Goal: Task Accomplishment & Management: Use online tool/utility

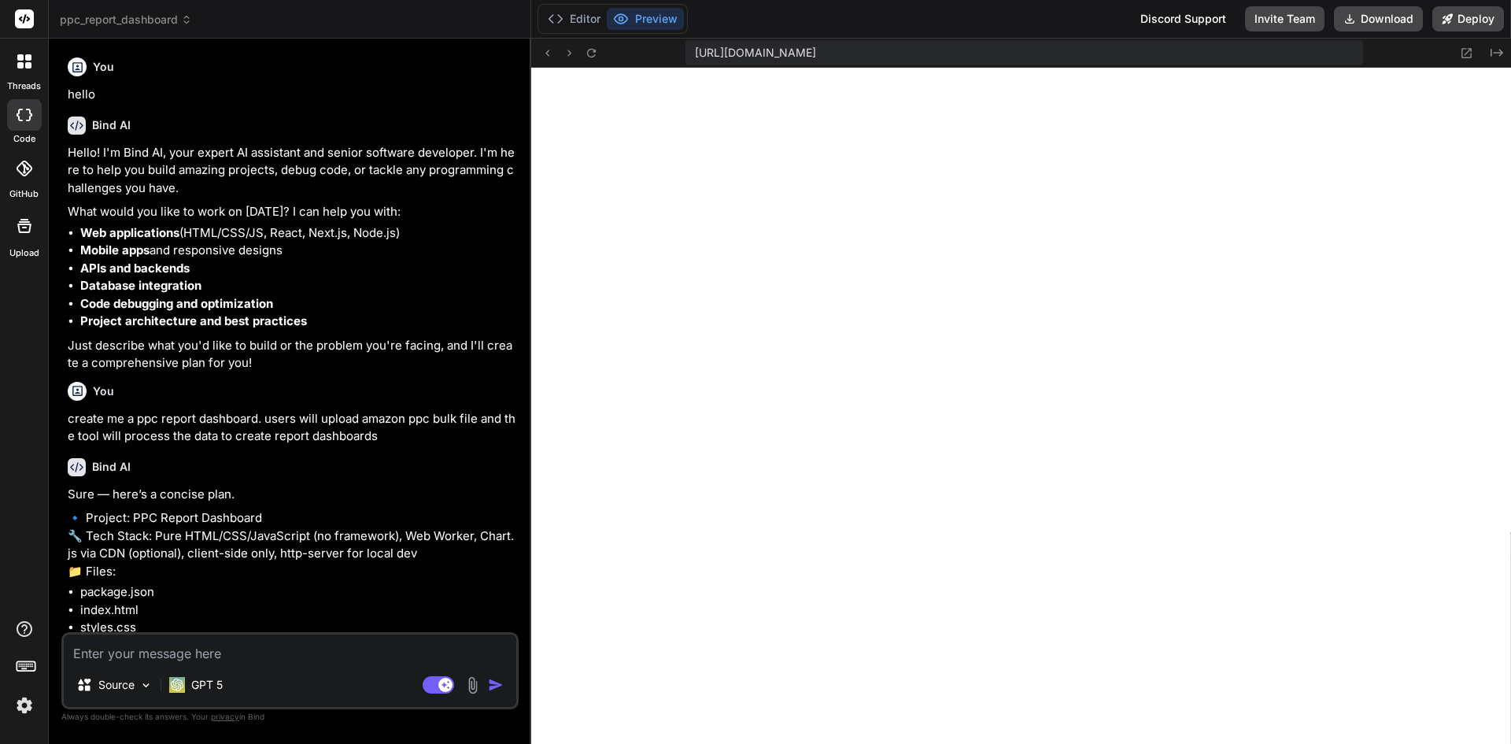
scroll to position [822, 0]
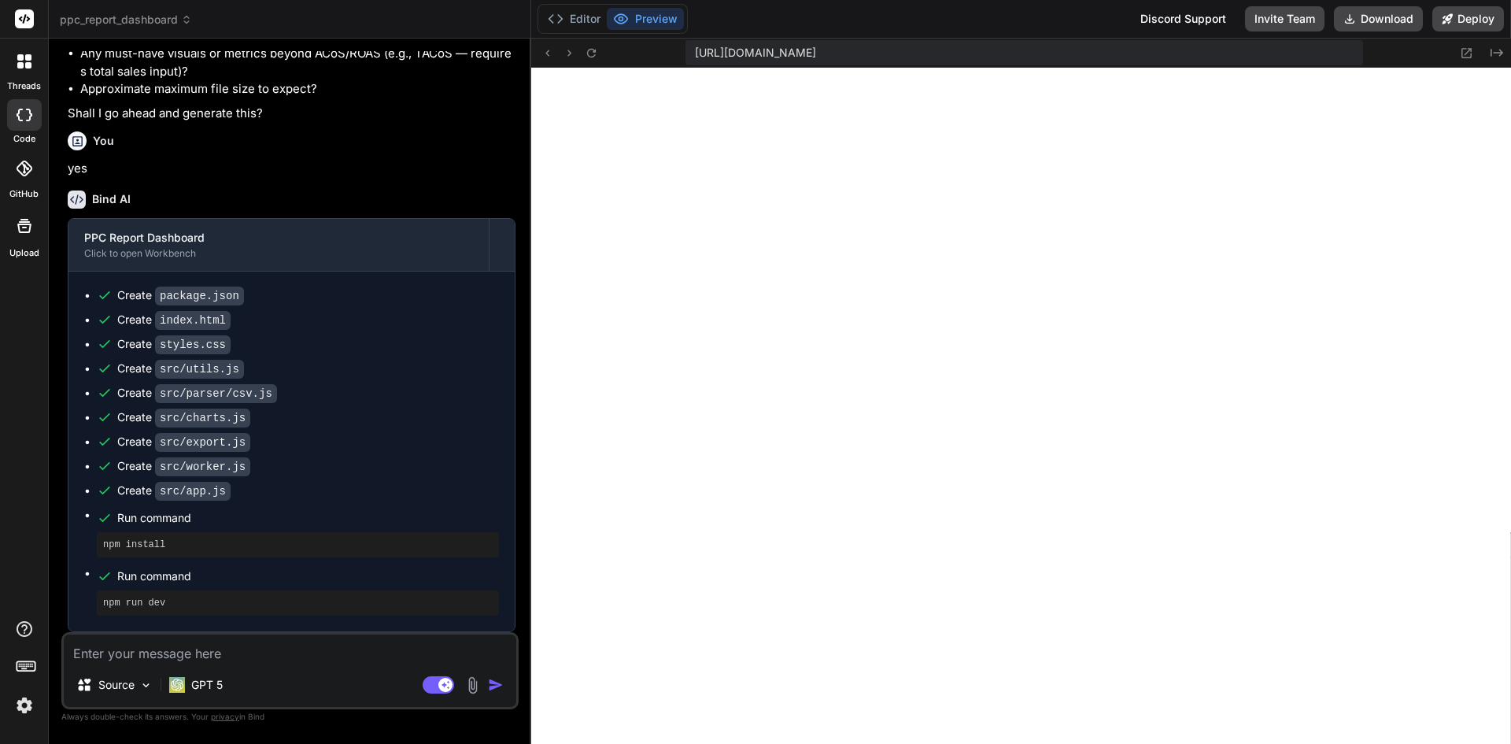
click at [13, 60] on div at bounding box center [24, 61] width 33 height 33
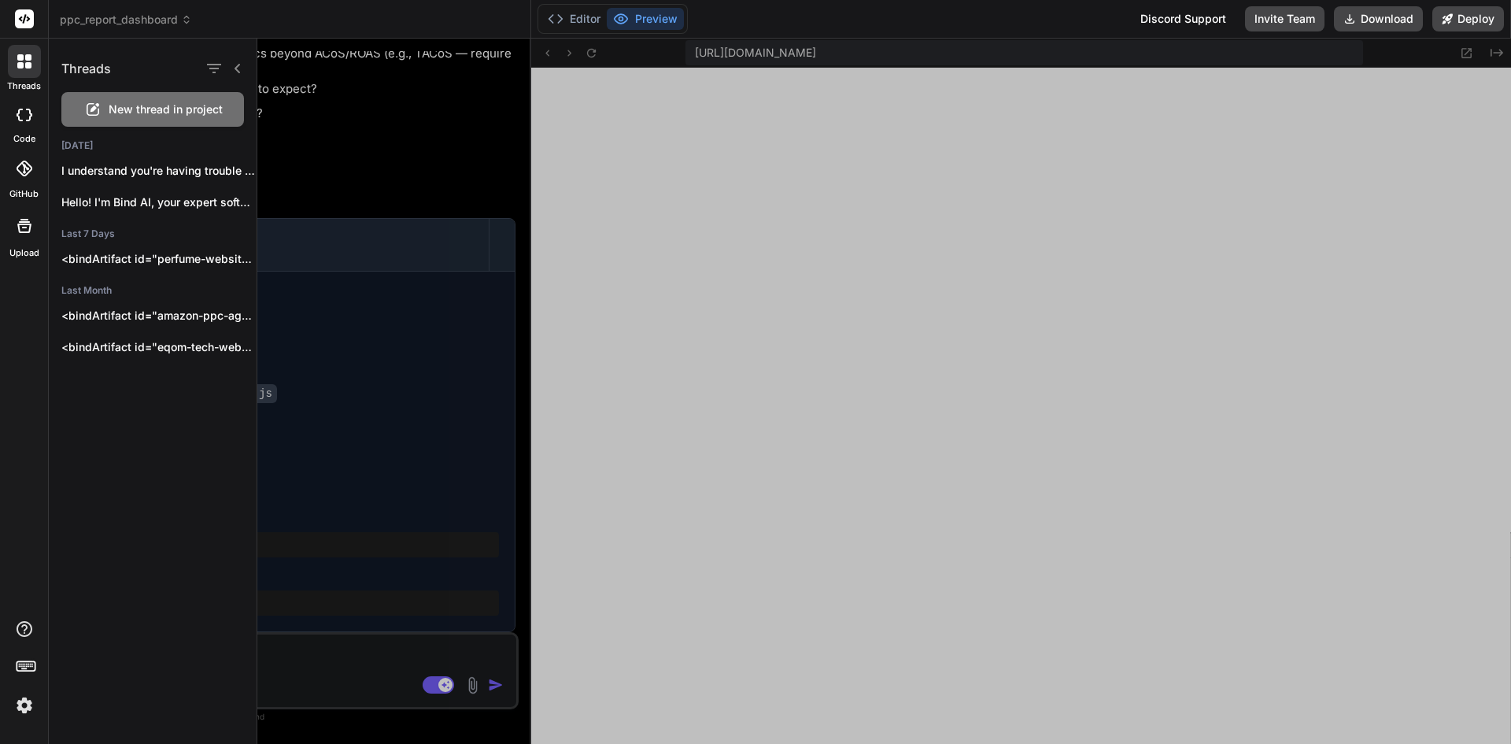
click at [120, 107] on span "New thread in project" at bounding box center [166, 110] width 114 height 16
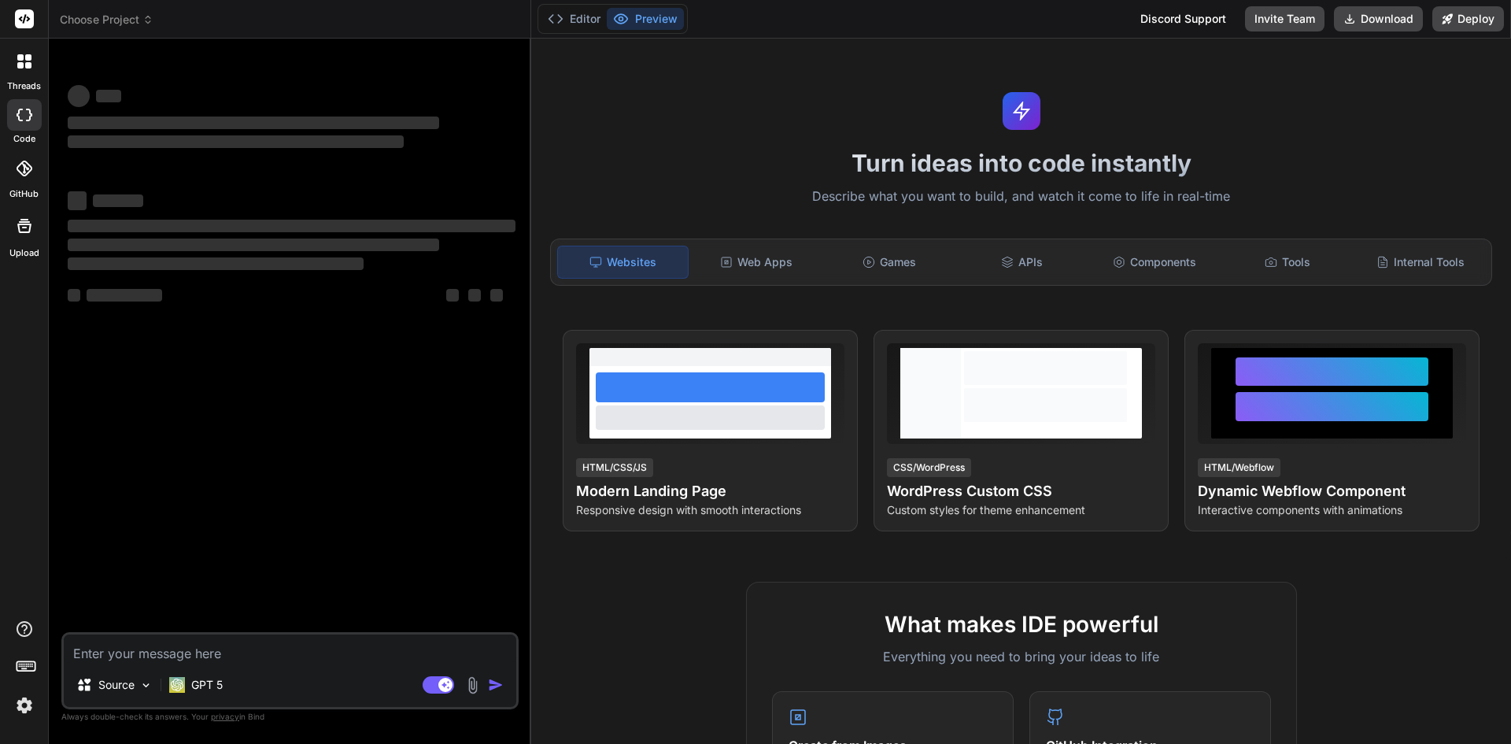
scroll to position [897, 0]
click at [208, 687] on p "GPT 5" at bounding box center [206, 685] width 31 height 16
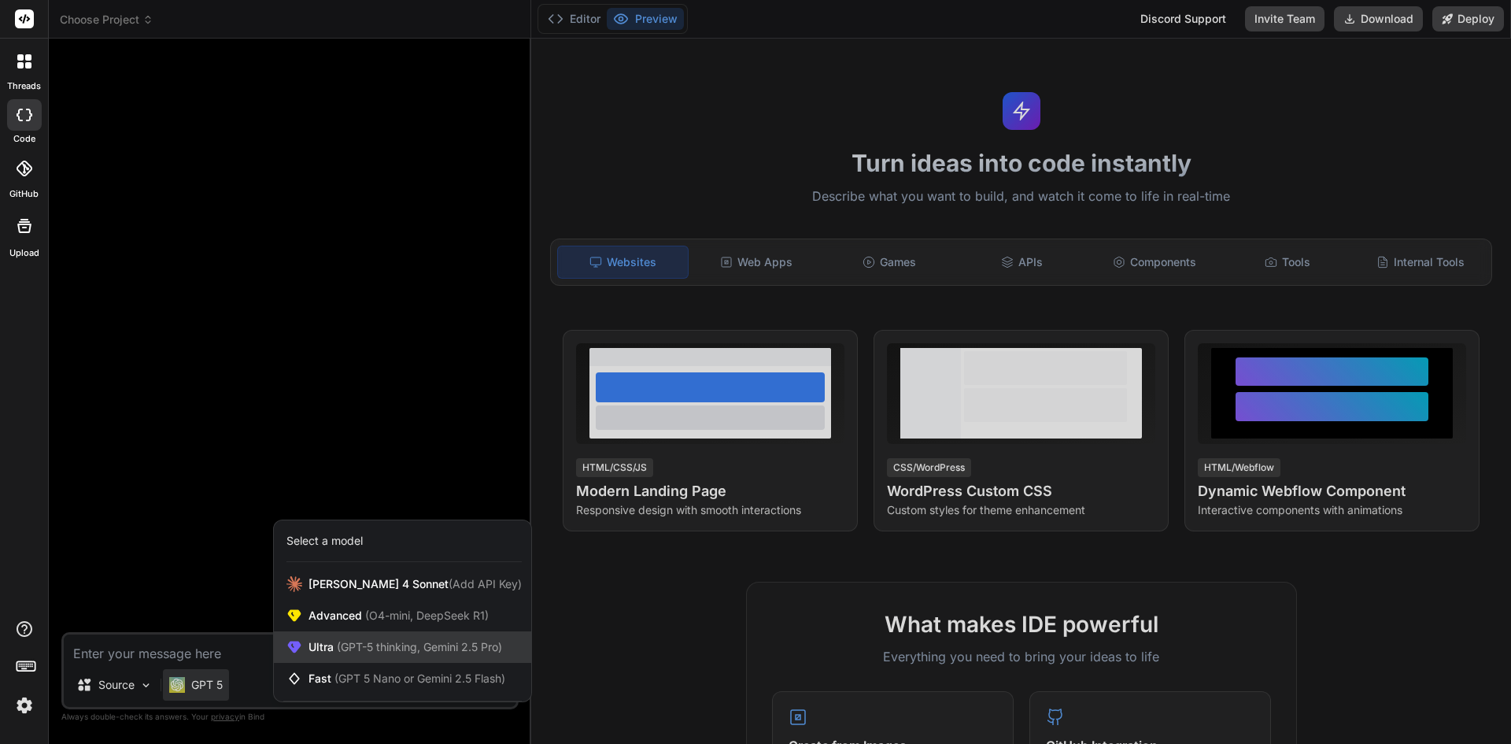
click at [357, 646] on span "(GPT-5 thinking, Gemini 2.5 Pro)" at bounding box center [418, 646] width 168 height 13
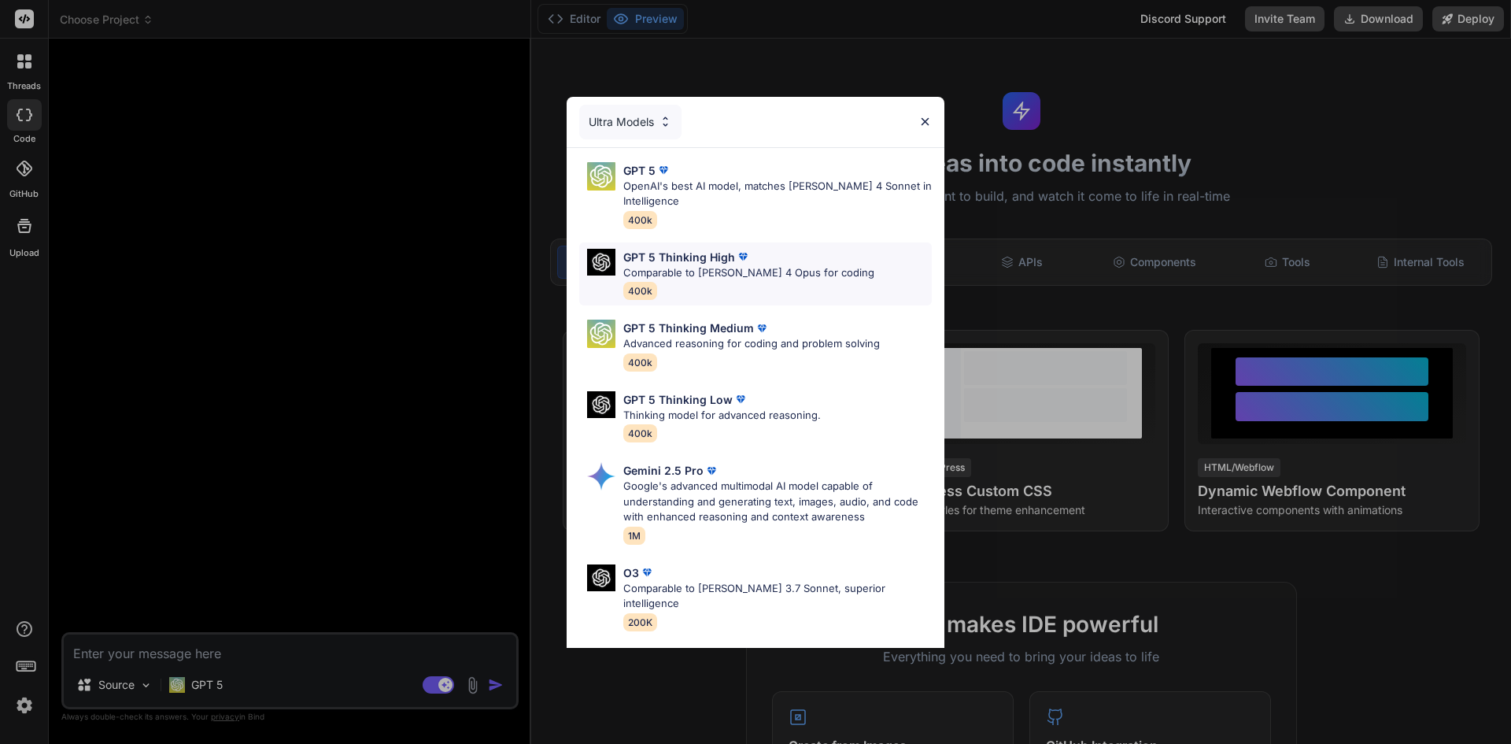
click at [767, 260] on div "GPT 5 Thinking High" at bounding box center [748, 257] width 251 height 17
type textarea "x"
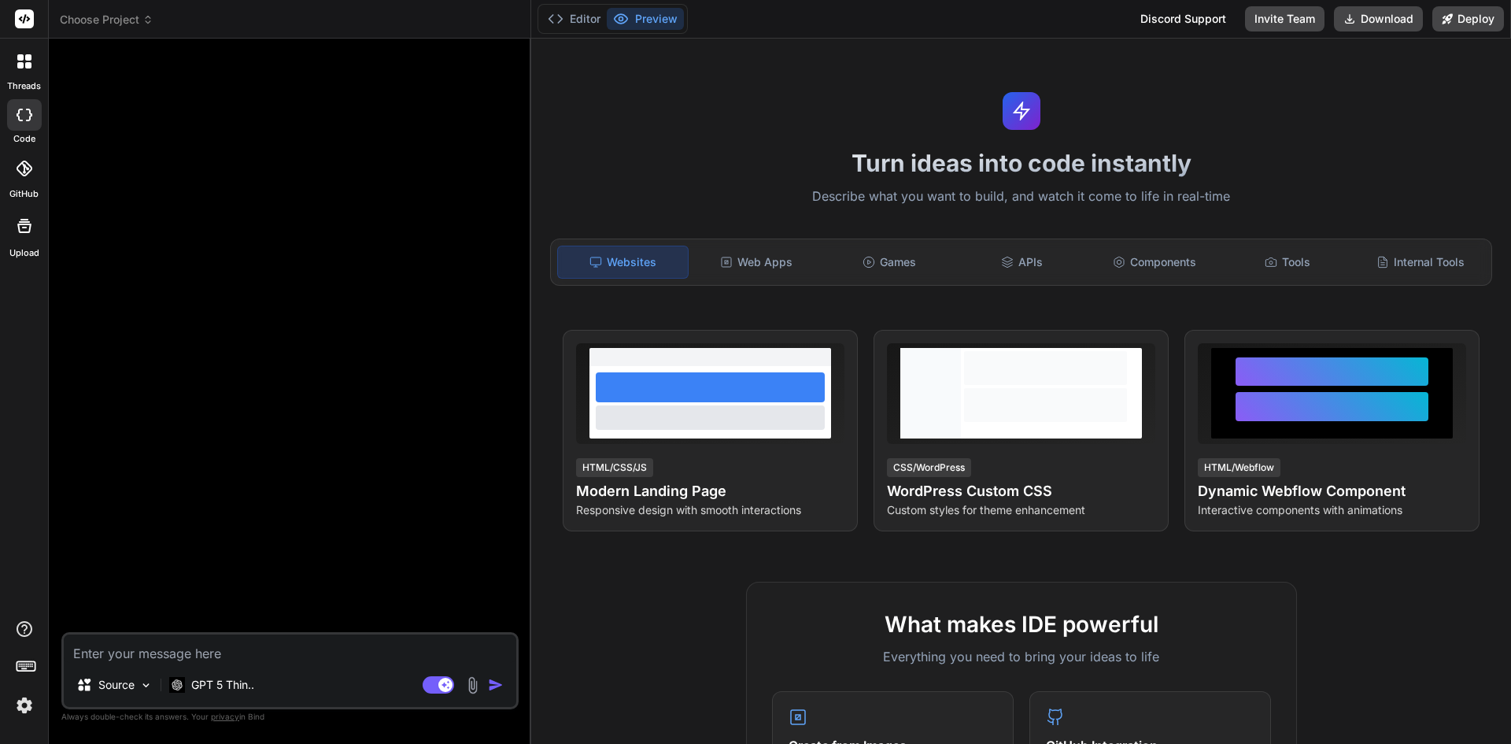
click at [245, 655] on textarea at bounding box center [290, 648] width 453 height 28
type textarea "I"
type textarea "x"
type textarea "I"
type textarea "x"
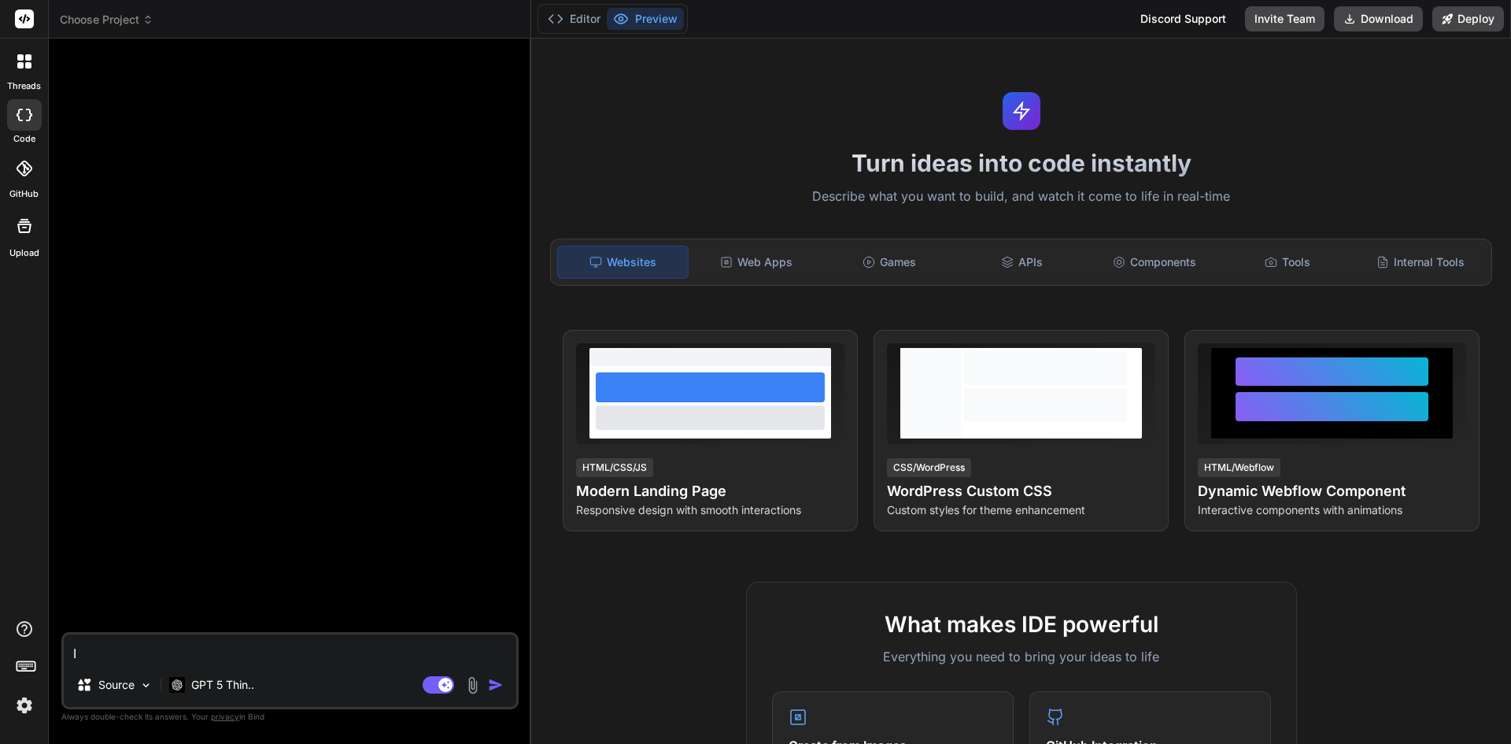
type textarea "I w"
type textarea "x"
type textarea "I wa"
type textarea "x"
type textarea "I wan"
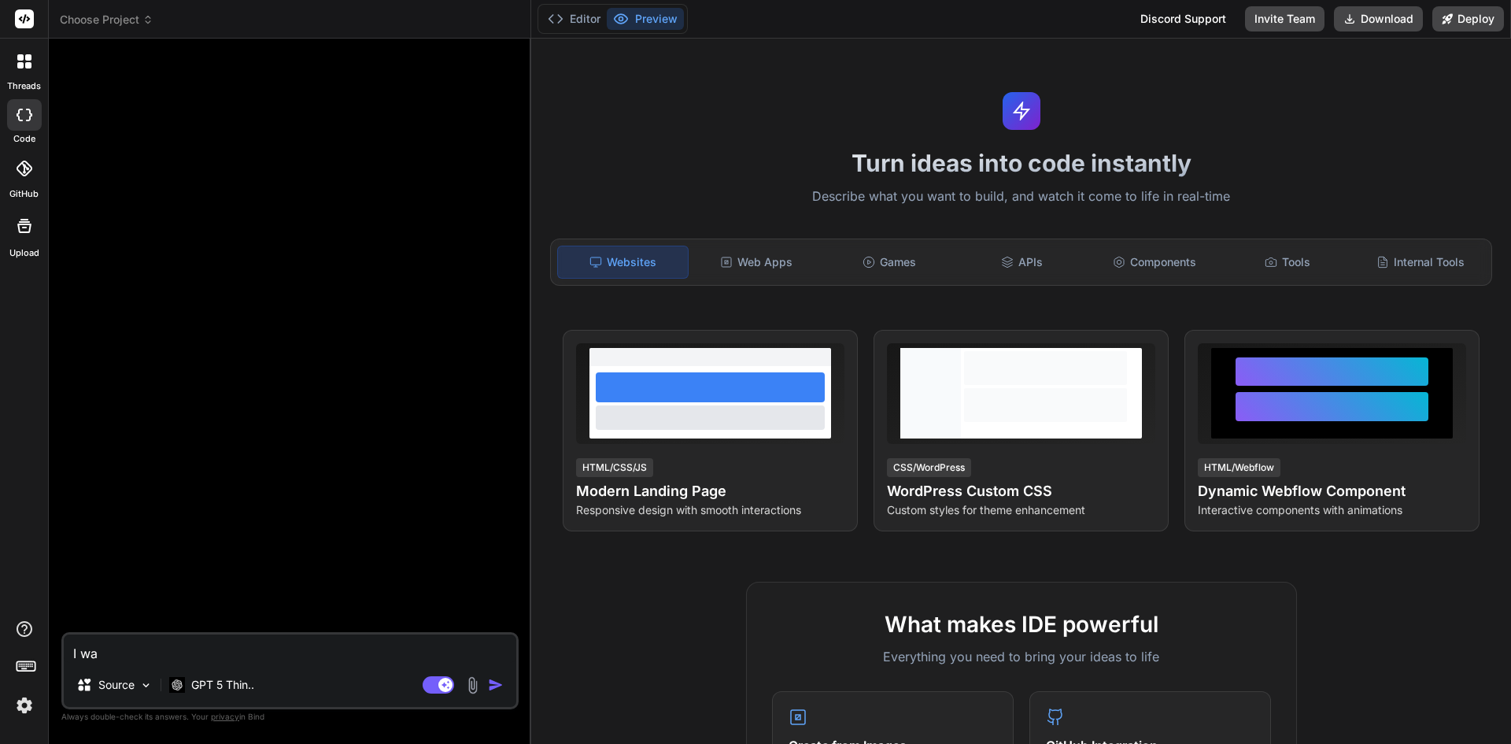
type textarea "x"
type textarea "I want"
type textarea "x"
type textarea "I want"
type textarea "x"
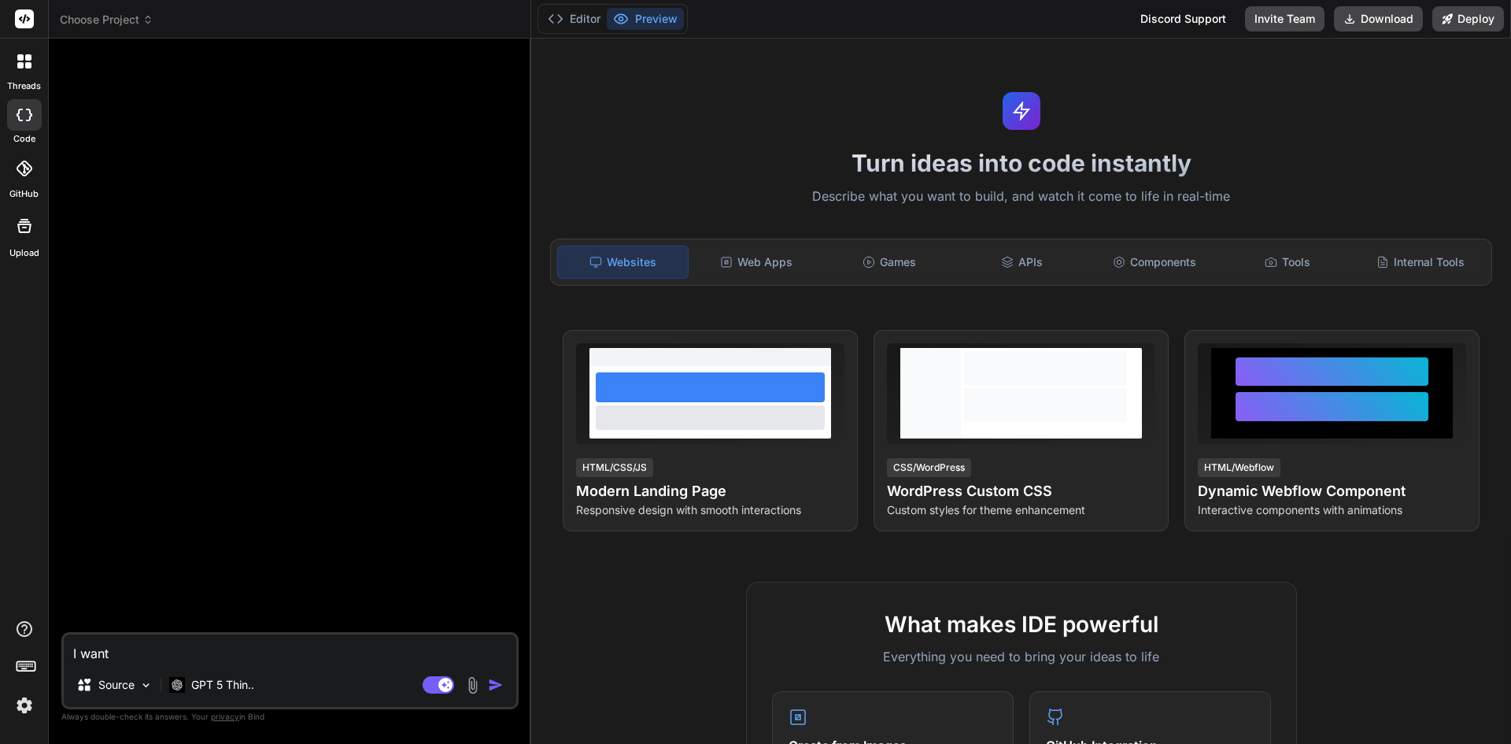
type textarea "I want t"
type textarea "x"
type textarea "I want to"
type textarea "x"
type textarea "I want to"
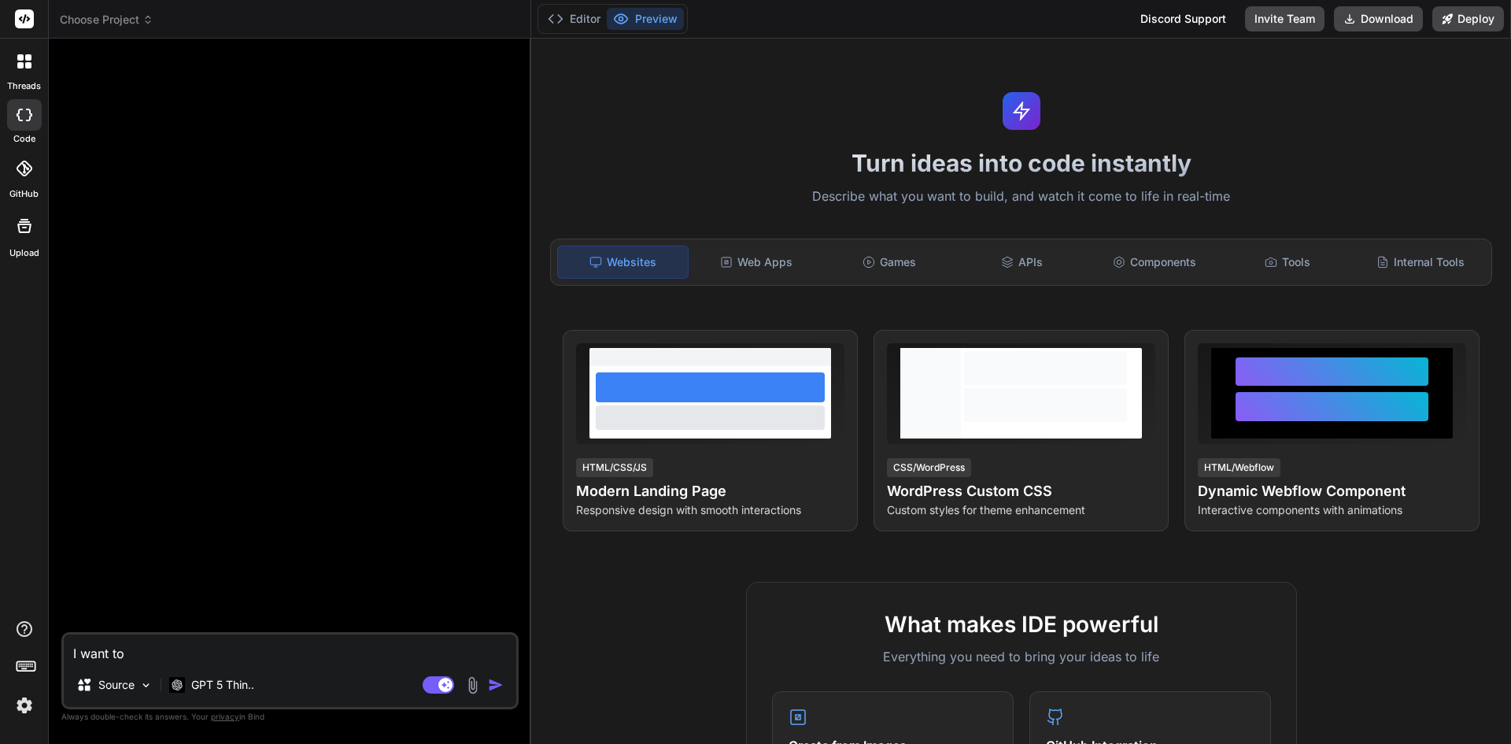
type textarea "x"
type textarea "I want to c"
type textarea "x"
type textarea "I want to cr"
type textarea "x"
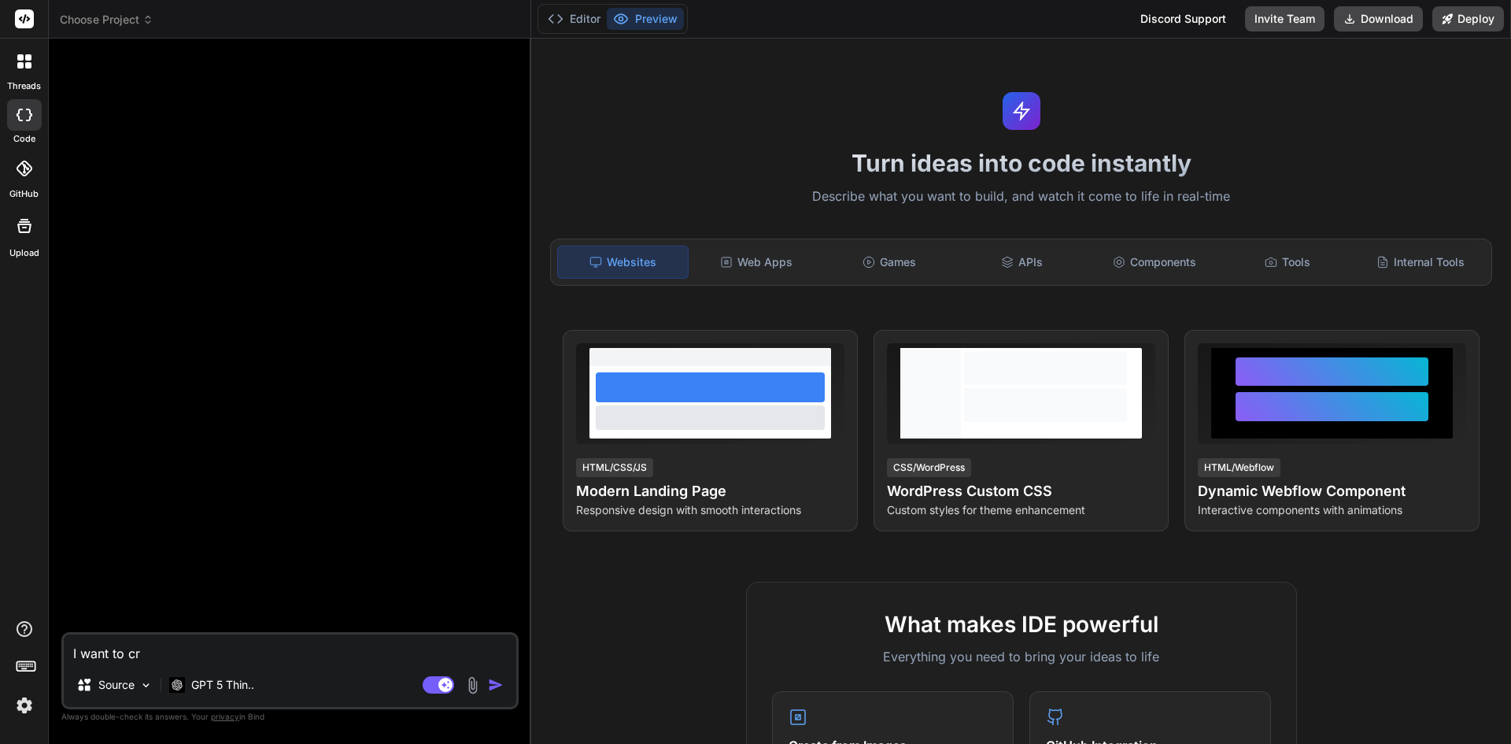
type textarea "I want to cre"
type textarea "x"
type textarea "I want to crea"
type textarea "x"
type textarea "I want to creat"
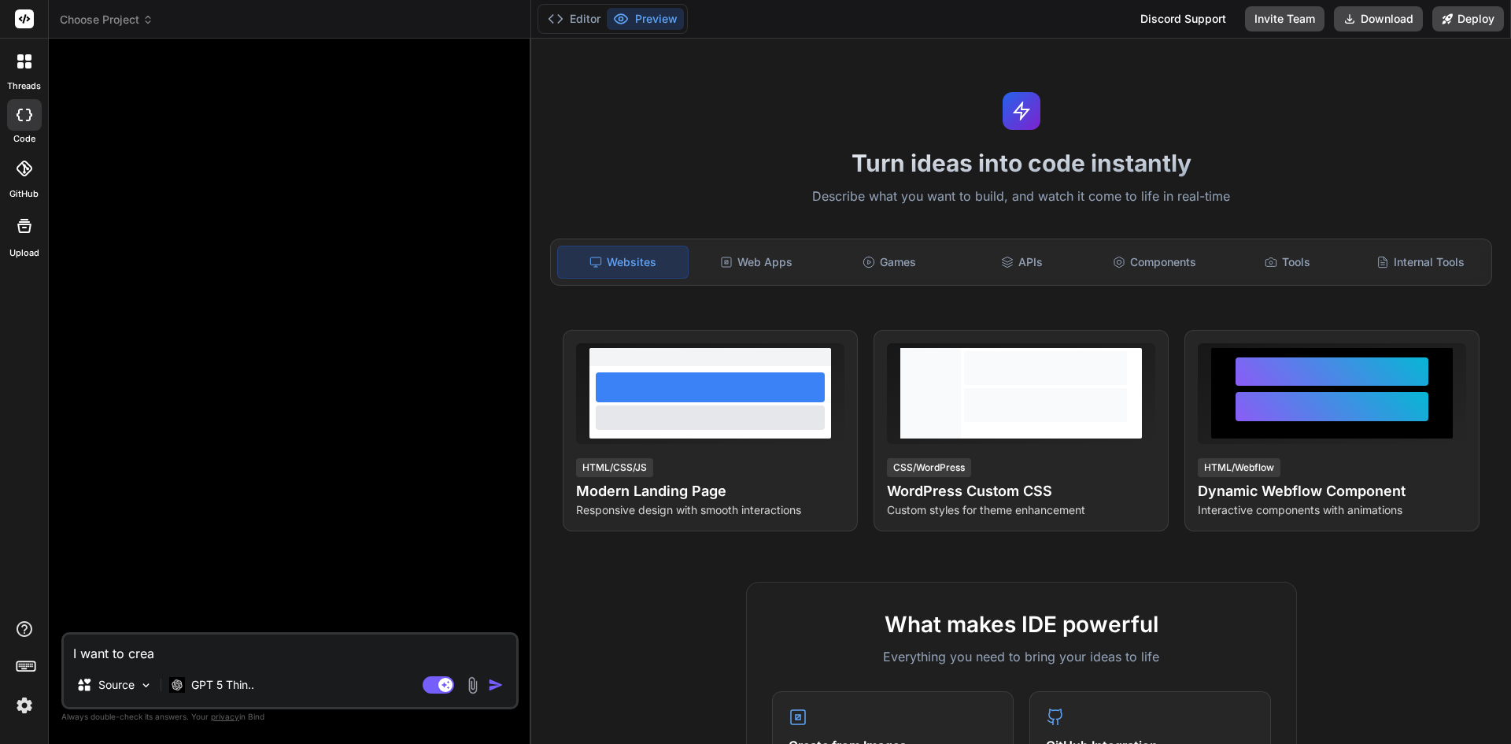
type textarea "x"
type textarea "I want to create"
type textarea "x"
type textarea "I want to create"
type textarea "x"
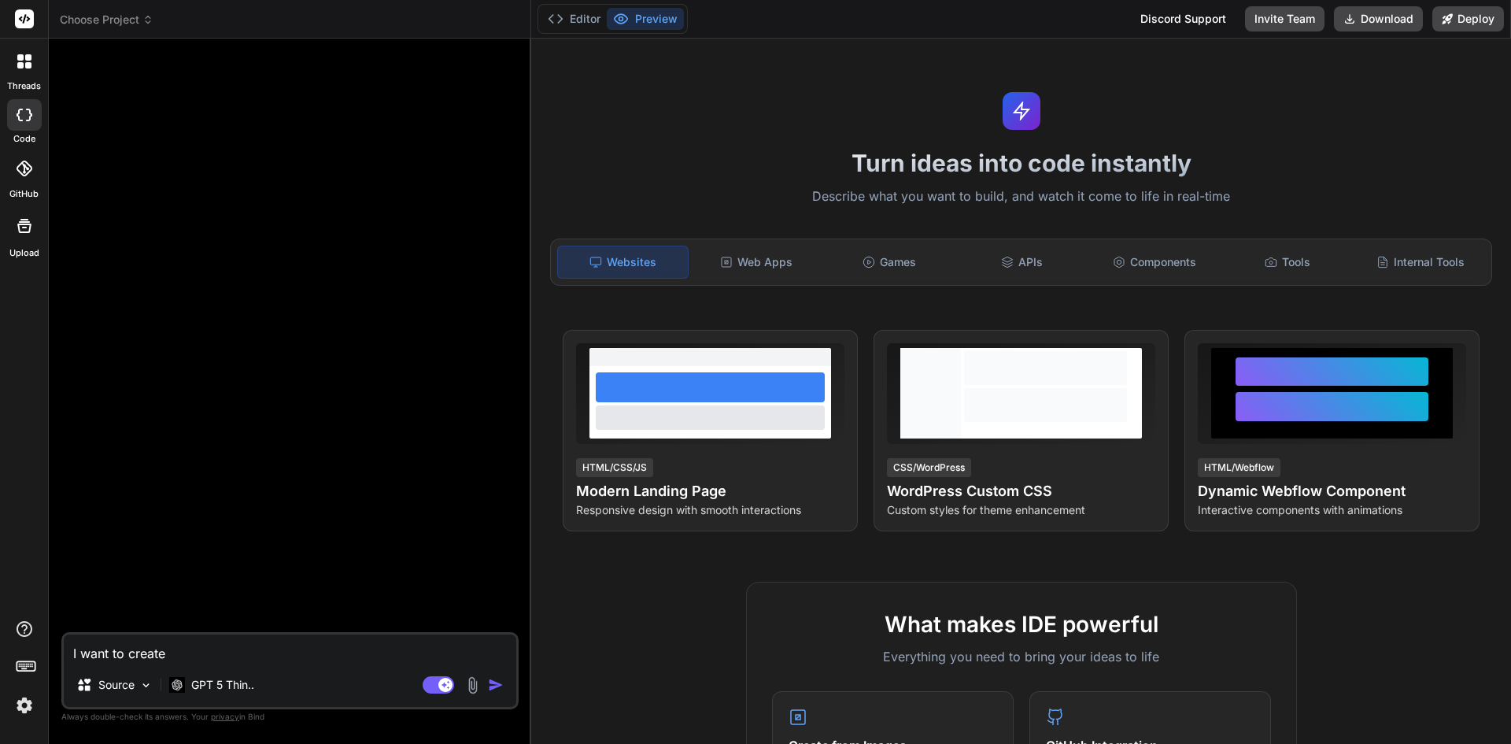
type textarea "I want to create a"
type textarea "x"
type textarea "I want to create a"
type textarea "x"
type textarea "I want to create a P"
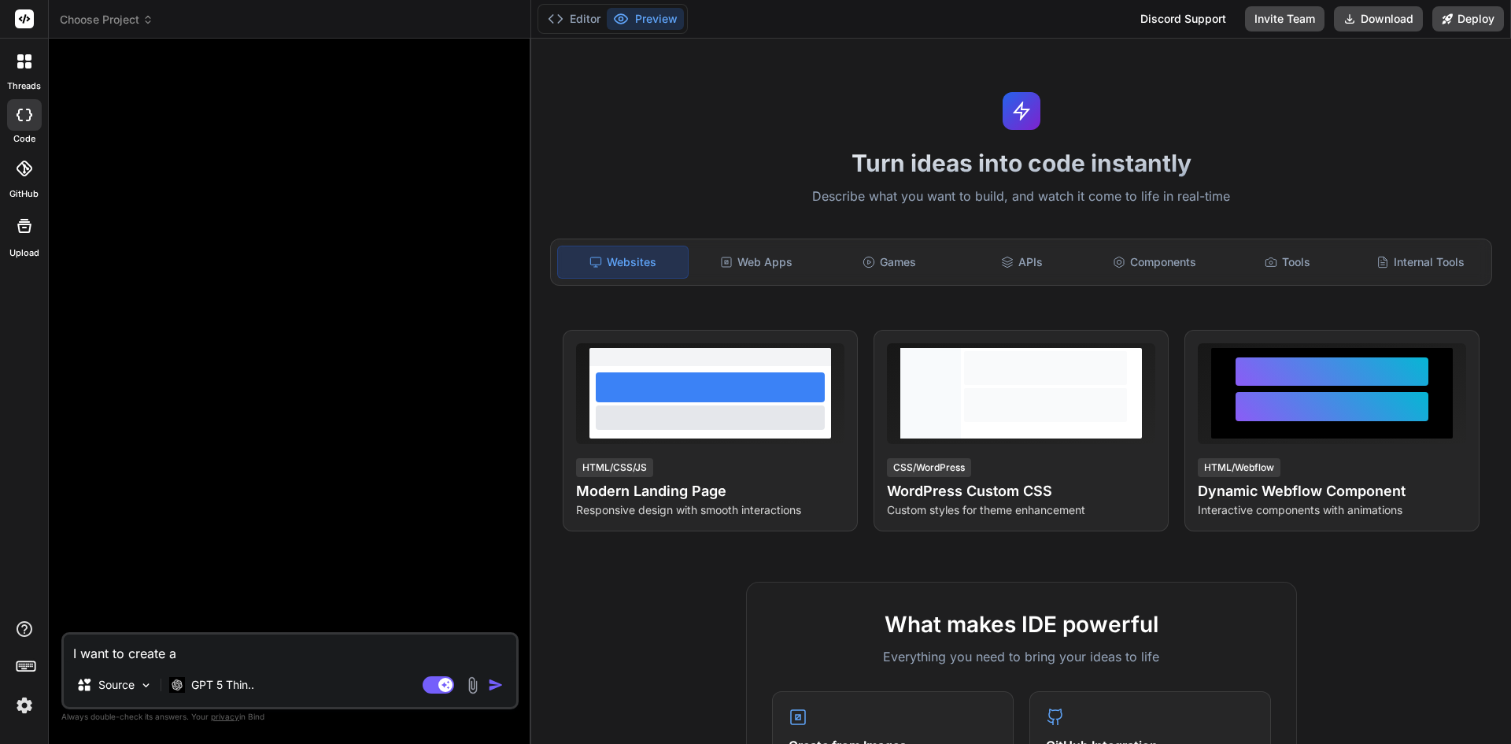
type textarea "x"
type textarea "I want to create a P{"
type textarea "x"
type textarea "I want to create a P{O"
type textarea "x"
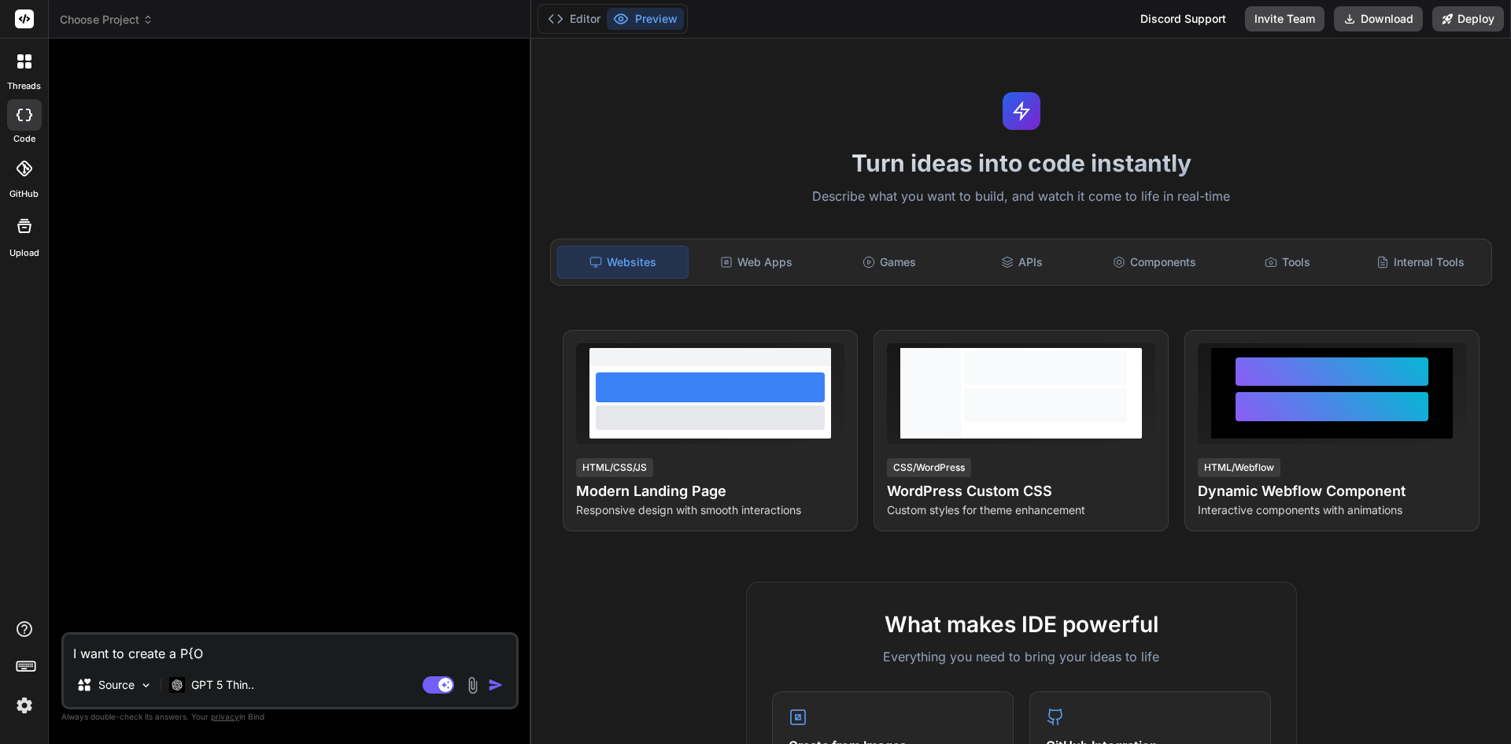
type textarea "I want to create a P{"
type textarea "x"
type textarea "I want to create a P"
type textarea "x"
type textarea "I want to create a POI"
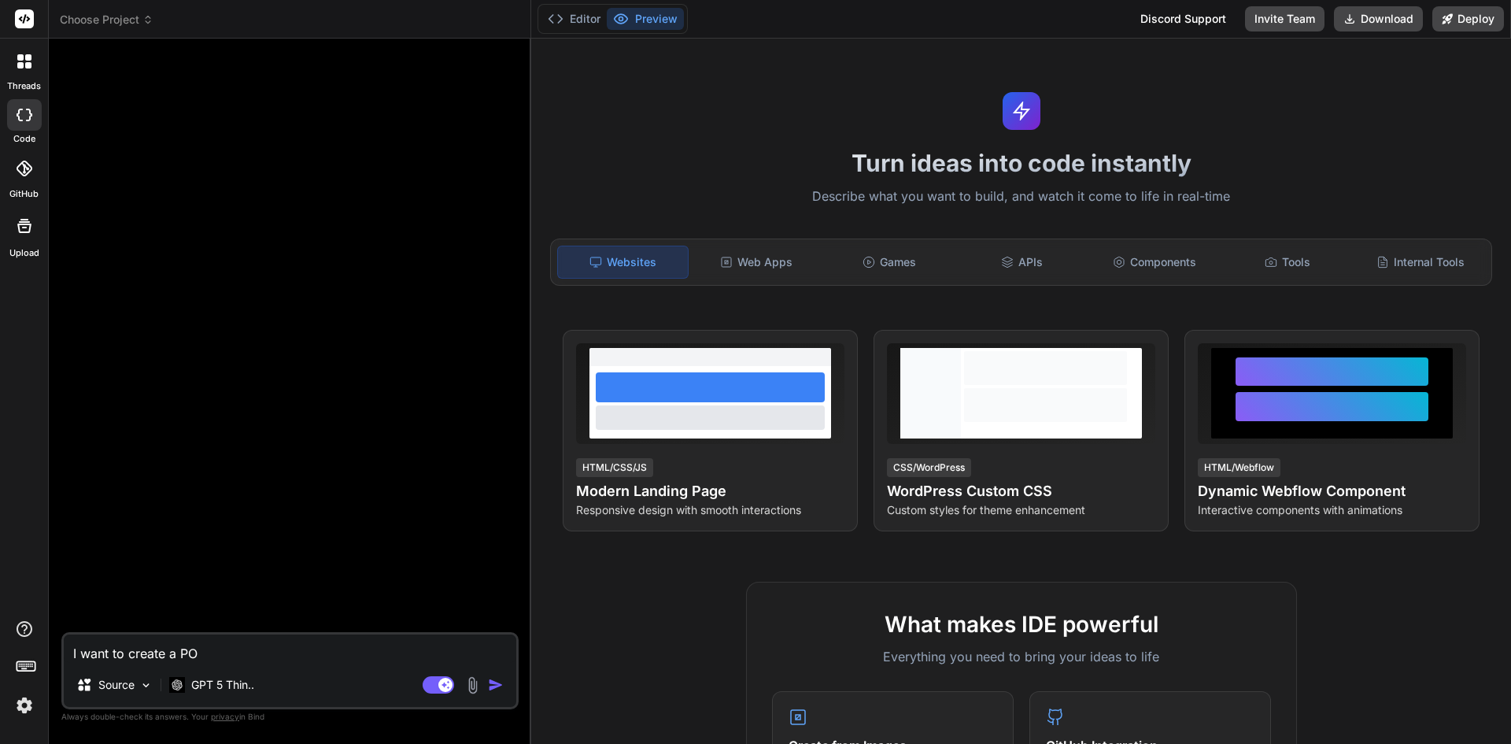
type textarea "x"
type textarea "I want to create a POIS"
type textarea "x"
type textarea "I want to create a POI"
type textarea "x"
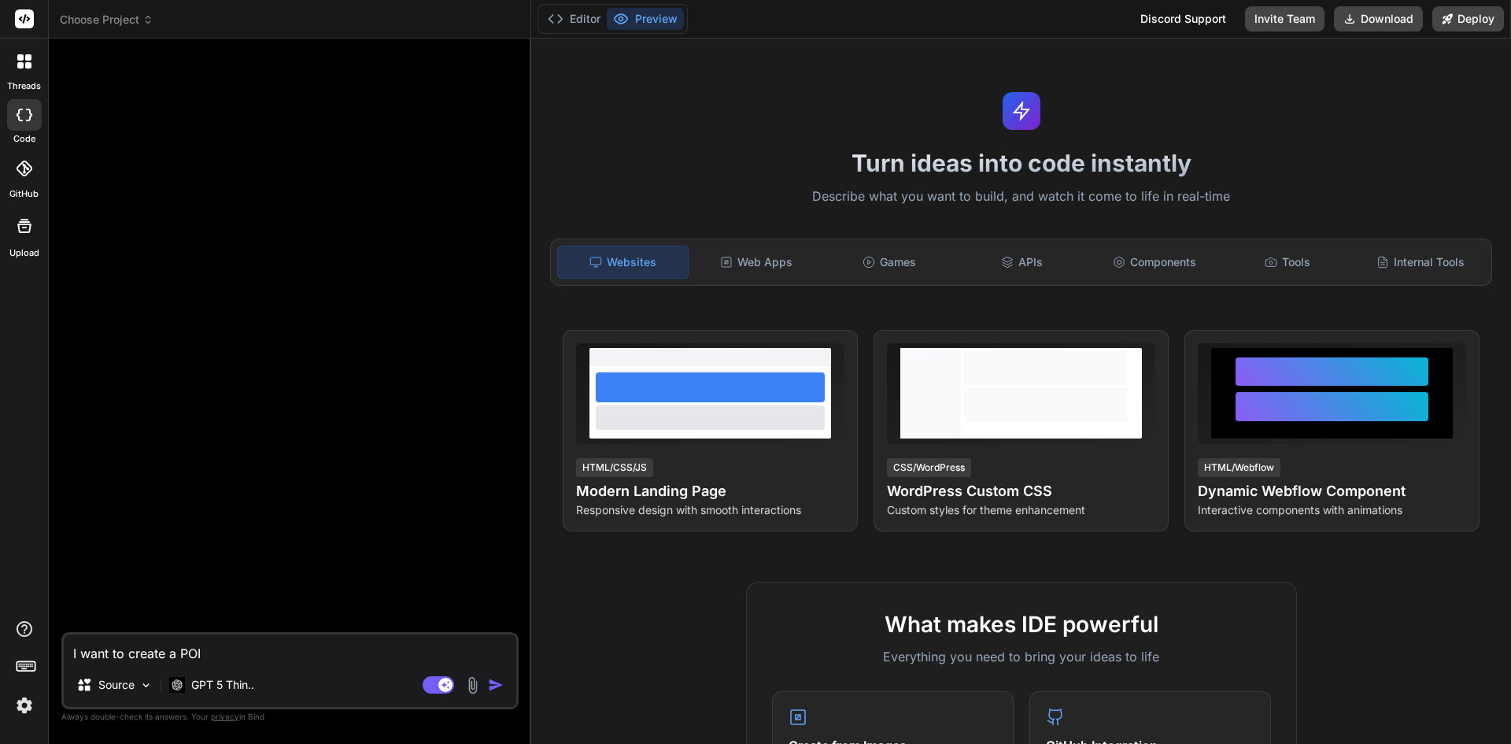
type textarea "I want to create a PO"
type textarea "x"
type textarea "I want to create a POS"
type textarea "x"
type textarea "I want to create a POS"
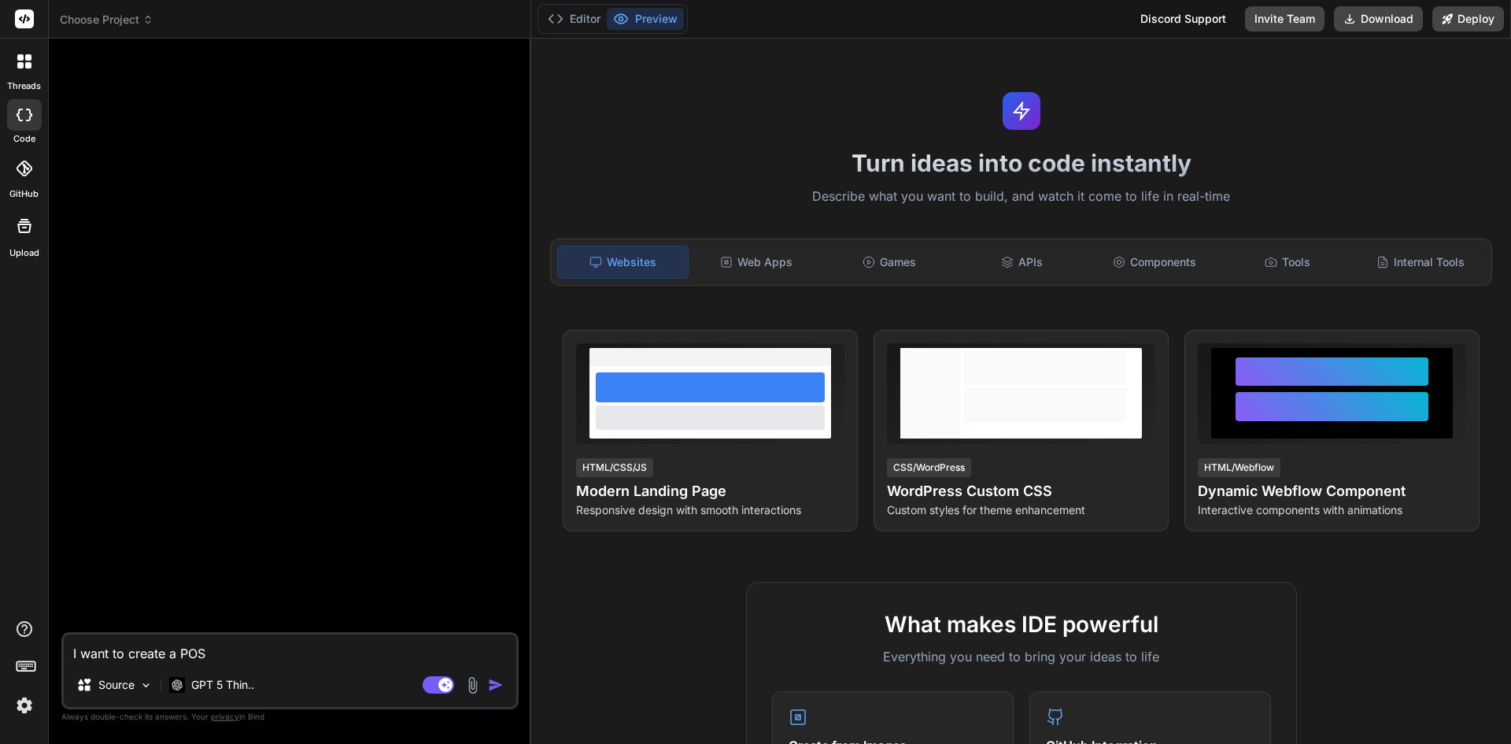
type textarea "x"
type textarea "I want to create a POS s"
type textarea "x"
type textarea "I want to create a POS sy"
type textarea "x"
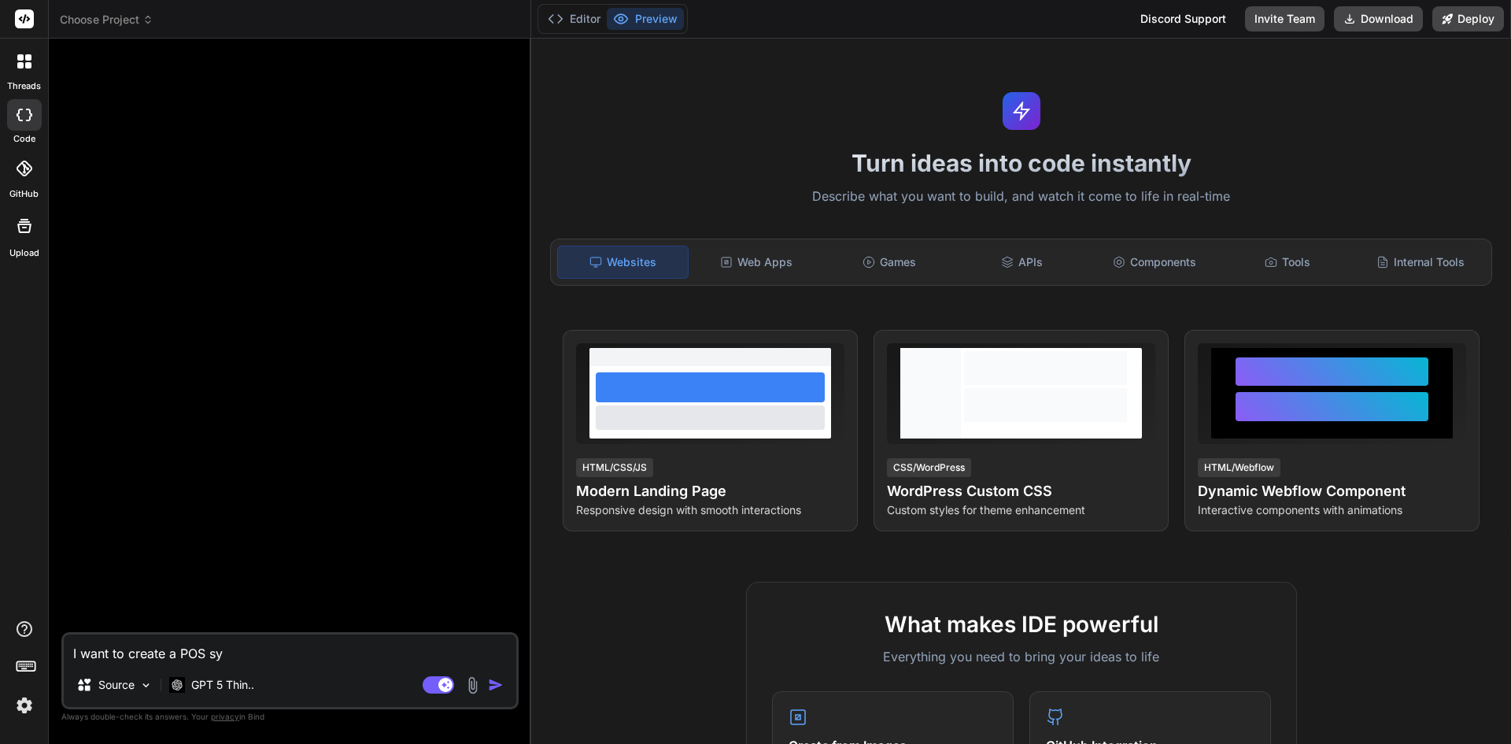
type textarea "I want to create a POS sys"
type textarea "x"
type textarea "I want to create a POS syst"
type textarea "x"
type textarea "I want to create a POS syste"
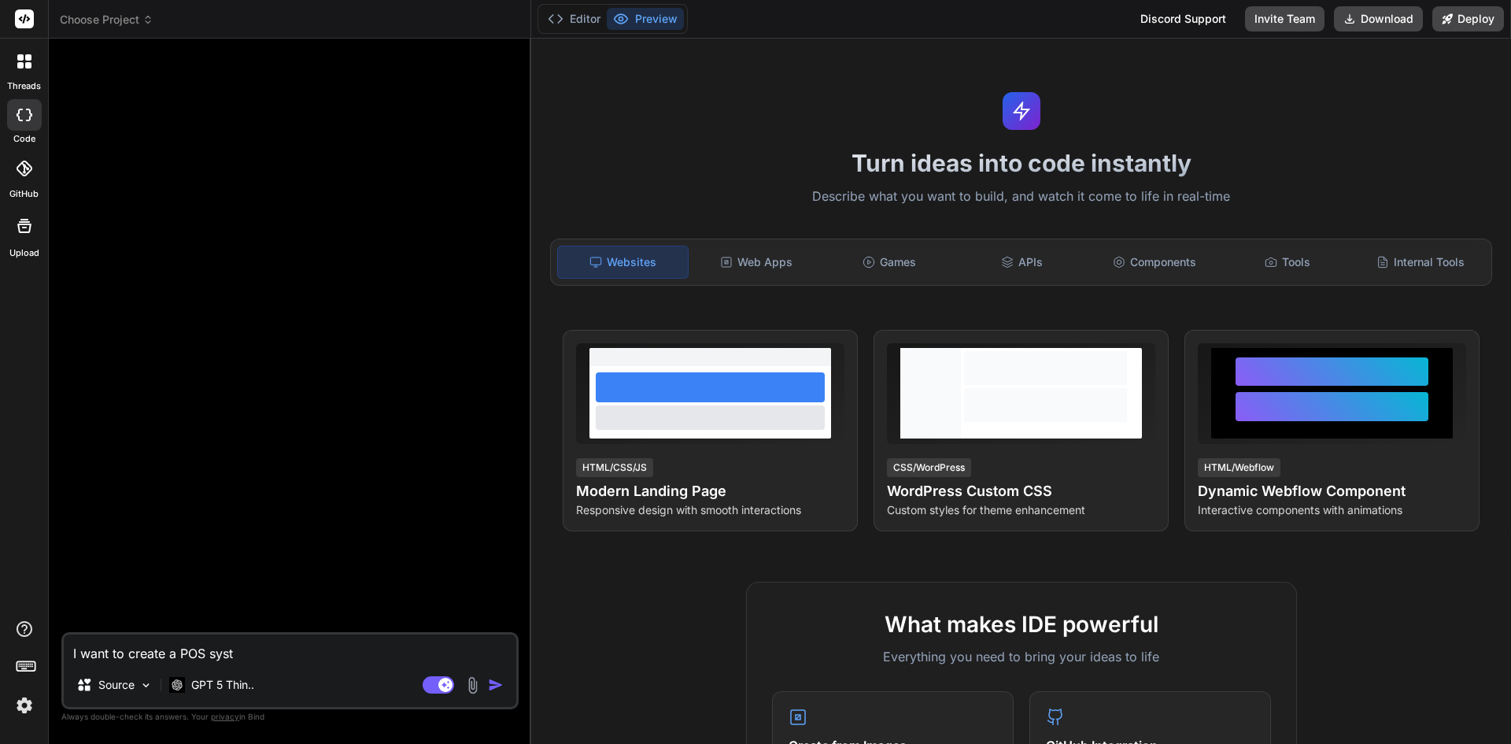
type textarea "x"
type textarea "I want to create a POS system"
type textarea "x"
type textarea "I want to create a POS system"
type textarea "x"
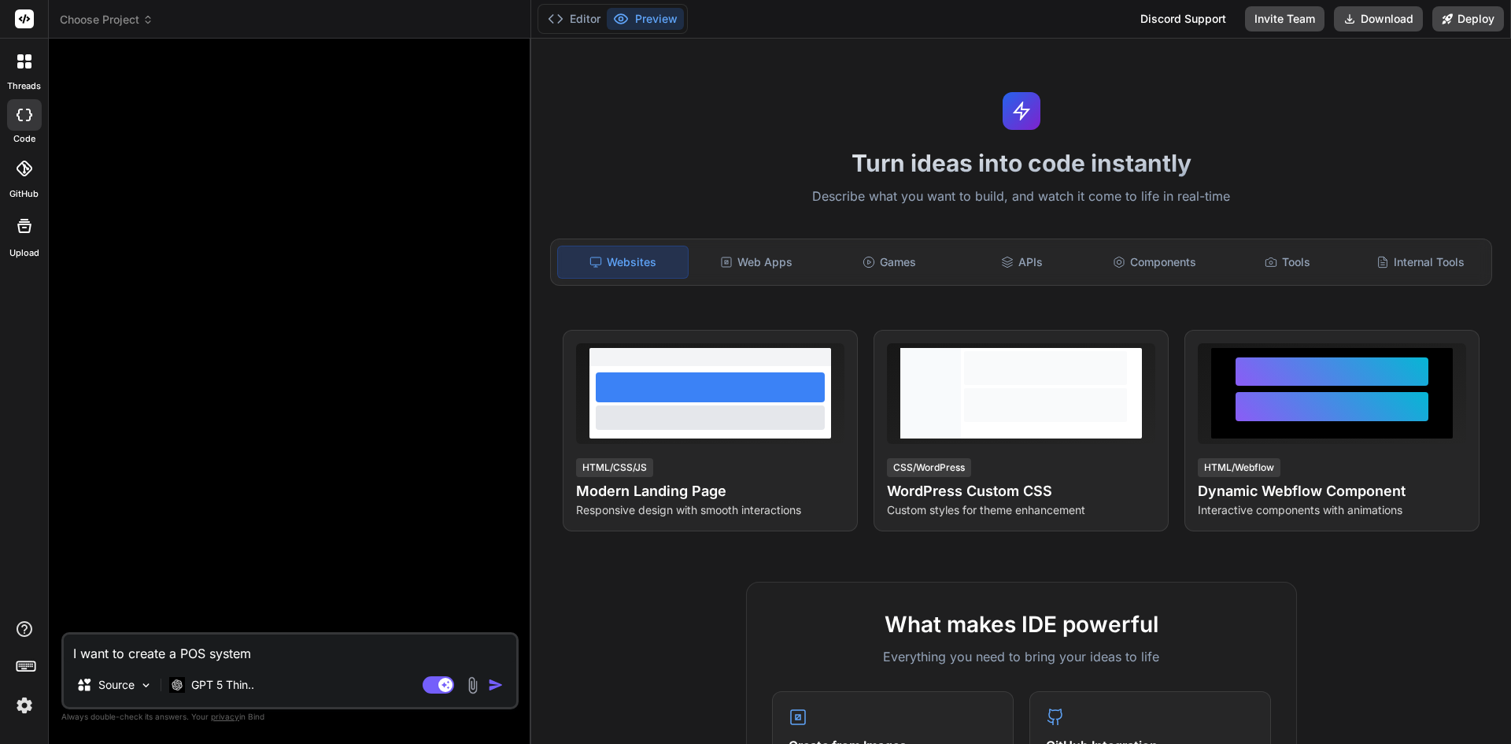
type textarea "I want to create a POS system f"
type textarea "x"
type textarea "I want to create a POS system fo"
type textarea "x"
type textarea "I want to create a POS system for"
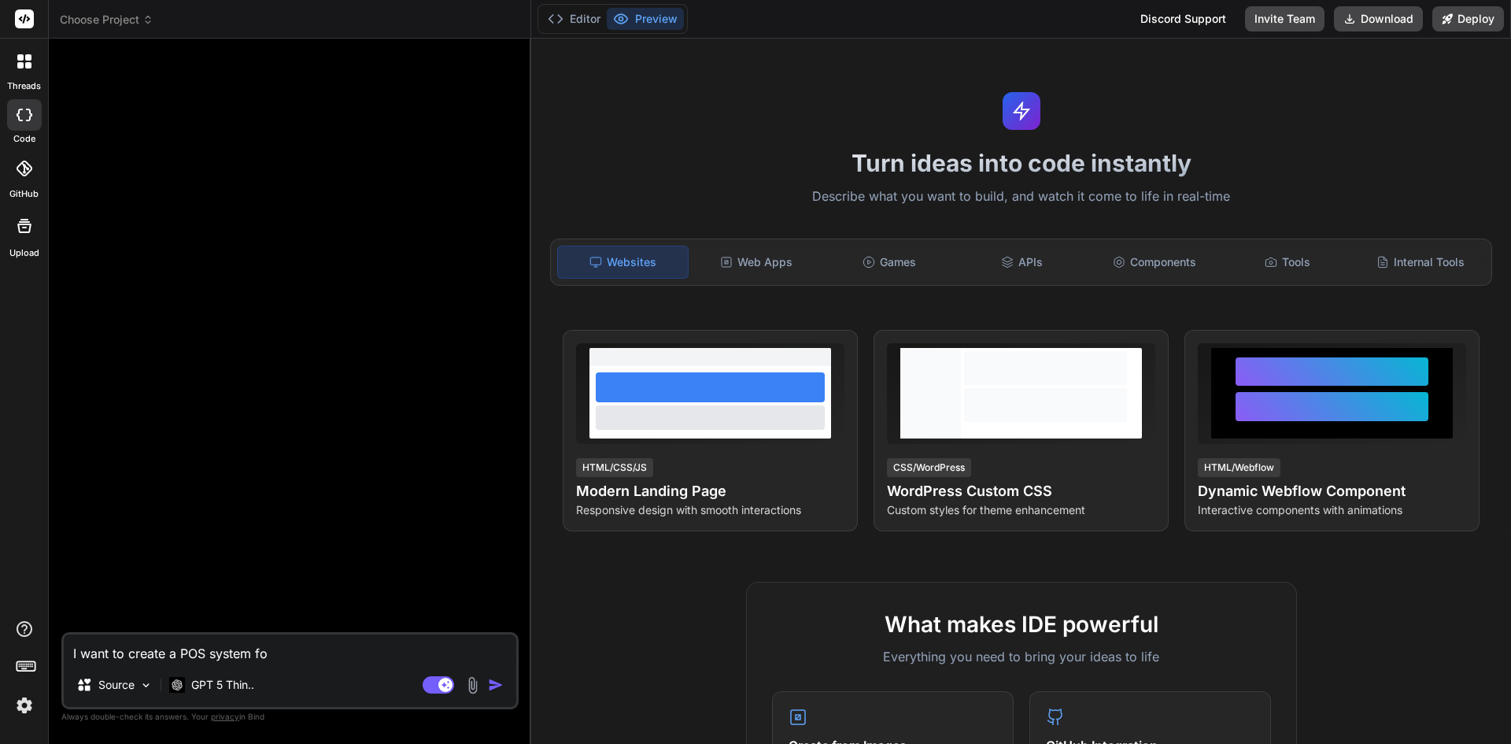
type textarea "x"
type textarea "I want to create a POS system for"
type textarea "x"
paste textarea "[URL][DOMAIN_NAME]"
type textarea "I want to create a POS system for [URL][DOMAIN_NAME]"
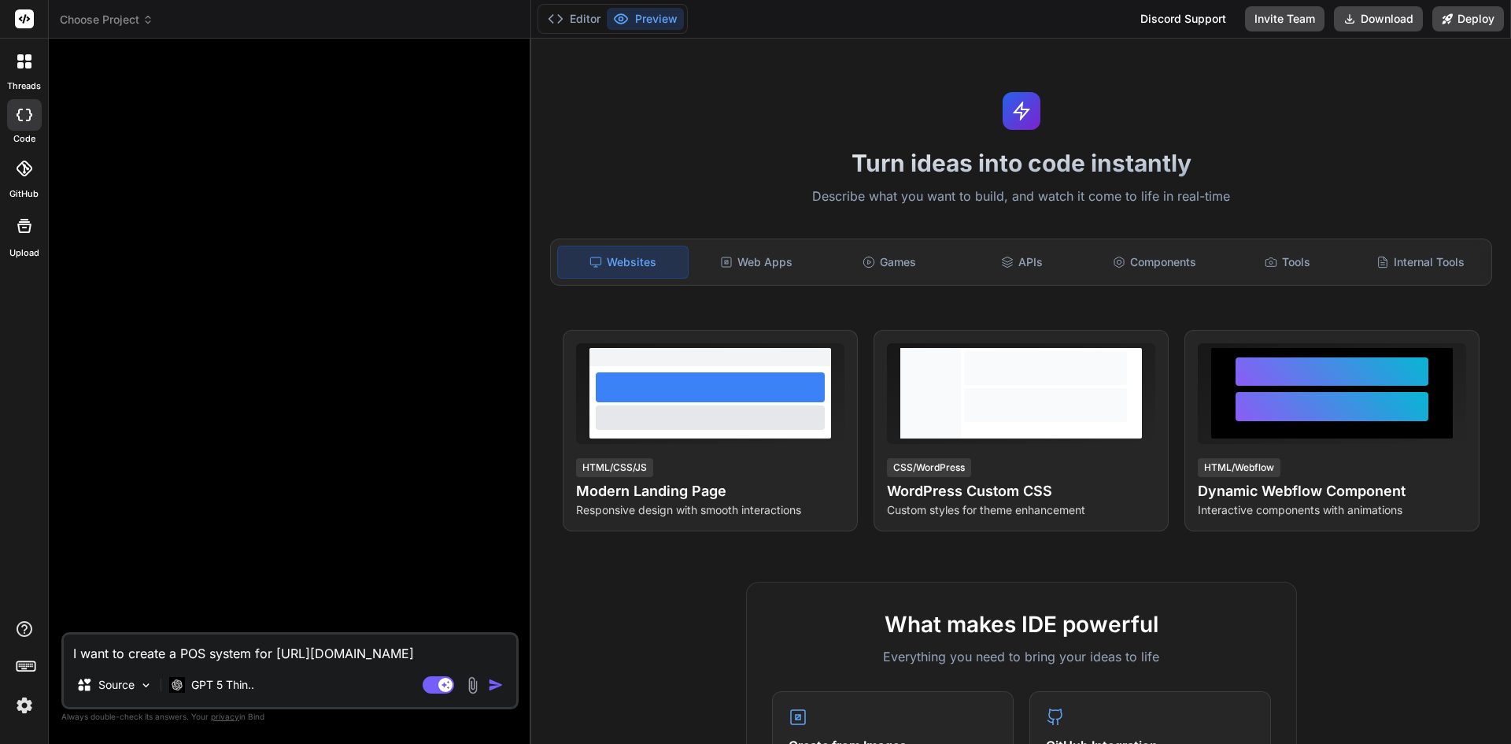
type textarea "x"
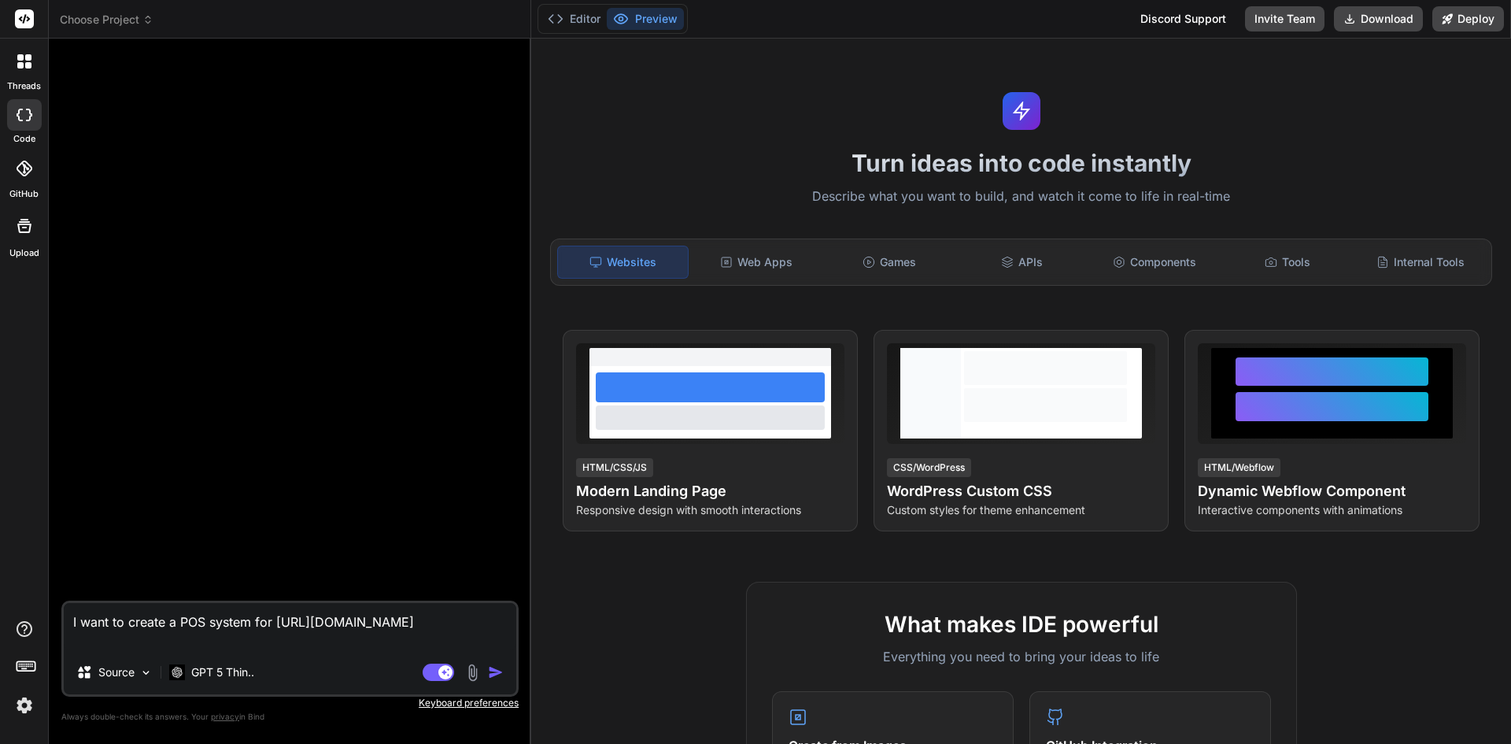
type textarea "I want to create a POS system for [URL][DOMAIN_NAME]"
type textarea "x"
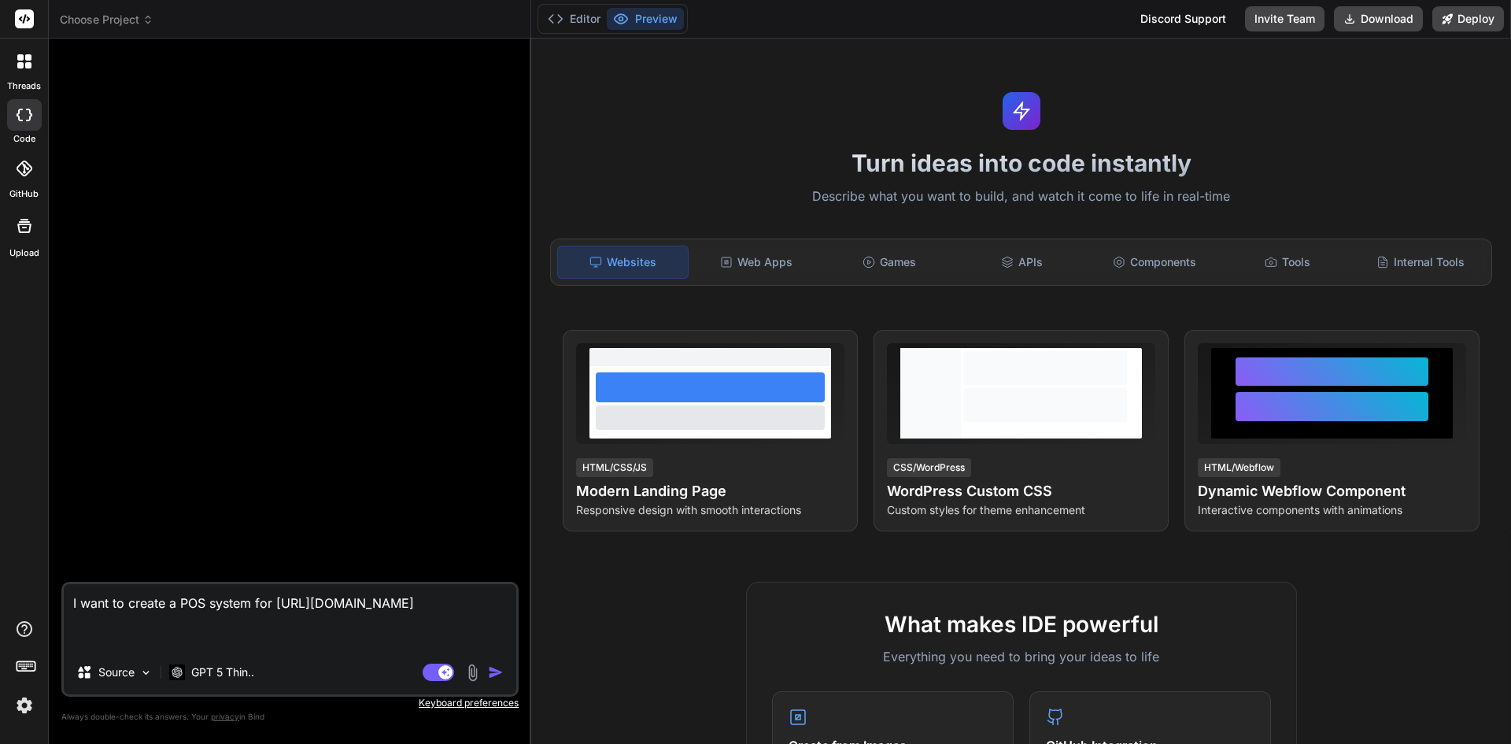
type textarea "I want to create a POS system for [URL][DOMAIN_NAME] I"
type textarea "x"
type textarea "I want to create a POS system for [URL][DOMAIN_NAME] I"
type textarea "x"
type textarea "I want to create a POS system for [URL][DOMAIN_NAME] I w"
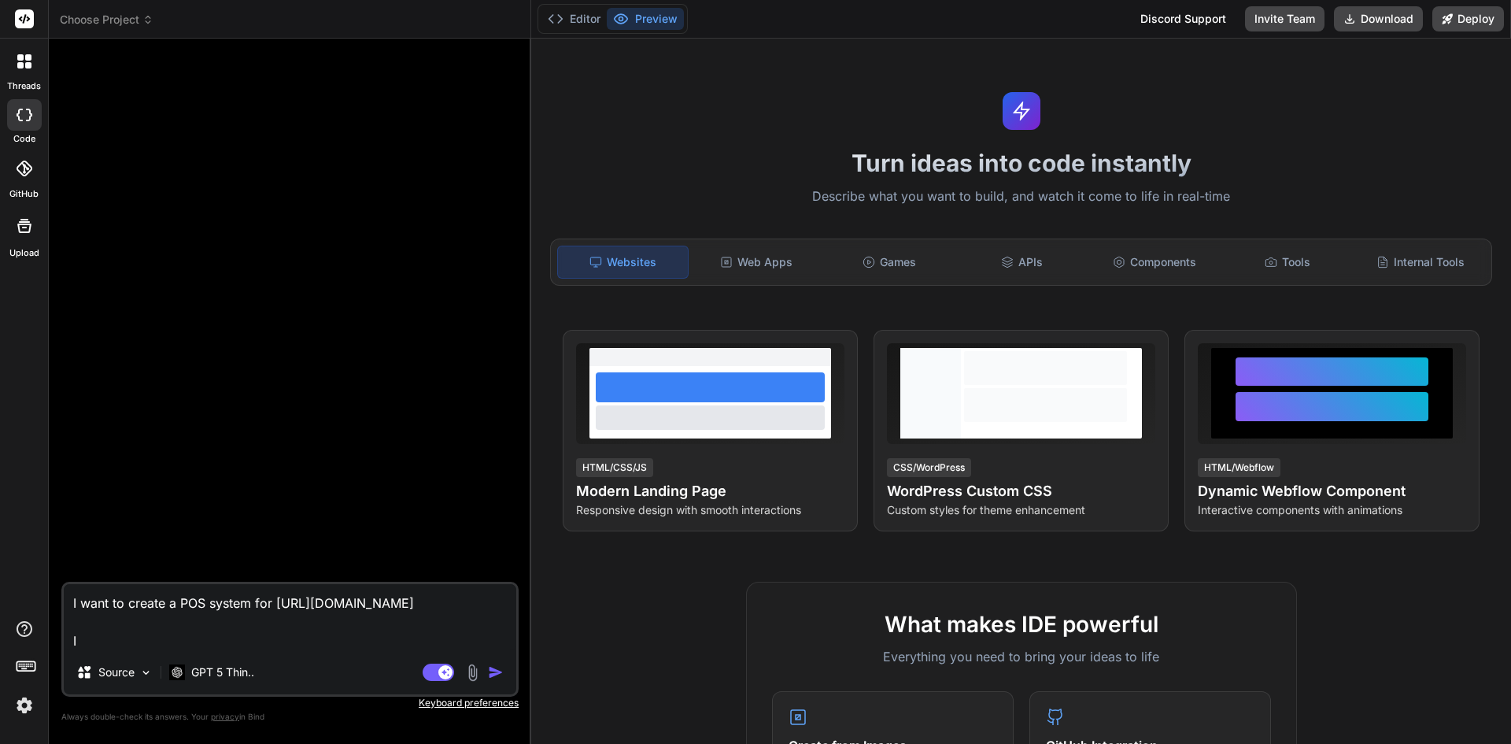
type textarea "x"
type textarea "I want to create a POS system for [URL][DOMAIN_NAME] I wa"
type textarea "x"
type textarea "I want to create a POS system for [URL][DOMAIN_NAME] I wan"
type textarea "x"
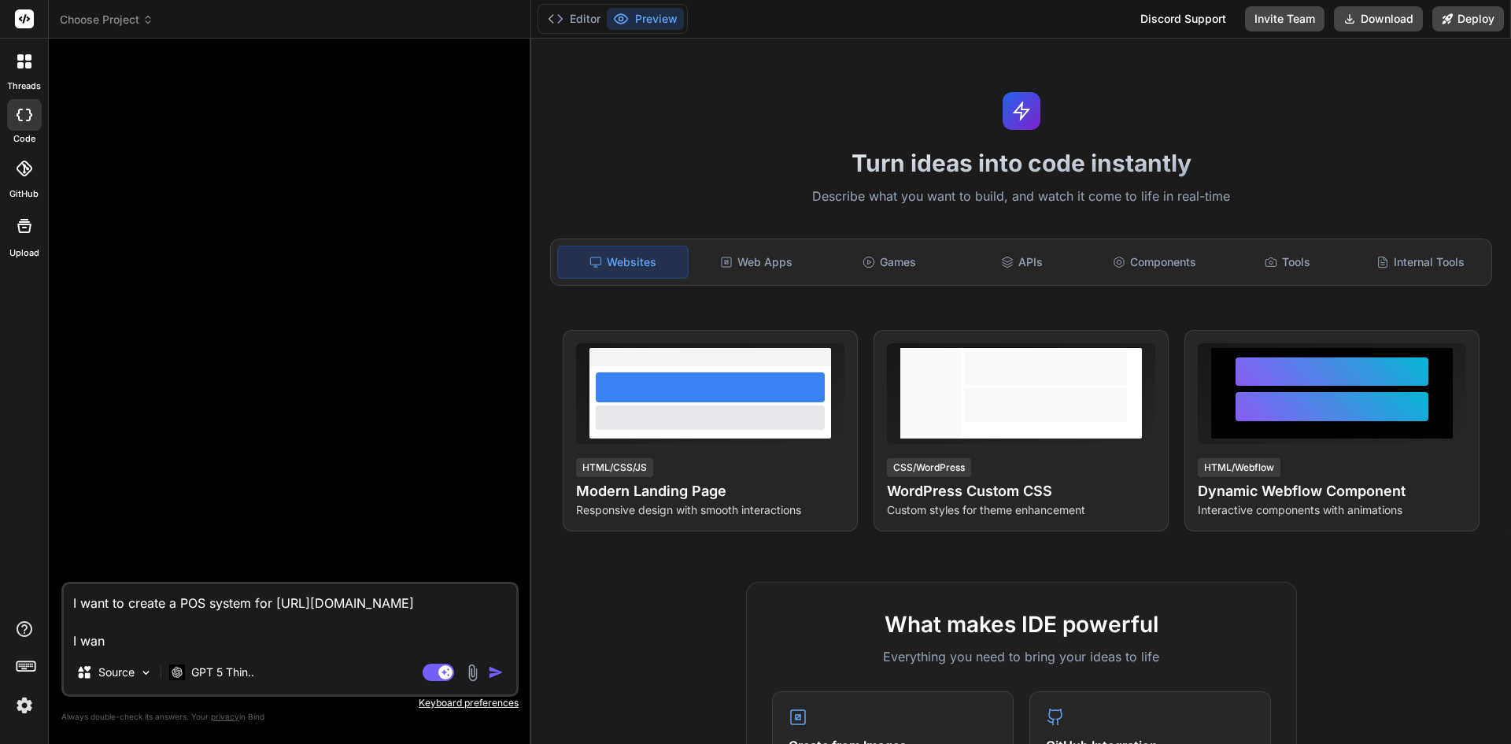
type textarea "I want to create a POS system for [URL][DOMAIN_NAME] I want"
type textarea "x"
type textarea "I want to create a POS system for [URL][DOMAIN_NAME] I want"
type textarea "x"
type textarea "I want to create a POS system for [URL][DOMAIN_NAME] I want t"
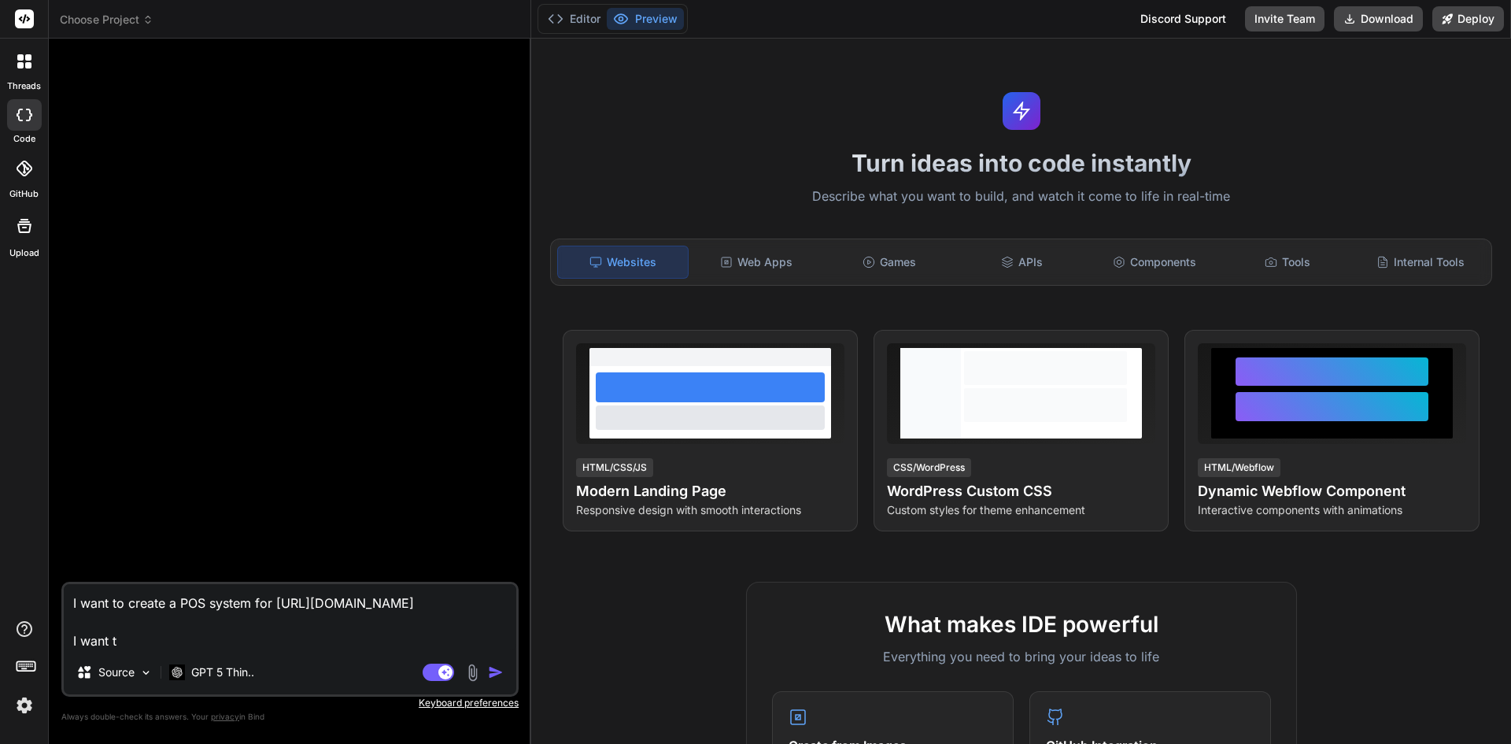
type textarea "x"
type textarea "I want to create a POS system for [URL][DOMAIN_NAME] I want th"
type textarea "x"
type textarea "I want to create a POS system for [URL][DOMAIN_NAME] I want thi"
type textarea "x"
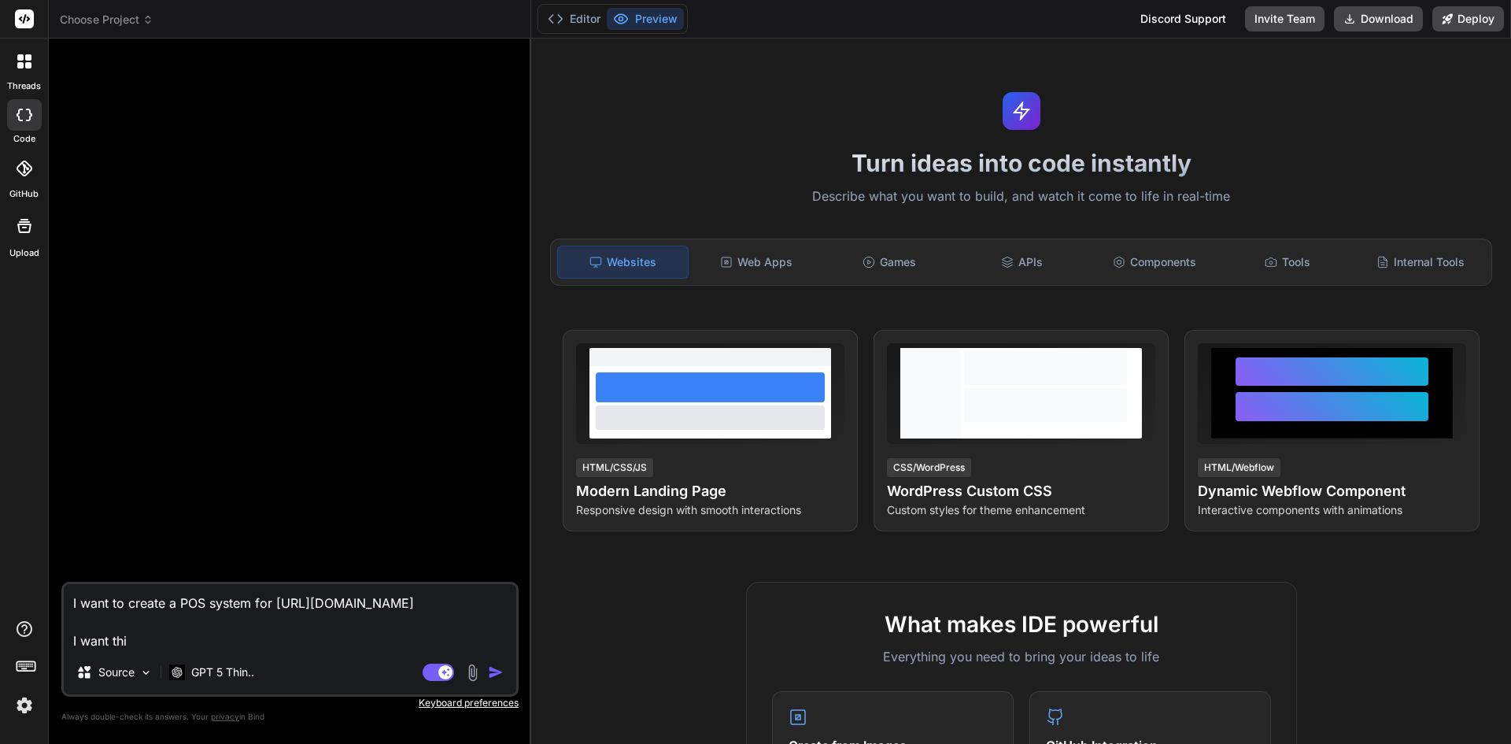
type textarea "I want to create a POS system for [URL][DOMAIN_NAME] I want this"
type textarea "x"
type textarea "I want to create a POS system for [URL][DOMAIN_NAME] I want this"
type textarea "x"
type textarea "I want to create a POS system for [URL][DOMAIN_NAME] I want this P"
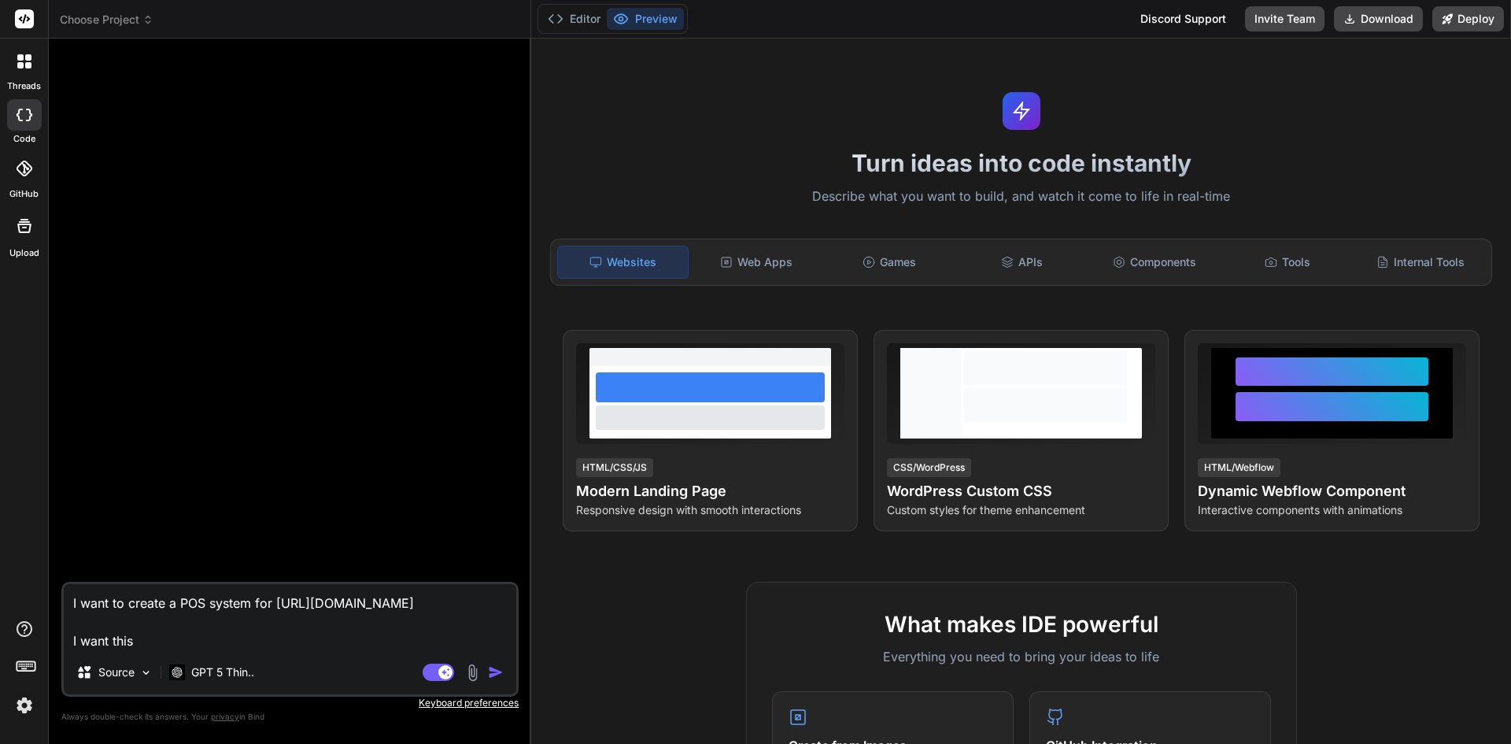
type textarea "x"
type textarea "I want to create a POS system for [URL][DOMAIN_NAME] I want this PO"
type textarea "x"
type textarea "I want to create a POS system for [URL][DOMAIN_NAME] I want this POS"
type textarea "x"
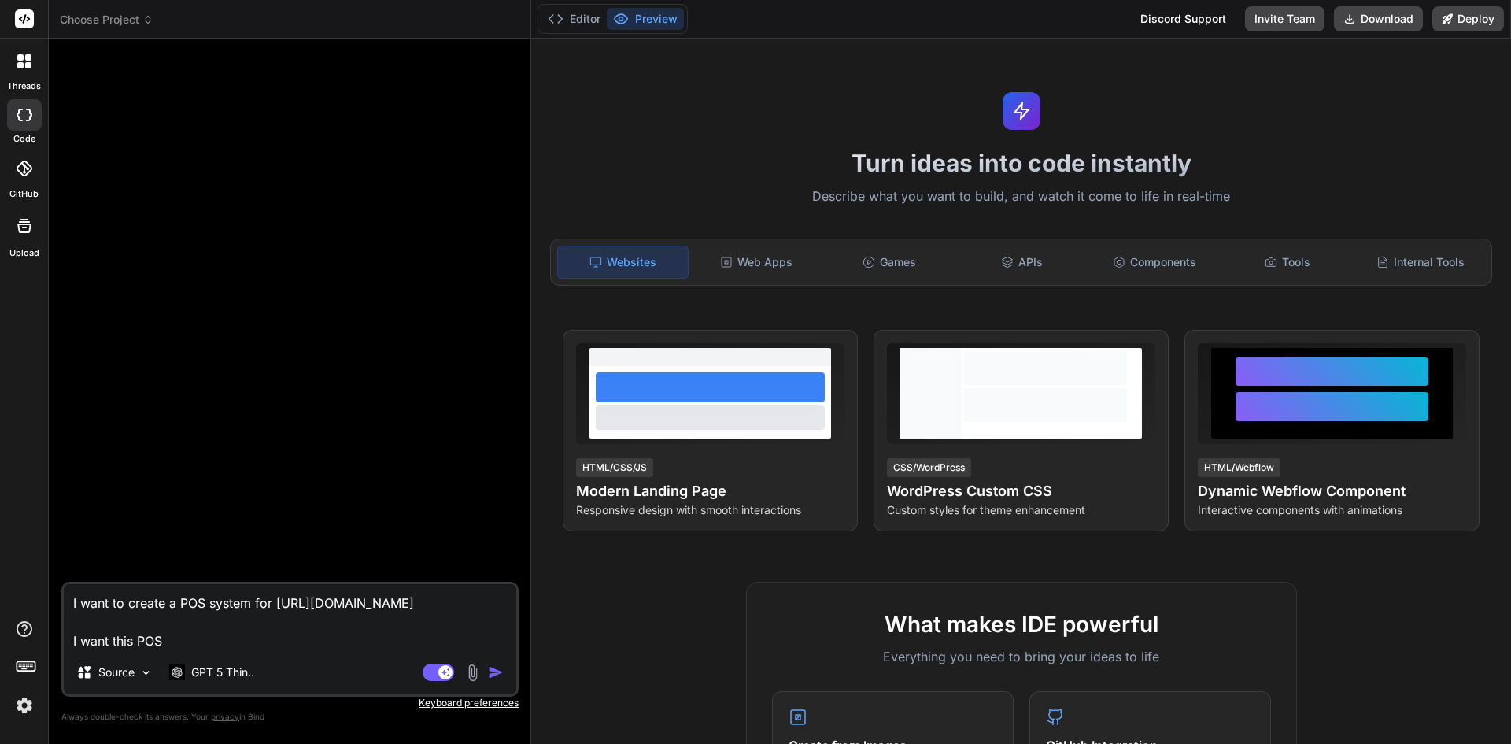
type textarea "I want to create a POS system for [URL][DOMAIN_NAME] I want this POS"
type textarea "x"
type textarea "I want to create a POS system for [URL][DOMAIN_NAME] I want this POS t"
type textarea "x"
type textarea "I want to create a POS system for [URL][DOMAIN_NAME] I want this POS to"
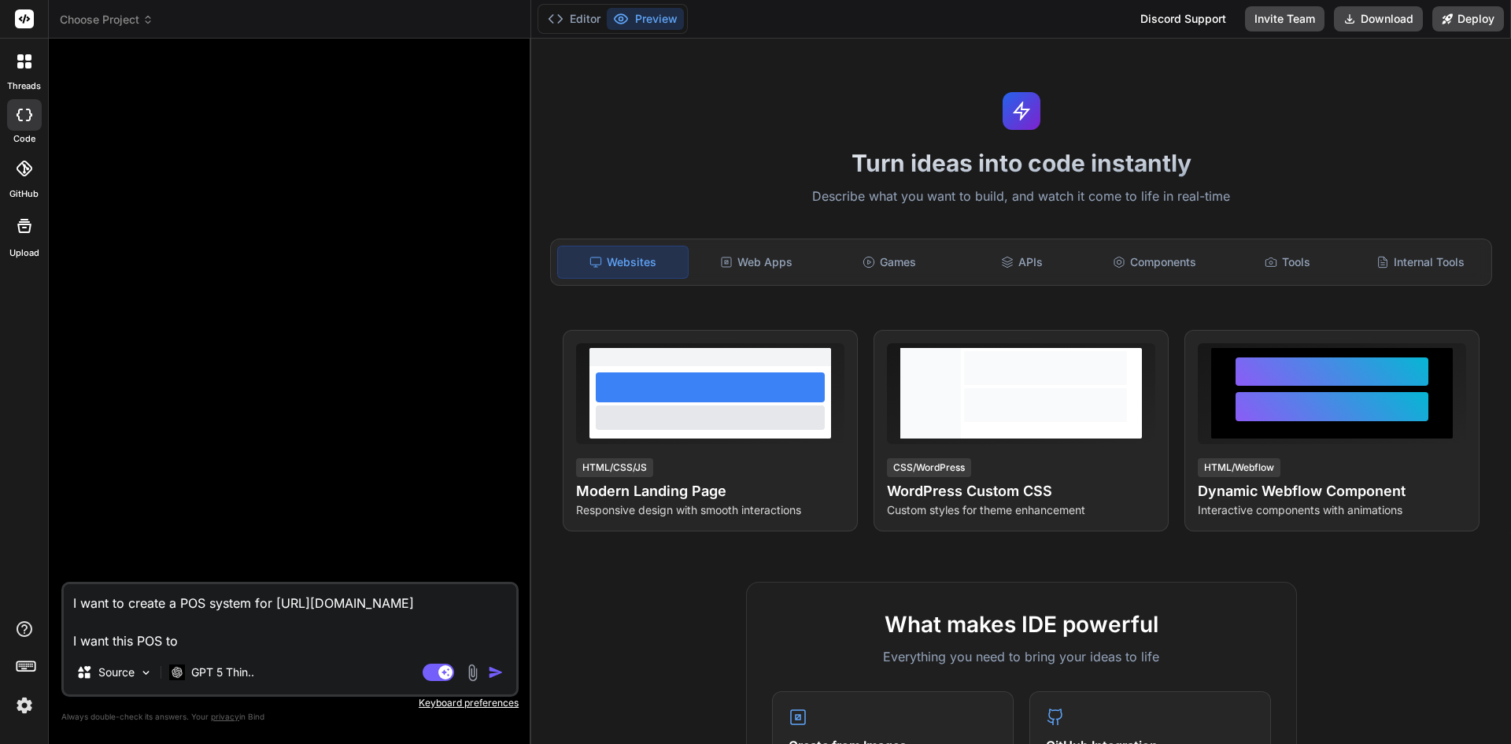
type textarea "x"
type textarea "I want to create a POS system for [URL][DOMAIN_NAME] I want this POS to"
type textarea "x"
type textarea "I want to create a POS system for [URL][DOMAIN_NAME] I want this POS to h"
type textarea "x"
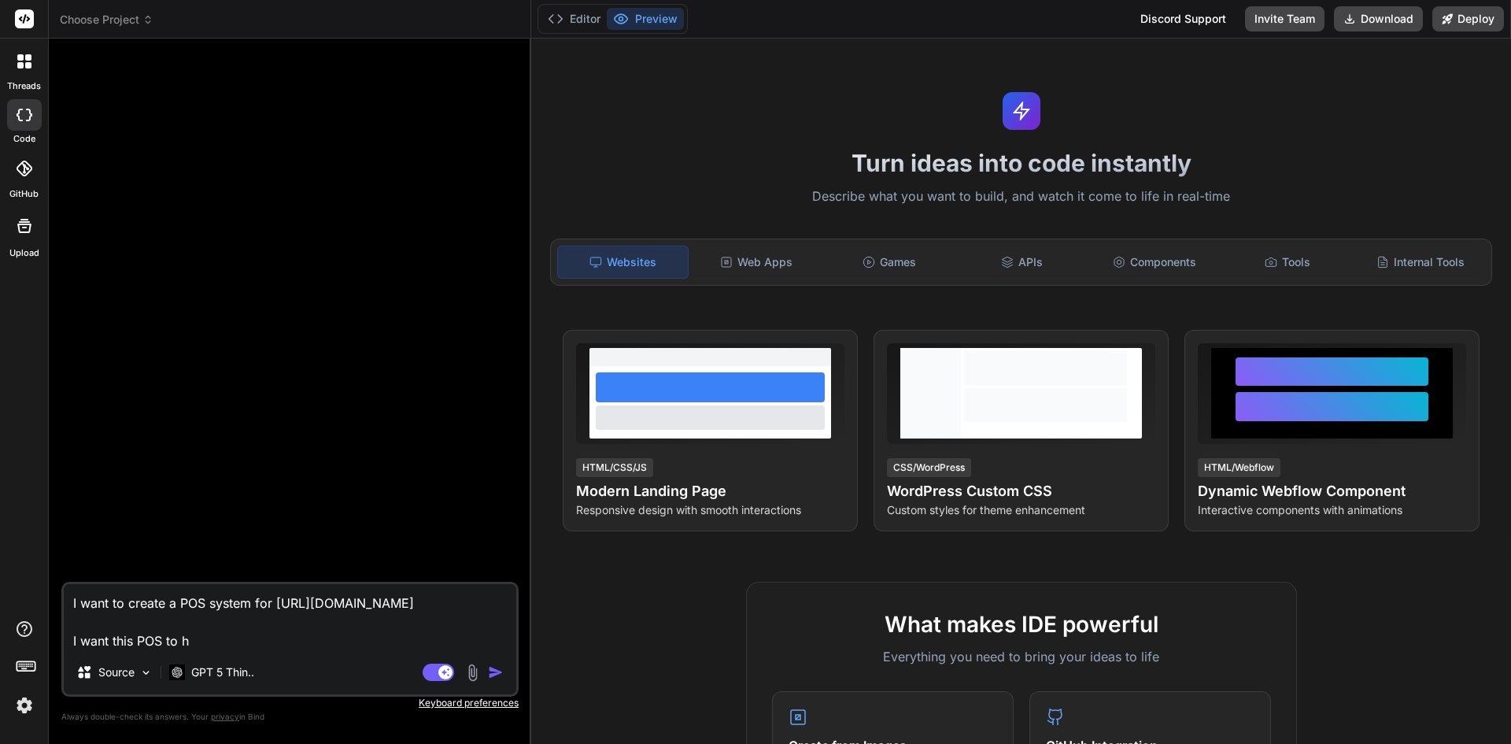
type textarea "I want to create a POS system for [URL][DOMAIN_NAME] I want this POS to ha"
type textarea "x"
type textarea "I want to create a POS system for [URL][DOMAIN_NAME] I want this POS to hav"
type textarea "x"
type textarea "I want to create a POS system for [URL][DOMAIN_NAME] I want this POS to have"
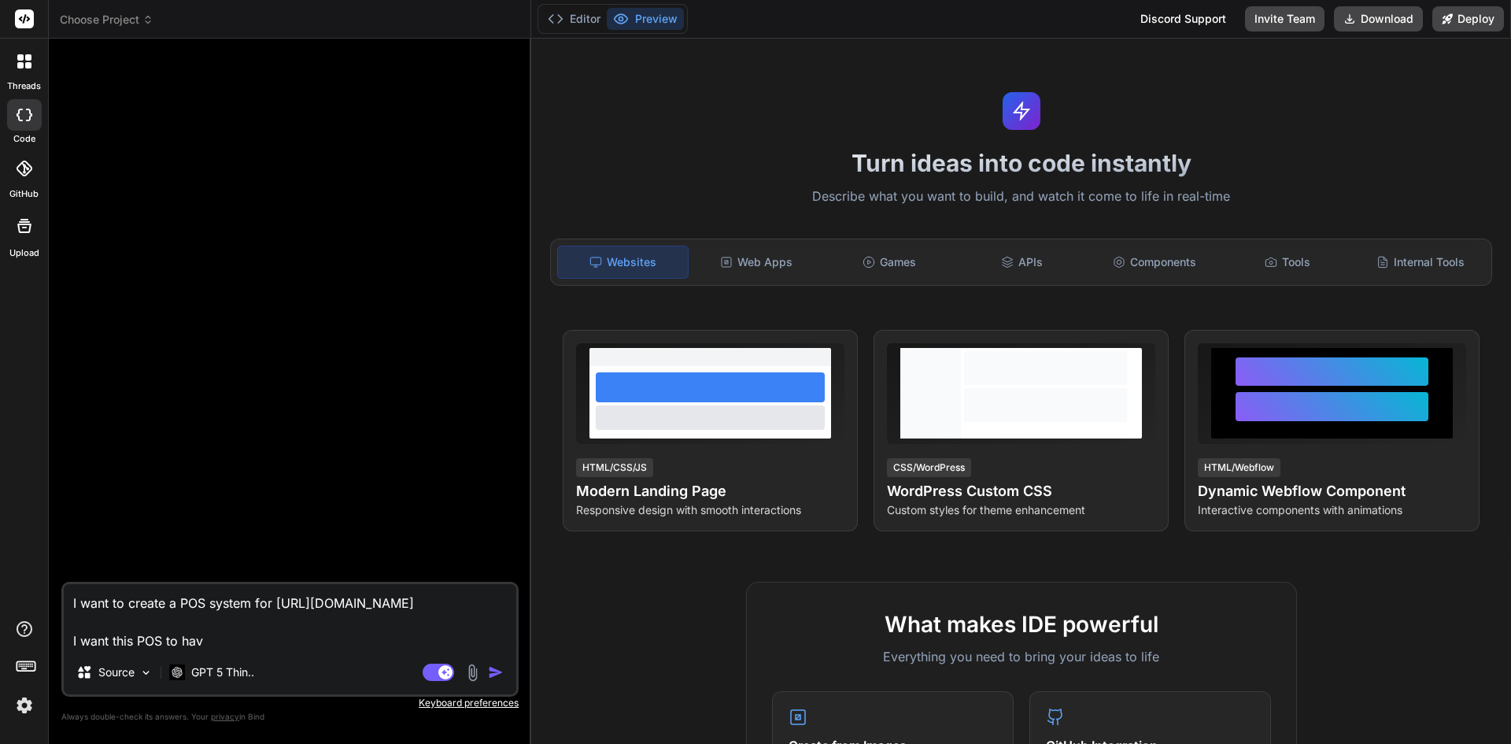
type textarea "x"
type textarea "I want to create a POS system for [URL][DOMAIN_NAME] I want this POS to have"
type textarea "x"
type textarea "I want to create a POS system for [URL][DOMAIN_NAME] I want this POS to have i"
type textarea "x"
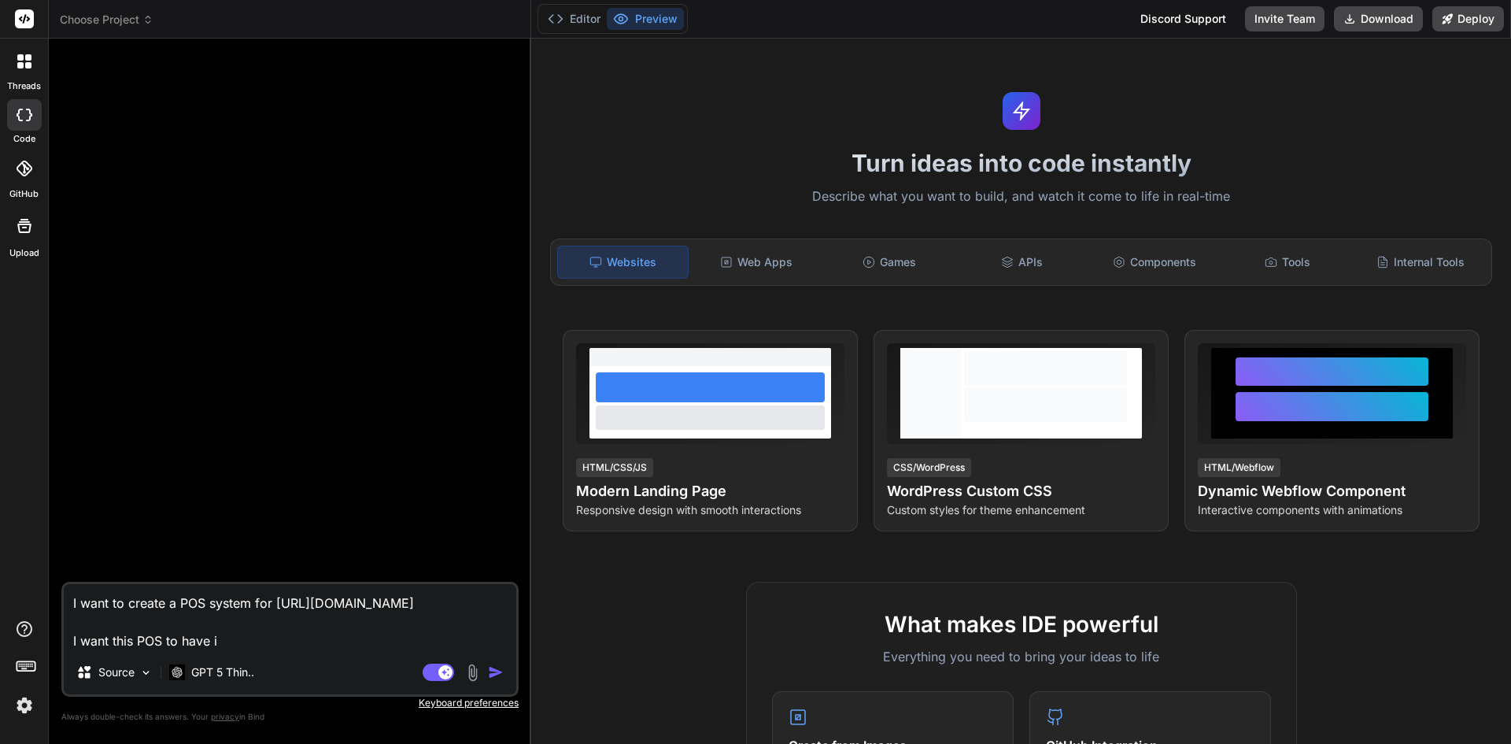
type textarea "I want to create a POS system for [URL][DOMAIN_NAME] I want this POS to have in"
type textarea "x"
type textarea "I want to create a POS system for [URL][DOMAIN_NAME] I want this POS to have inb"
type textarea "x"
type textarea "I want to create a POS system for [URL][DOMAIN_NAME] I want this POS to have in…"
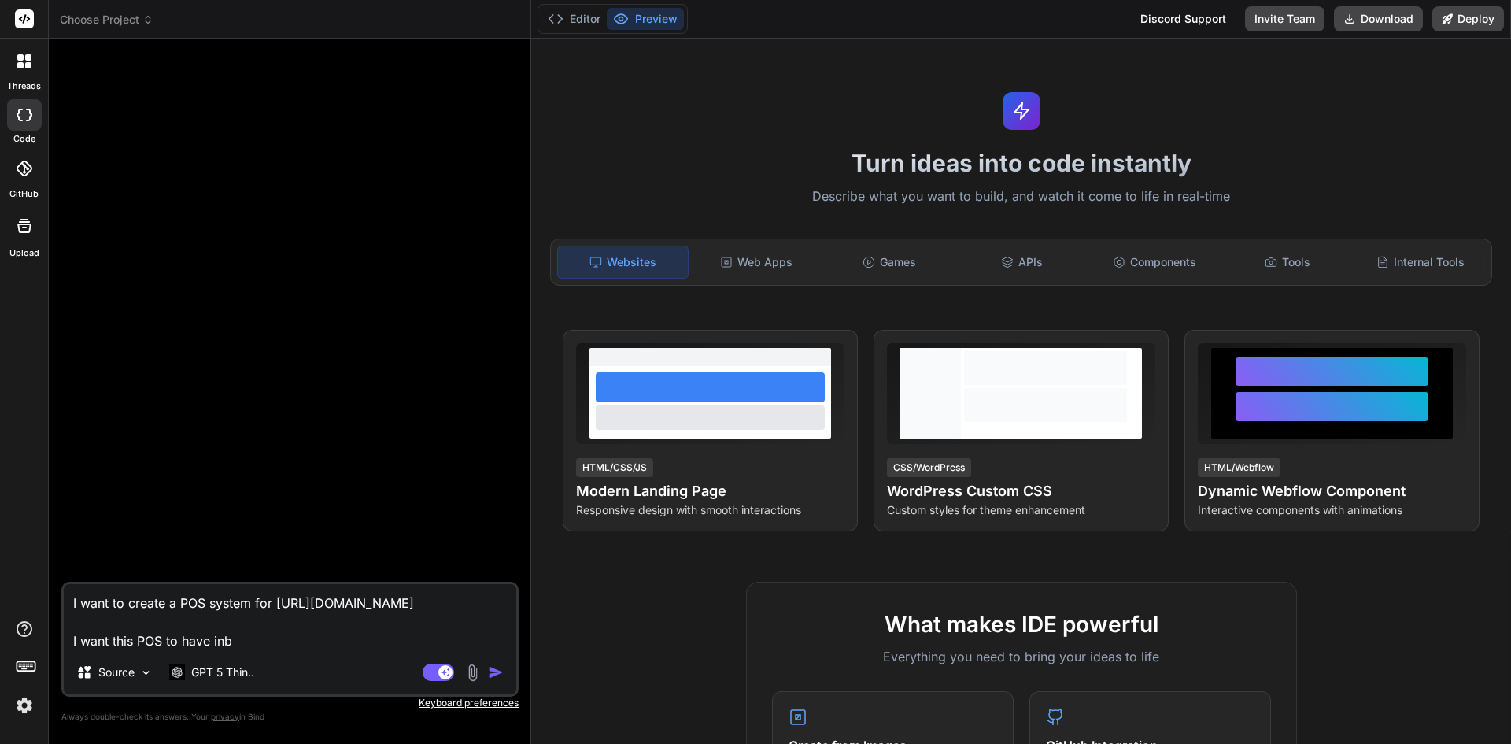
type textarea "x"
type textarea "I want to create a POS system for [URL][DOMAIN_NAME] I want this POS to have in…"
type textarea "x"
type textarea "I want to create a POS system for [URL][DOMAIN_NAME] I want this POS to have in…"
type textarea "x"
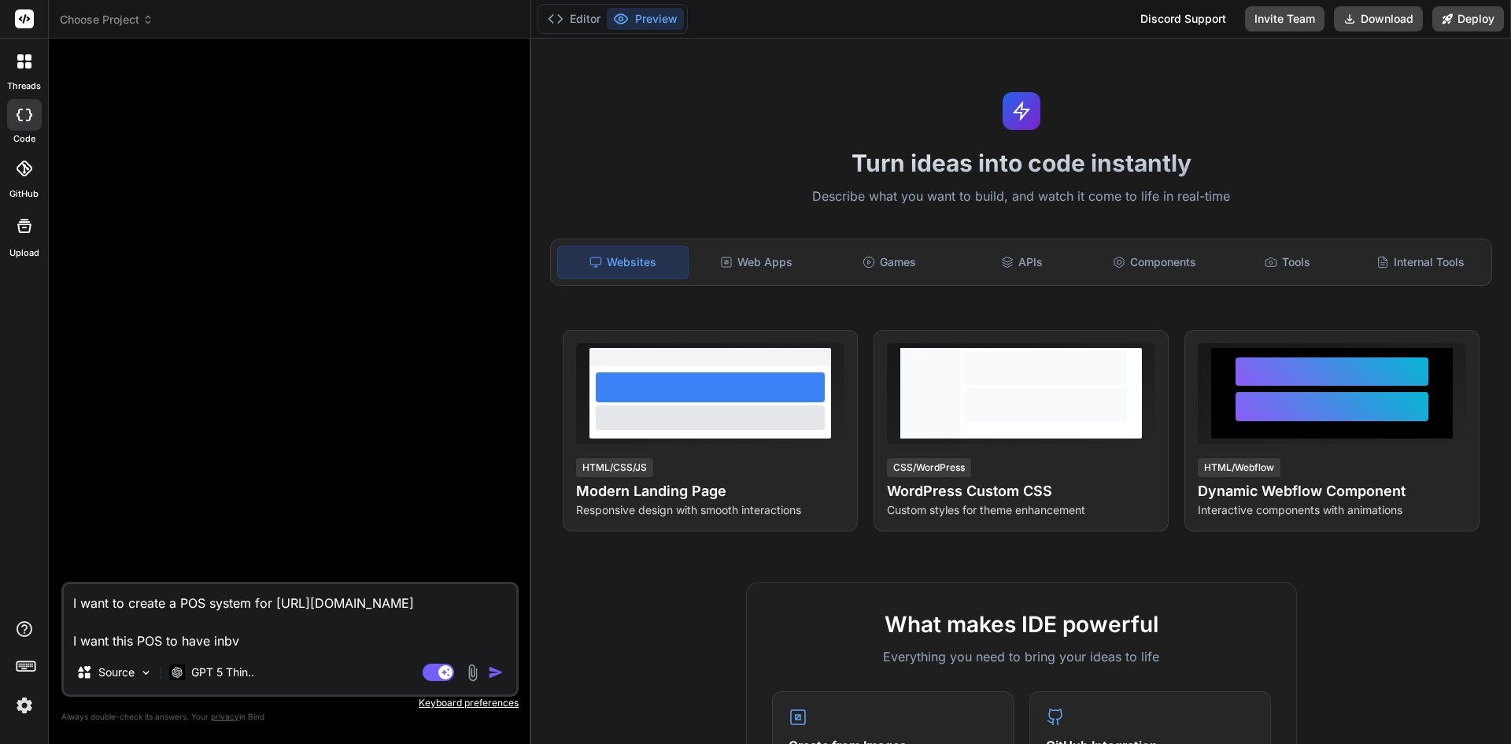
type textarea "I want to create a POS system for [URL][DOMAIN_NAME] I want this POS to have inb"
type textarea "x"
type textarea "I want to create a POS system for [URL][DOMAIN_NAME] I want this POS to have in"
type textarea "x"
type textarea "I want to create a POS system for [URL][DOMAIN_NAME] I want this POS to have inv"
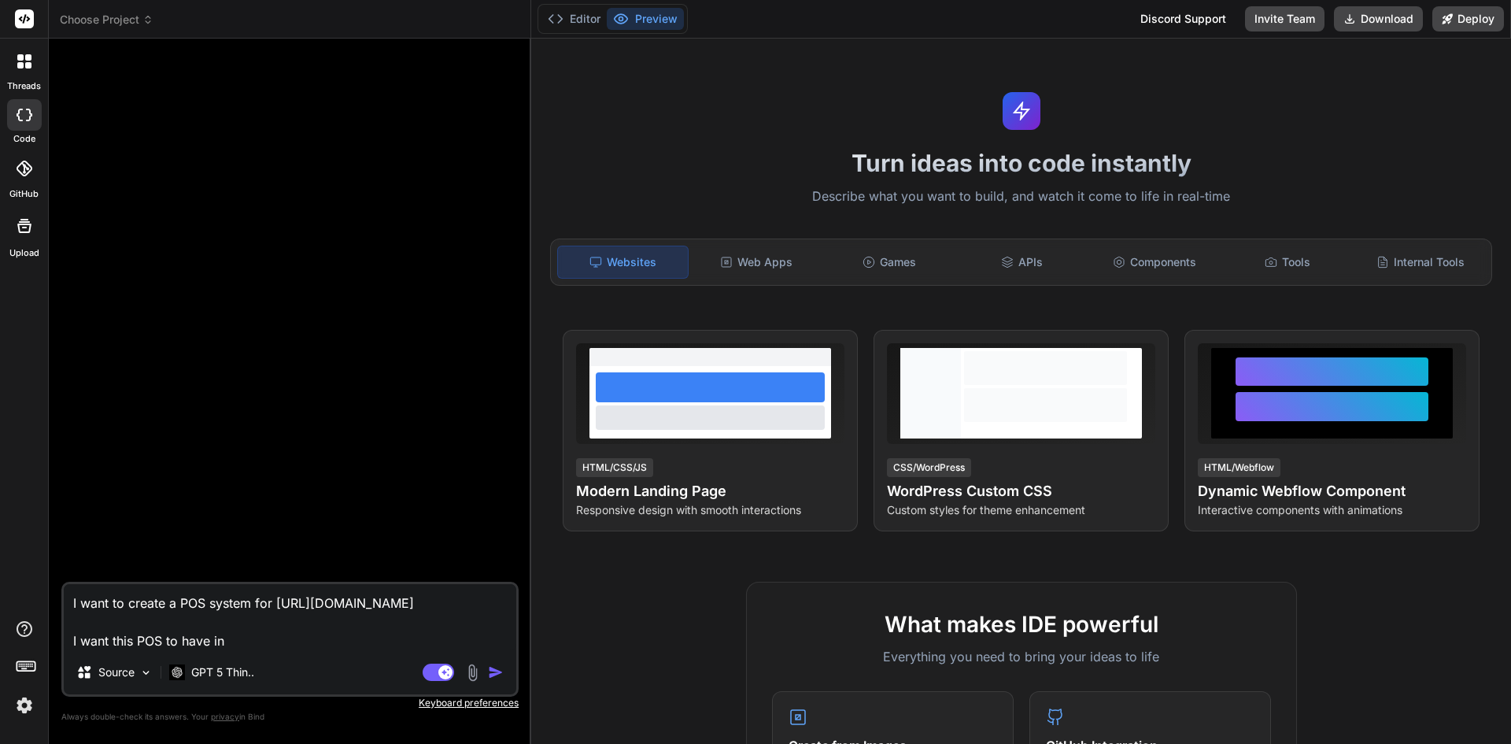
type textarea "x"
type textarea "I want to create a POS system for [URL][DOMAIN_NAME] I want this POS to have in…"
type textarea "x"
type textarea "I want to create a POS system for [URL][DOMAIN_NAME] I want this POS to have in…"
type textarea "x"
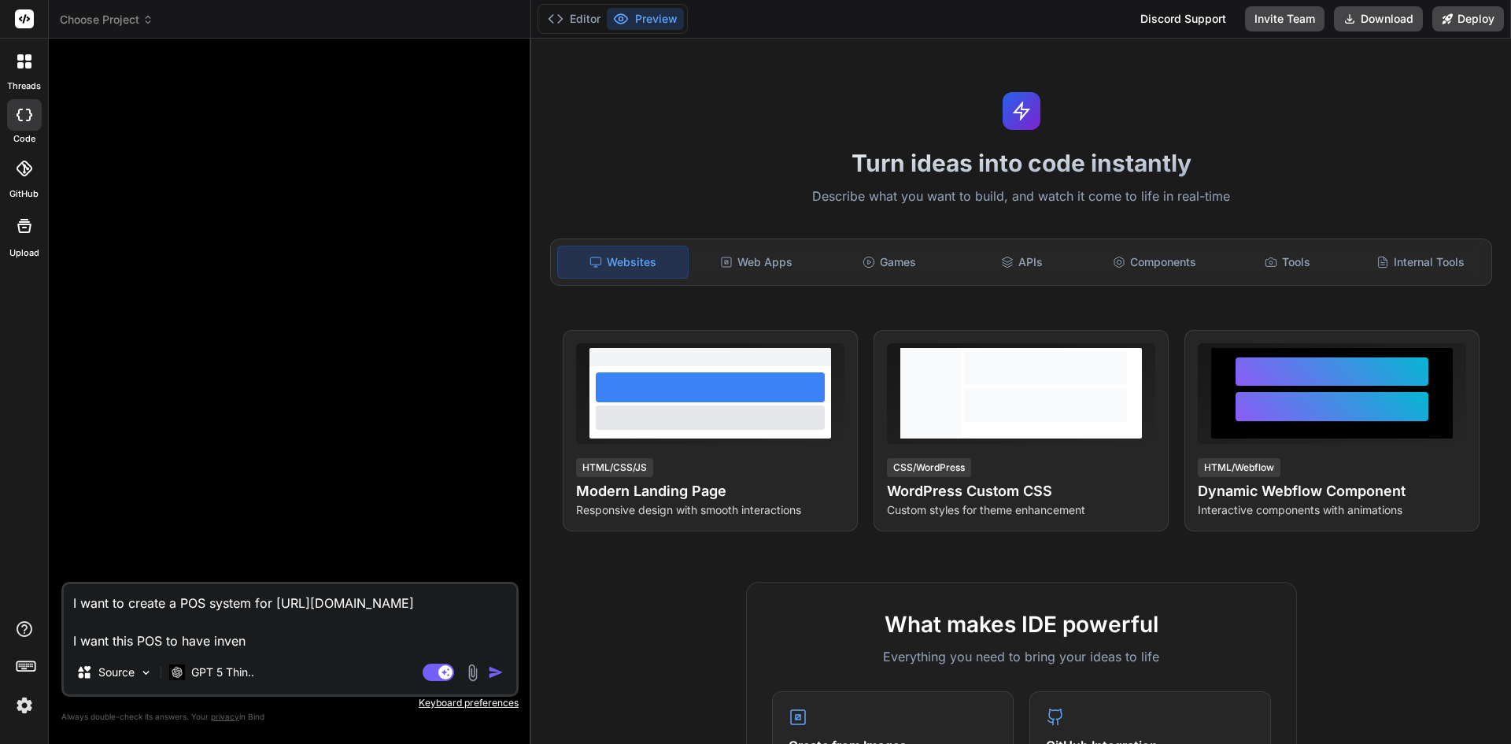
type textarea "I want to create a POS system for [URL][DOMAIN_NAME] I want this POS to have in…"
type textarea "x"
type textarea "I want to create a POS system for [URL][DOMAIN_NAME] I want this POS to have in…"
type textarea "x"
type textarea "I want to create a POS system for [URL][DOMAIN_NAME] I want this POS to have in…"
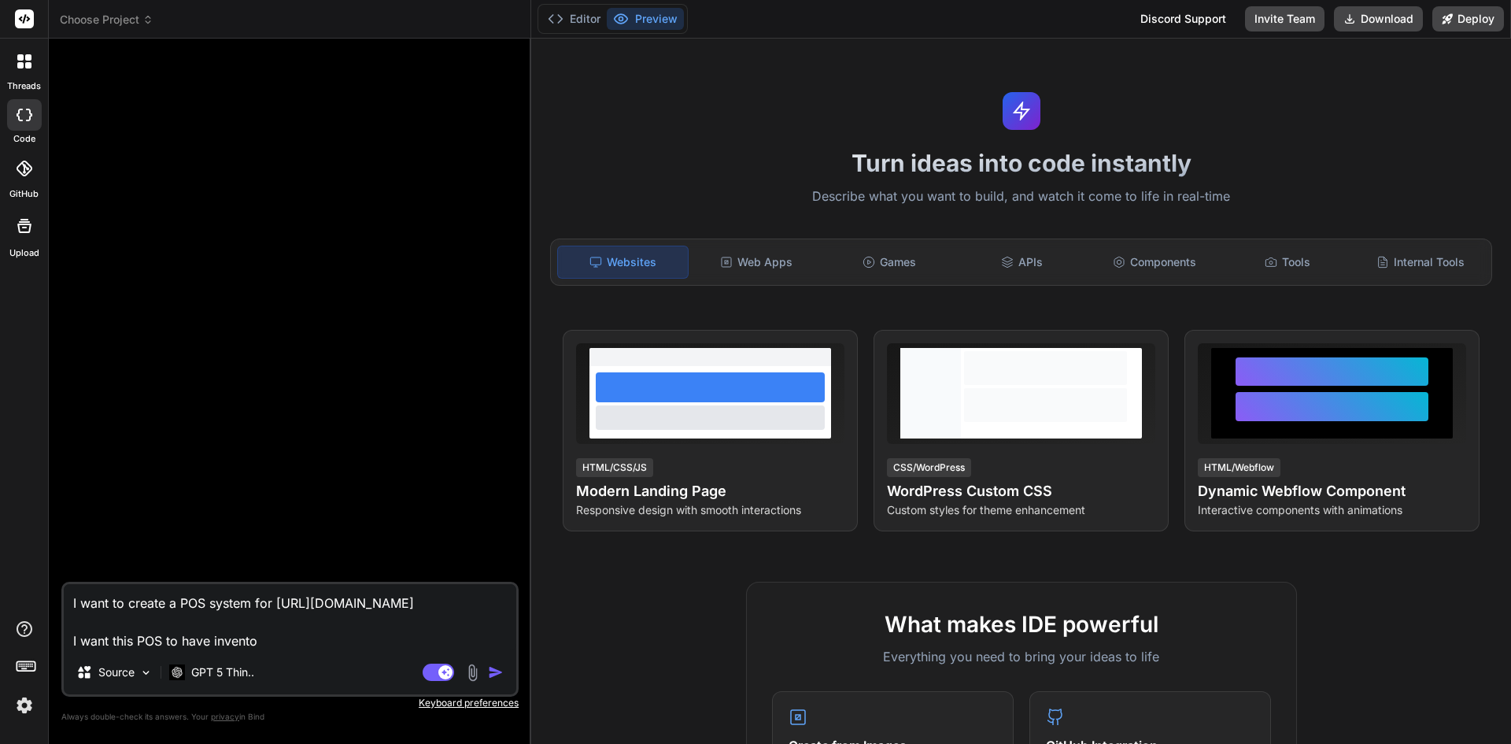
type textarea "x"
type textarea "I want to create a POS system for [URL][DOMAIN_NAME] I want this POS to have in…"
type textarea "x"
type textarea "I want to create a POS system for [URL][DOMAIN_NAME] I want this POS to have in…"
type textarea "x"
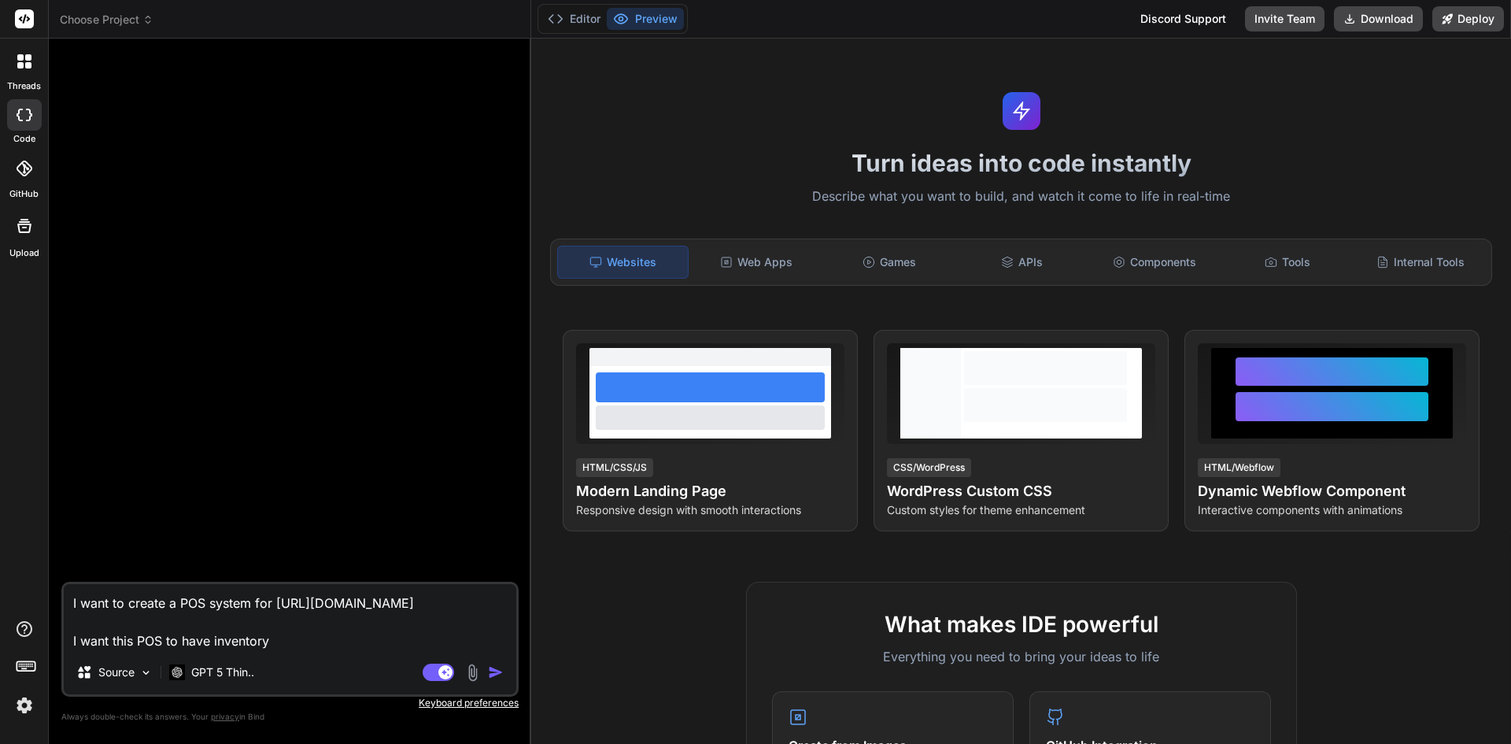
type textarea "I want to create a POS system for [URL][DOMAIN_NAME] I want this POS to have in…"
type textarea "x"
type textarea "I want to create a POS system for [URL][DOMAIN_NAME] I want this POS to have in…"
type textarea "x"
type textarea "I want to create a POS system for [URL][DOMAIN_NAME] I want this POS to have in…"
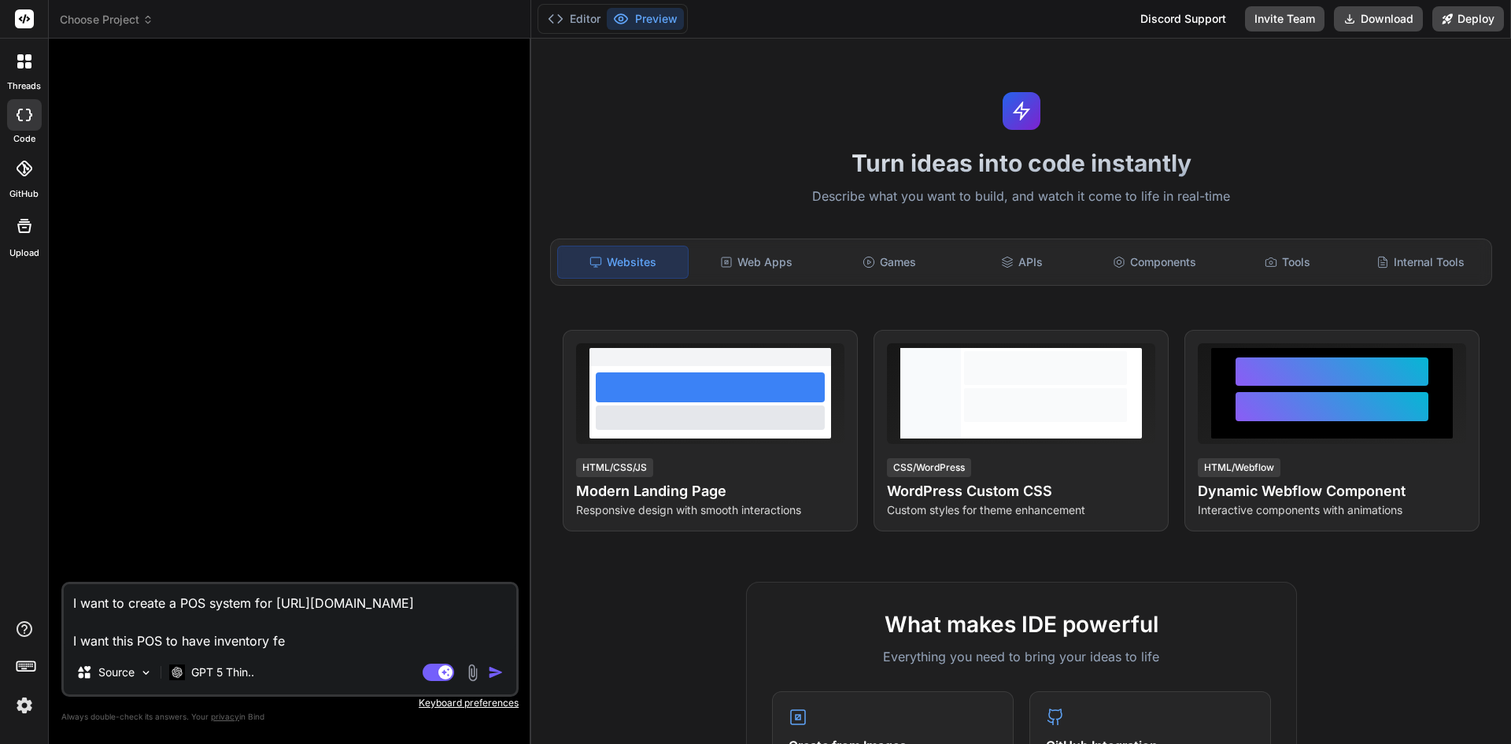
type textarea "x"
type textarea "I want to create a POS system for [URL][DOMAIN_NAME] I want this POS to have in…"
type textarea "x"
type textarea "I want to create a POS system for [URL][DOMAIN_NAME] I want this POS to have in…"
type textarea "x"
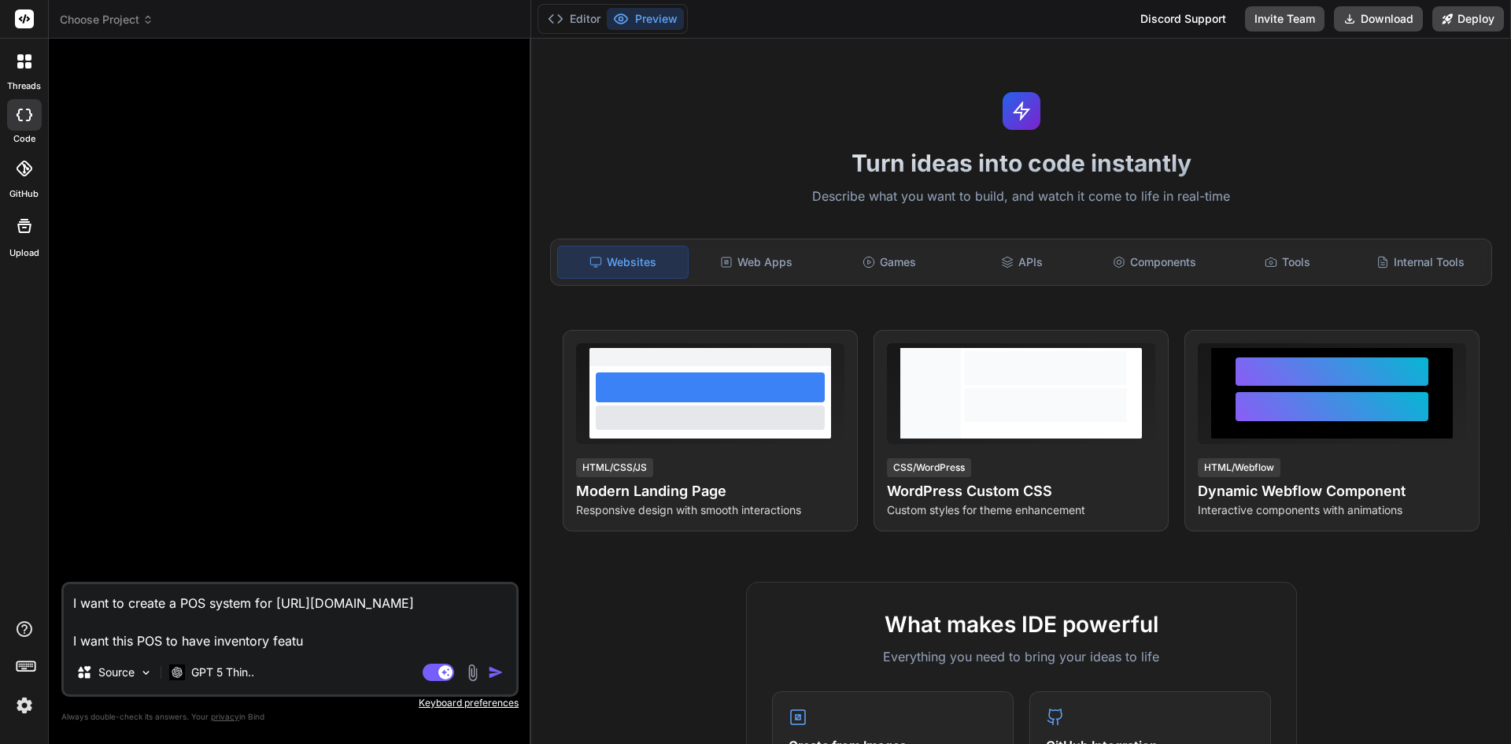
type textarea "I want to create a POS system for [URL][DOMAIN_NAME] I want this POS to have in…"
type textarea "x"
type textarea "I want to create a POS system for [URL][DOMAIN_NAME] I want this POS to have in…"
type textarea "x"
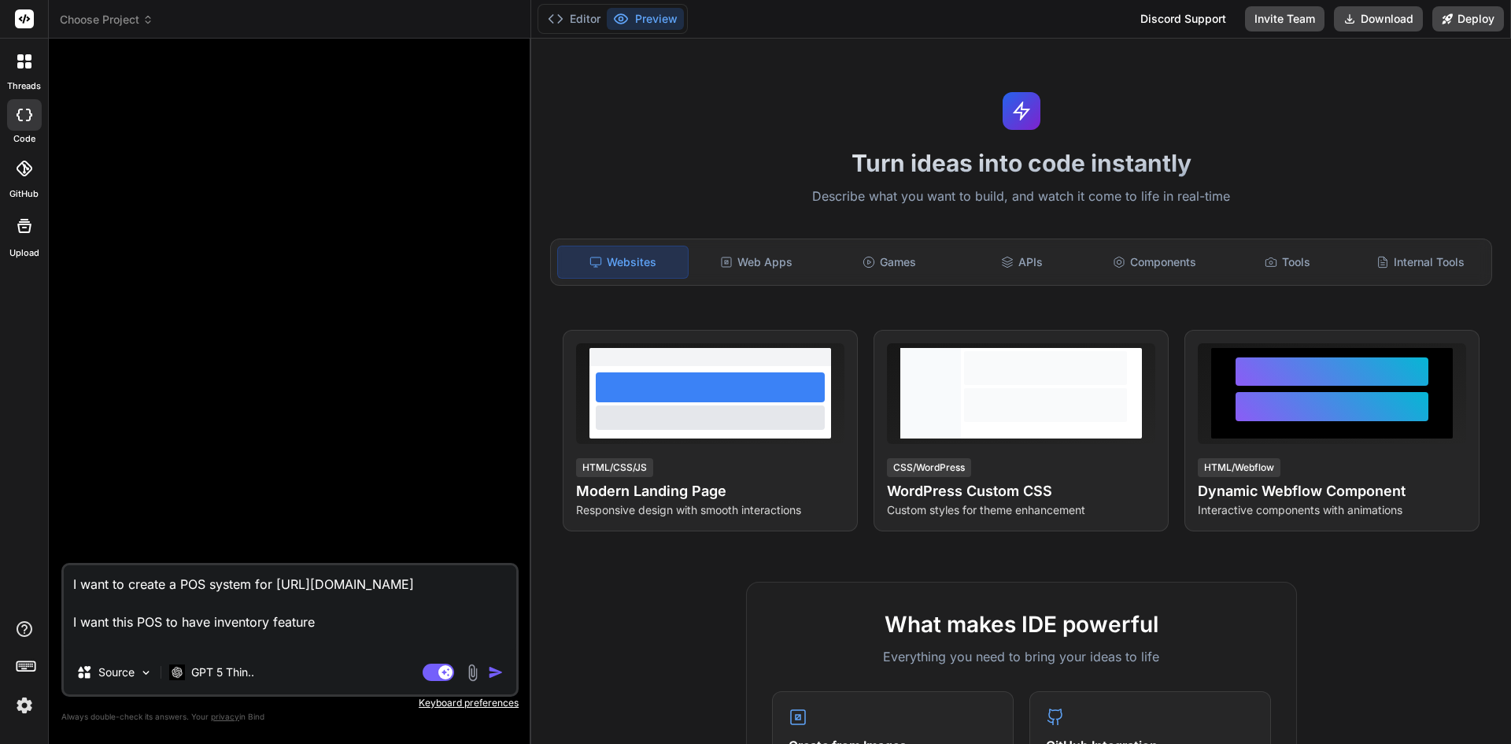
type textarea "I want to create a POS system for [URL][DOMAIN_NAME] I want this POS to have in…"
type textarea "x"
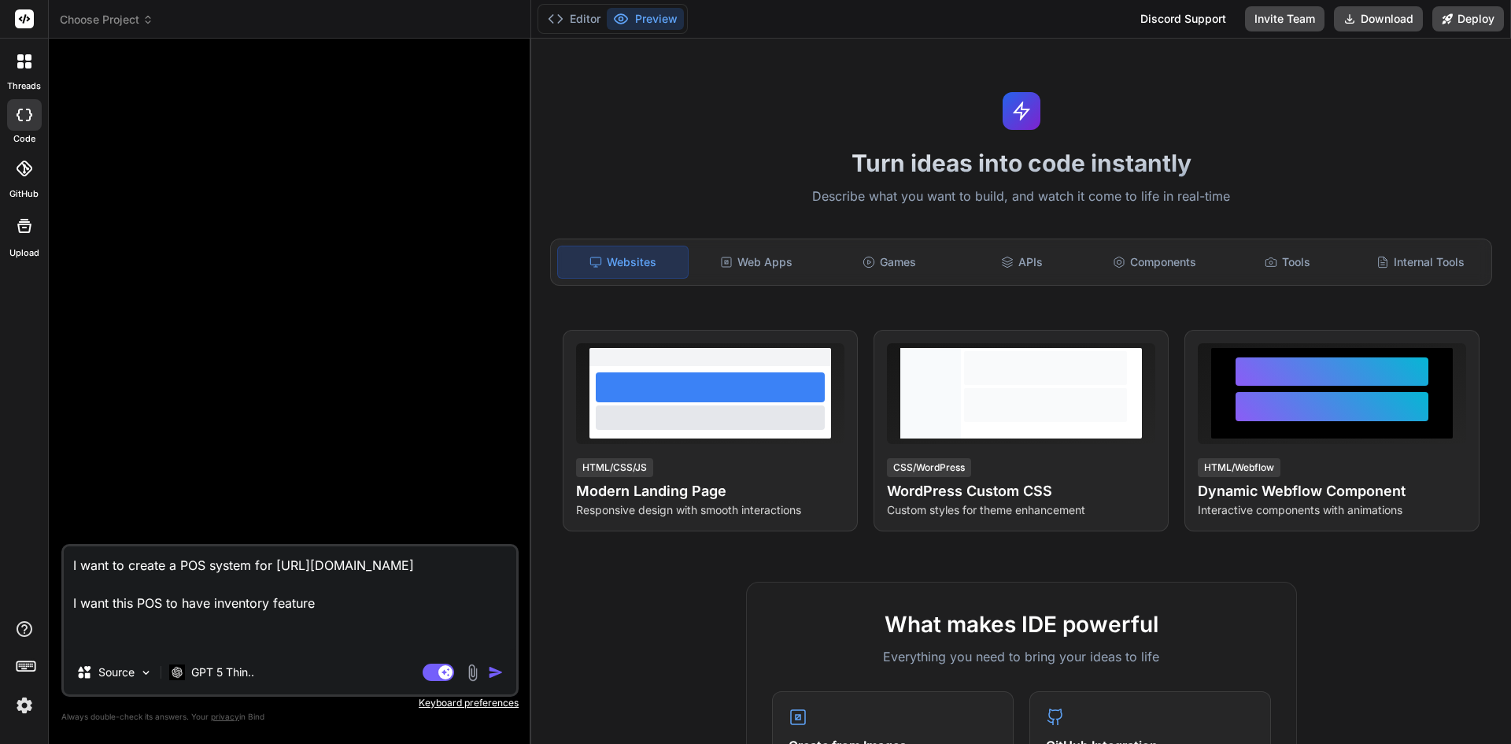
type textarea "I want to create a POS system for [URL][DOMAIN_NAME] I want this POS to have in…"
type textarea "x"
type textarea "I want to create a POS system for [URL][DOMAIN_NAME] I want this POS to have in…"
type textarea "x"
type textarea "I want to create a POS system for [URL][DOMAIN_NAME] I want this POS to have in…"
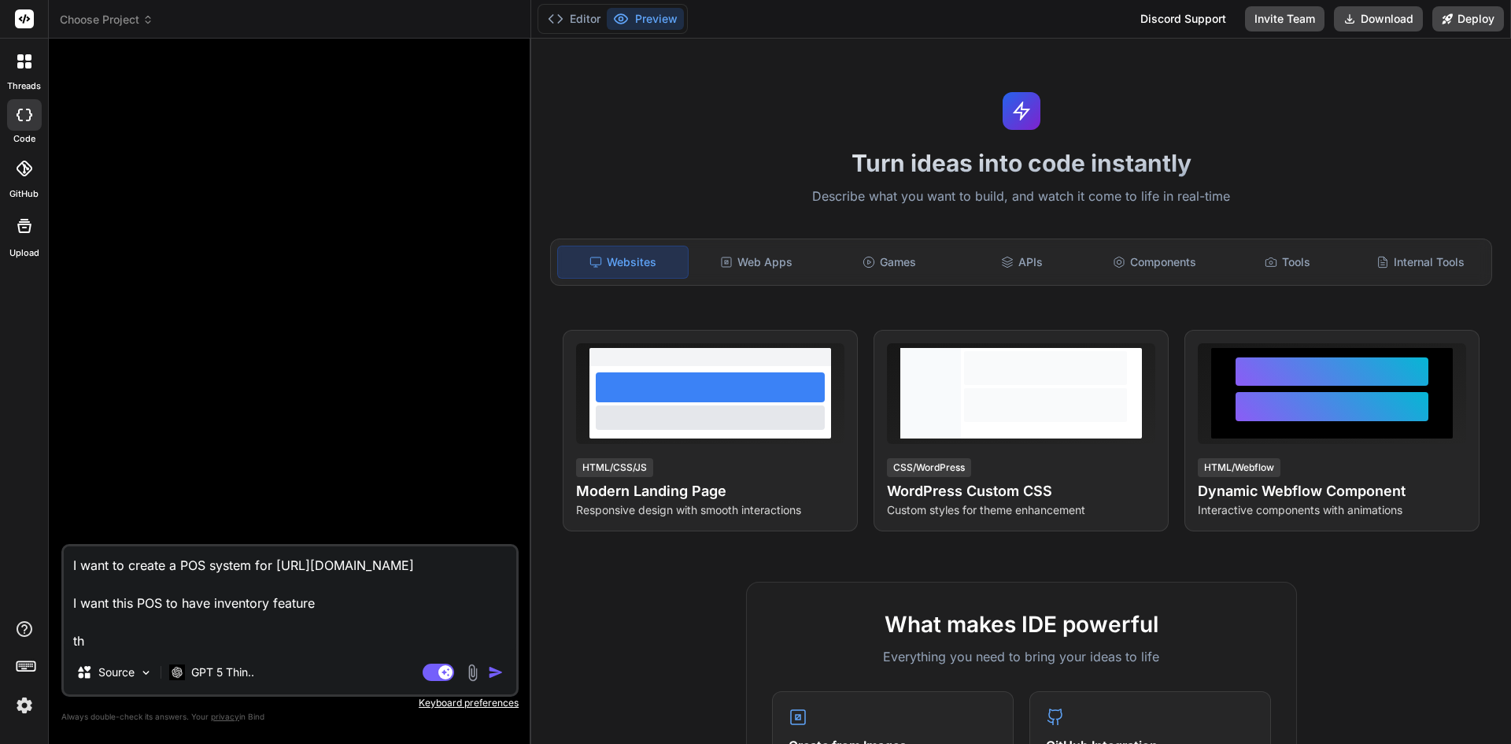
type textarea "x"
type textarea "I want to create a POS system for [URL][DOMAIN_NAME] I want this POS to have in…"
type textarea "x"
type textarea "I want to create a POS system for [URL][DOMAIN_NAME] I want this POS to have in…"
type textarea "x"
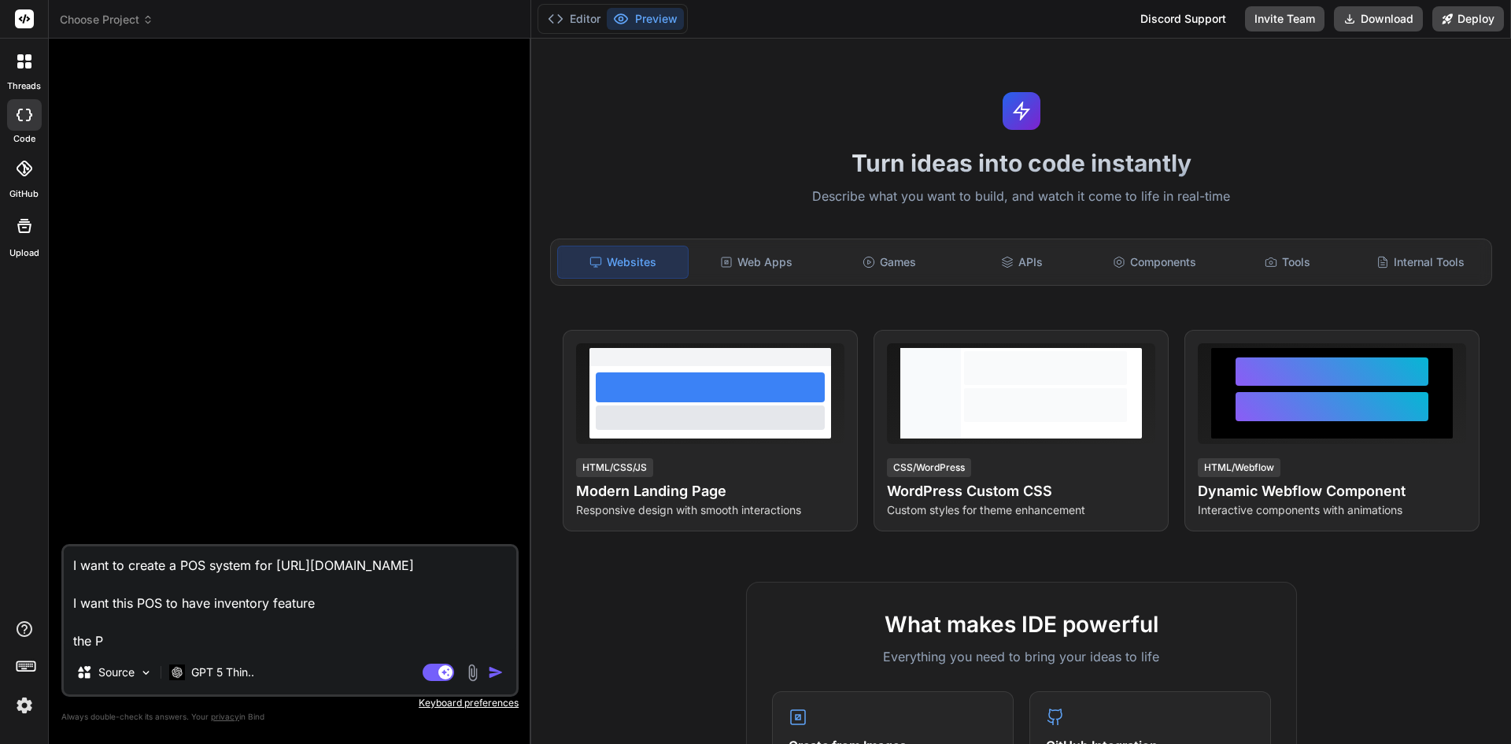
type textarea "I want to create a POS system for [URL][DOMAIN_NAME] I want this POS to have in…"
type textarea "x"
type textarea "I want to create a POS system for [URL][DOMAIN_NAME] I want this POS to have in…"
type textarea "x"
type textarea "I want to create a POS system for [URL][DOMAIN_NAME] I want this POS to have in…"
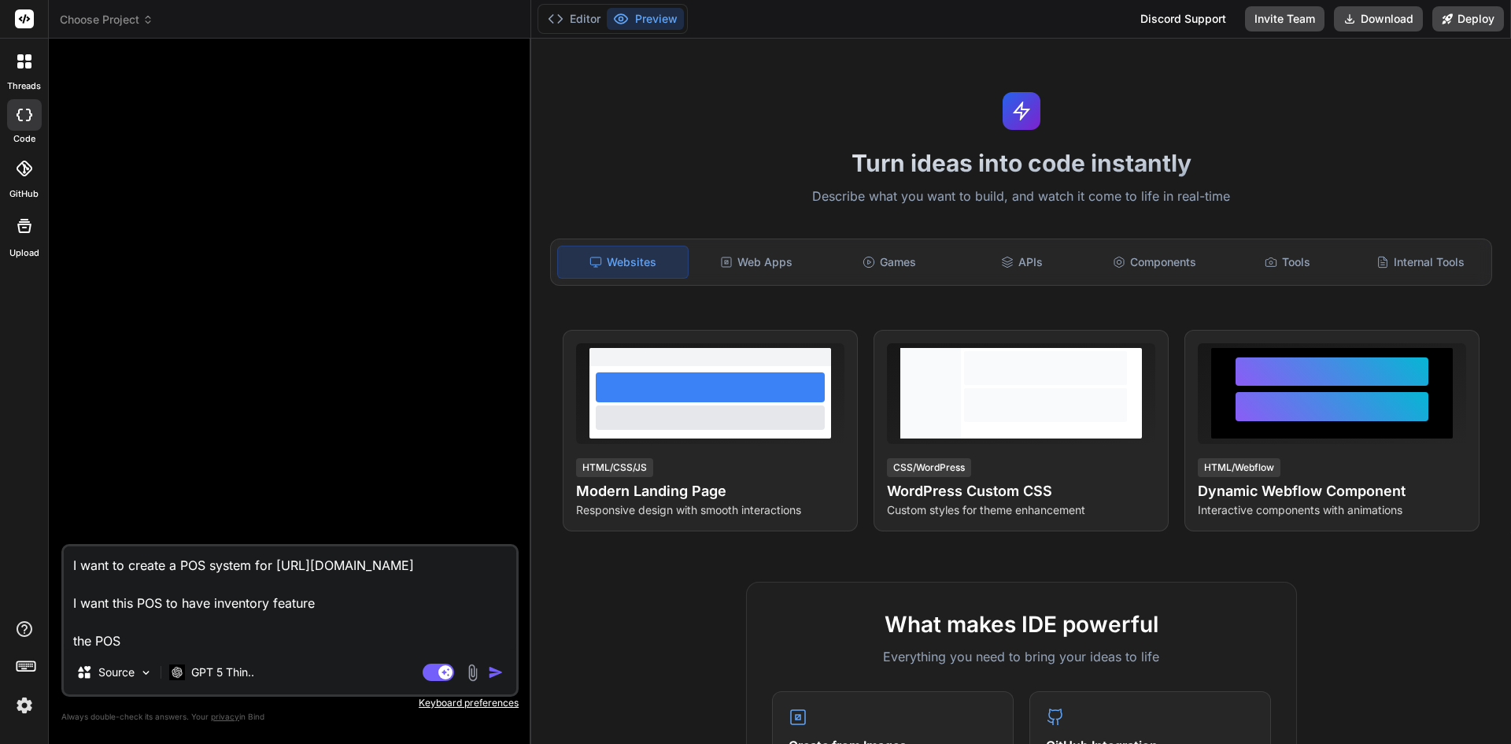
type textarea "x"
type textarea "I want to create a POS system for [URL][DOMAIN_NAME] I want this POS to have in…"
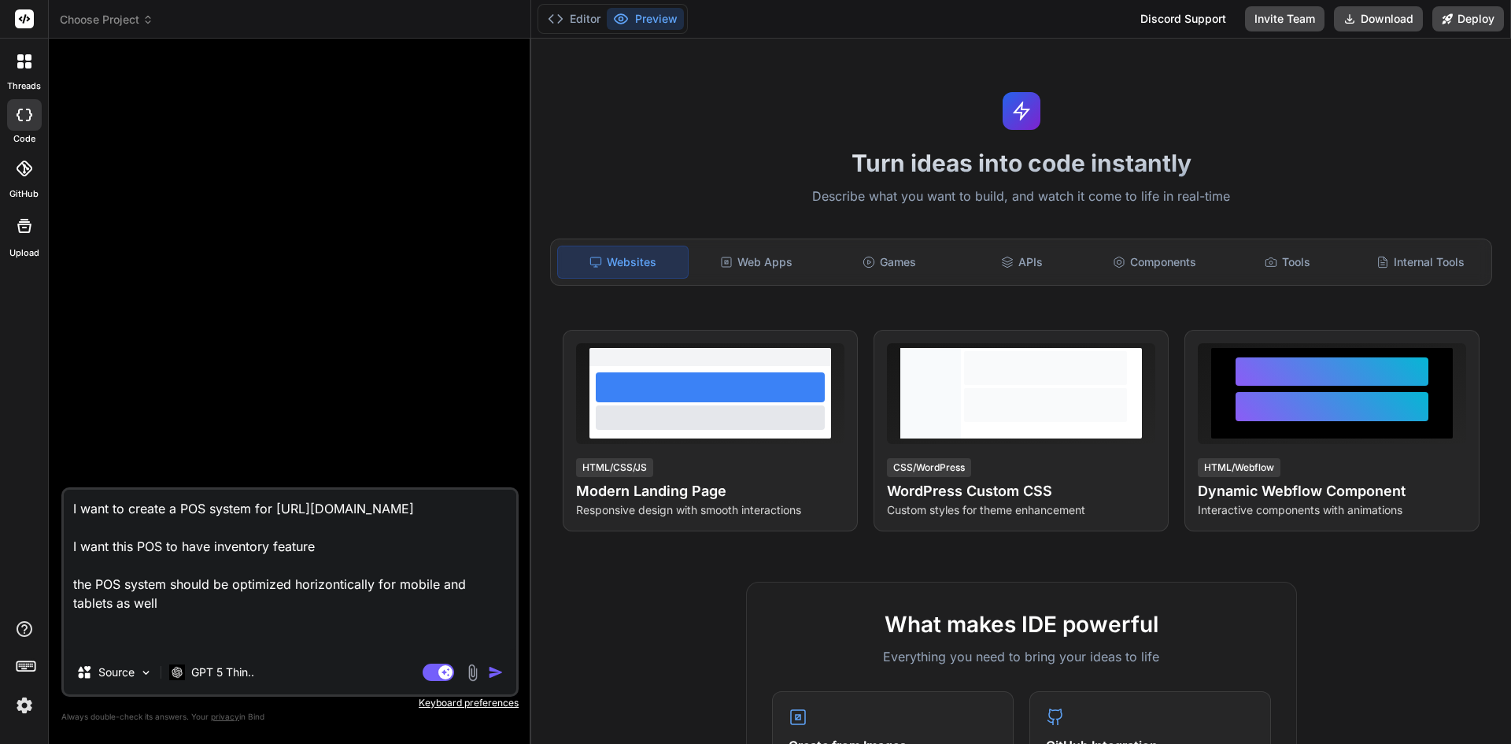
click at [294, 634] on textarea "I want to create a POS system for [URL][DOMAIN_NAME] I want this POS to have in…" at bounding box center [290, 570] width 453 height 161
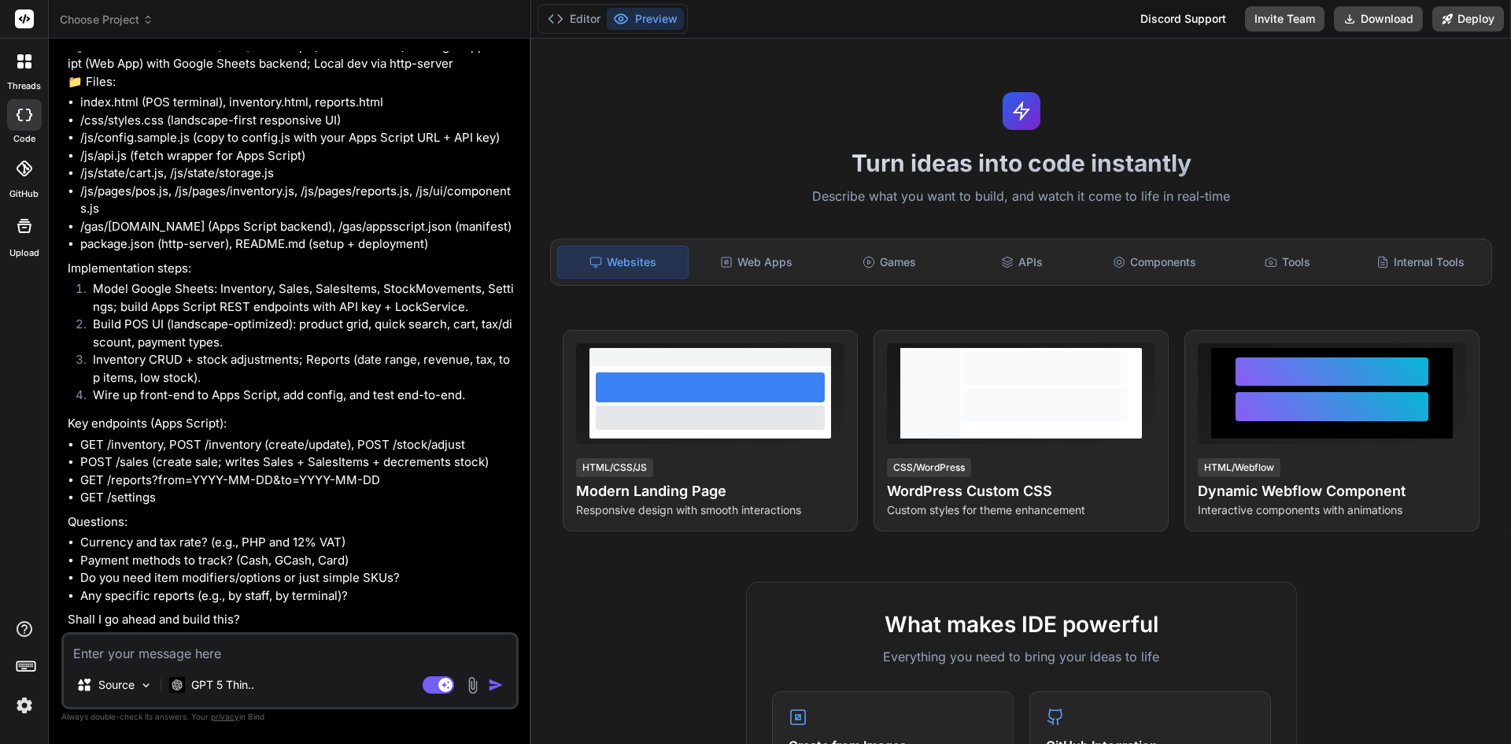
scroll to position [213, 0]
click at [289, 661] on textarea at bounding box center [290, 648] width 453 height 28
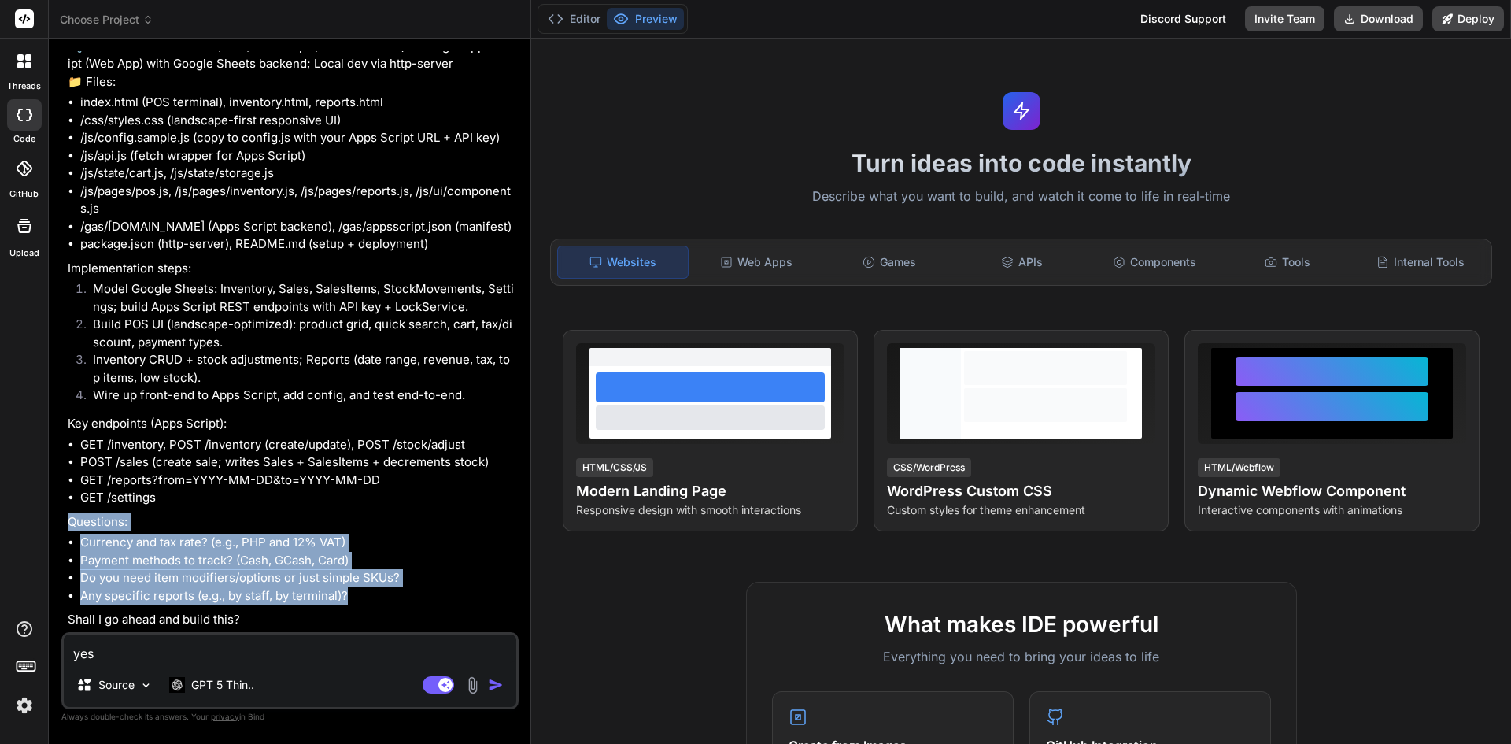
drag, startPoint x: 349, startPoint y: 599, endPoint x: 67, endPoint y: 523, distance: 291.9
click at [67, 523] on div "You I want to create a POS system for [URL][DOMAIN_NAME] I want this POS to hav…" at bounding box center [292, 341] width 454 height 581
copy div "Questions: Currency and tax rate? (e.g., PHP and 12% VAT) Payment methods to tr…"
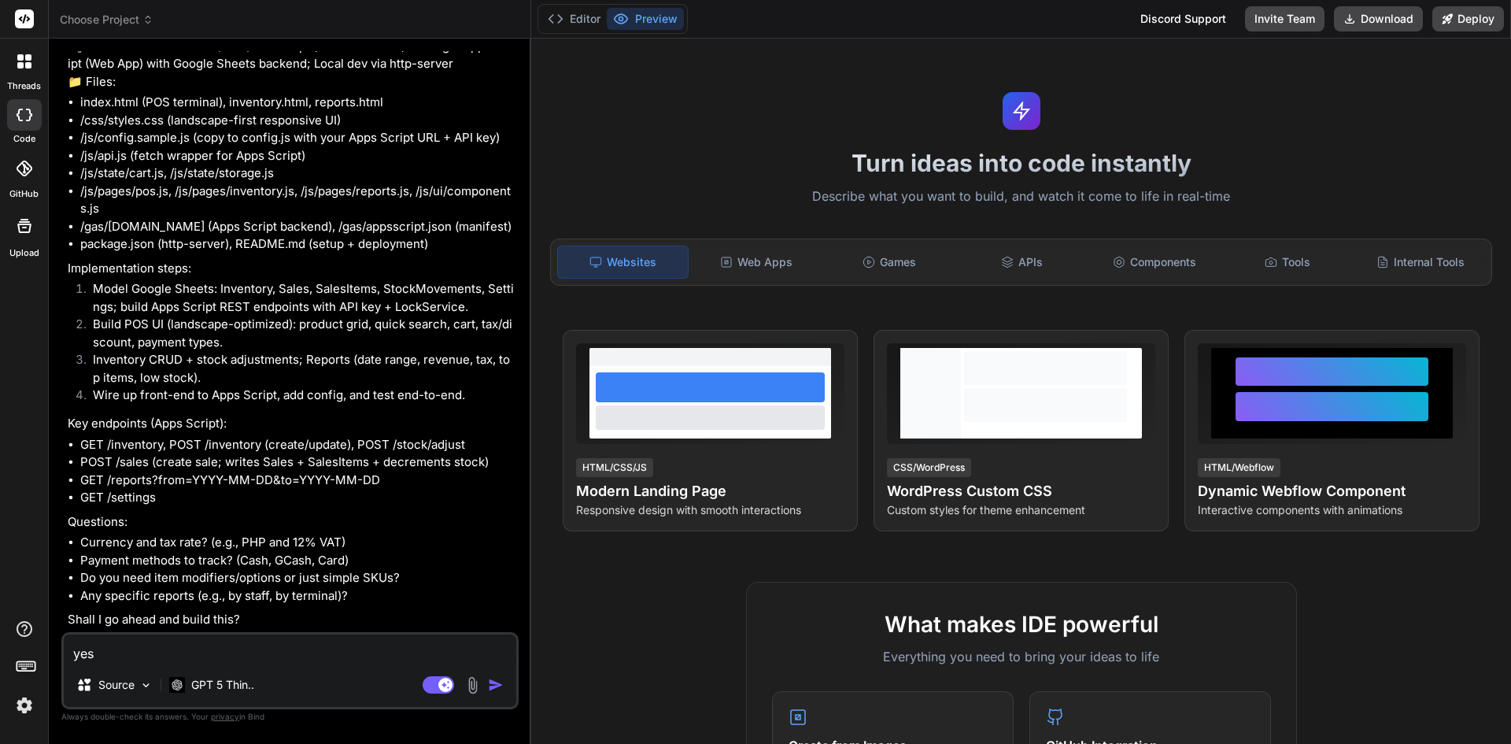
click at [90, 650] on textarea "yes" at bounding box center [290, 648] width 453 height 28
paste textarea "Questions: Currency and tax rate? (e.g., PHP and 12% VAT) Payment methods to tr…"
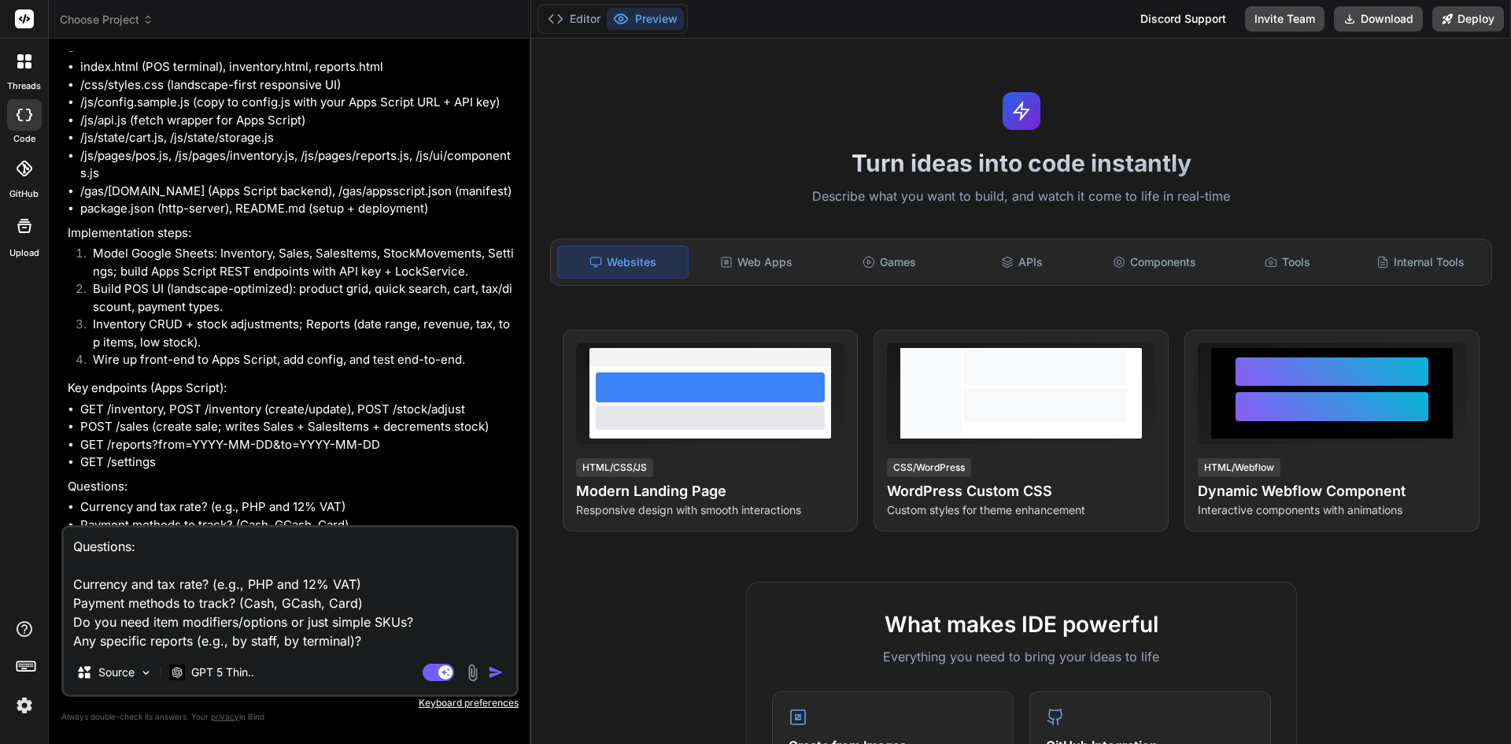
click at [372, 582] on textarea "Questions: Currency and tax rate? (e.g., PHP and 12% VAT) Payment methods to tr…" at bounding box center [290, 588] width 453 height 123
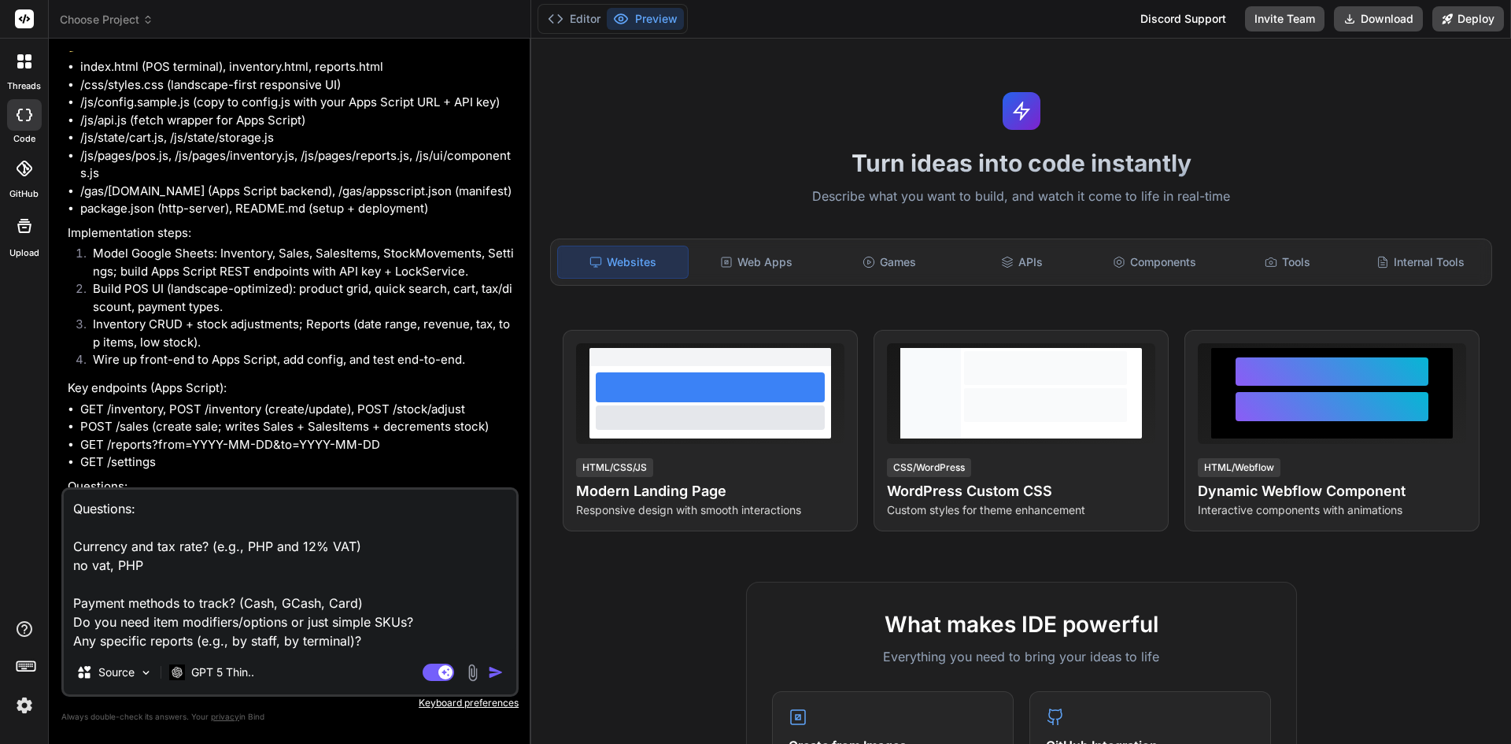
click at [384, 600] on textarea "Questions: Currency and tax rate? (e.g., PHP and 12% VAT) no vat, PHP Payment m…" at bounding box center [290, 570] width 453 height 161
click at [451, 620] on textarea "Questions: Currency and tax rate? (e.g., PHP and 12% VAT) no vat, PHP Payment m…" at bounding box center [290, 570] width 453 height 161
click at [375, 646] on textarea "Questions: Currency and tax rate? (e.g., PHP and 12% VAT) no vat, PHP Payment m…" at bounding box center [290, 570] width 453 height 161
drag, startPoint x: 386, startPoint y: 648, endPoint x: 50, endPoint y: 641, distance: 336.1
click at [50, 641] on div "Bind AI Web Search Created with Pixso. Code Generator You I want to create a PO…" at bounding box center [290, 391] width 482 height 704
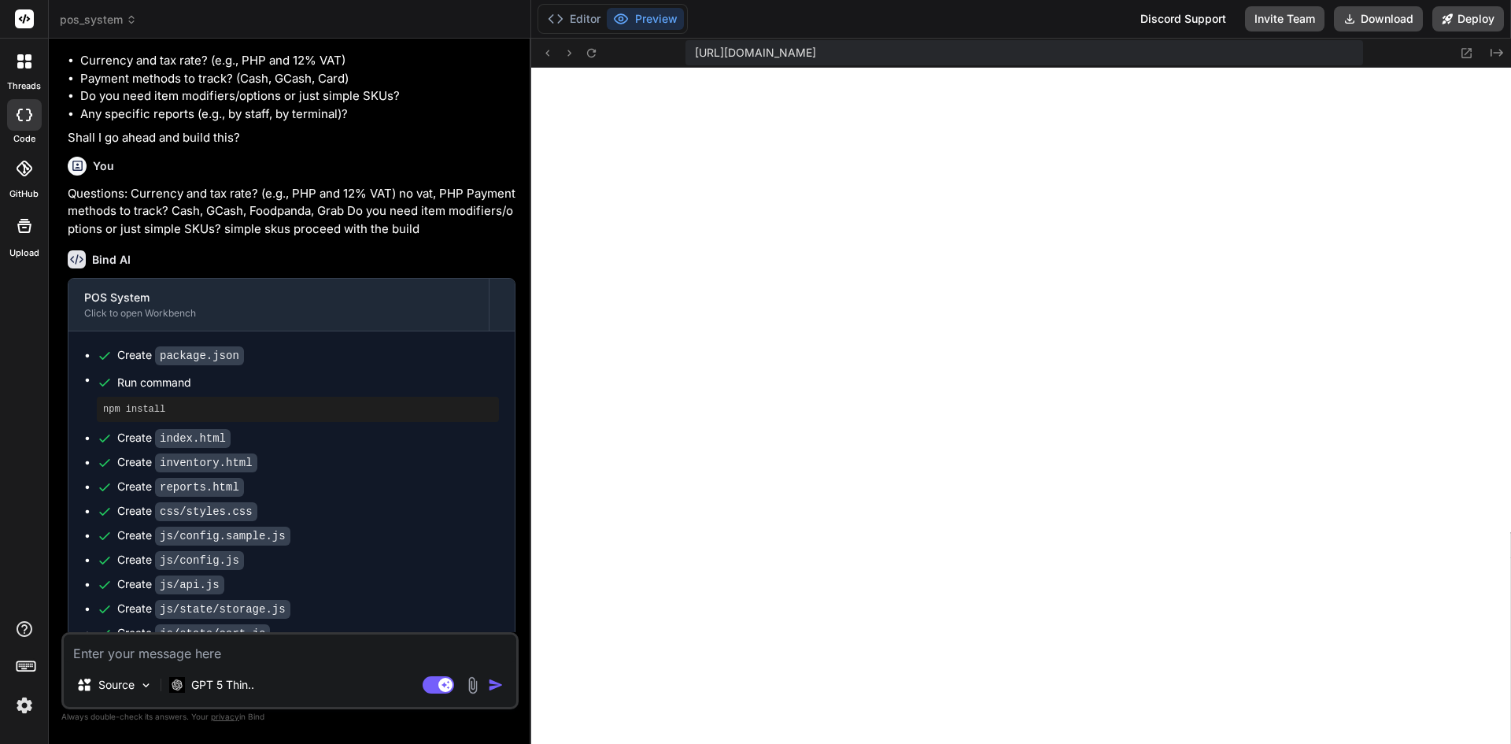
scroll to position [974, 0]
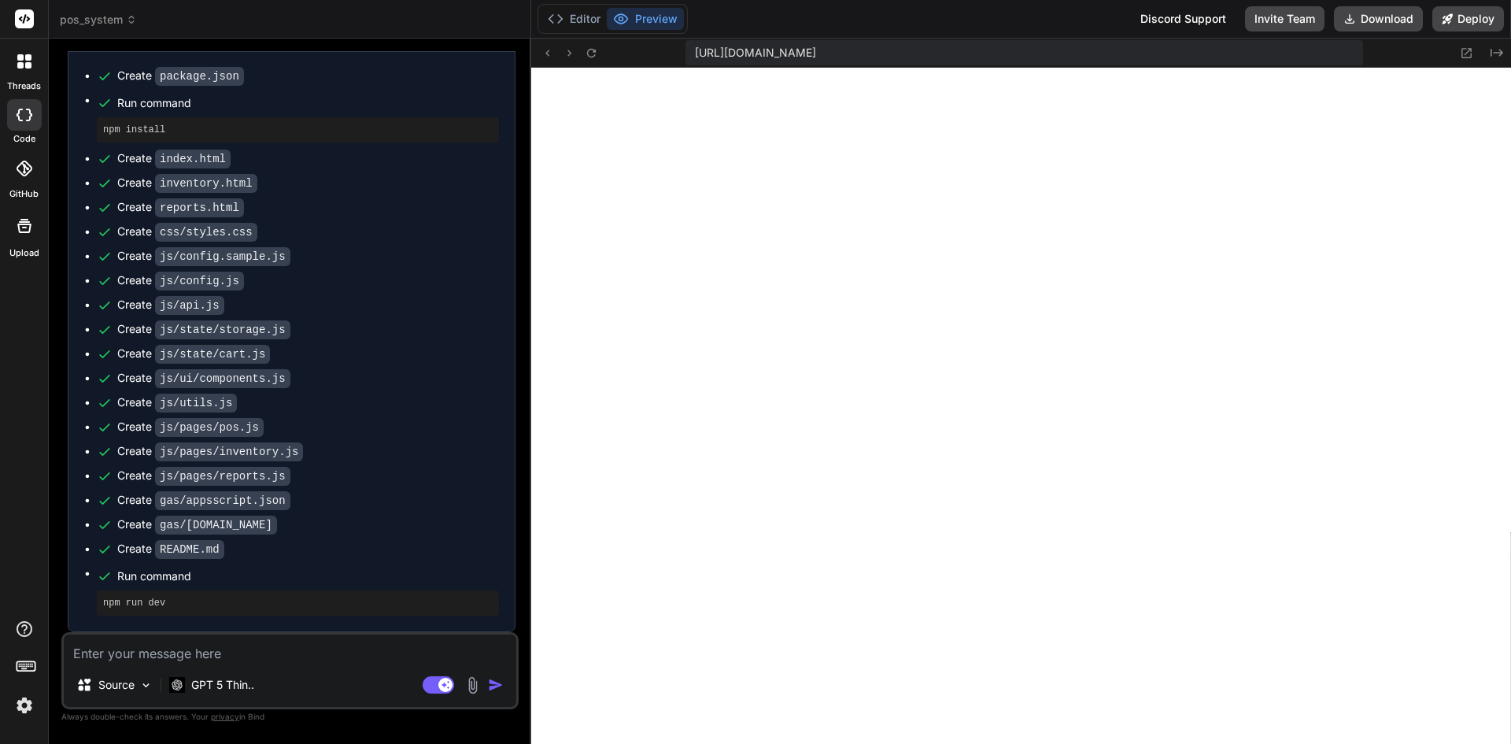
click at [275, 648] on textarea at bounding box center [290, 648] width 453 height 28
click at [274, 650] on textarea at bounding box center [290, 648] width 453 height 28
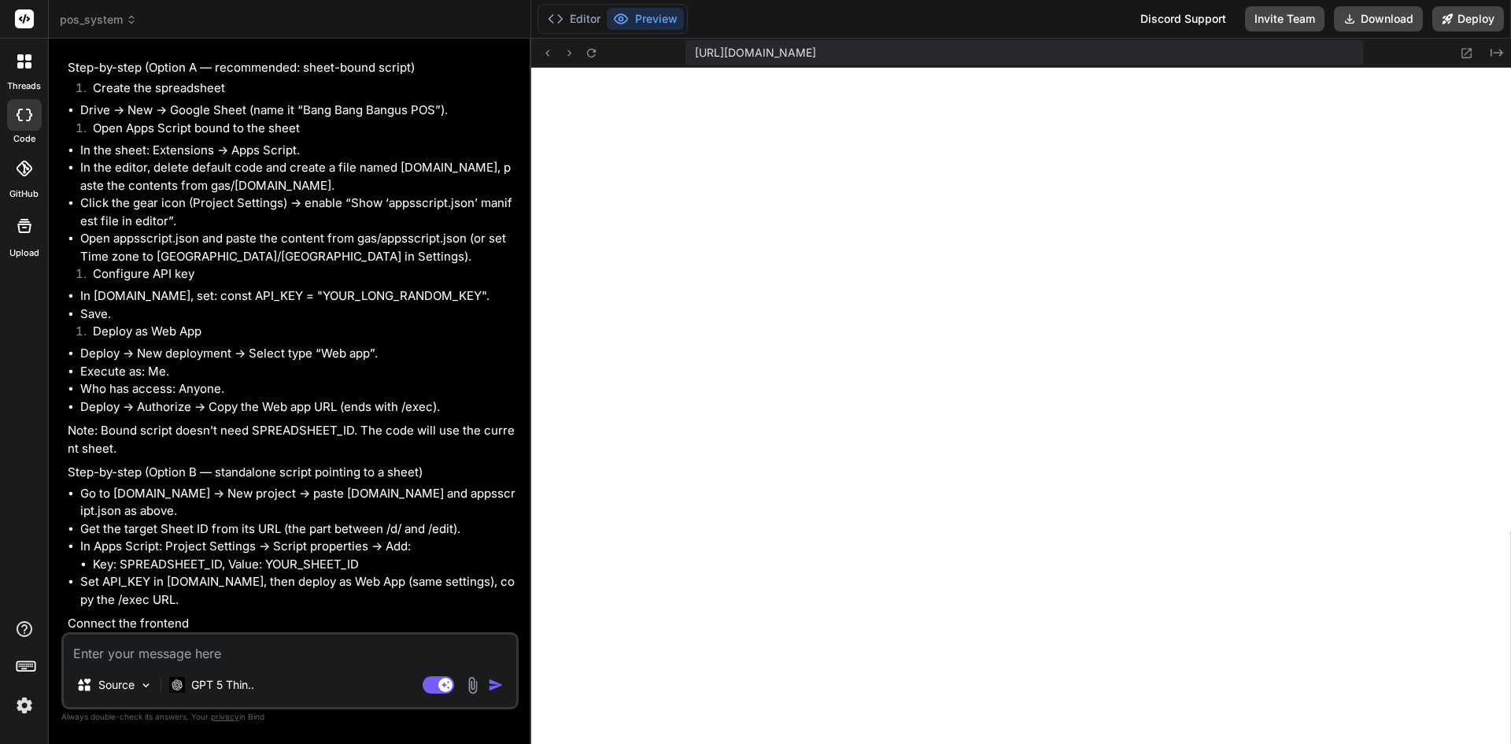
scroll to position [1726, 0]
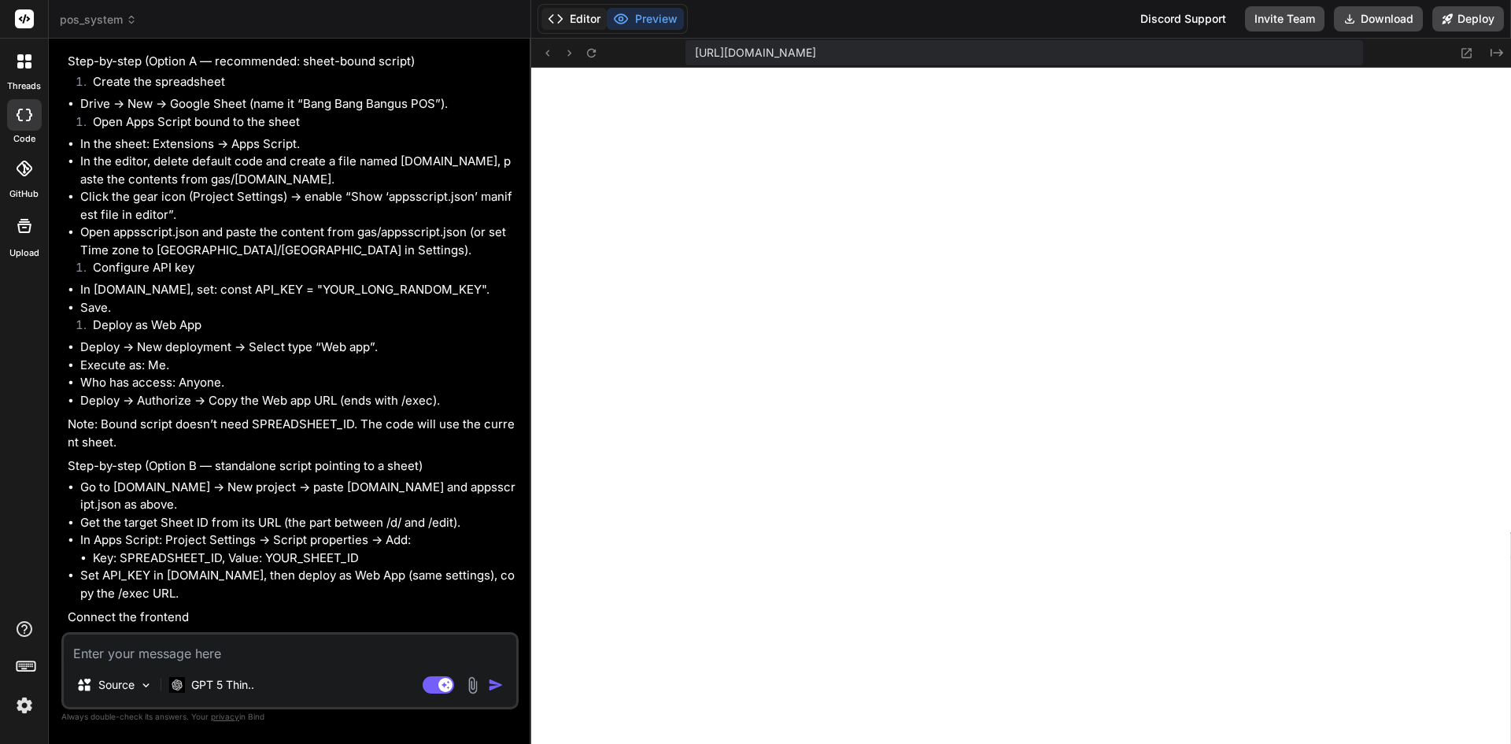
click at [582, 20] on button "Editor" at bounding box center [573, 19] width 65 height 22
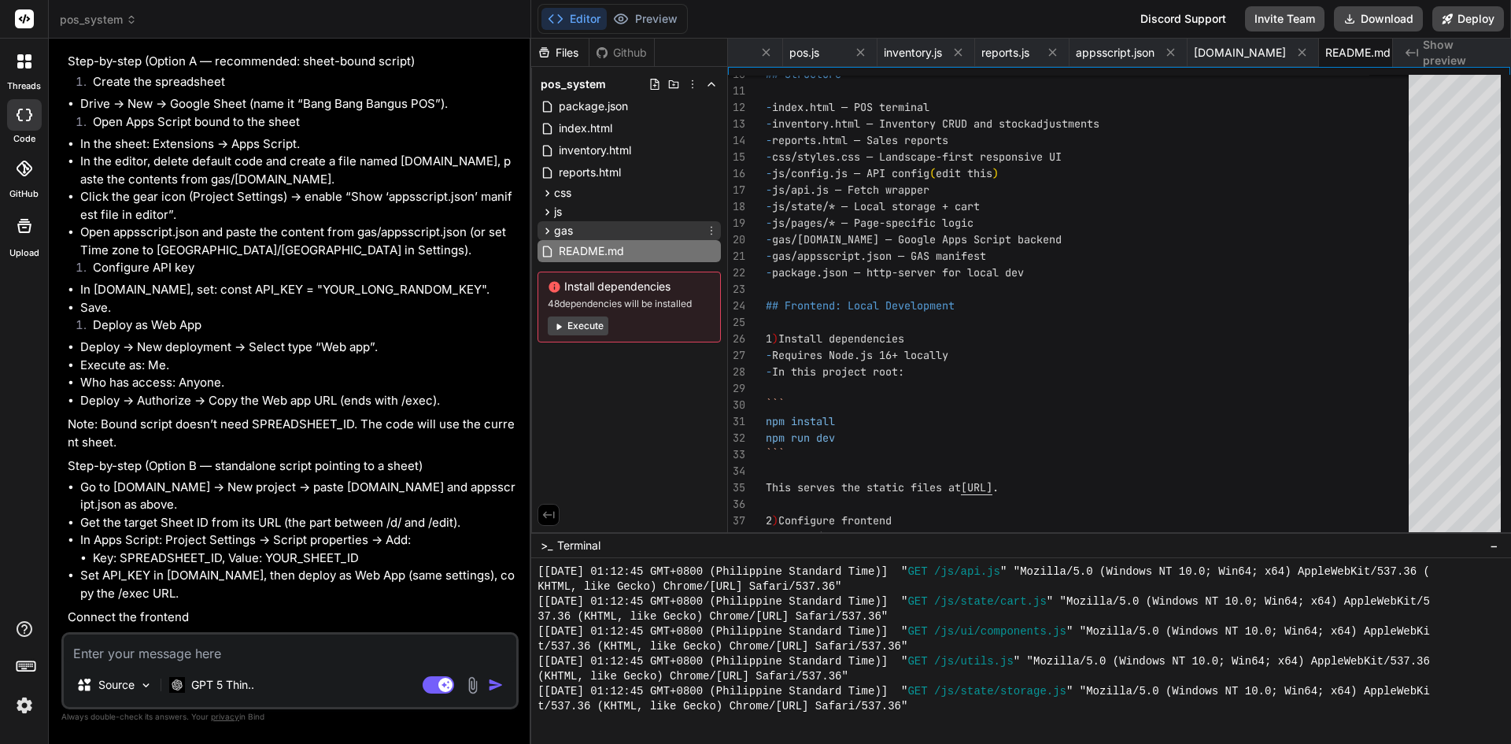
click at [545, 227] on icon at bounding box center [547, 230] width 13 height 13
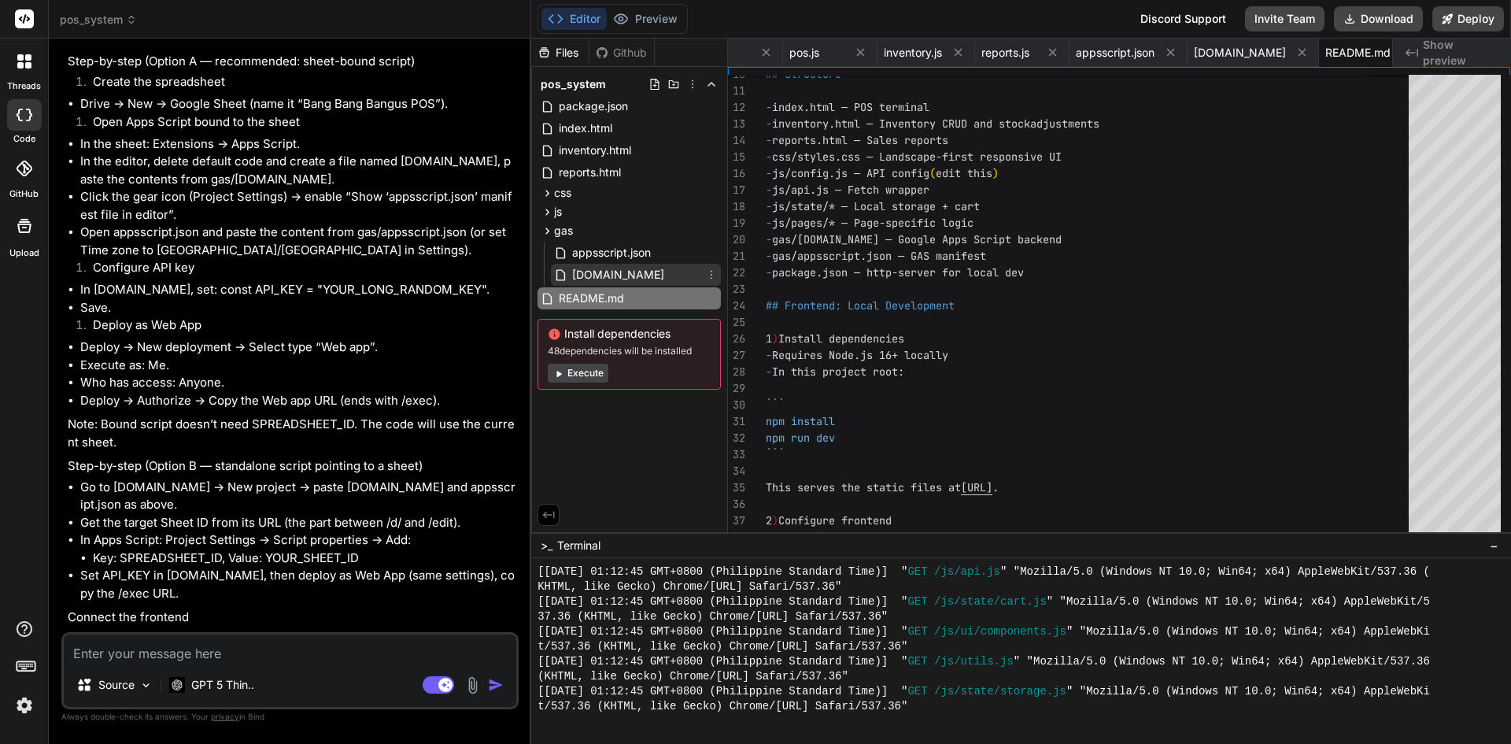
click at [604, 272] on span "[DOMAIN_NAME]" at bounding box center [618, 274] width 95 height 19
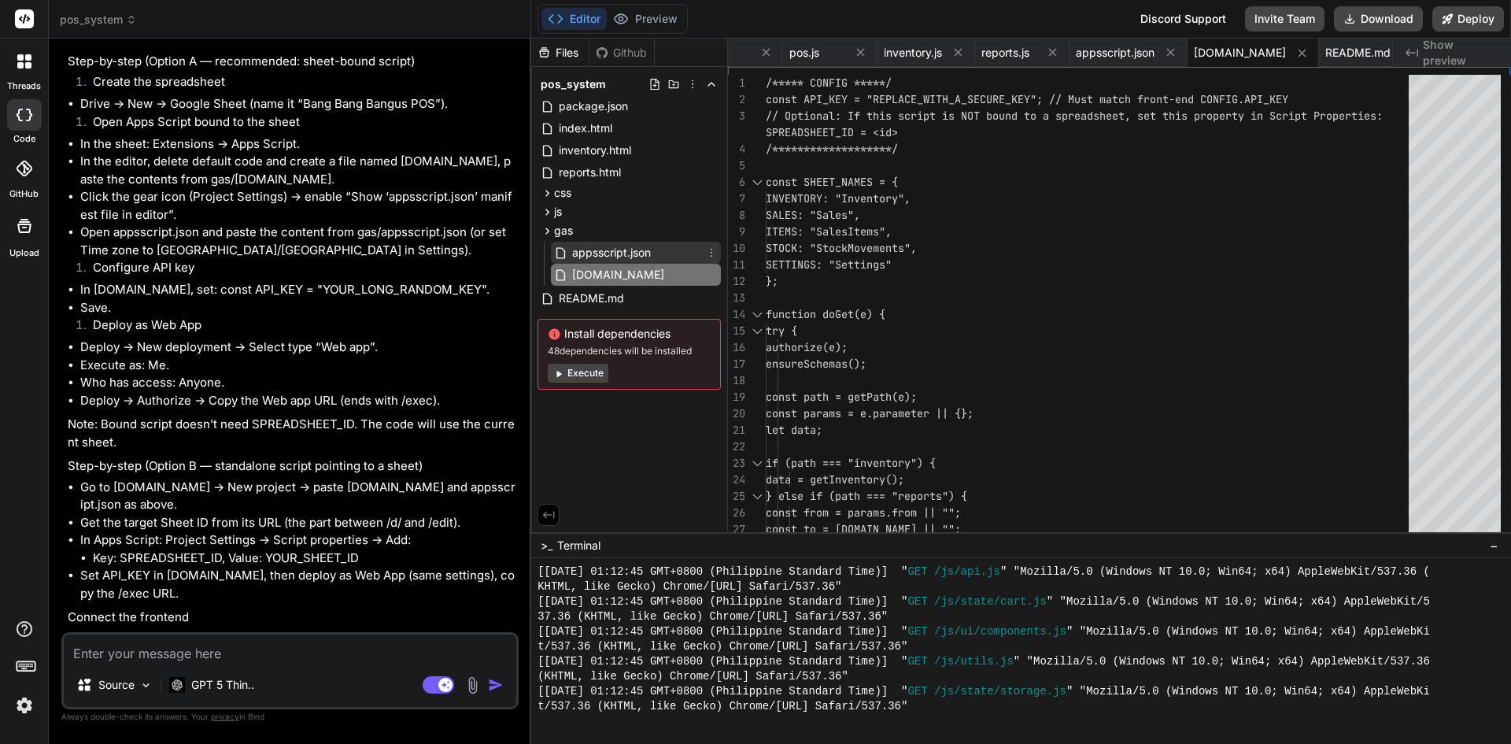
click at [663, 260] on div "appsscript.json" at bounding box center [636, 253] width 170 height 22
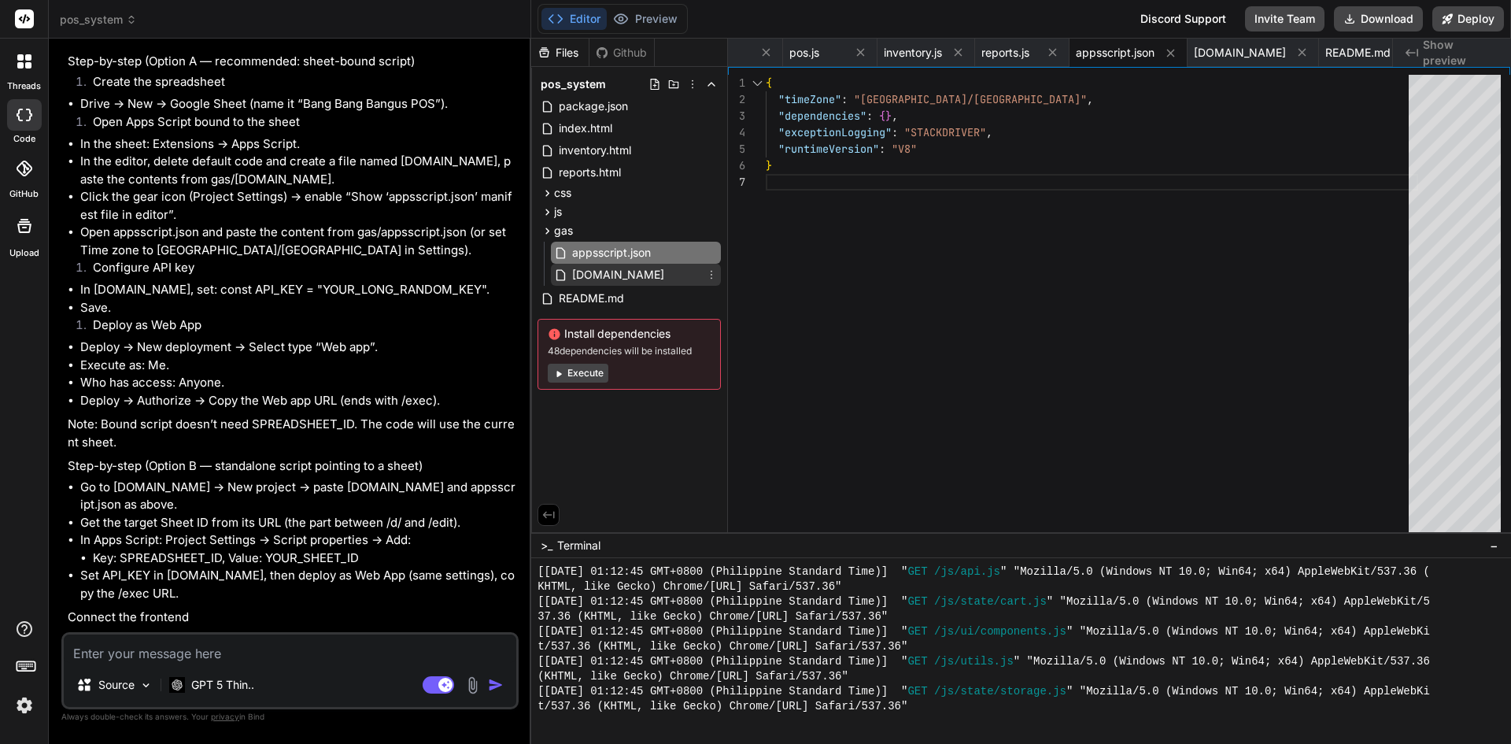
click at [662, 274] on div "[DOMAIN_NAME]" at bounding box center [636, 275] width 170 height 22
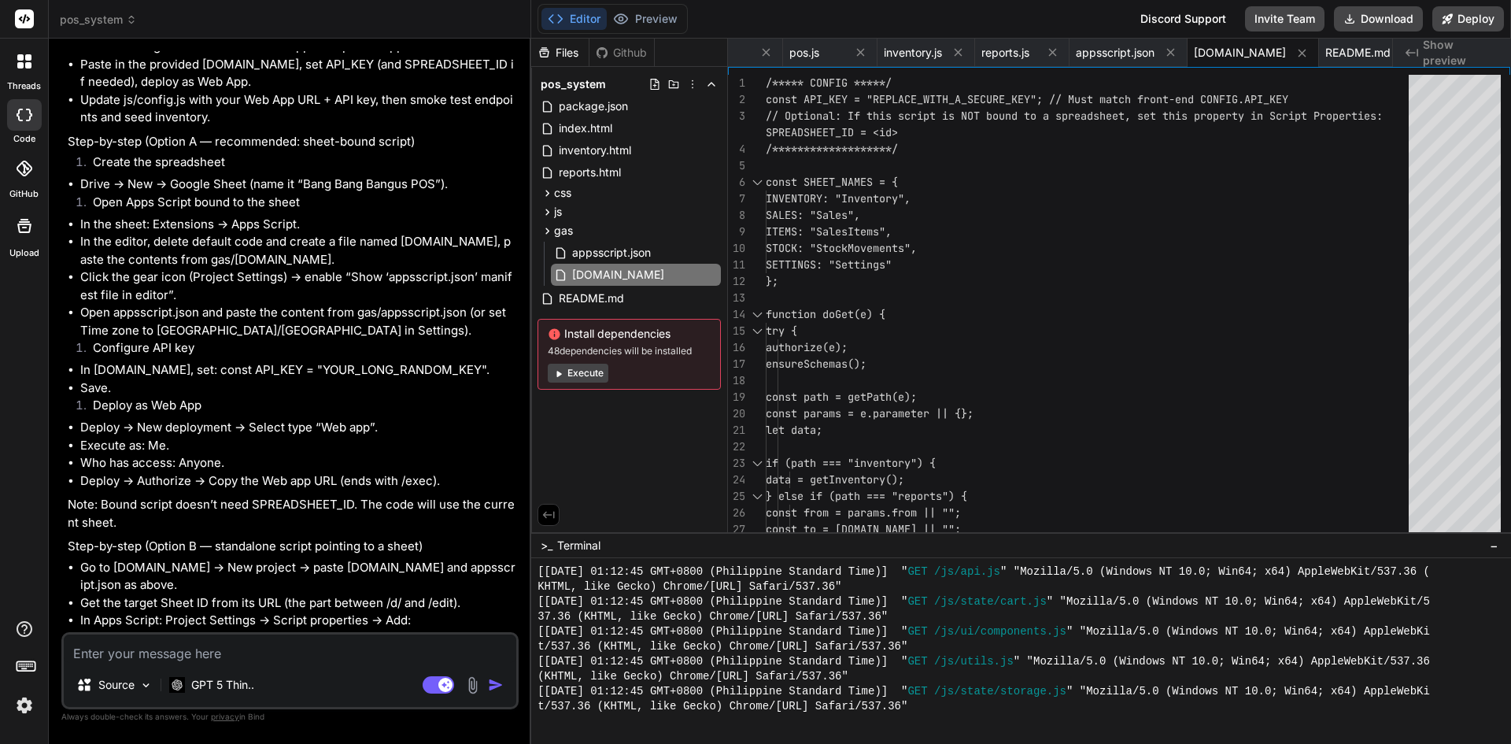
scroll to position [1569, 0]
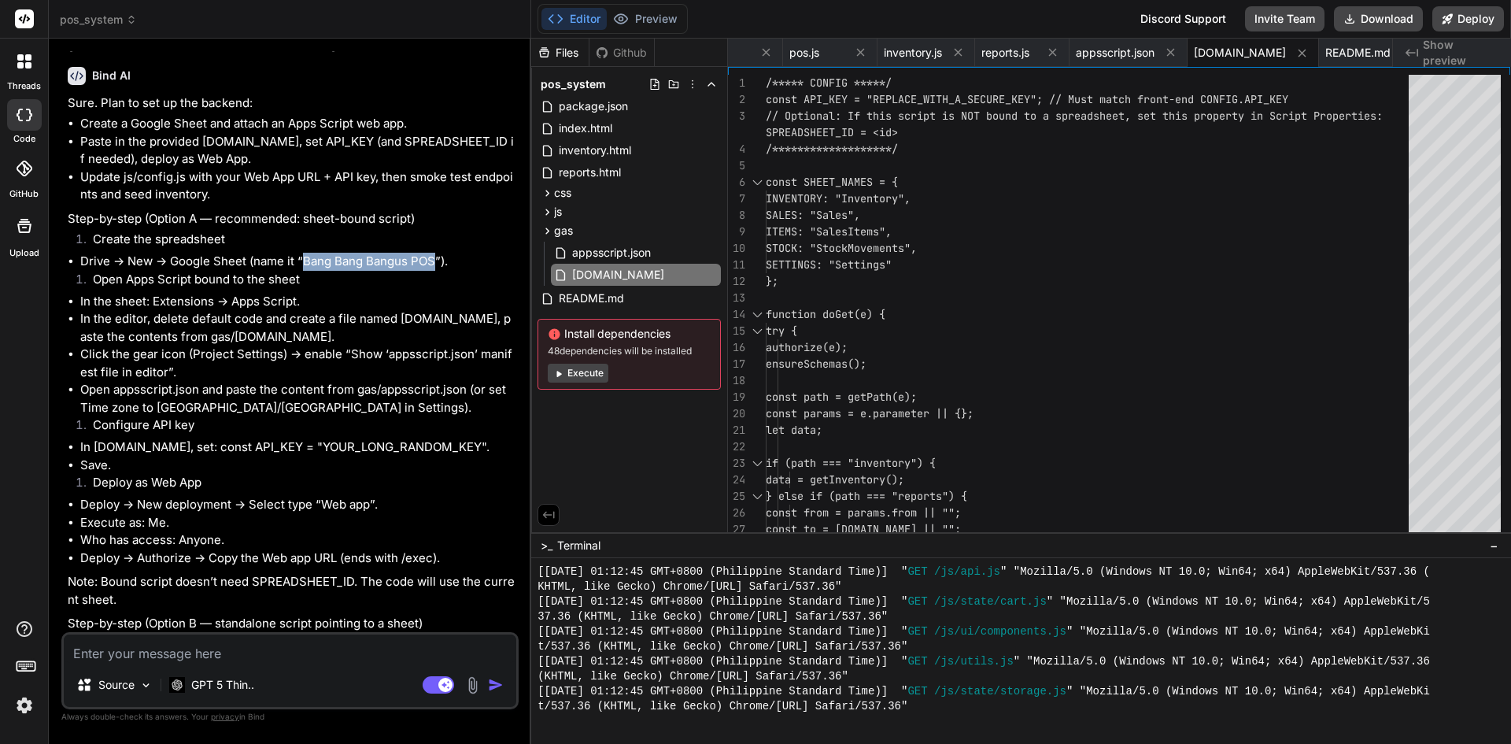
drag, startPoint x: 305, startPoint y: 292, endPoint x: 431, endPoint y: 296, distance: 126.8
click at [431, 271] on li "Drive → New → Google Sheet (name it “Bang Bang Bangus POS”)." at bounding box center [297, 262] width 435 height 18
copy li "Bang Bang Bangus POS"
click at [188, 293] on li "Open Apps Script bound to the sheet" at bounding box center [297, 282] width 435 height 22
click at [588, 281] on span "[DOMAIN_NAME]" at bounding box center [618, 274] width 95 height 19
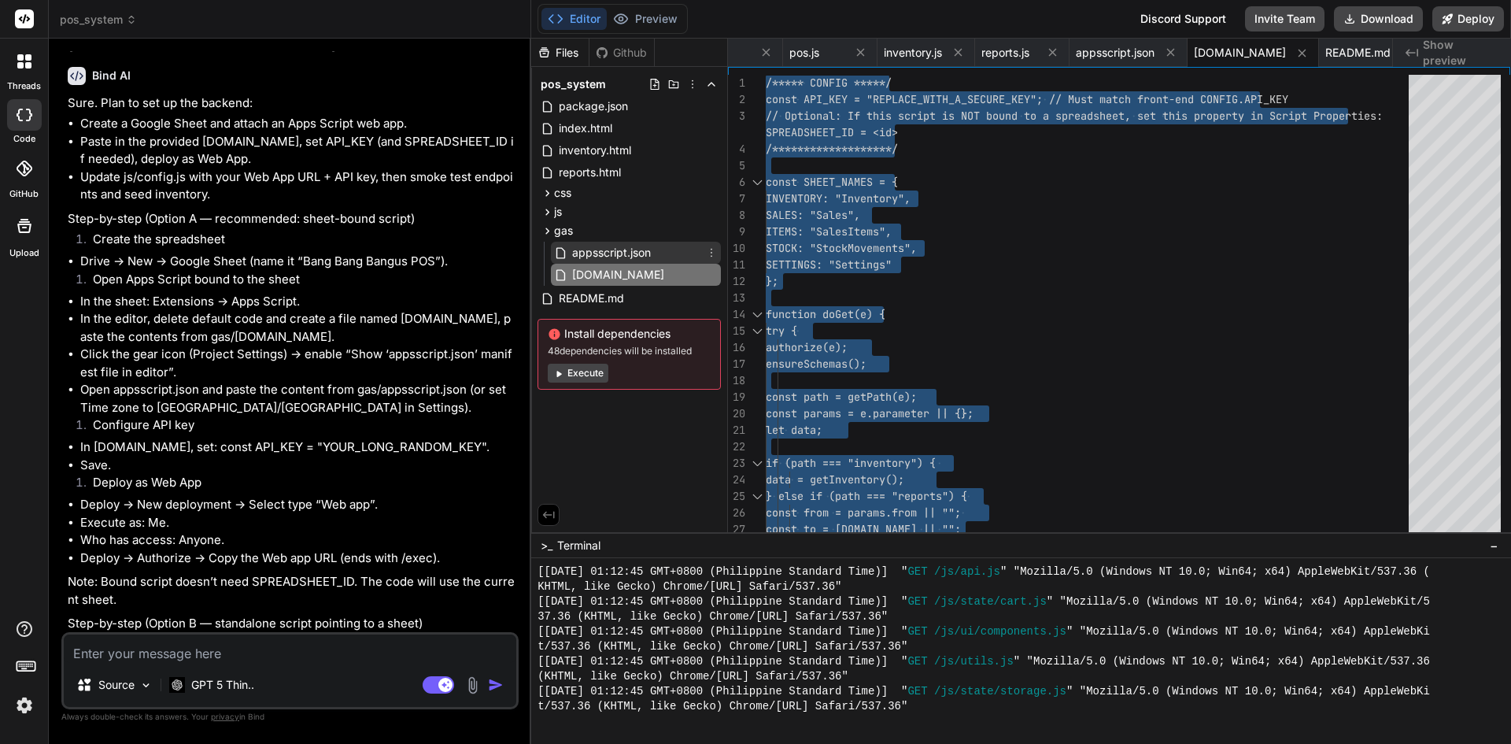
click at [611, 245] on span "appsscript.json" at bounding box center [612, 252] width 82 height 19
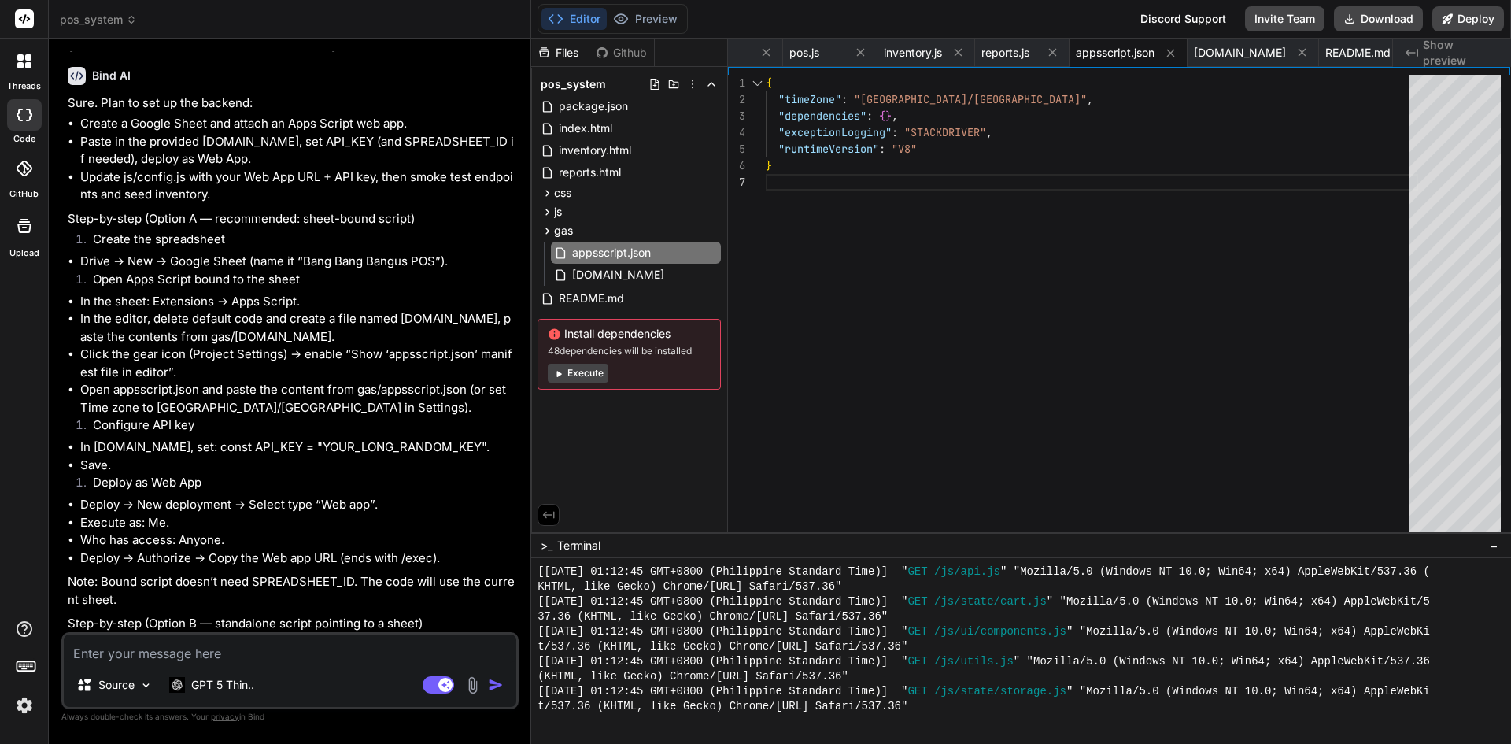
click at [1011, 165] on div ""exceptionLogging" : "STACKDRIVER" , "runtimeVersion" : "V8" } "dependencies" :…" at bounding box center [1092, 307] width 652 height 465
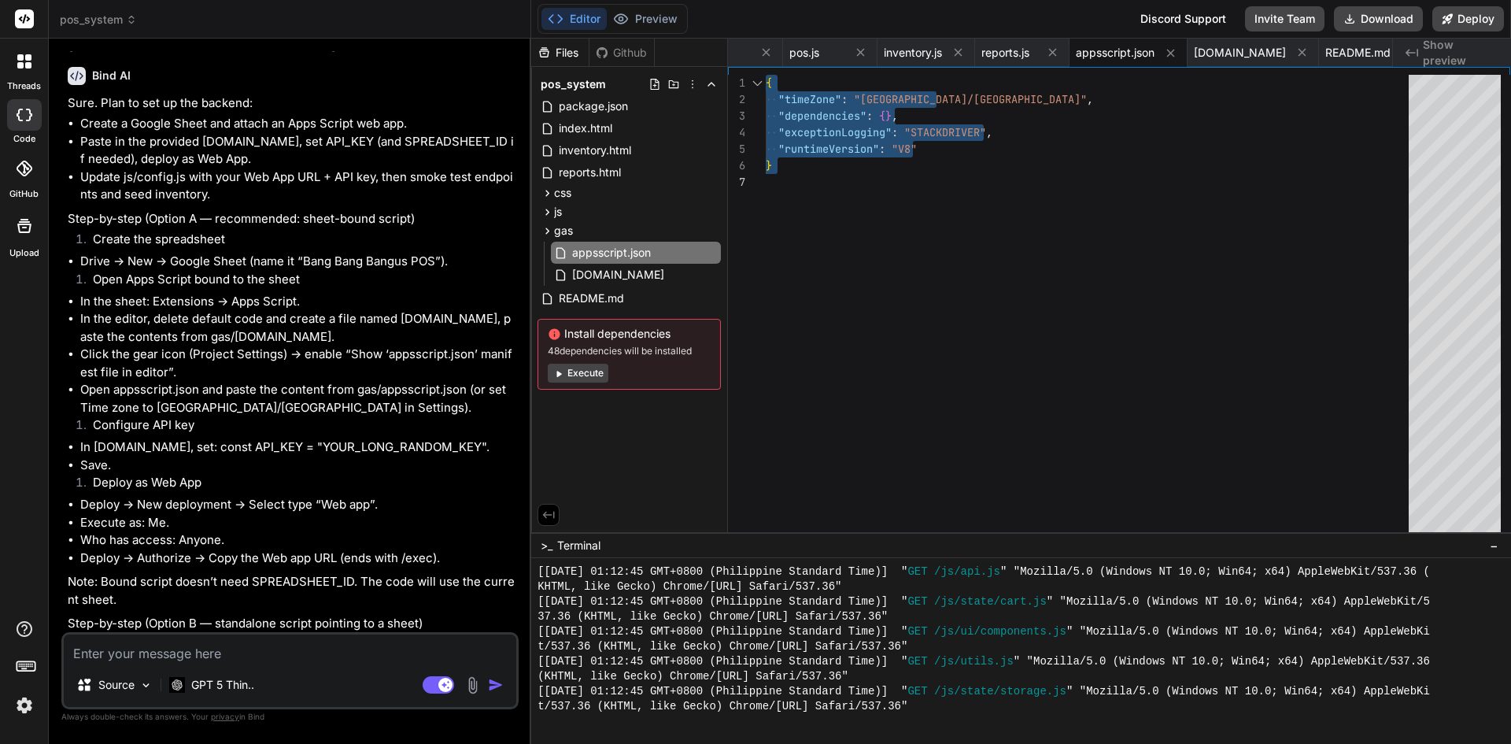
click at [955, 187] on div ""exceptionLogging" : "STACKDRIVER" , "runtimeVersion" : "V8" } "dependencies" :…" at bounding box center [1092, 307] width 652 height 465
click at [588, 267] on span "[DOMAIN_NAME]" at bounding box center [618, 274] width 95 height 19
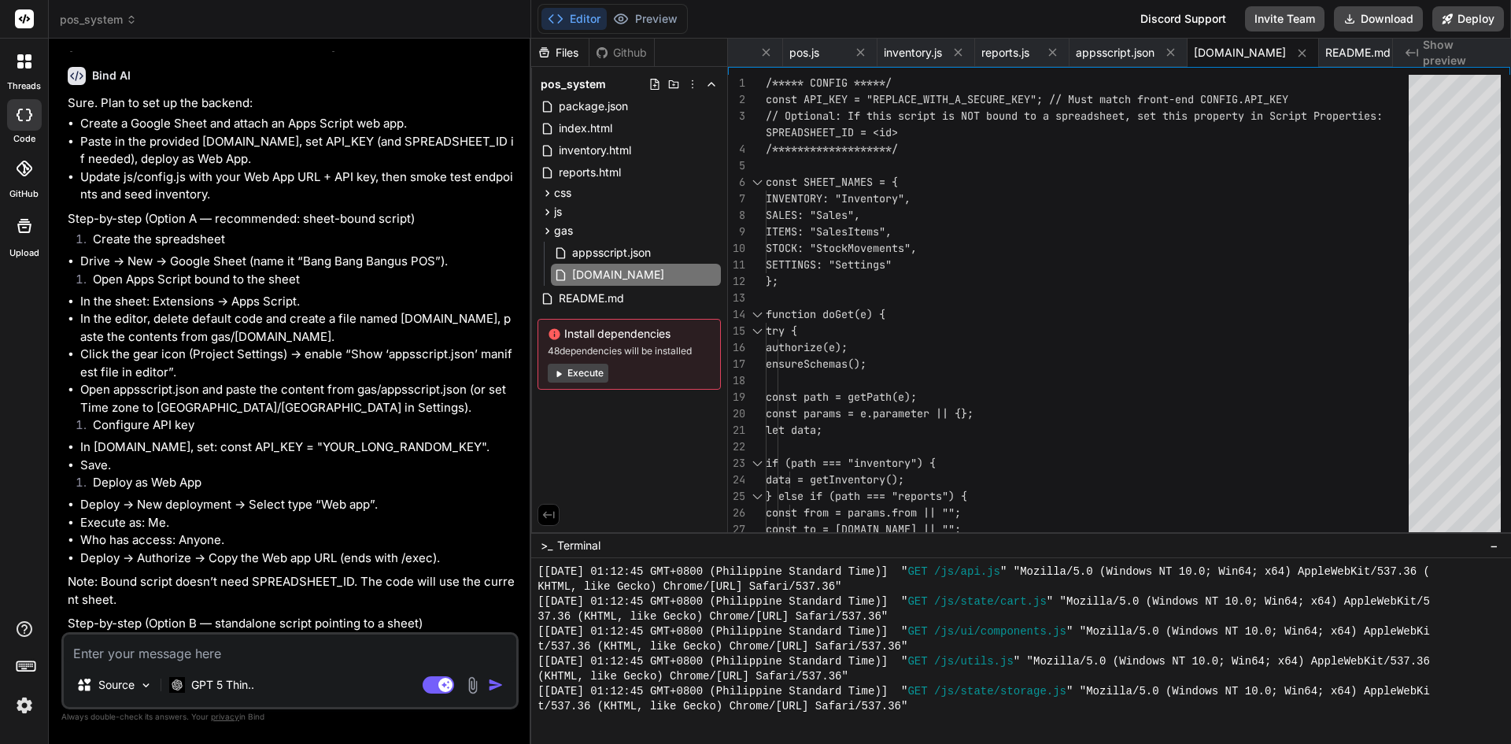
scroll to position [1647, 0]
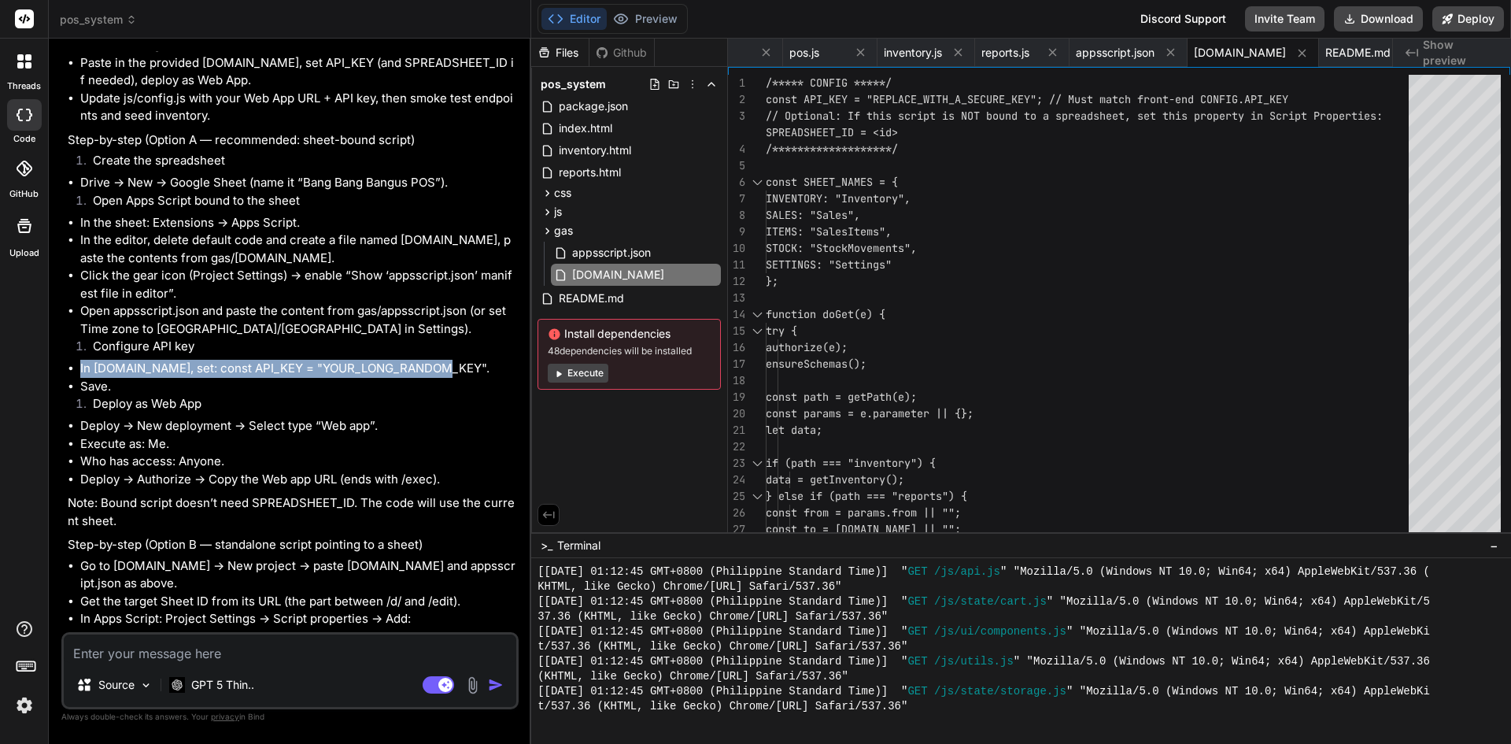
drag, startPoint x: 70, startPoint y: 400, endPoint x: 451, endPoint y: 404, distance: 380.9
click at [451, 378] on li "In [DOMAIN_NAME], set: const API_KEY = "YOUR_LONG_RANDOM_KEY"." at bounding box center [297, 369] width 435 height 18
copy li "In [DOMAIN_NAME], set: const API_KEY = "YOUR_LONG_RANDOM_KEY"."
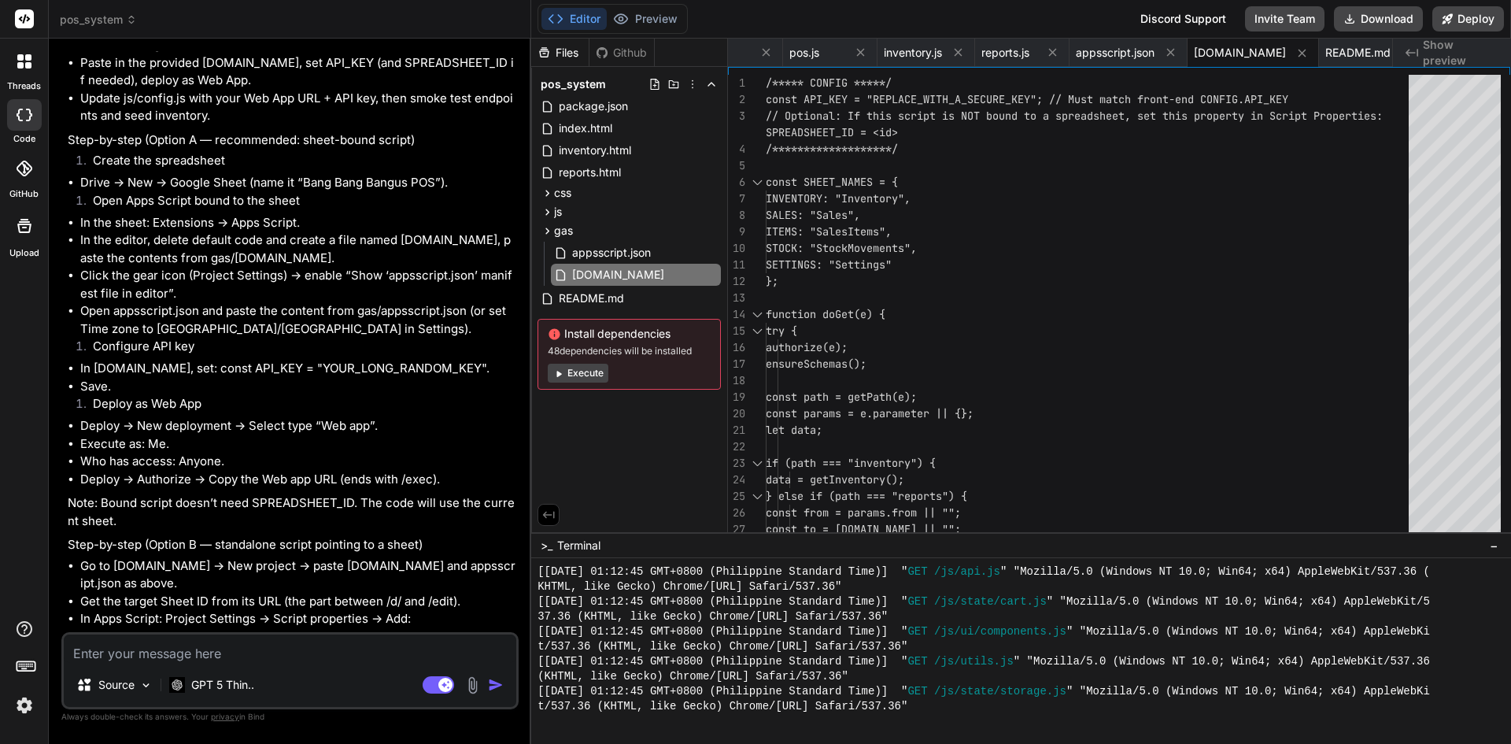
click at [227, 656] on textarea at bounding box center [290, 648] width 453 height 28
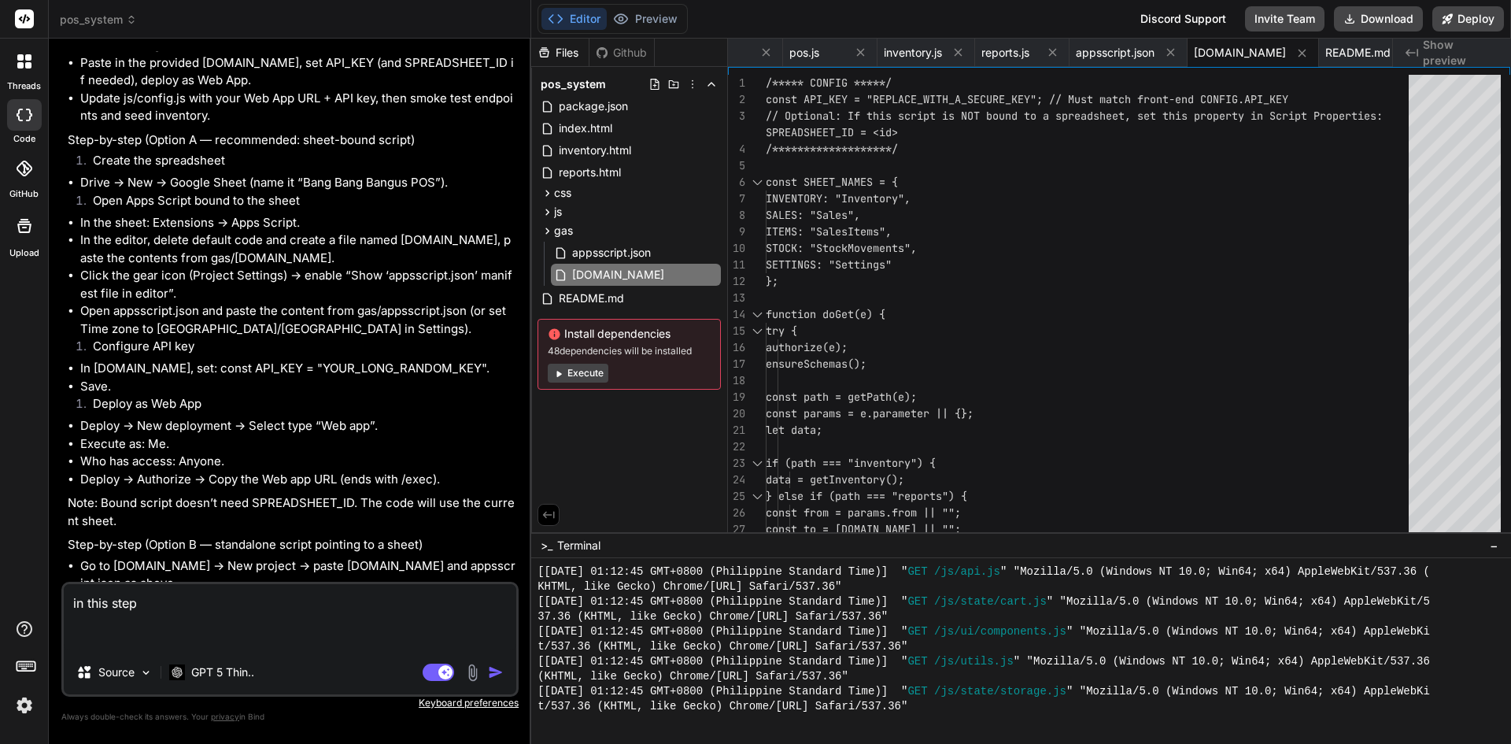
paste textarea "In [DOMAIN_NAME], set: const API_KEY = "YOUR_LONG_RANDOM_KEY"."
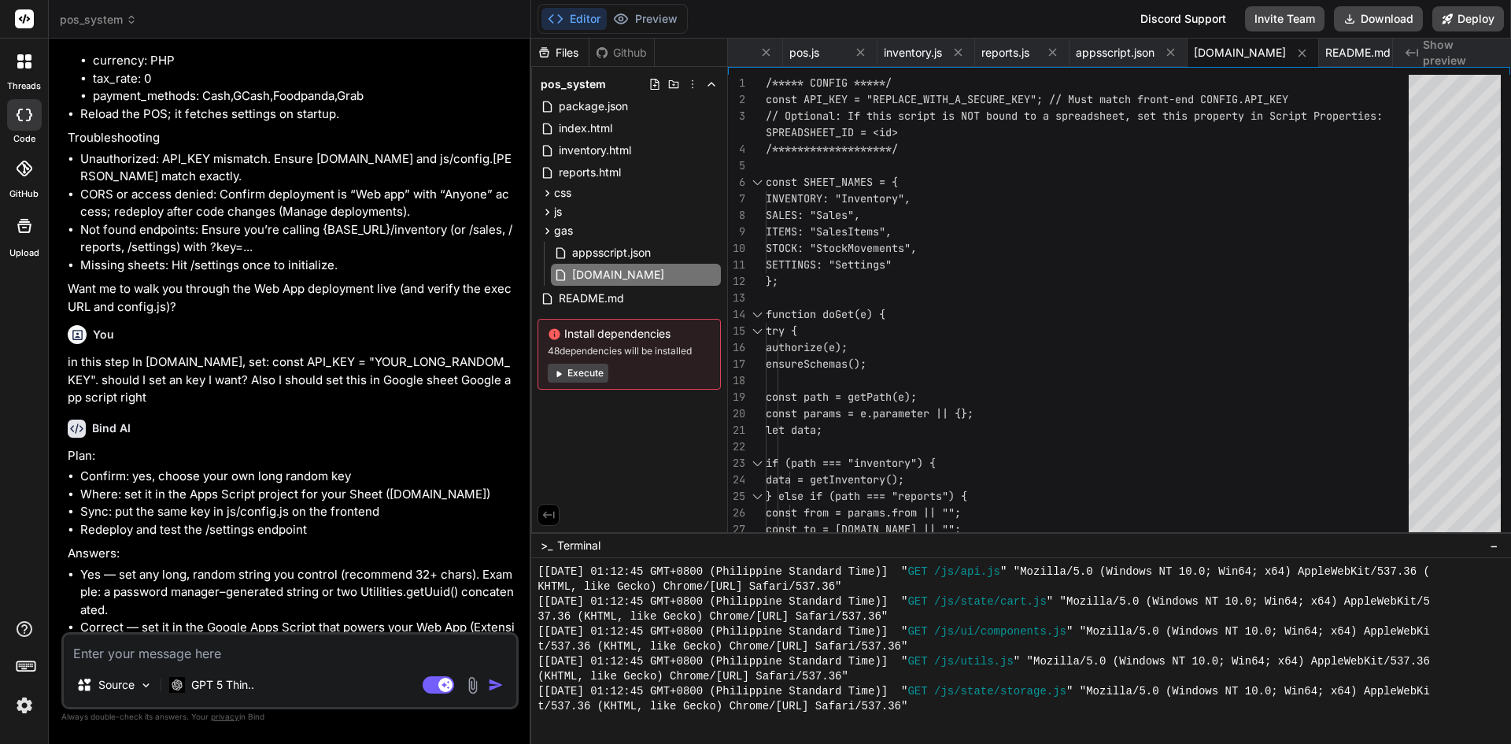
scroll to position [2791, 0]
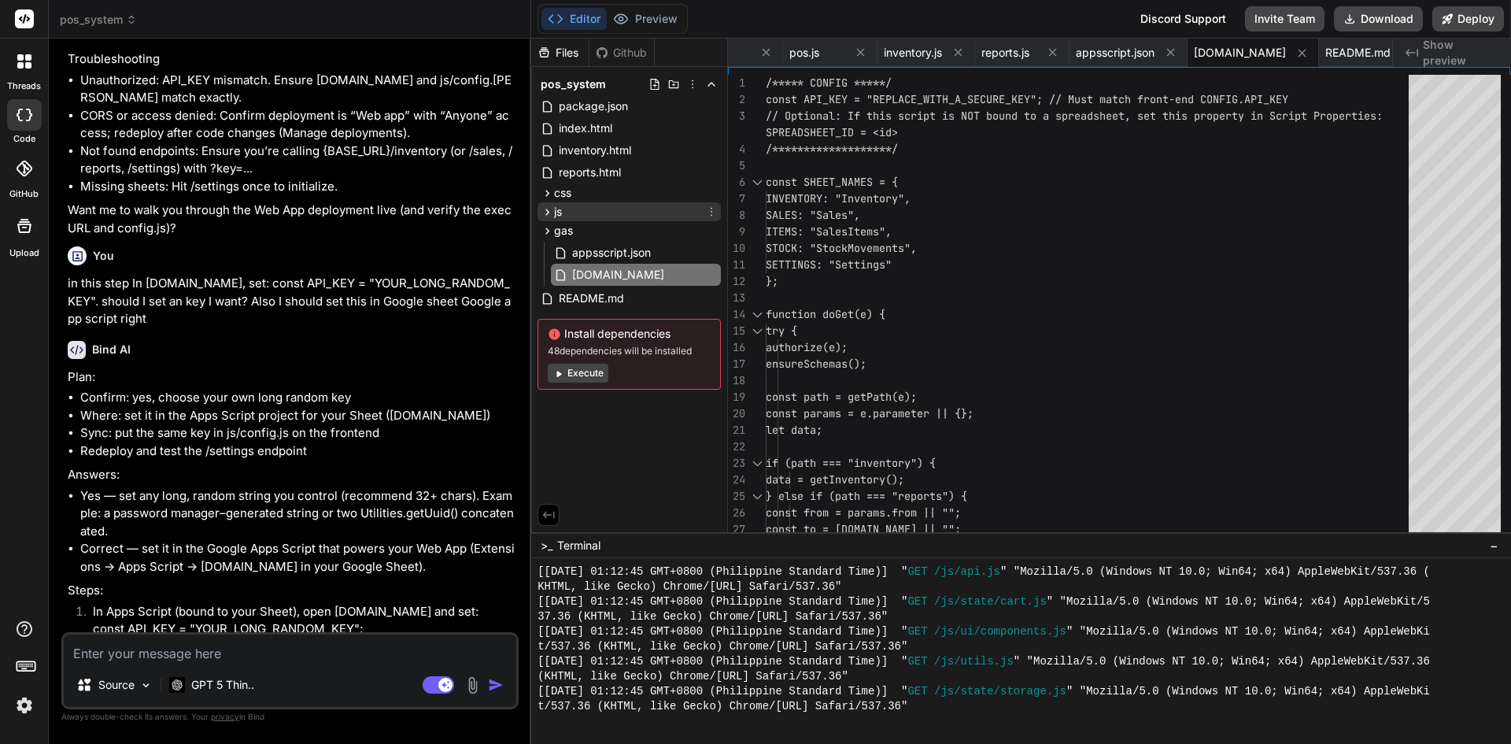
click at [550, 207] on icon at bounding box center [547, 211] width 13 height 13
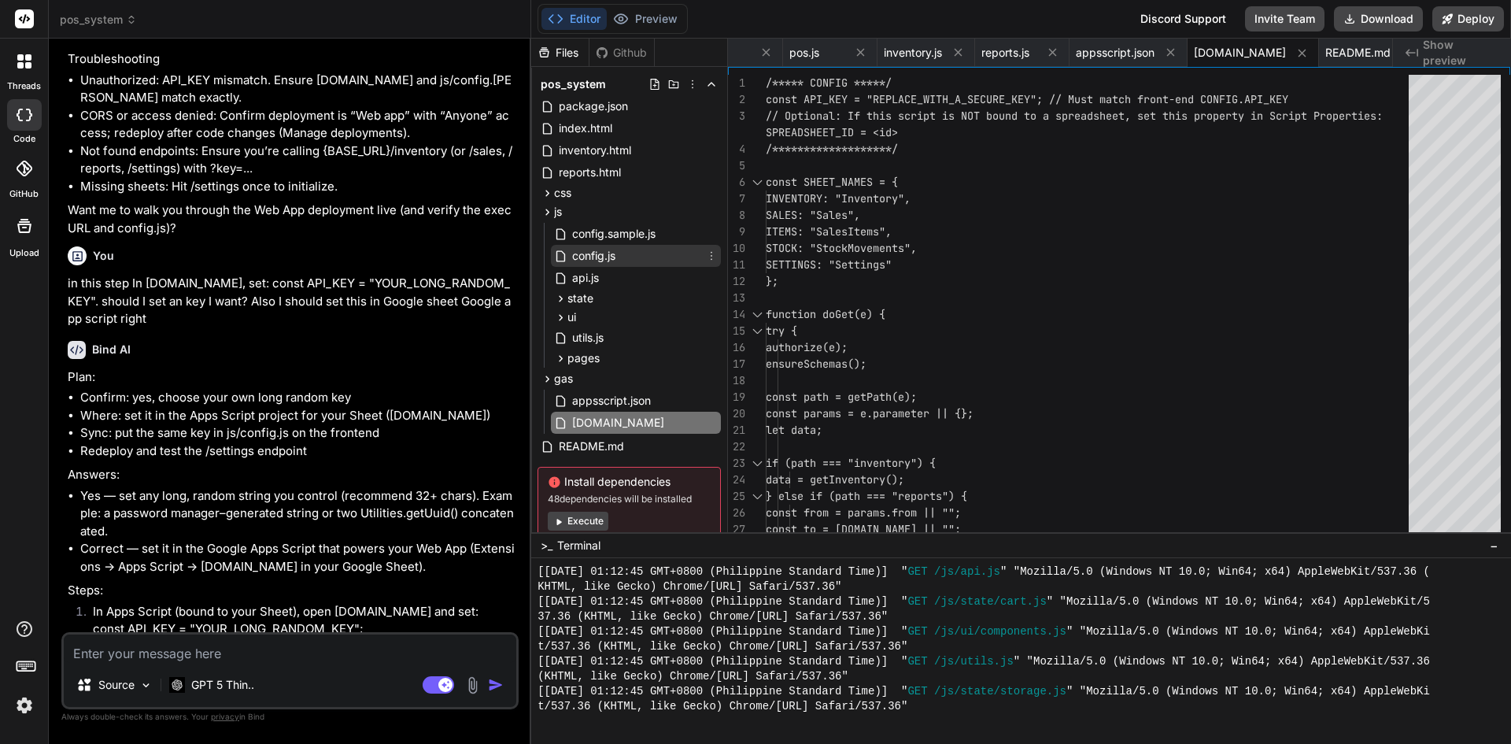
click at [593, 252] on span "config.js" at bounding box center [594, 255] width 46 height 19
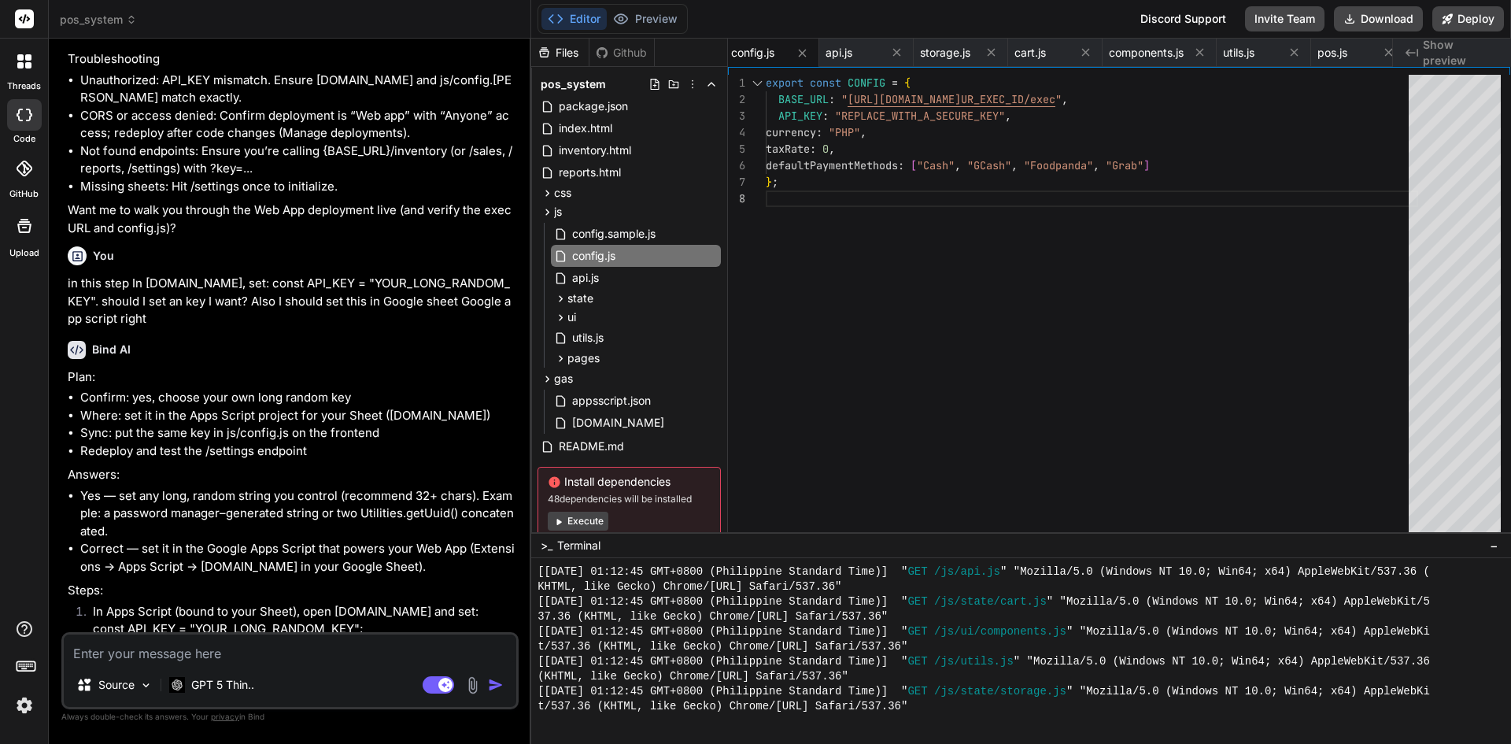
scroll to position [0, 0]
drag, startPoint x: 844, startPoint y: 115, endPoint x: 894, endPoint y: 113, distance: 49.6
click at [894, 113] on div "currency : "PHP" , taxRate : 0 , defaultPaymentMethods : [ "Cash" , "GCash" , "…" at bounding box center [1092, 307] width 652 height 465
click at [1000, 116] on div "currency : "PHP" , taxRate : 0 , defaultPaymentMethods : [ "Cash" , "GCash" , "…" at bounding box center [1092, 307] width 652 height 465
click at [1004, 116] on div "currency : "PHP" , taxRate : 0 , defaultPaymentMethods : [ "Cash" , "GCash" , "…" at bounding box center [1092, 307] width 652 height 465
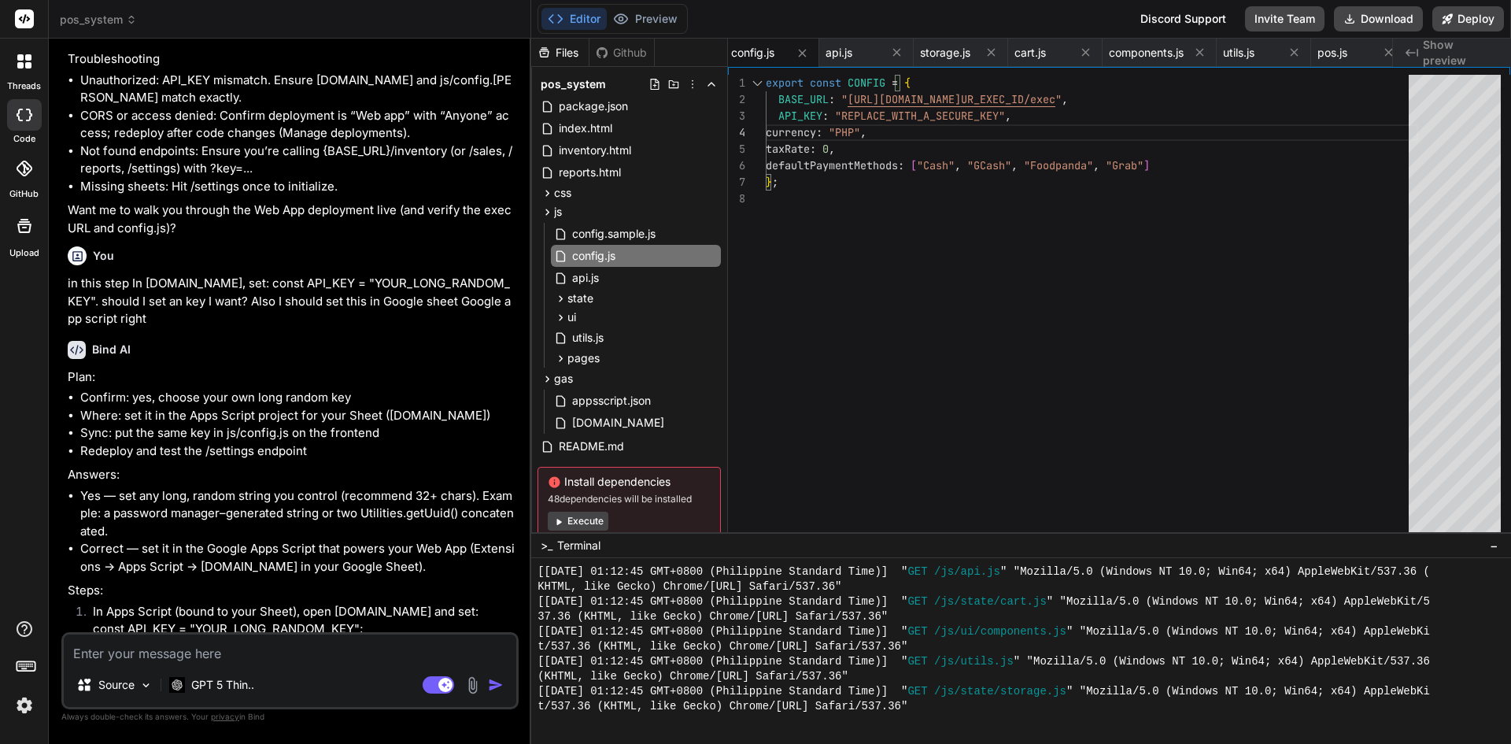
drag, startPoint x: 1006, startPoint y: 117, endPoint x: 966, endPoint y: 119, distance: 39.4
click at [966, 119] on div "currency : "PHP" , taxRate : 0 , defaultPaymentMethods : [ "Cash" , "GCash" , "…" at bounding box center [1092, 307] width 652 height 465
click at [846, 109] on div "currency : "PHP" , taxRate : 0 , defaultPaymentMethods : [ "Cash" , "GCash" , "…" at bounding box center [1092, 307] width 652 height 465
click at [996, 61] on button at bounding box center [991, 53] width 20 height 20
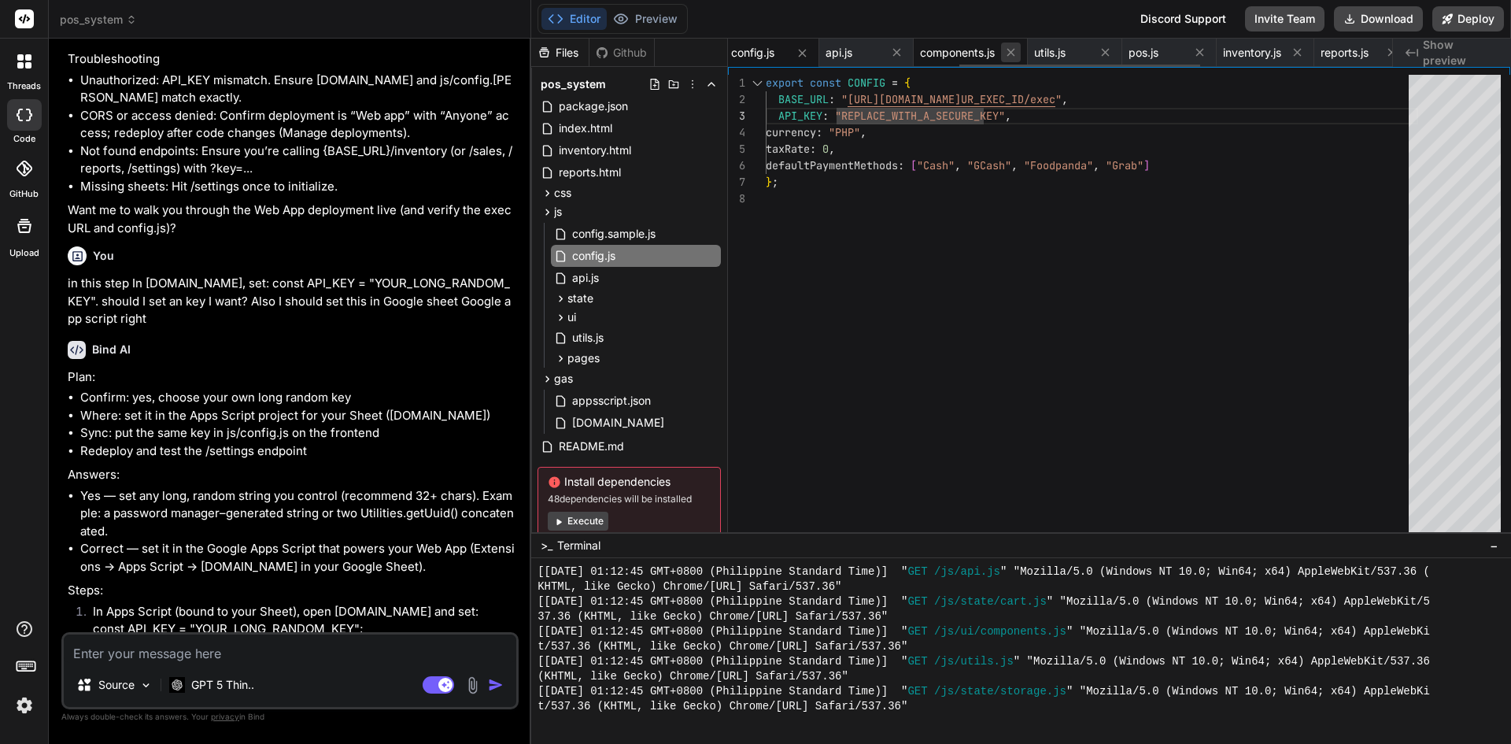
click at [1013, 57] on icon at bounding box center [1010, 52] width 13 height 13
click at [1001, 54] on button at bounding box center [991, 53] width 20 height 20
click at [1001, 54] on icon at bounding box center [994, 52] width 13 height 13
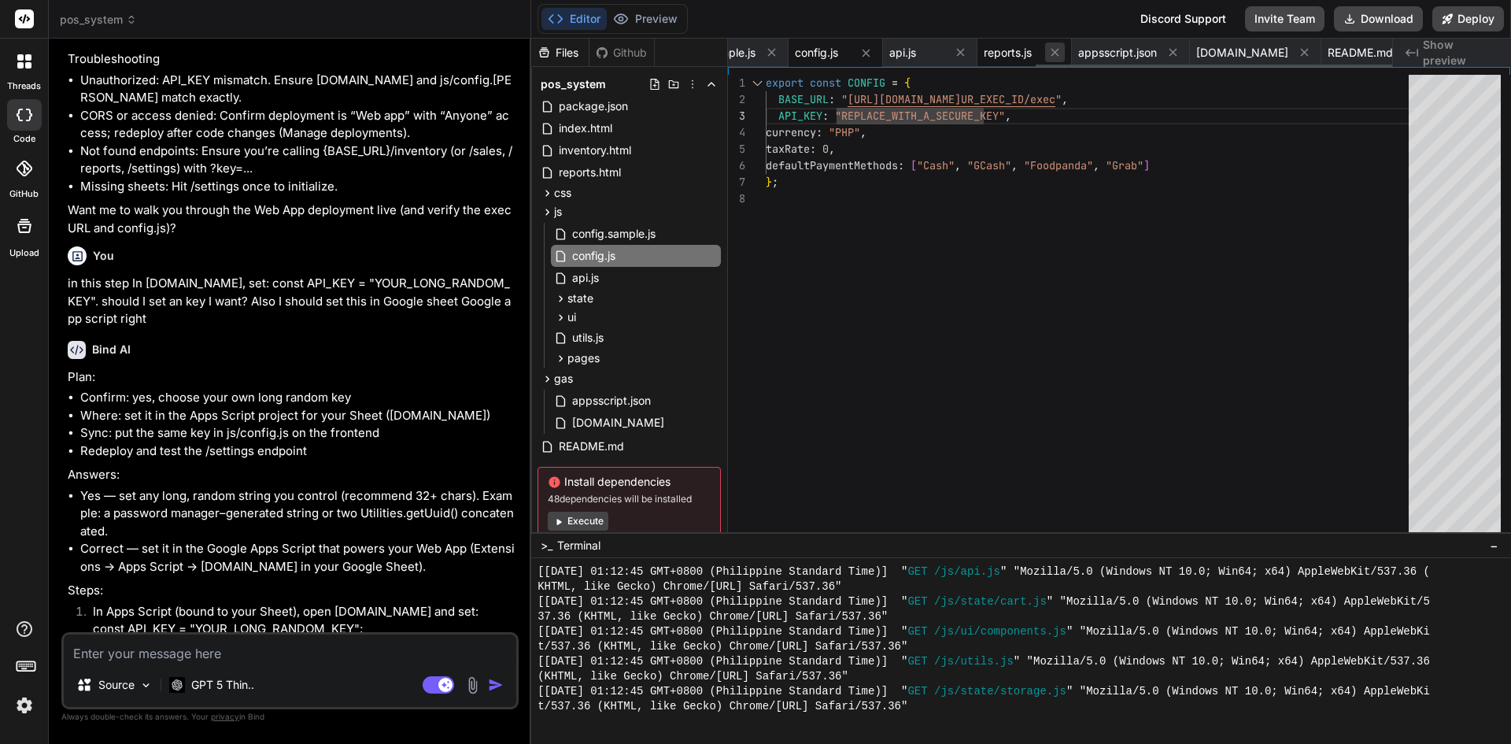
click at [1051, 54] on icon at bounding box center [1054, 52] width 13 height 13
click at [1183, 54] on button at bounding box center [1173, 53] width 20 height 20
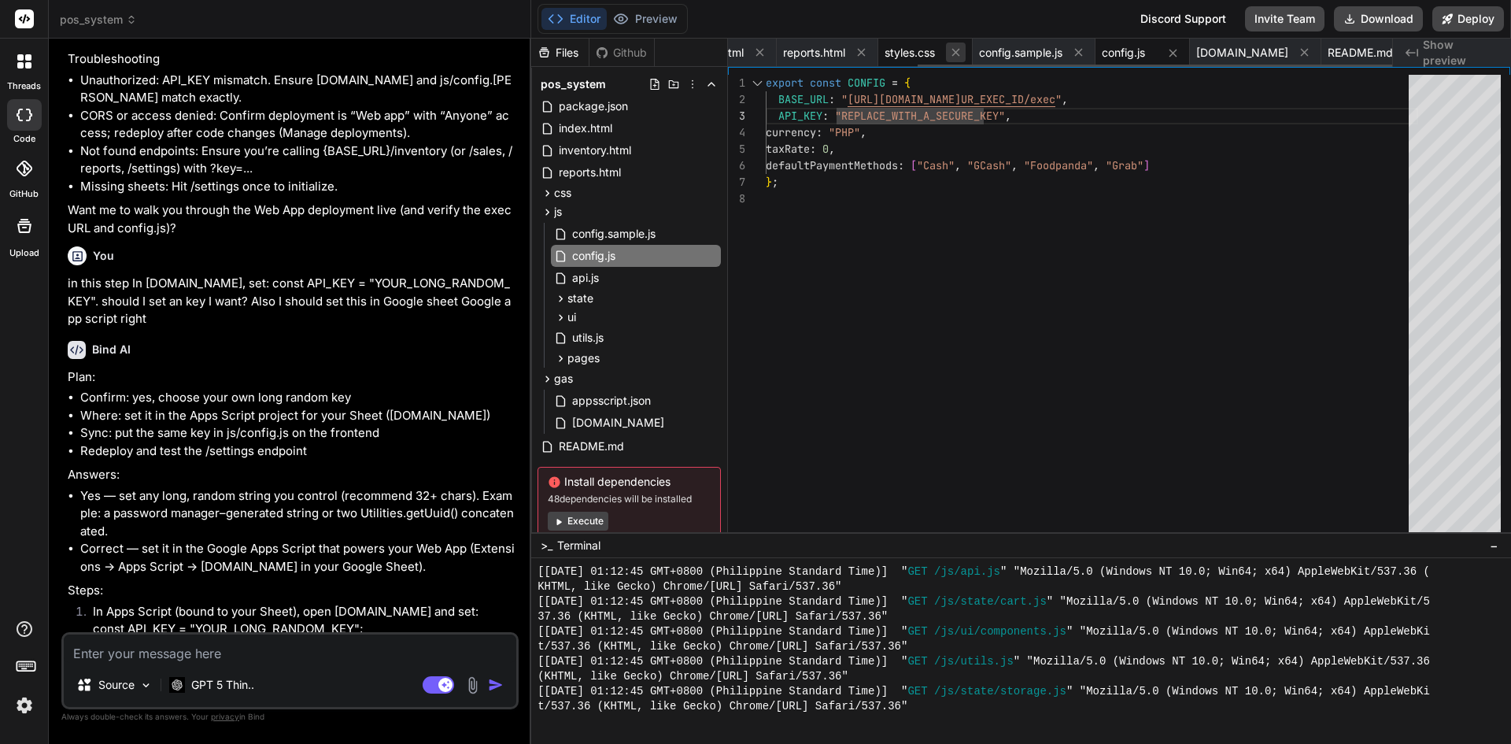
click at [959, 52] on icon at bounding box center [956, 53] width 8 height 8
click at [959, 58] on icon at bounding box center [955, 52] width 13 height 13
click at [852, 56] on icon at bounding box center [845, 52] width 13 height 13
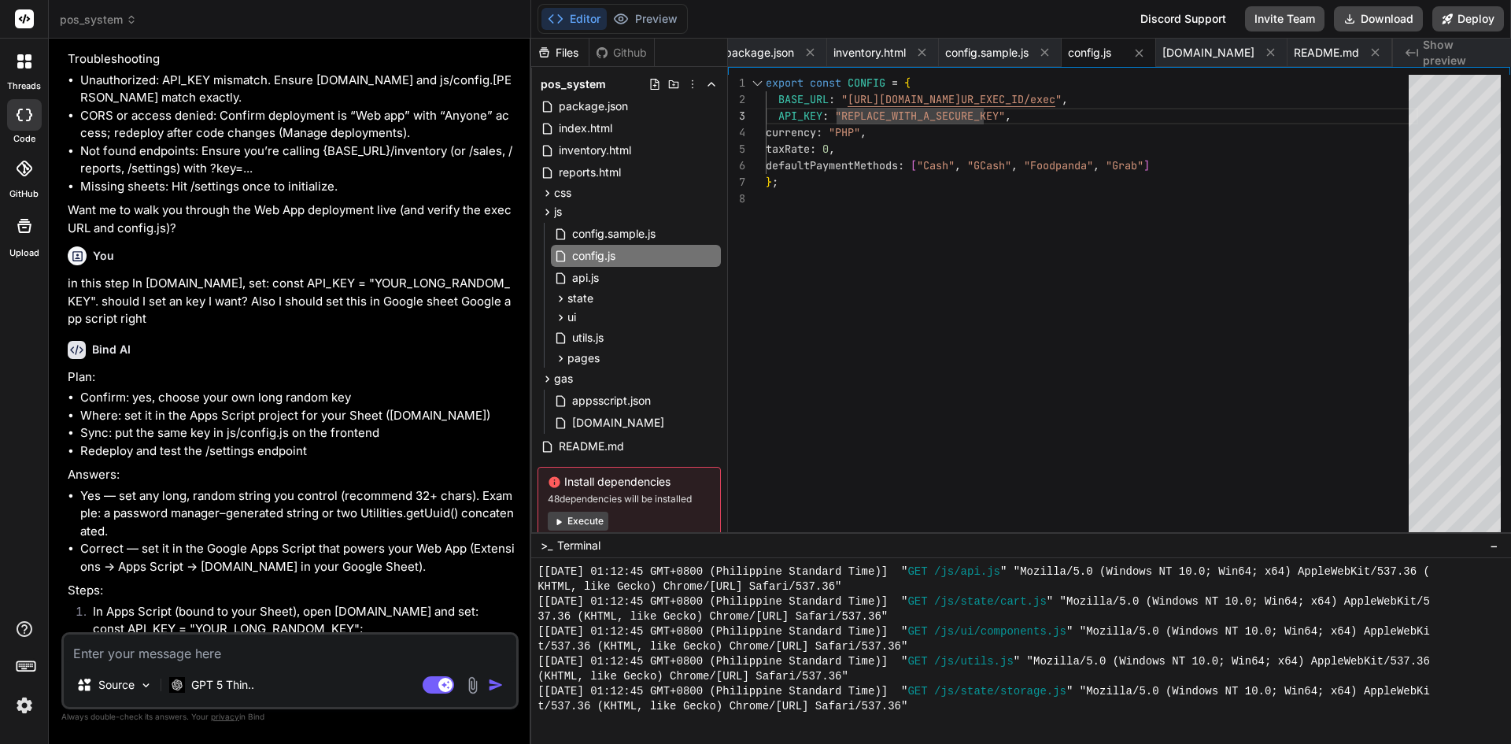
scroll to position [0, 0]
click at [815, 54] on icon at bounding box center [819, 52] width 13 height 13
click at [815, 54] on button at bounding box center [823, 53] width 20 height 20
click at [864, 112] on div "currency : "PHP" , taxRate : 0 , defaultPaymentMethods : [ "Cash" , "GCash" , "…" at bounding box center [1092, 307] width 652 height 465
click at [1006, 114] on div "currency : "PHP" , taxRate : 0 , defaultPaymentMethods : [ "Cash" , "GCash" , "…" at bounding box center [1092, 307] width 652 height 465
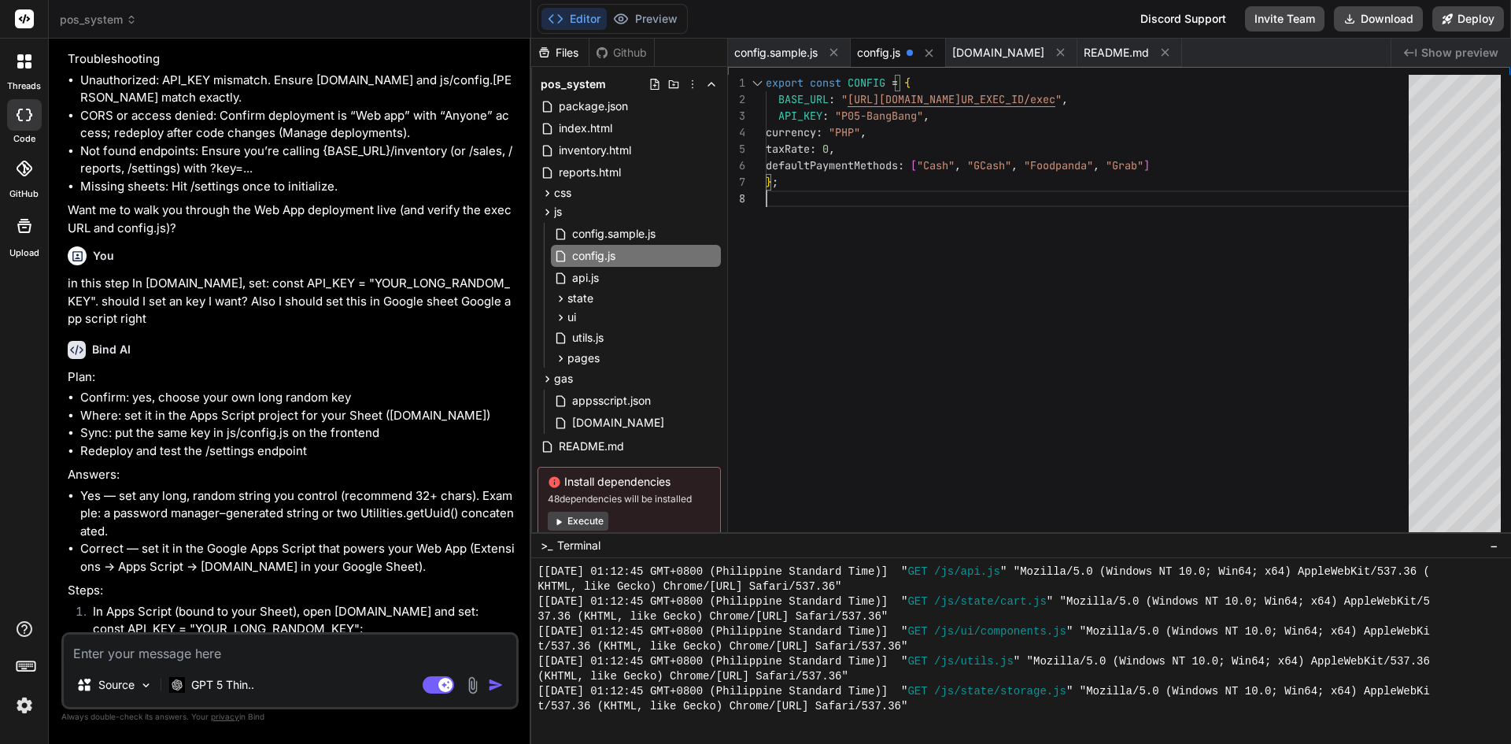
click at [1263, 270] on div "currency : "PHP" , taxRate : 0 , defaultPaymentMethods : [ "Cash" , "GCash" , "…" at bounding box center [1092, 307] width 652 height 465
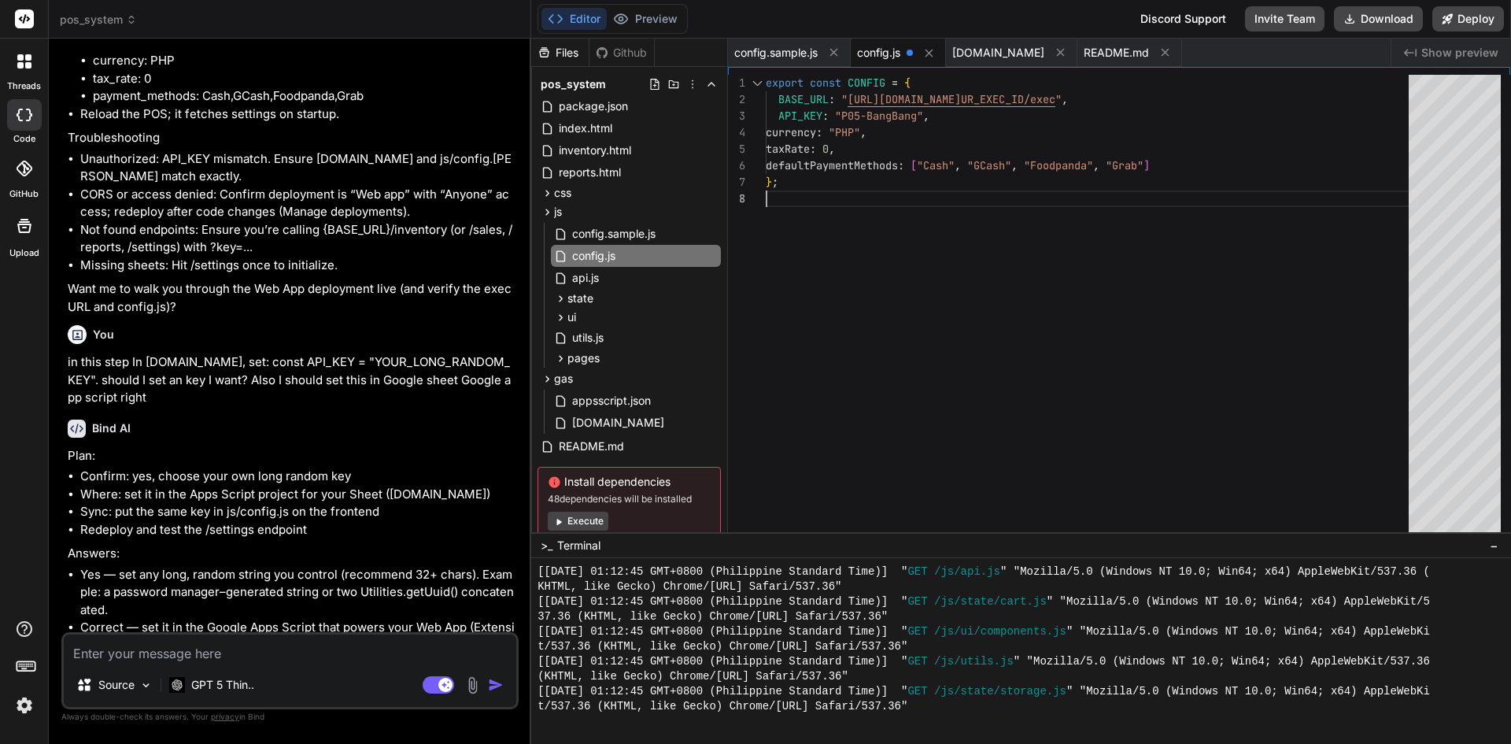
scroll to position [2948, 0]
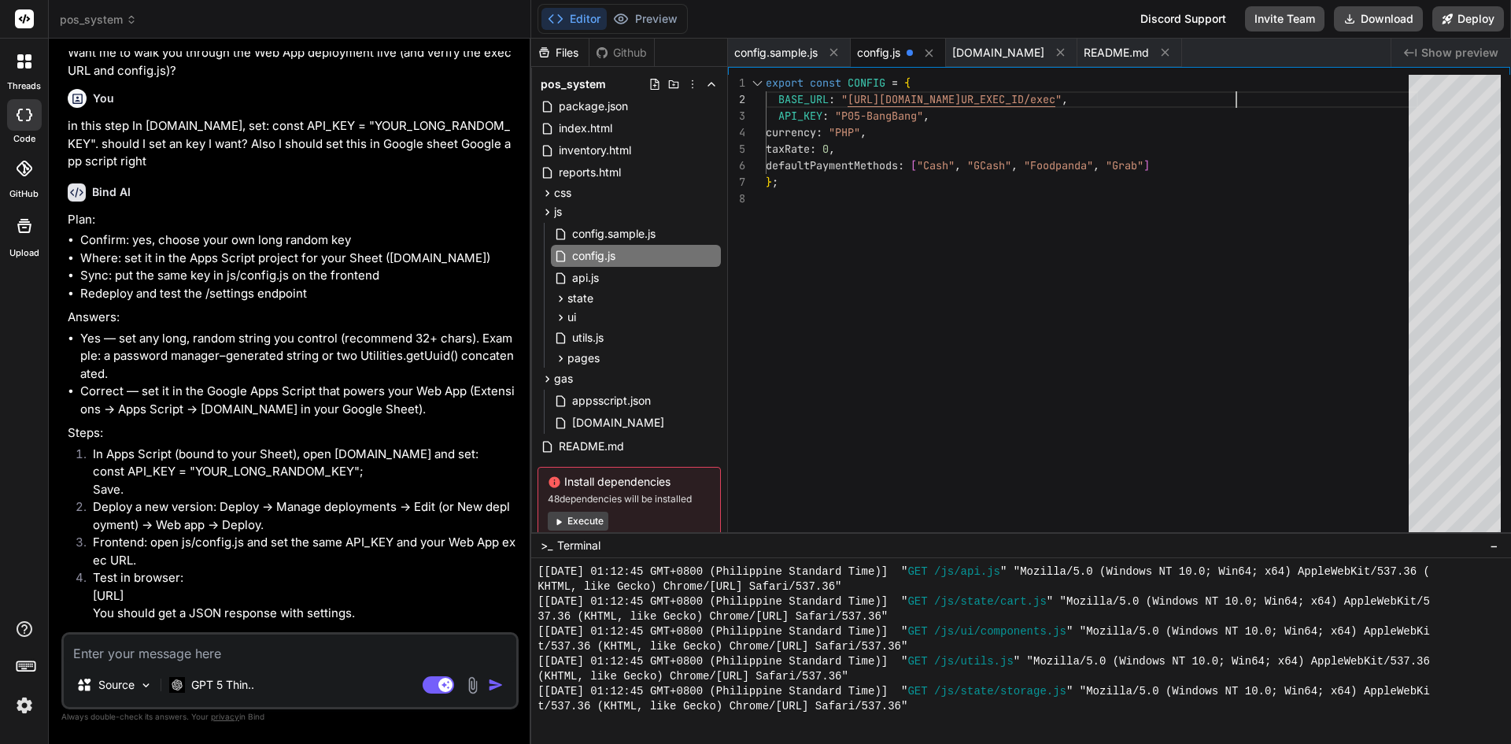
click at [1270, 98] on div "currency : "PHP" , taxRate : 0 , defaultPaymentMethods : [ "Cash" , "GCash" , "…" at bounding box center [1092, 307] width 652 height 465
click at [1288, 97] on div "currency : "PHP" , taxRate : 0 , defaultPaymentMethods : [ "Cash" , "GCash" , "…" at bounding box center [1092, 307] width 652 height 465
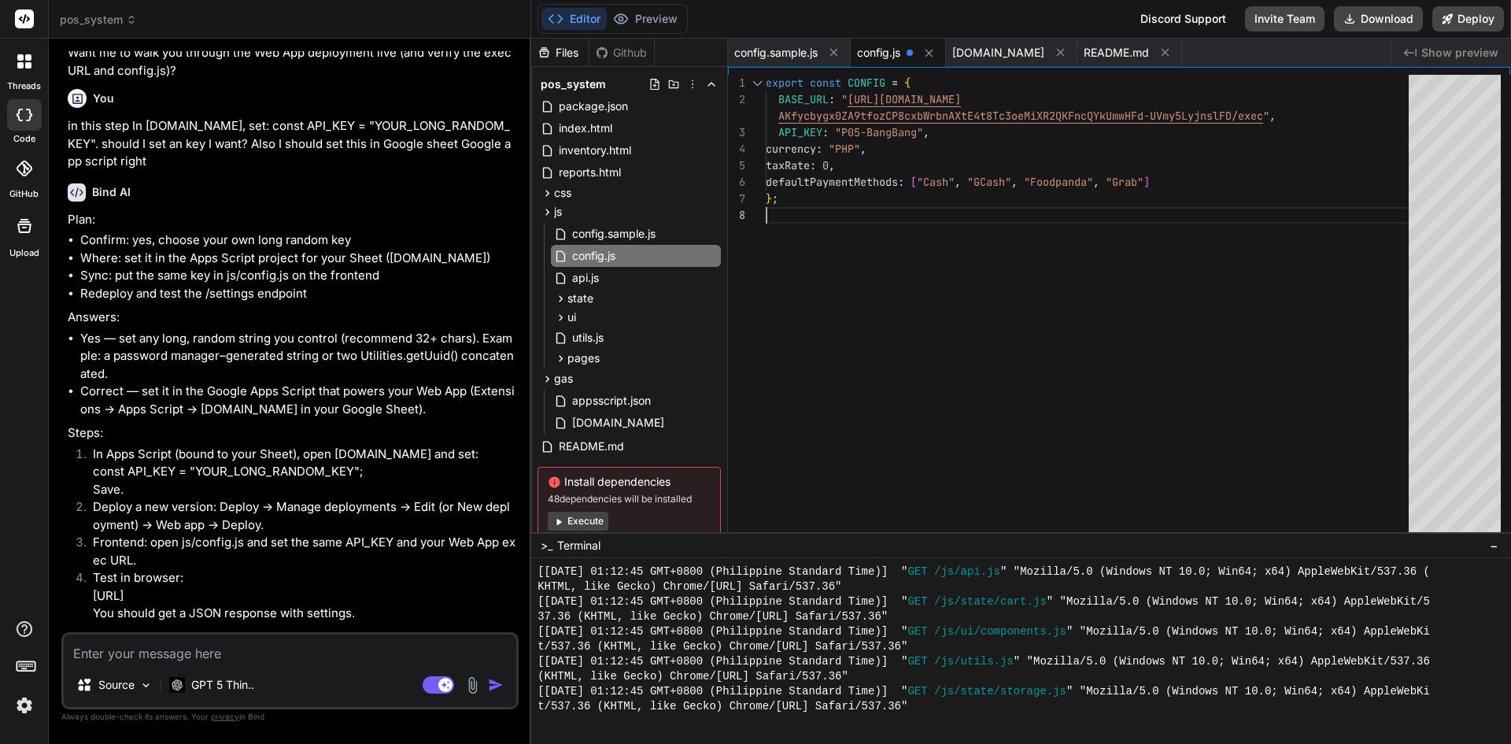
click at [1213, 288] on div "currency : "PHP" , taxRate : 0 , defaultPaymentMethods : [ "Cash" , "GCash" , "…" at bounding box center [1092, 307] width 652 height 465
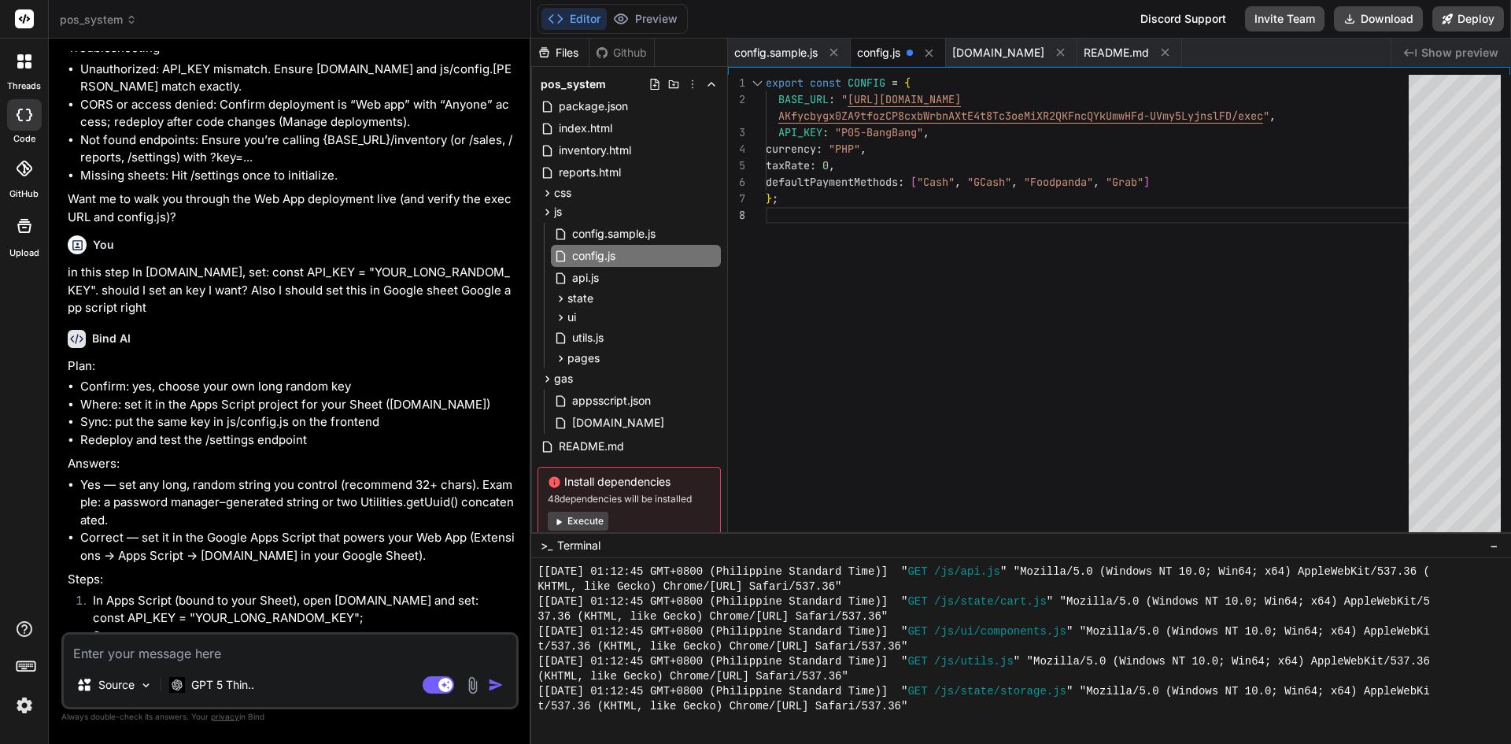
scroll to position [3117, 0]
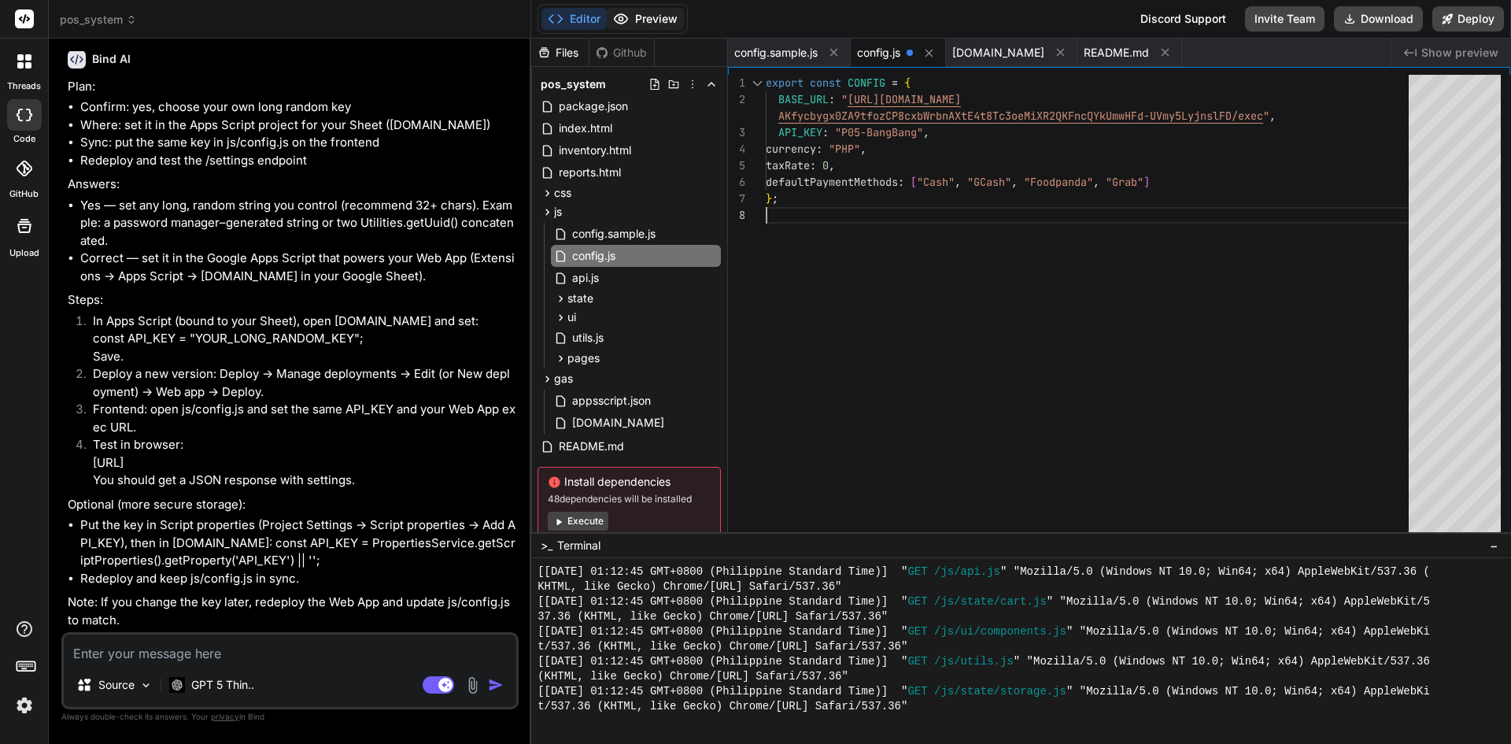
click at [649, 14] on button "Preview" at bounding box center [645, 19] width 77 height 22
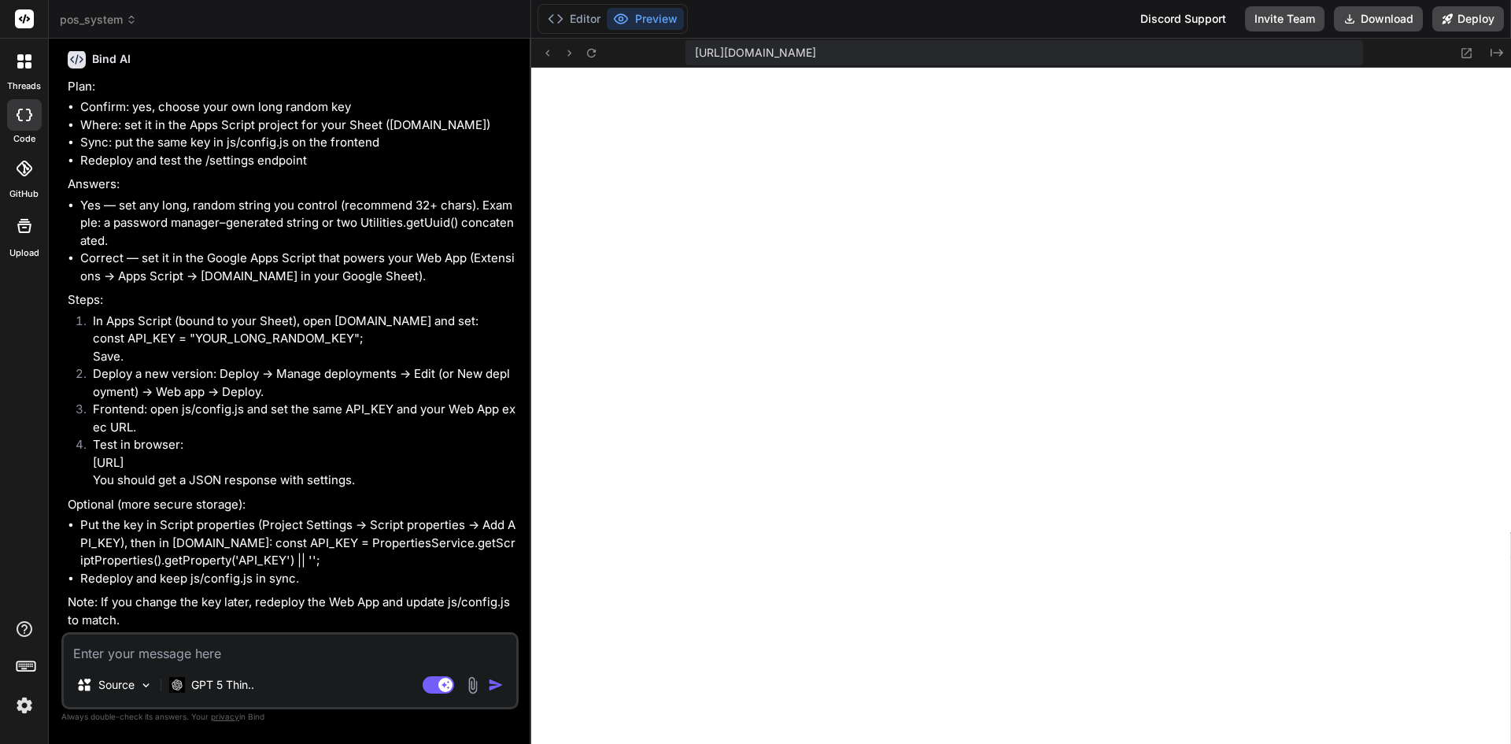
click at [263, 639] on textarea at bounding box center [290, 648] width 453 height 28
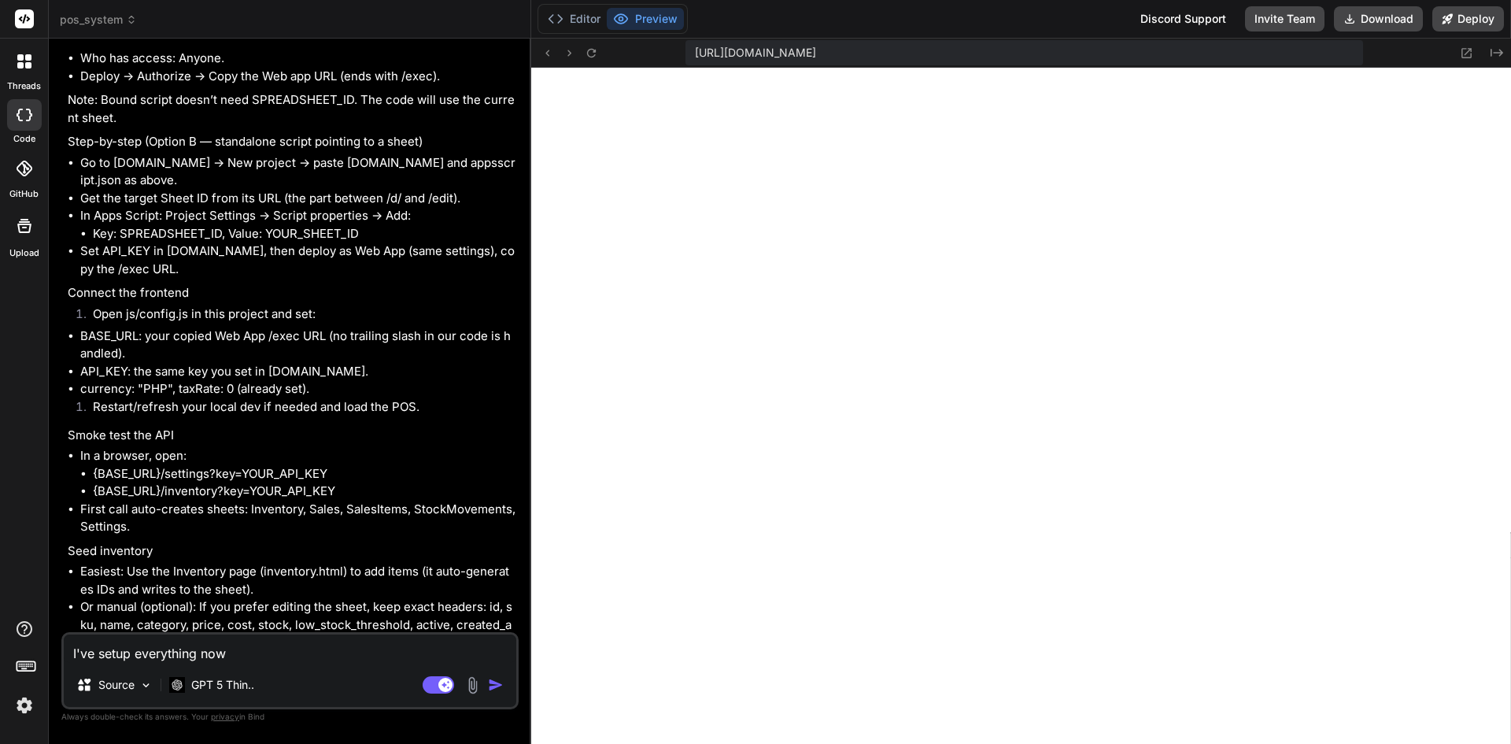
scroll to position [2015, 0]
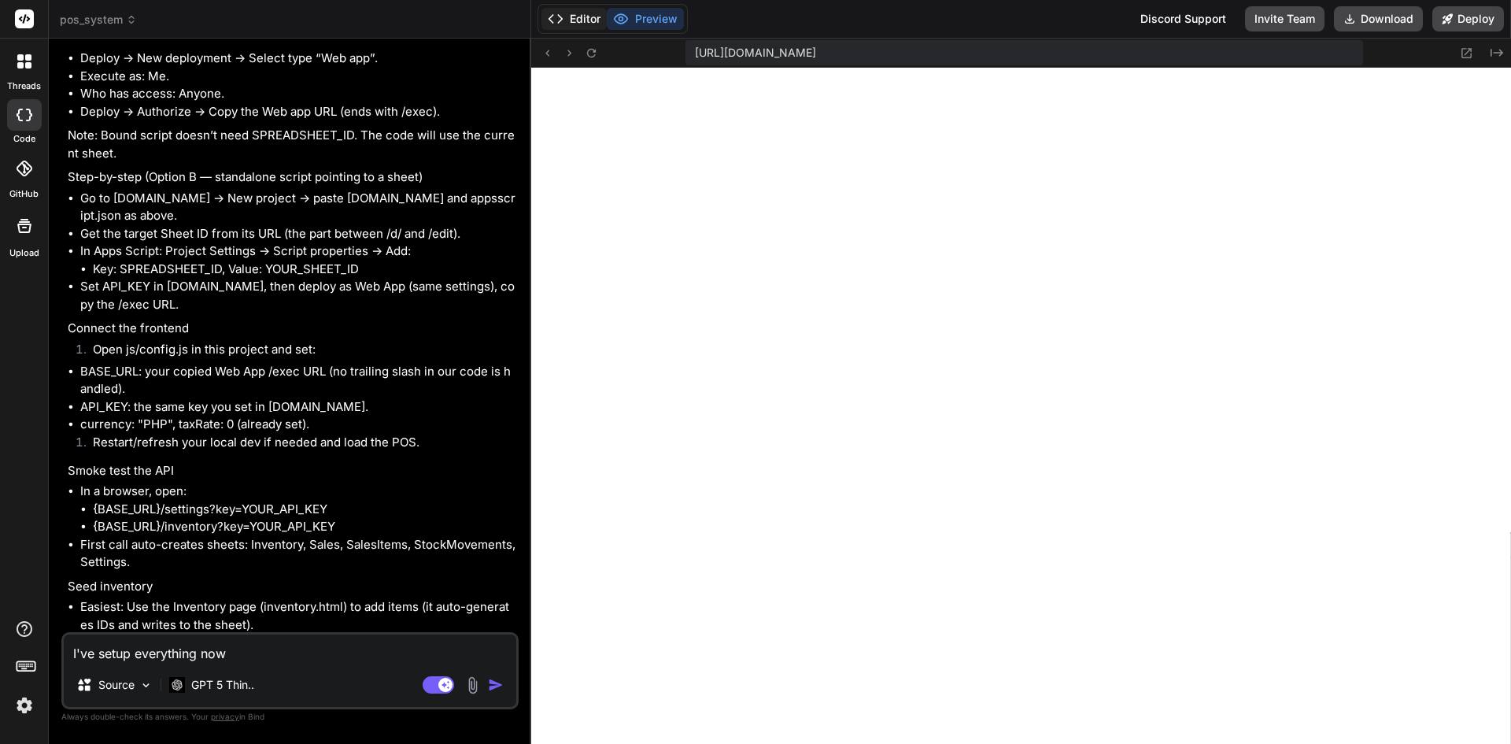
click at [572, 23] on button "Editor" at bounding box center [573, 19] width 65 height 22
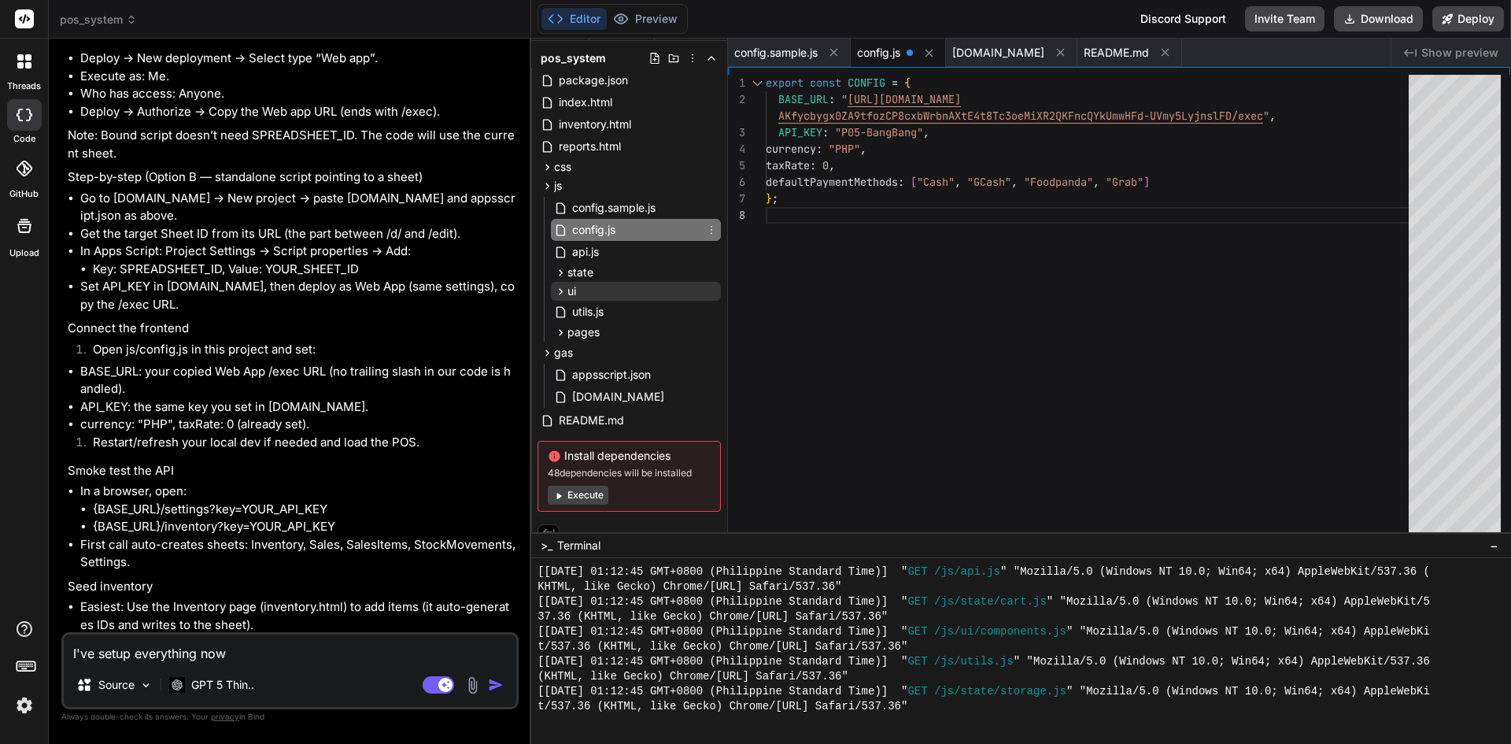
scroll to position [40, 0]
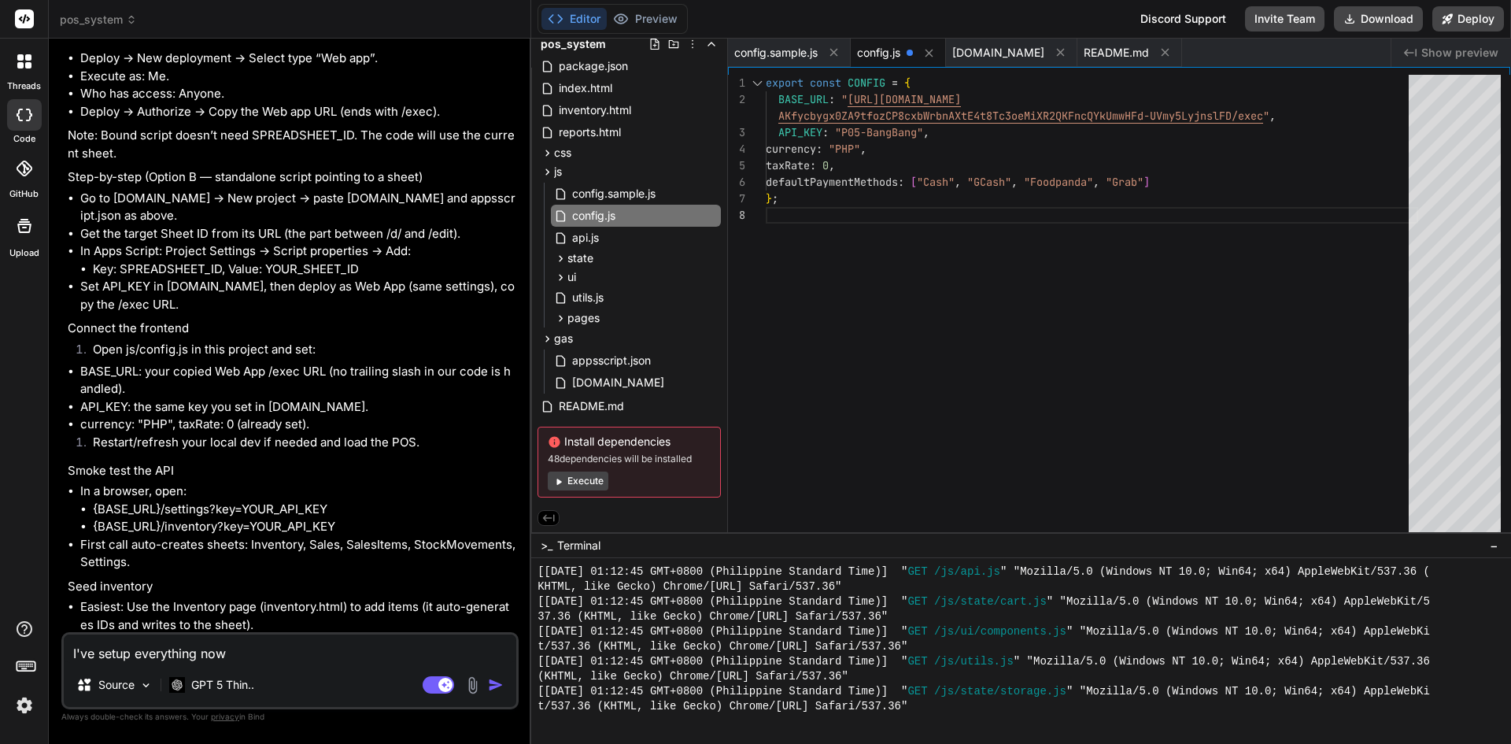
click at [579, 475] on button "Execute" at bounding box center [578, 480] width 61 height 19
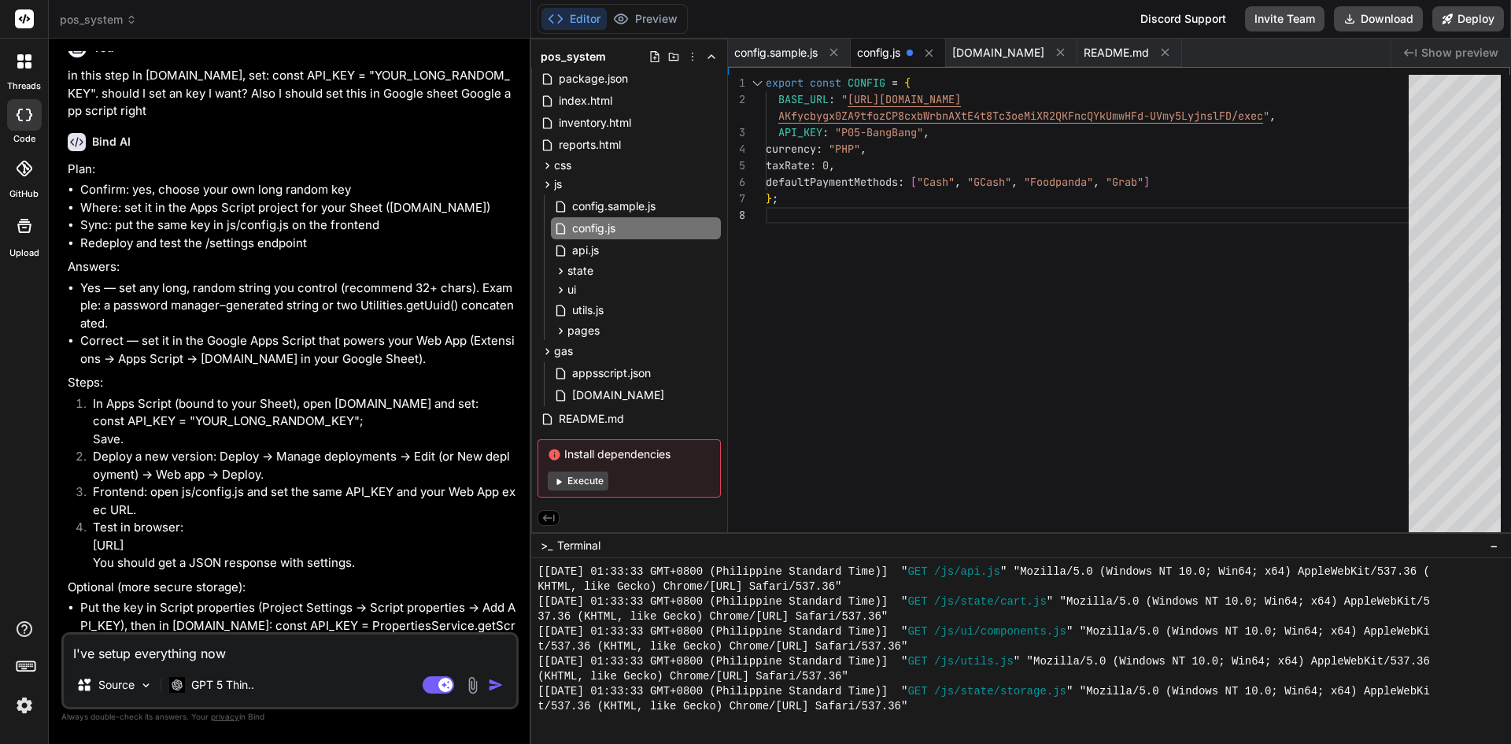
scroll to position [3117, 0]
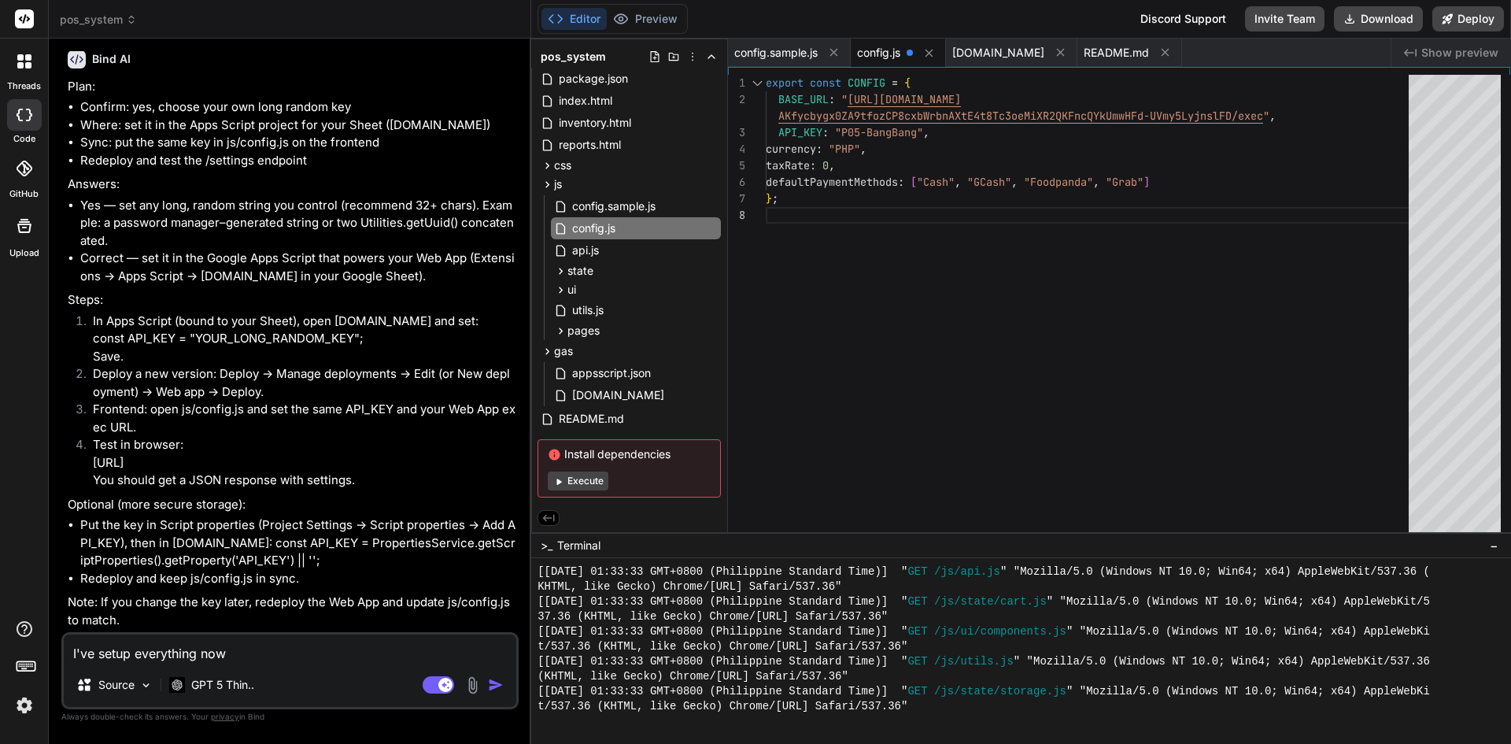
click at [255, 650] on textarea "I've setup everything now" at bounding box center [290, 648] width 453 height 28
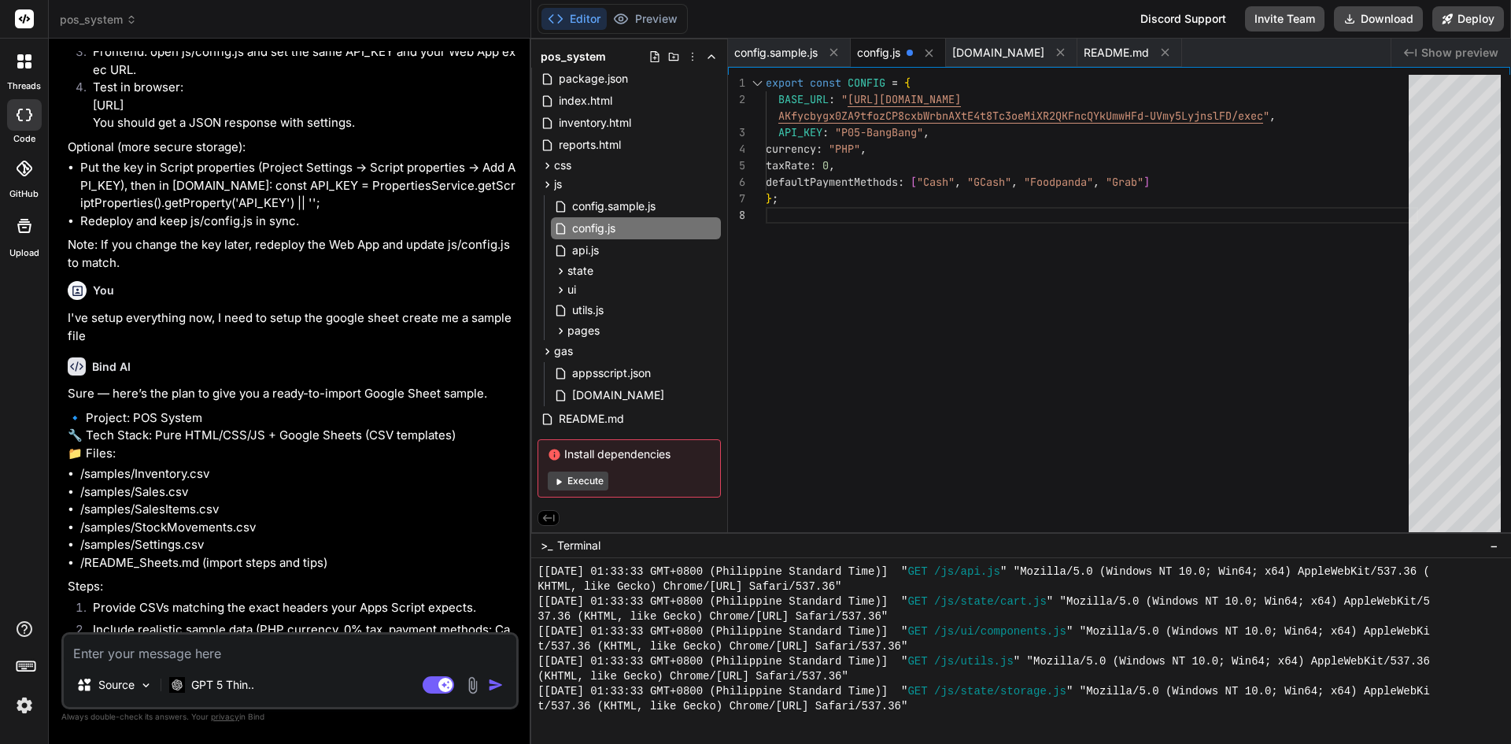
scroll to position [3455, 0]
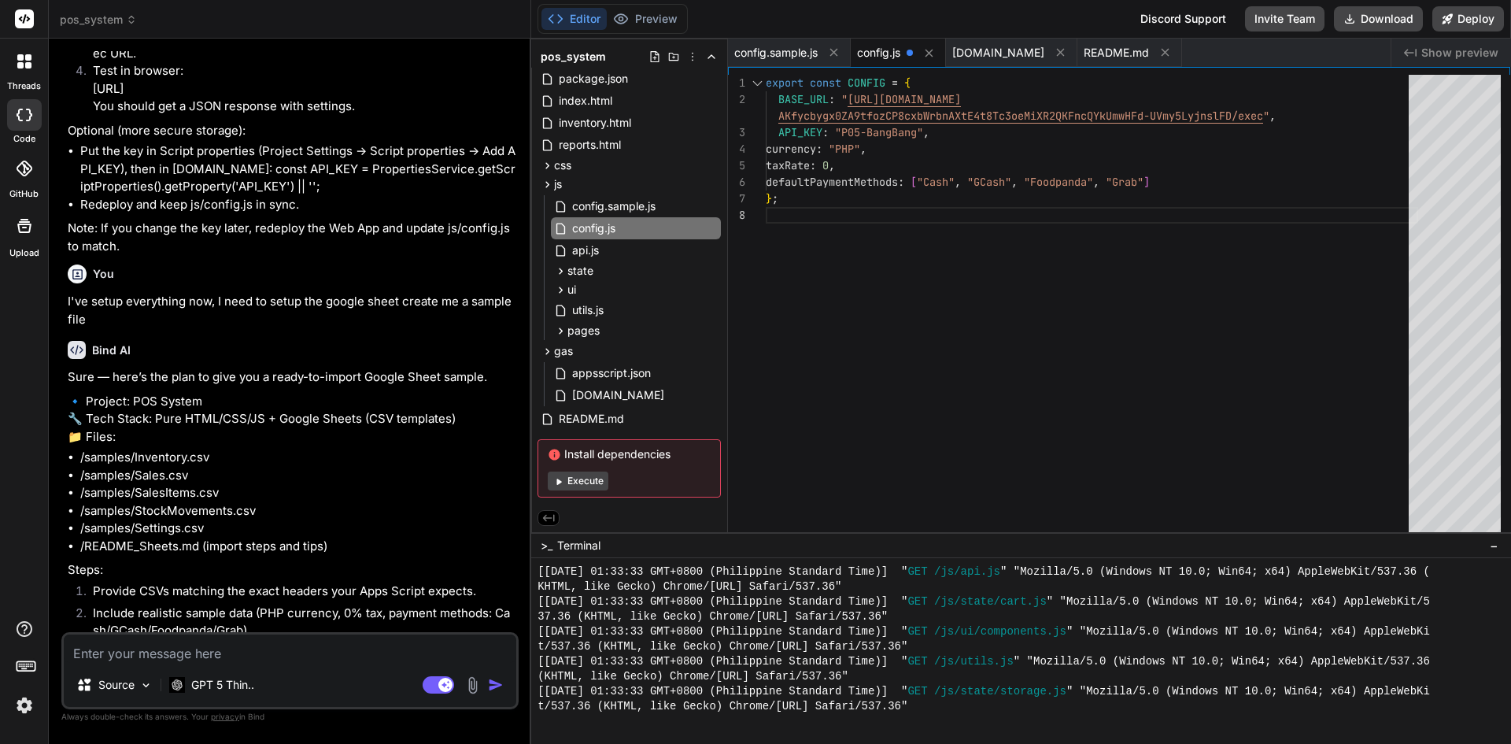
click at [166, 434] on p "🔹 Project: POS System 🔧 Tech Stack: Pure HTML/CSS/JS + Google Sheets (CSV templ…" at bounding box center [292, 420] width 448 height 54
click at [394, 427] on p "🔹 Project: POS System 🔧 Tech Stack: Pure HTML/CSS/JS + Google Sheets (CSV templ…" at bounding box center [292, 420] width 448 height 54
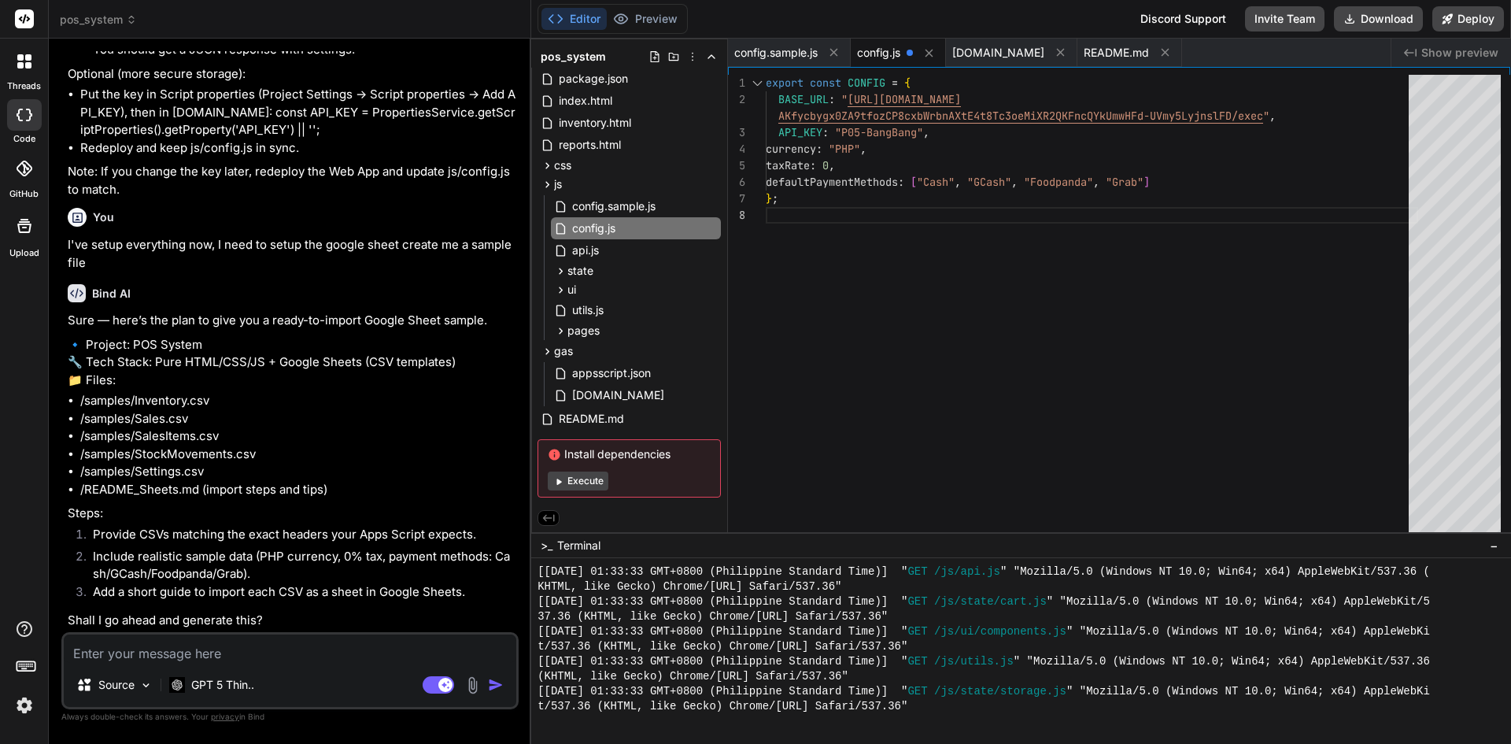
scroll to position [3583, 0]
click at [213, 655] on textarea at bounding box center [290, 648] width 453 height 28
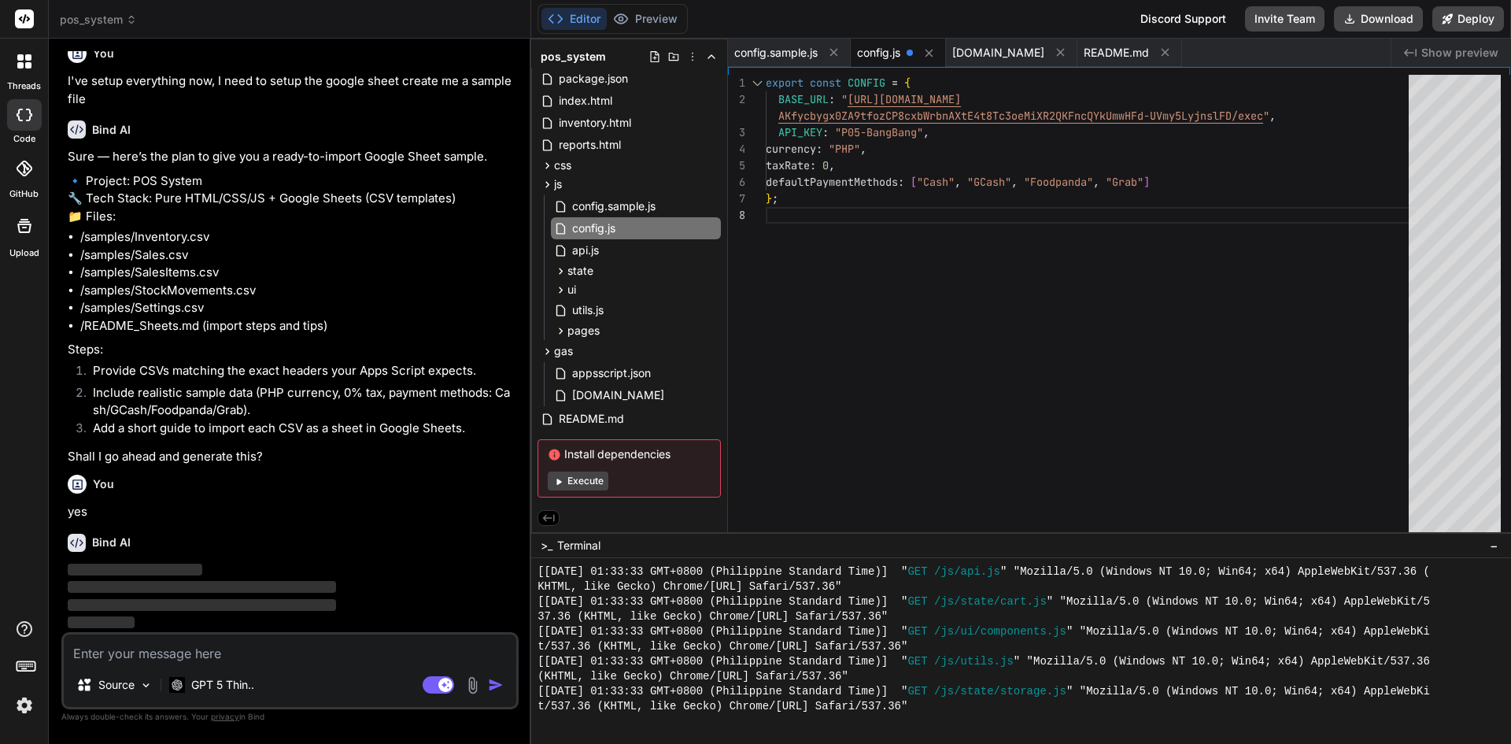
scroll to position [3746, 0]
click at [545, 350] on icon at bounding box center [547, 351] width 13 height 13
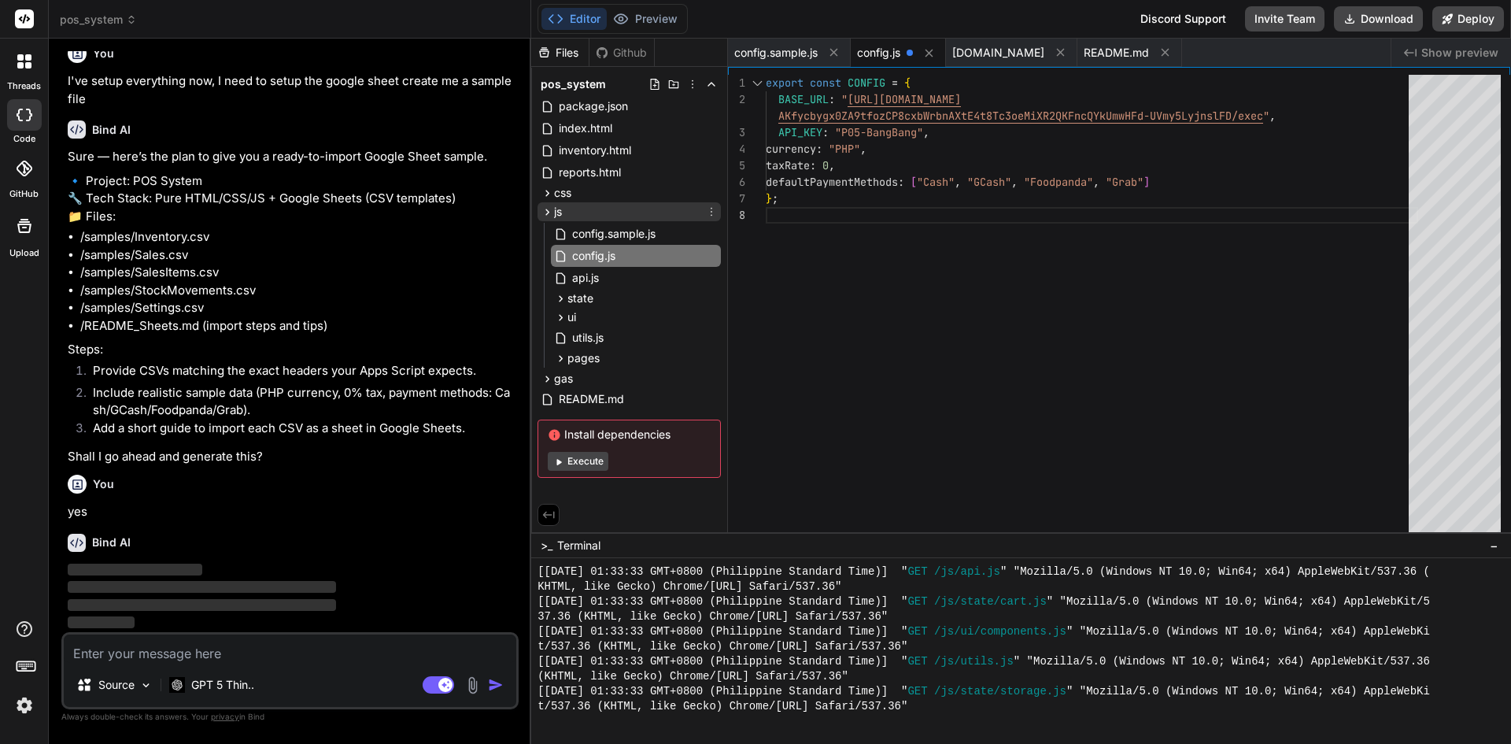
click at [545, 214] on icon at bounding box center [547, 211] width 13 height 13
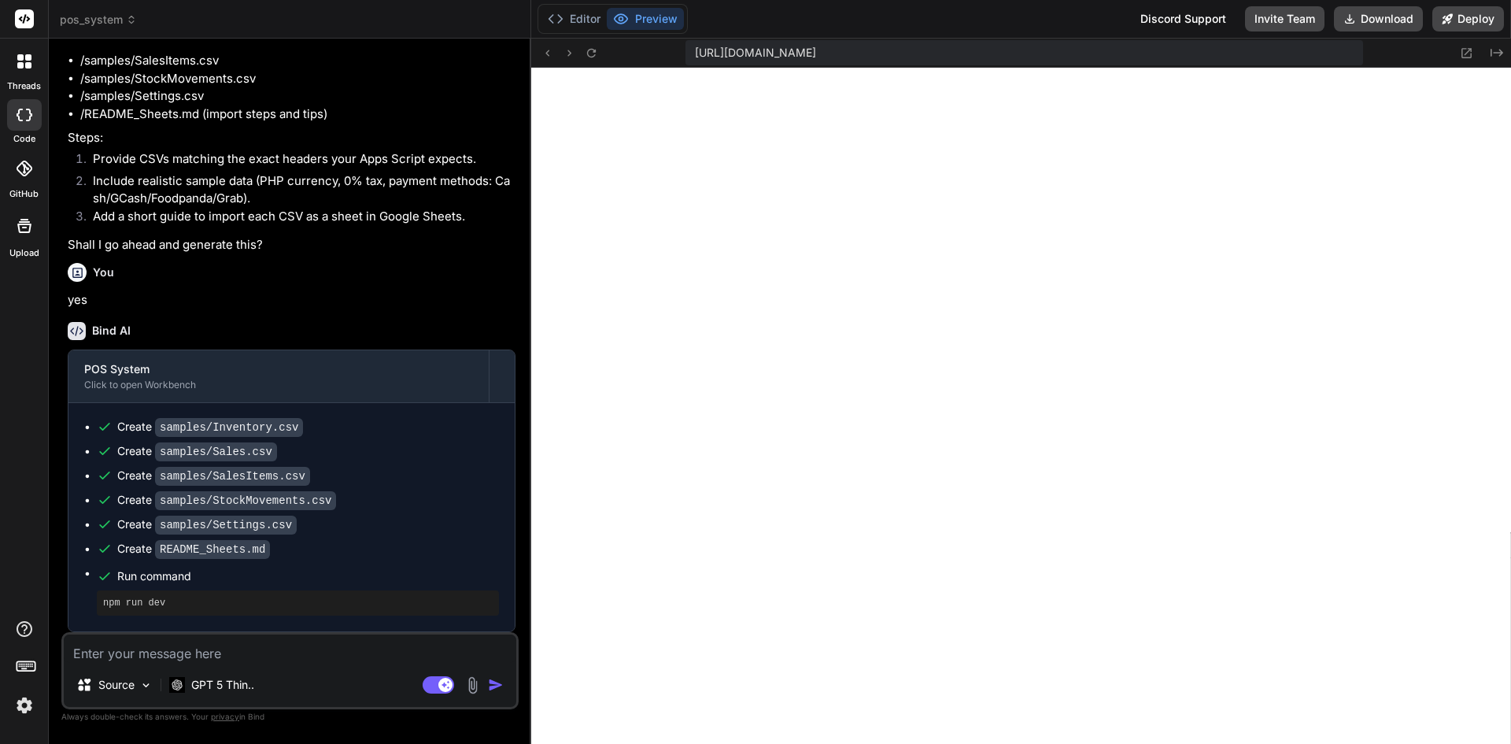
scroll to position [5189, 0]
click at [572, 23] on button "Editor" at bounding box center [573, 19] width 65 height 22
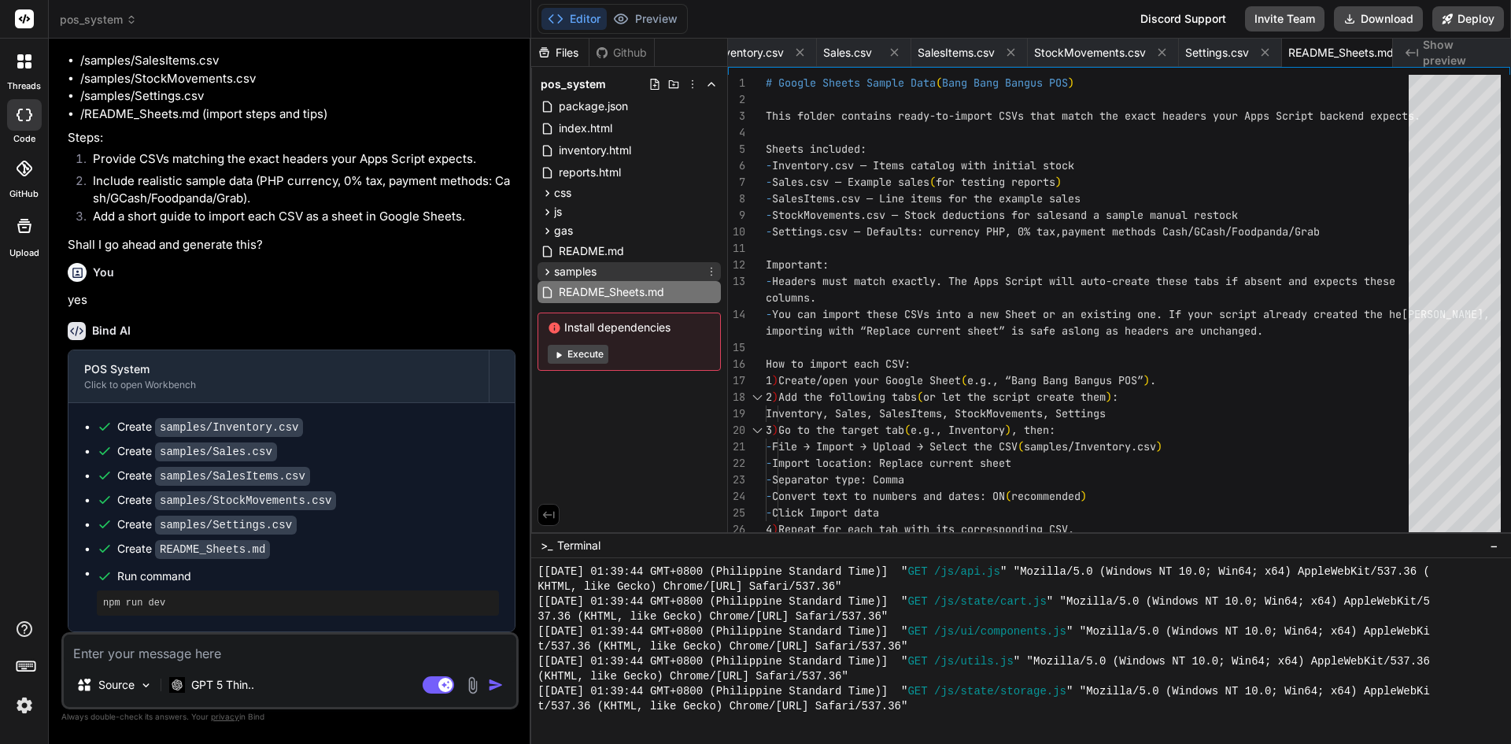
click at [606, 266] on div "samples" at bounding box center [629, 271] width 183 height 19
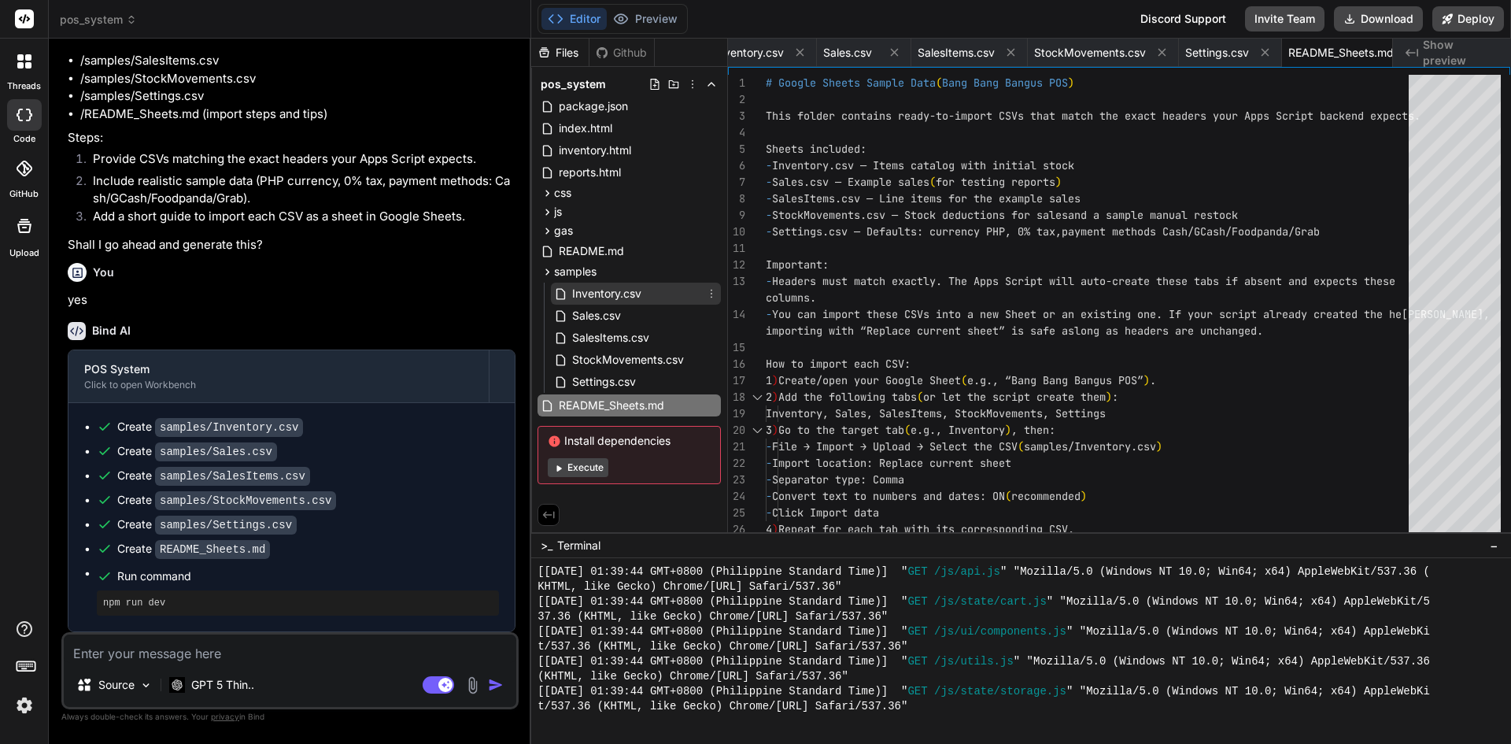
click at [612, 301] on span "Inventory.csv" at bounding box center [607, 293] width 72 height 19
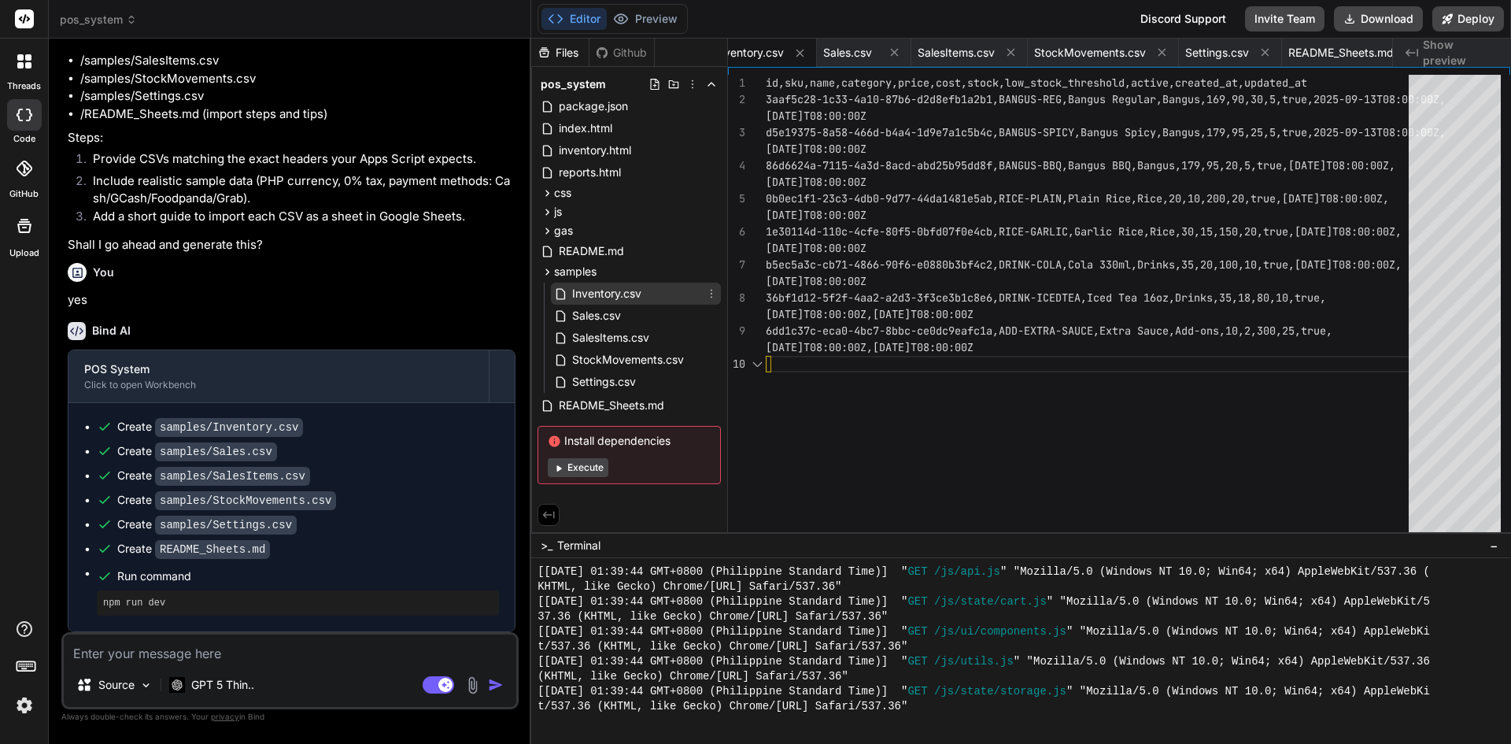
scroll to position [0, 418]
click at [708, 298] on icon at bounding box center [711, 293] width 13 height 13
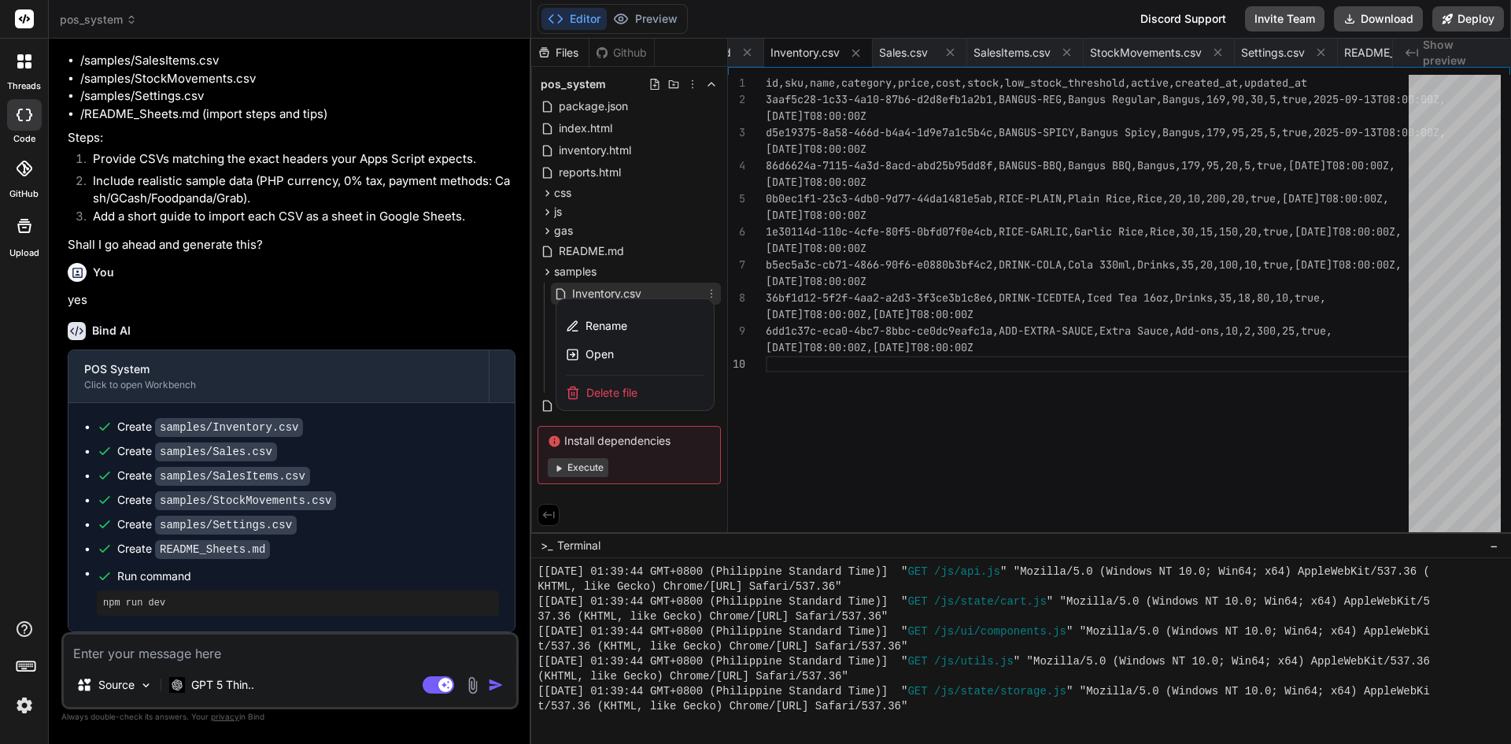
click at [686, 267] on div at bounding box center [1021, 391] width 980 height 705
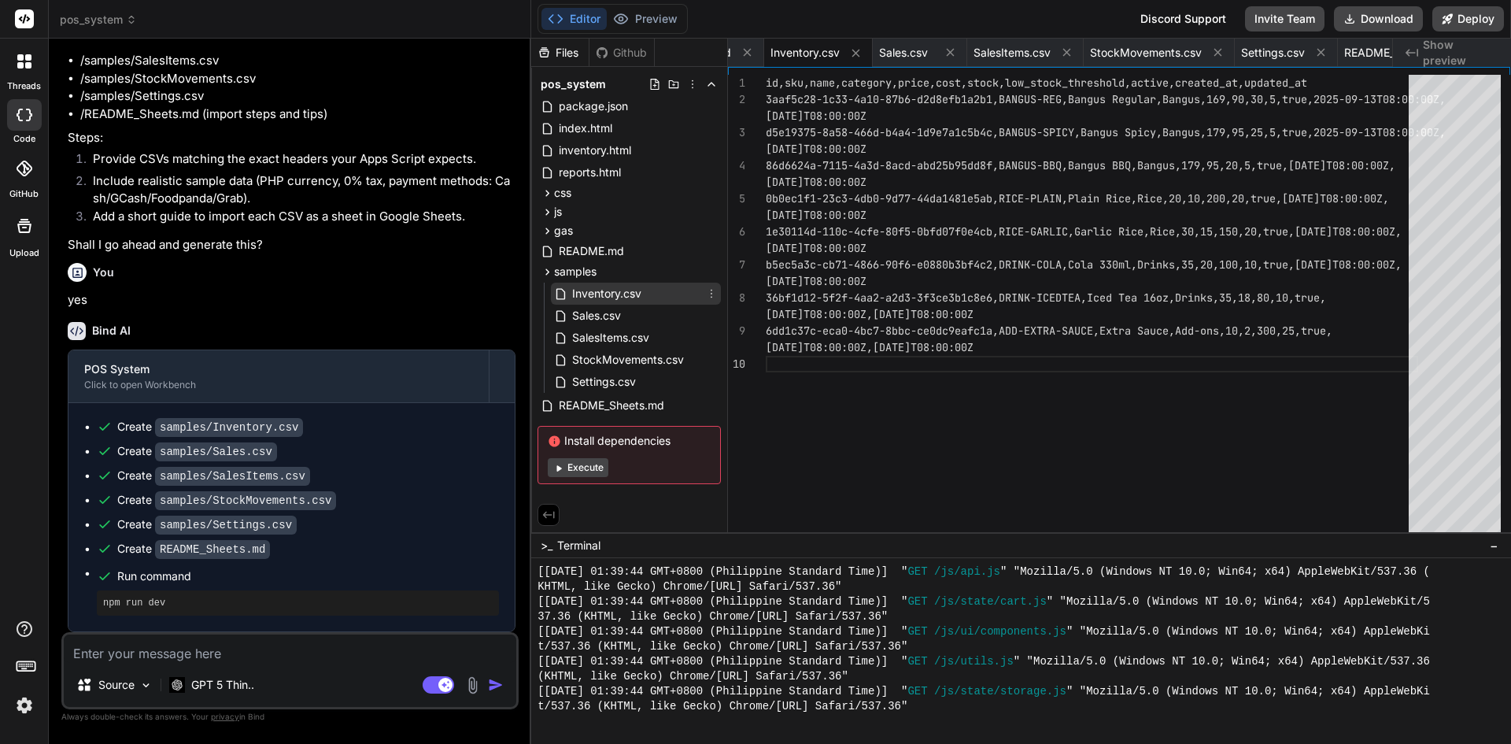
click at [670, 290] on div "Inventory.csv" at bounding box center [636, 294] width 170 height 22
click at [555, 275] on span "samples" at bounding box center [575, 272] width 43 height 16
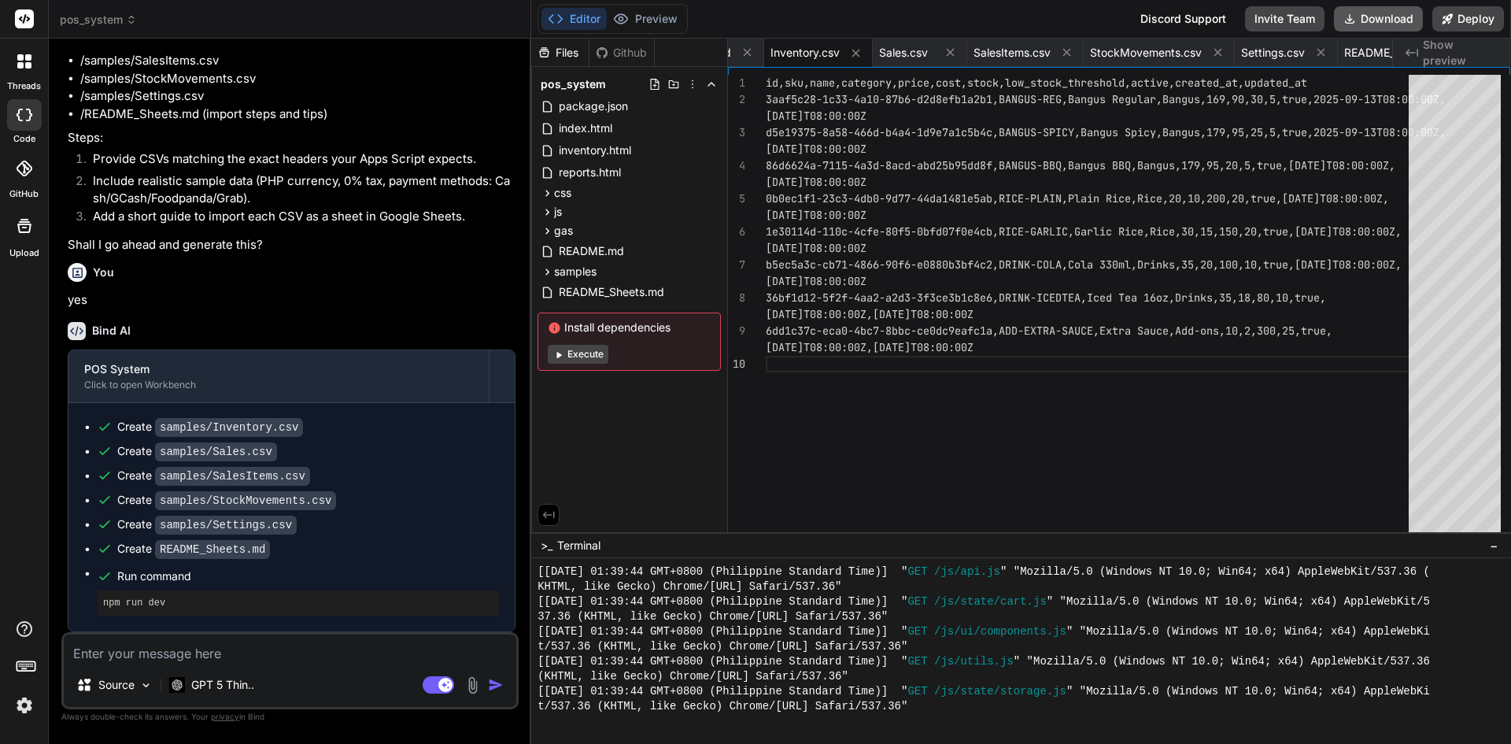
click at [1344, 18] on icon at bounding box center [1349, 19] width 13 height 13
click at [992, 22] on div "Editor Preview Discord Support Invite Team Downloading... Deploy" at bounding box center [1021, 19] width 980 height 39
click at [668, 19] on button "Preview" at bounding box center [645, 19] width 77 height 22
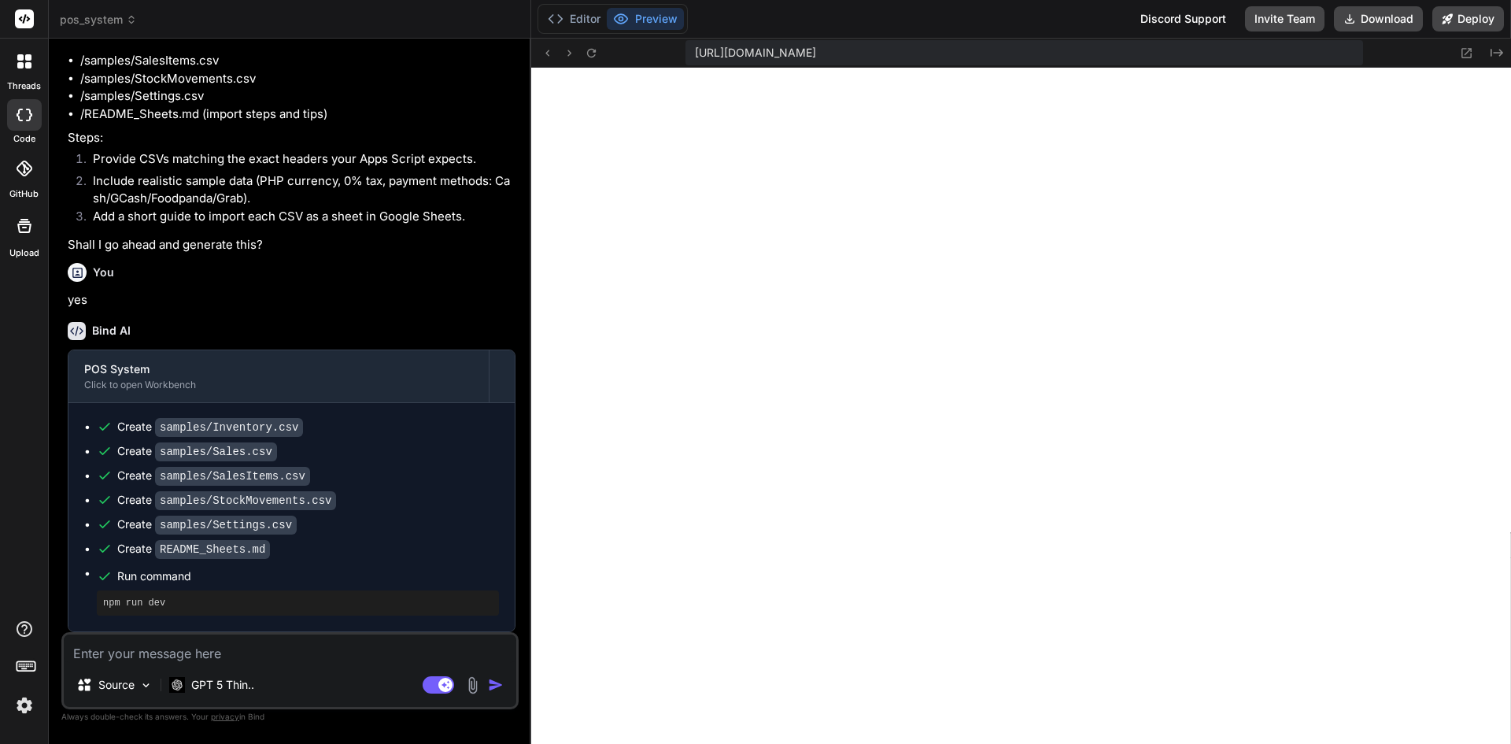
click at [178, 651] on textarea at bounding box center [290, 648] width 453 height 28
click at [589, 57] on icon at bounding box center [591, 52] width 13 height 13
click at [194, 662] on textarea "okay, I just" at bounding box center [290, 648] width 453 height 28
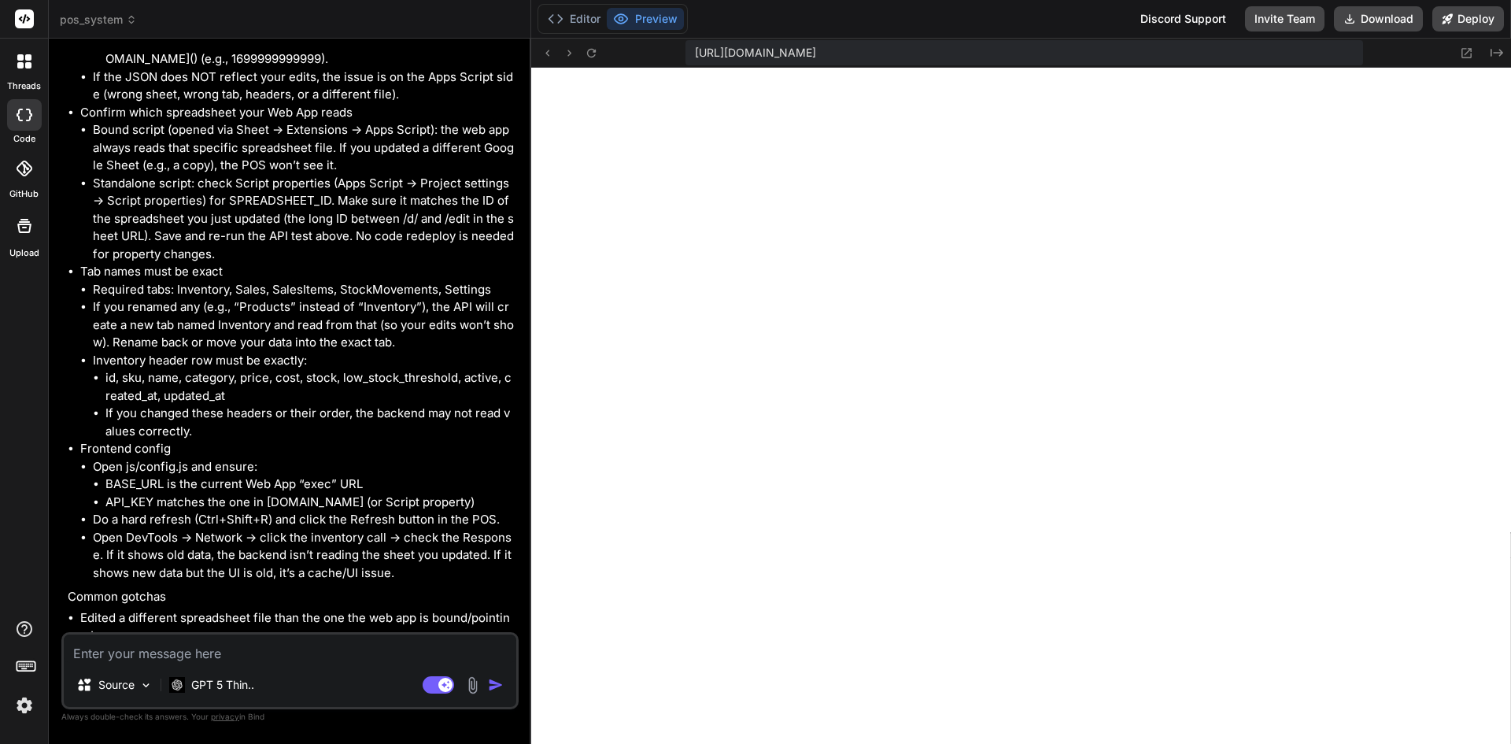
scroll to position [4771, 0]
click at [592, 19] on button "Editor" at bounding box center [573, 19] width 65 height 22
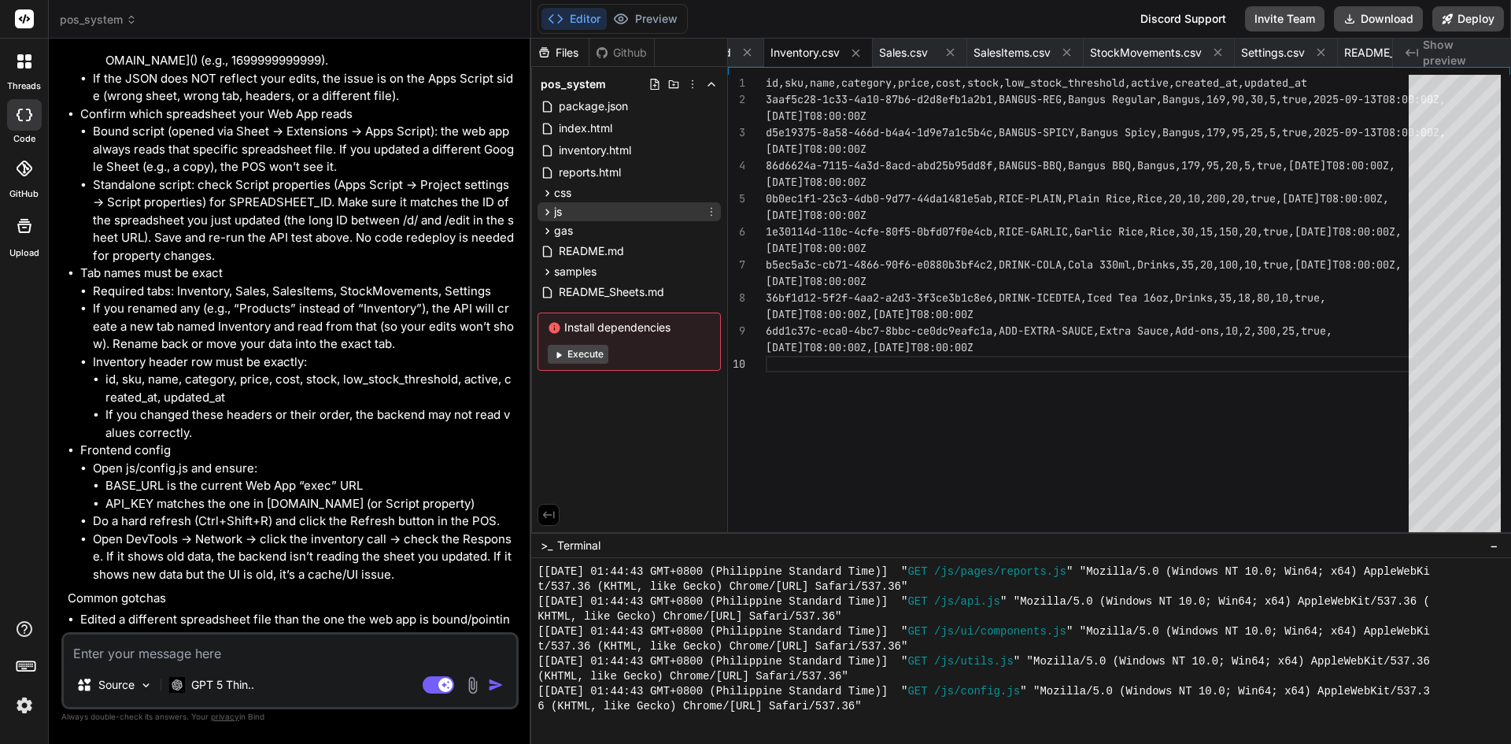
click at [543, 217] on icon at bounding box center [547, 211] width 13 height 13
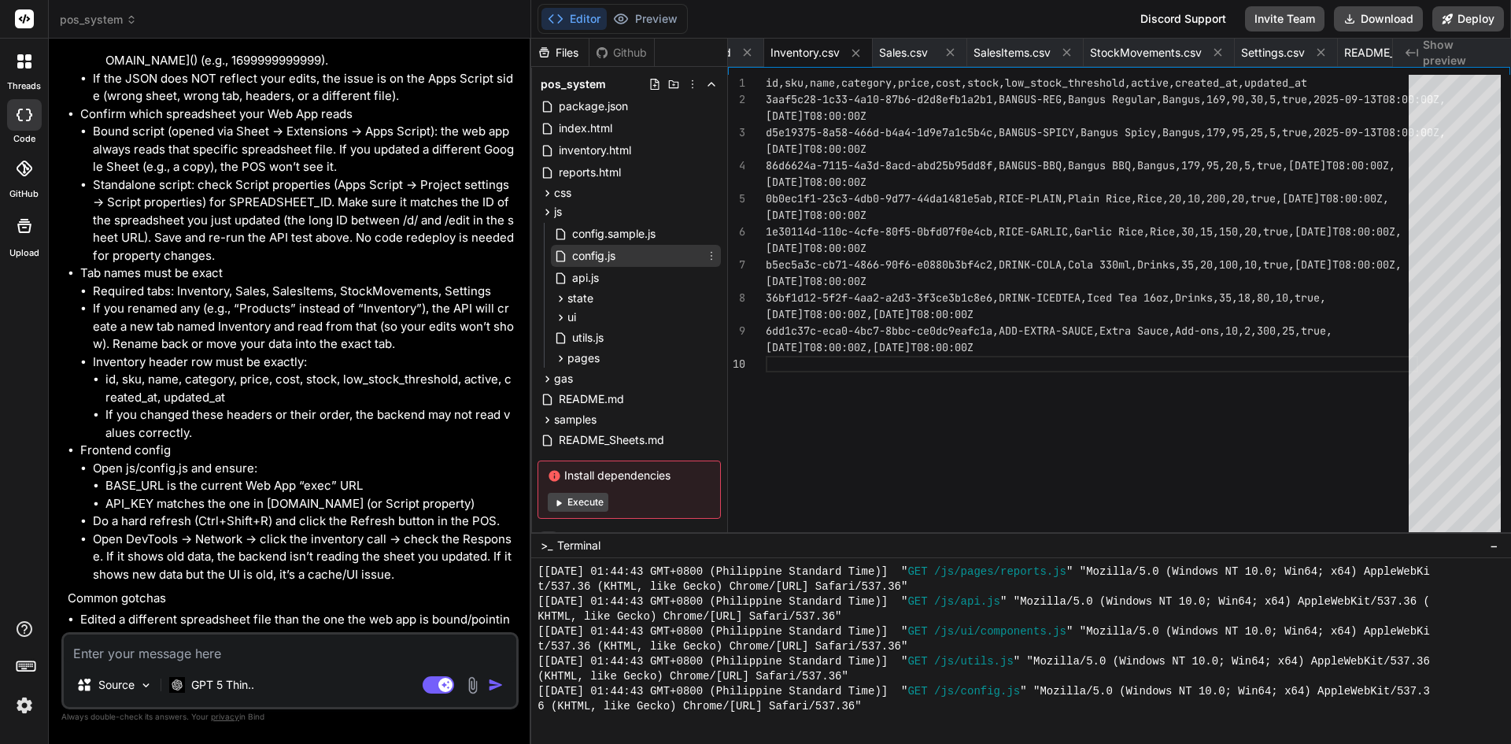
click at [619, 254] on div "config.js" at bounding box center [636, 256] width 170 height 22
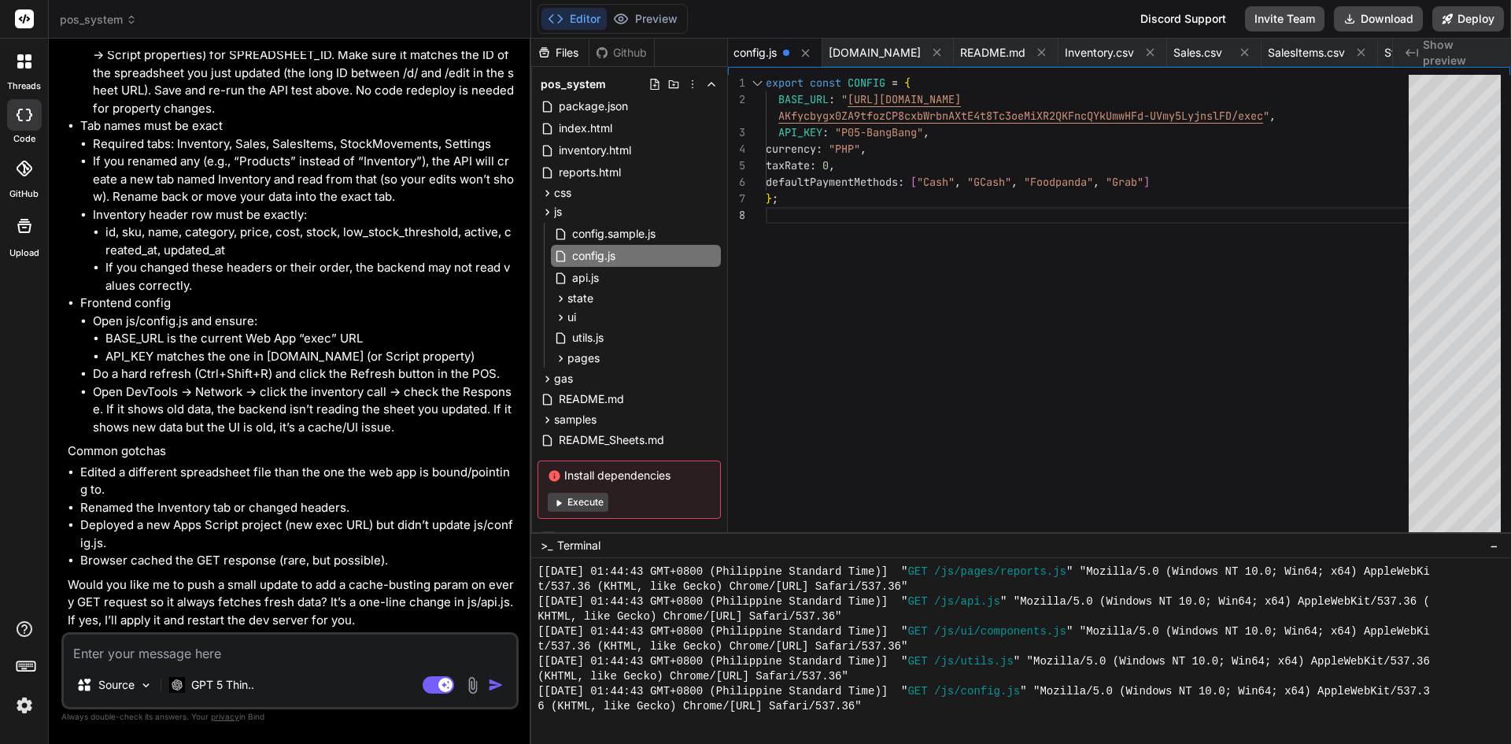
scroll to position [5007, 0]
click at [381, 633] on div "Source GPT 5 Thin.. Agent Mode. When this toggle is activated, AI automatically…" at bounding box center [289, 670] width 457 height 77
click at [419, 638] on textarea at bounding box center [290, 648] width 453 height 28
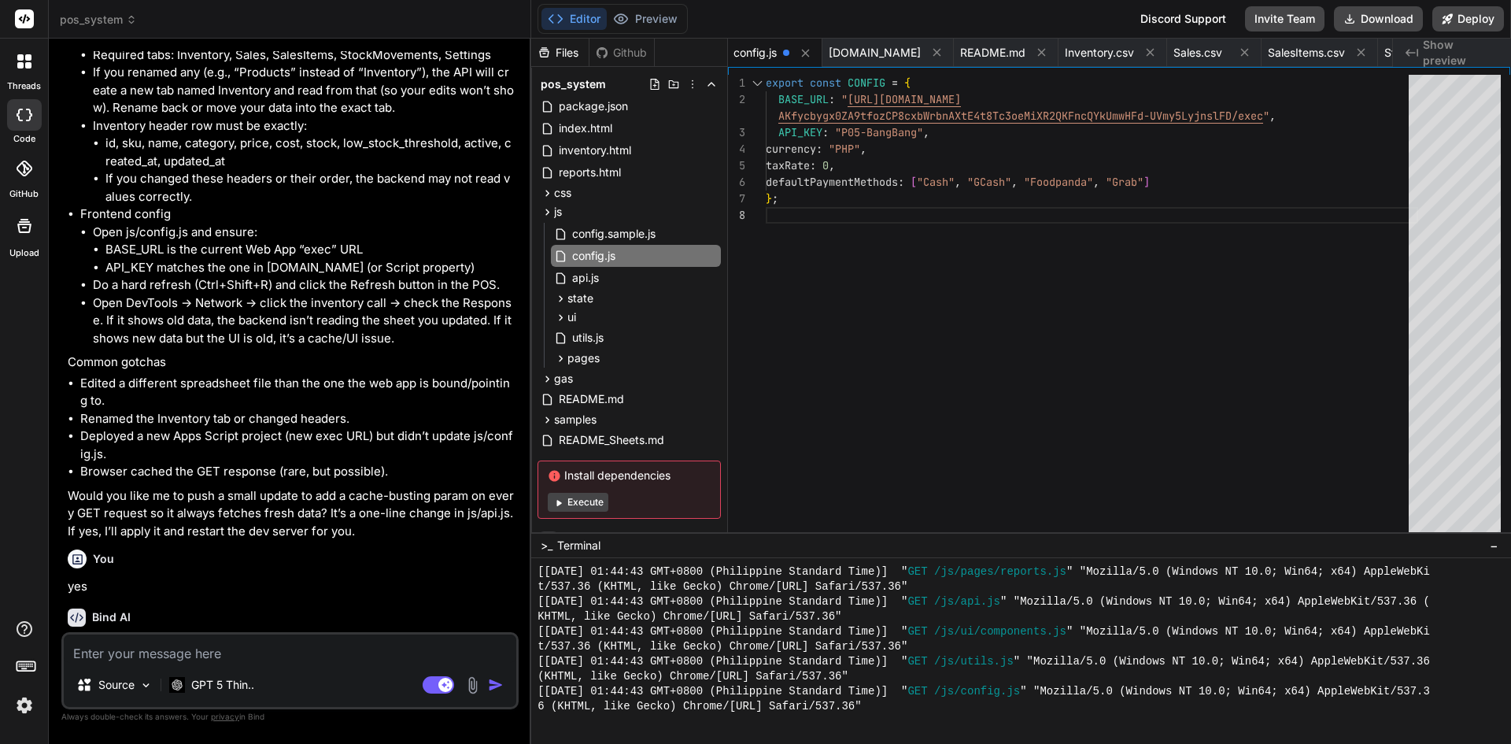
scroll to position [5170, 0]
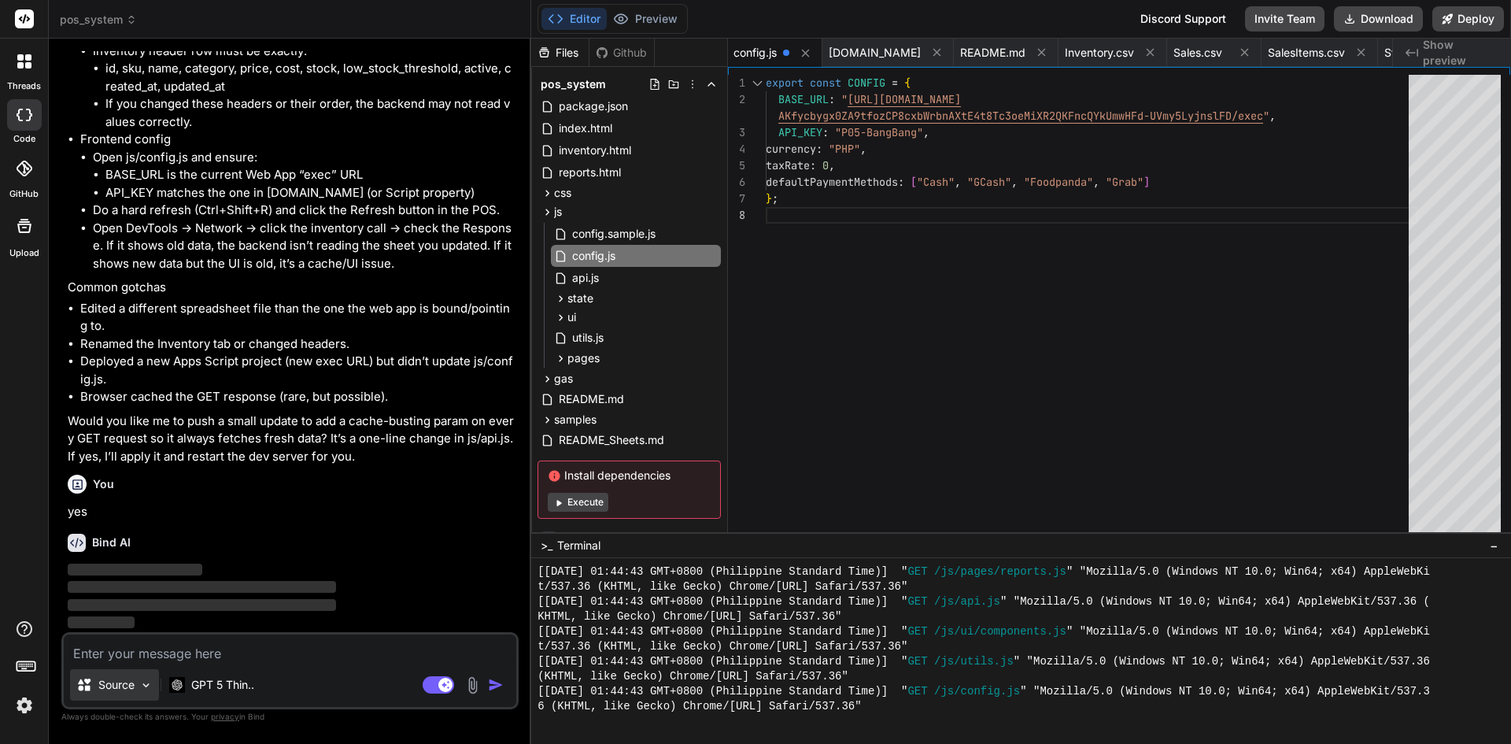
click at [124, 681] on p "Source" at bounding box center [116, 685] width 36 height 16
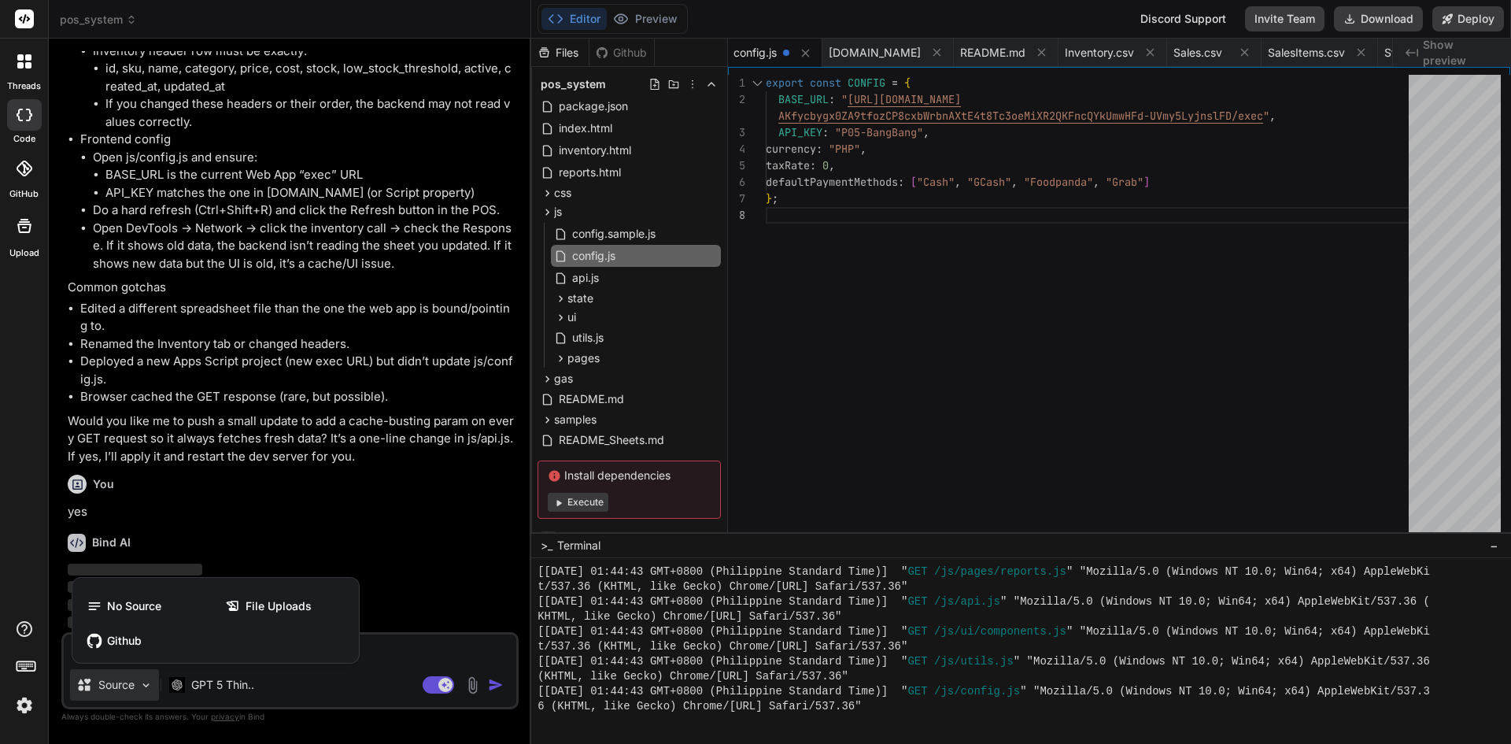
click at [386, 649] on div at bounding box center [755, 372] width 1511 height 744
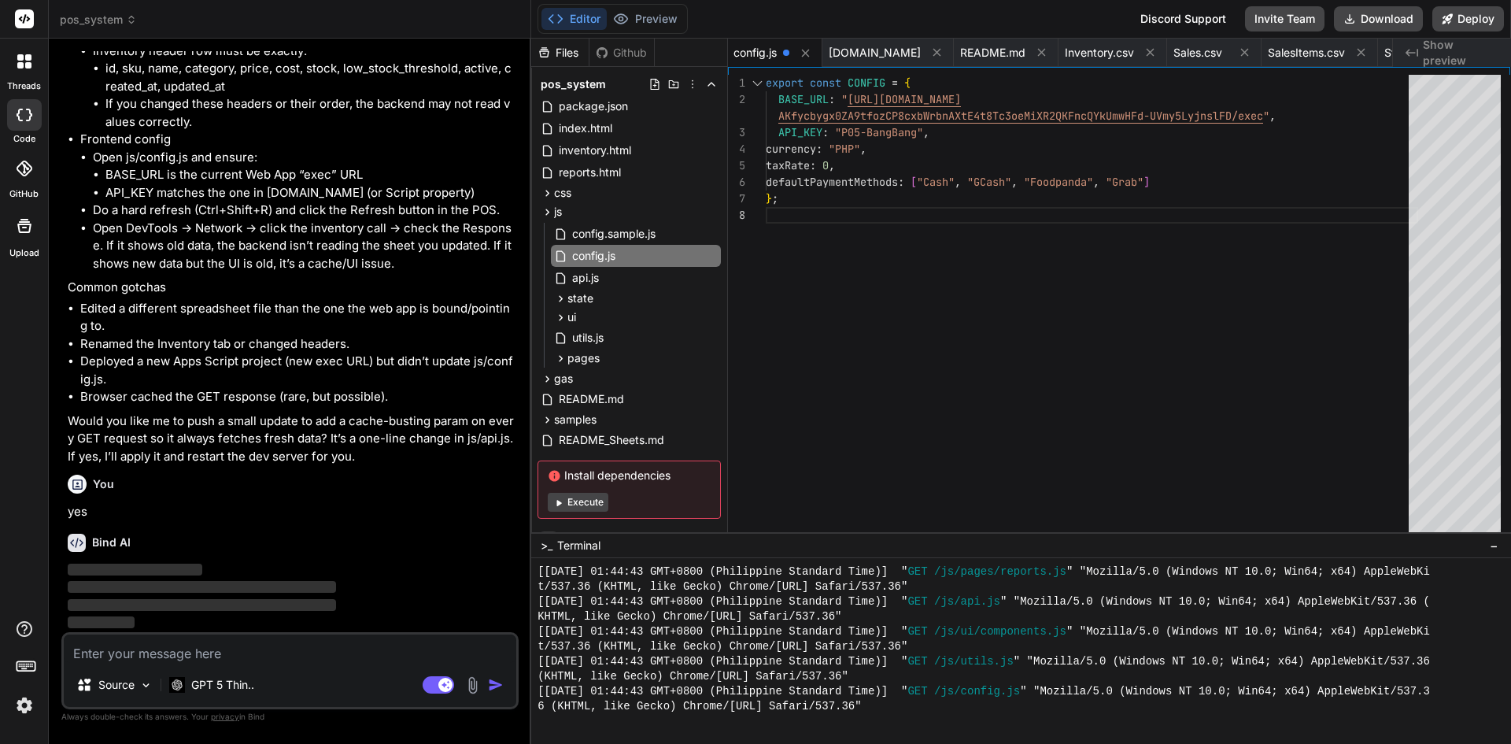
click at [403, 654] on textarea at bounding box center [290, 648] width 453 height 28
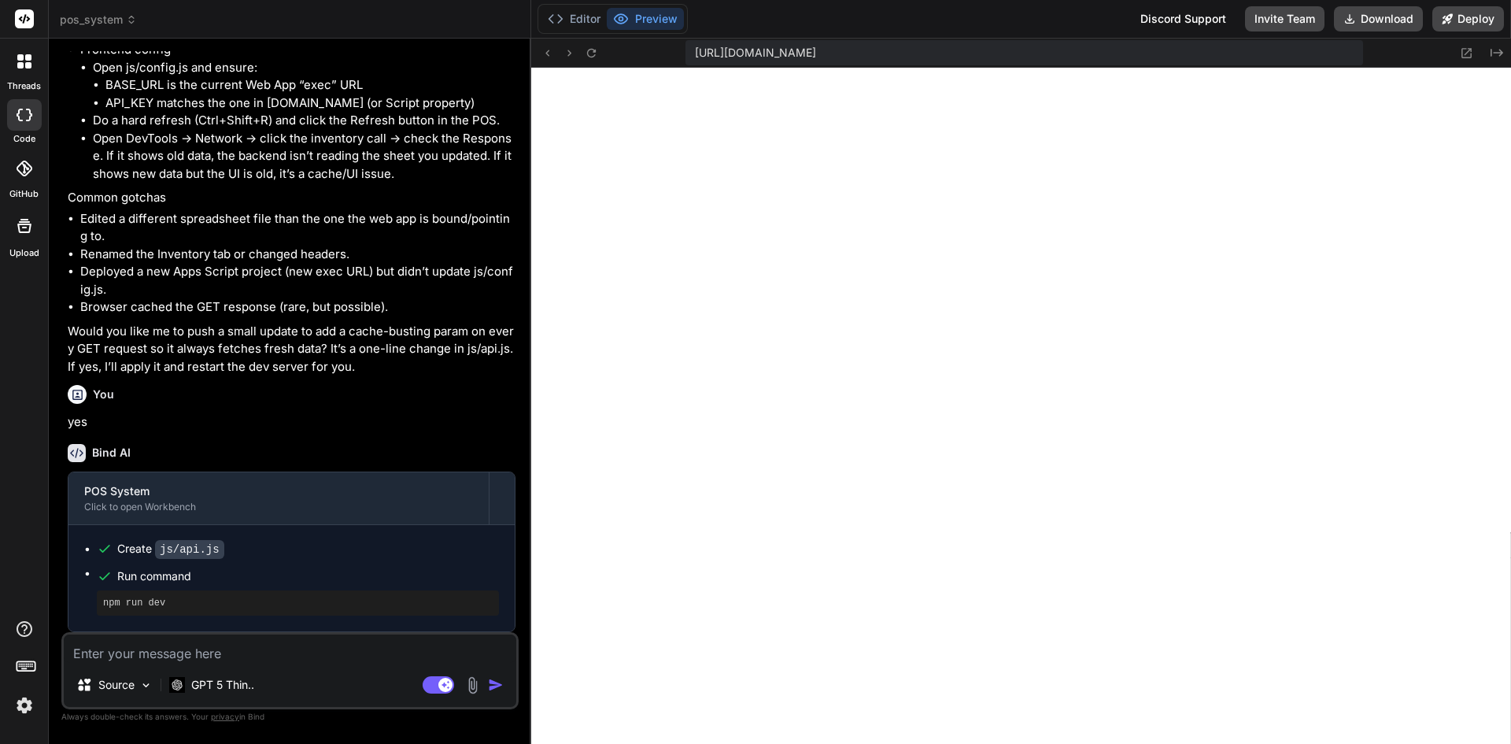
scroll to position [6924, 0]
click at [286, 634] on textarea at bounding box center [290, 648] width 453 height 28
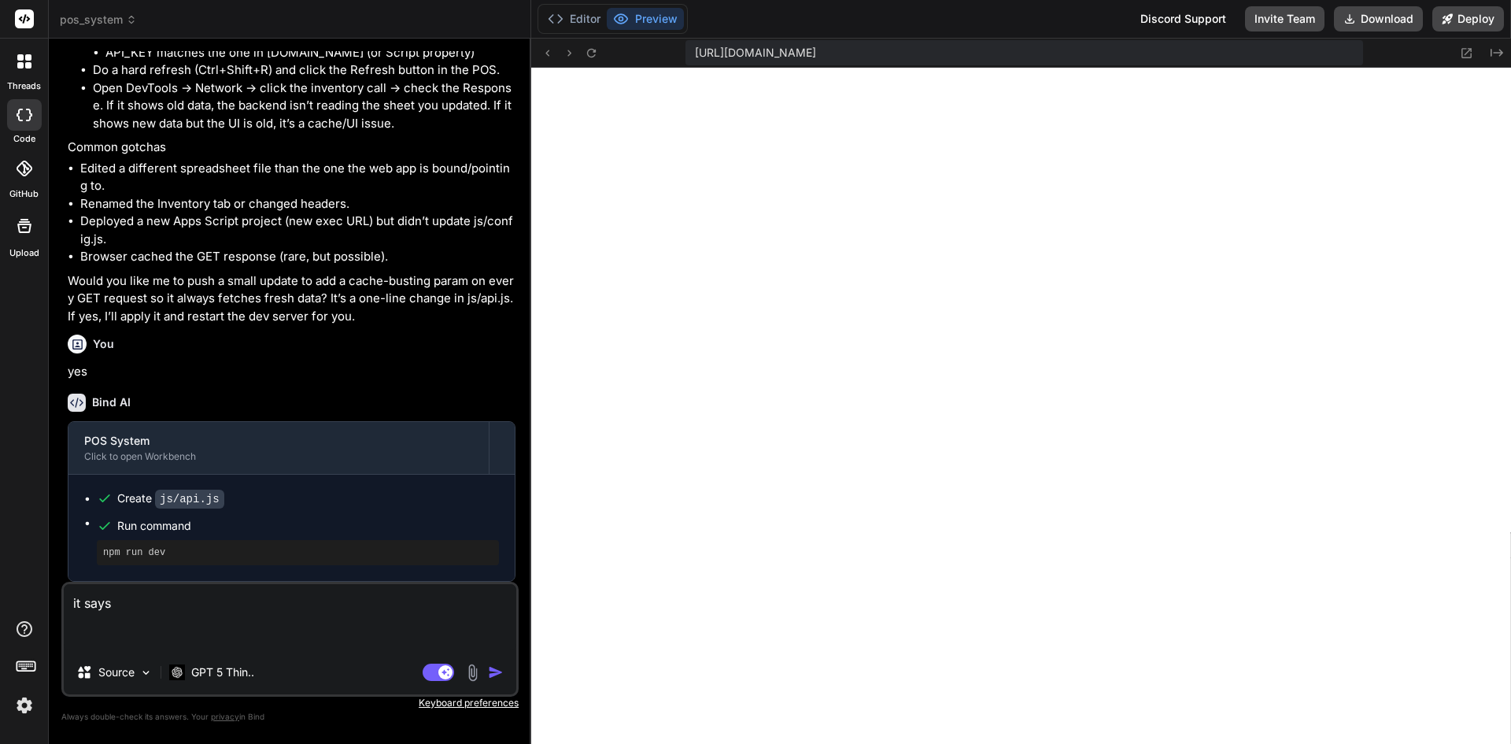
paste textarea "An embedded page at u3ukOf35zsjjbn9cprh6fq9hOp4tm2- [DOMAIN_NAME] says Failed t…"
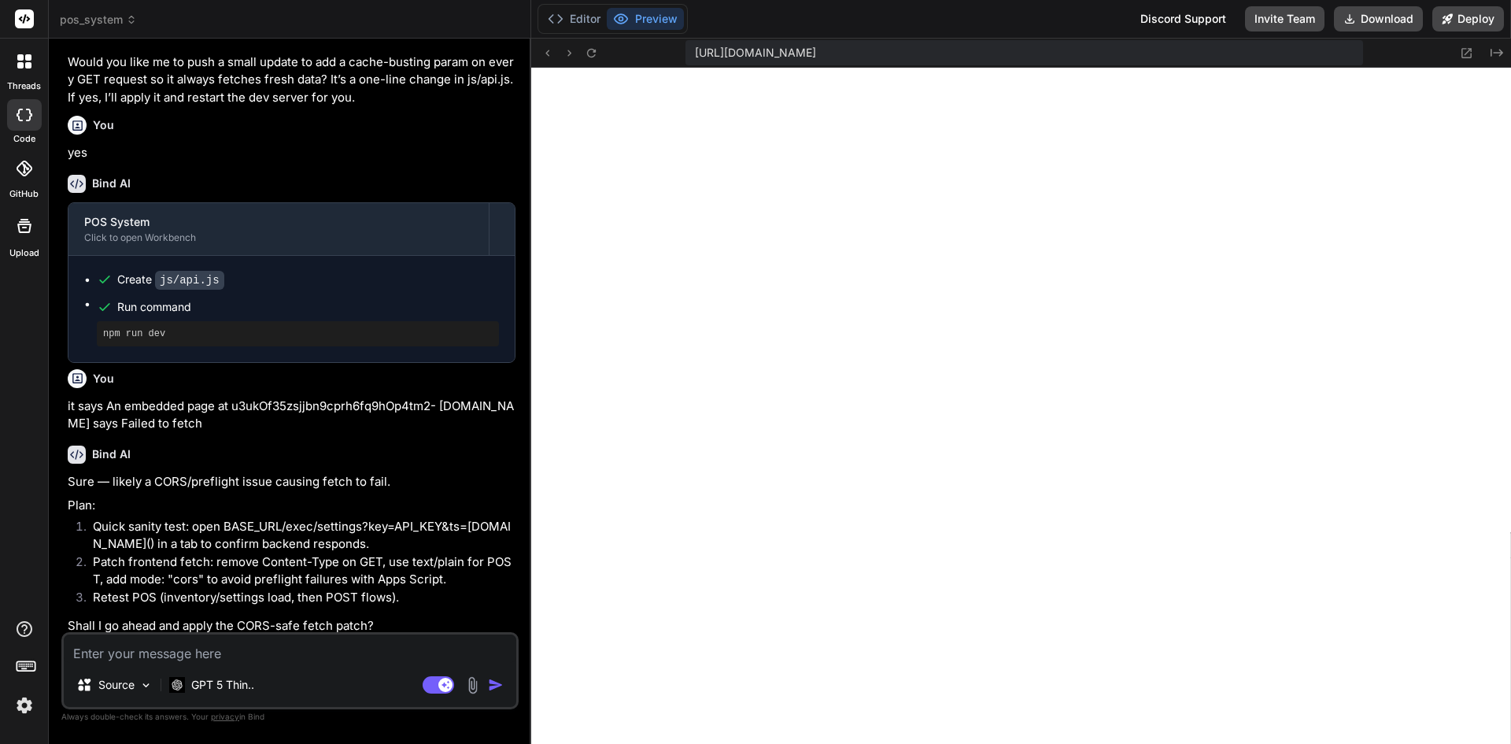
scroll to position [5535, 0]
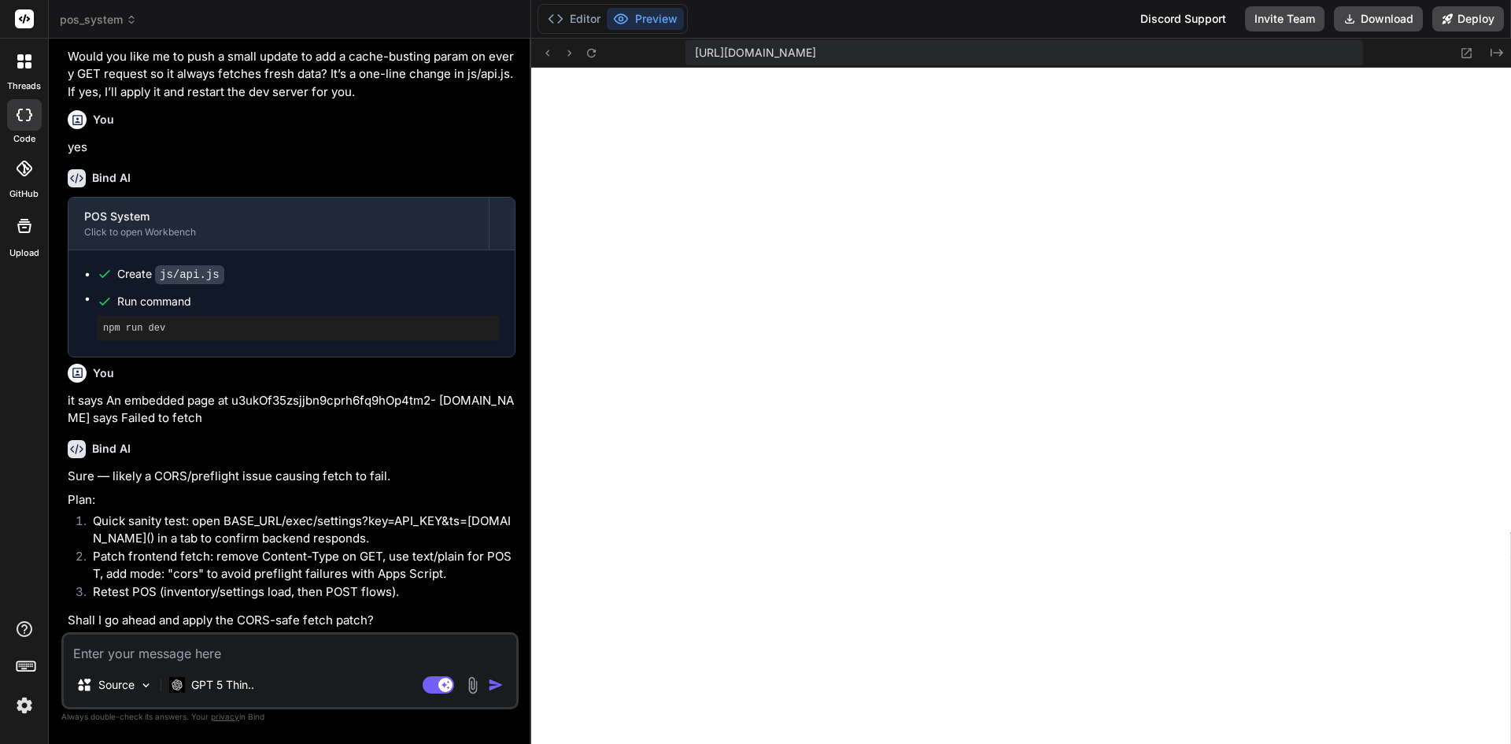
click at [277, 656] on textarea at bounding box center [290, 648] width 453 height 28
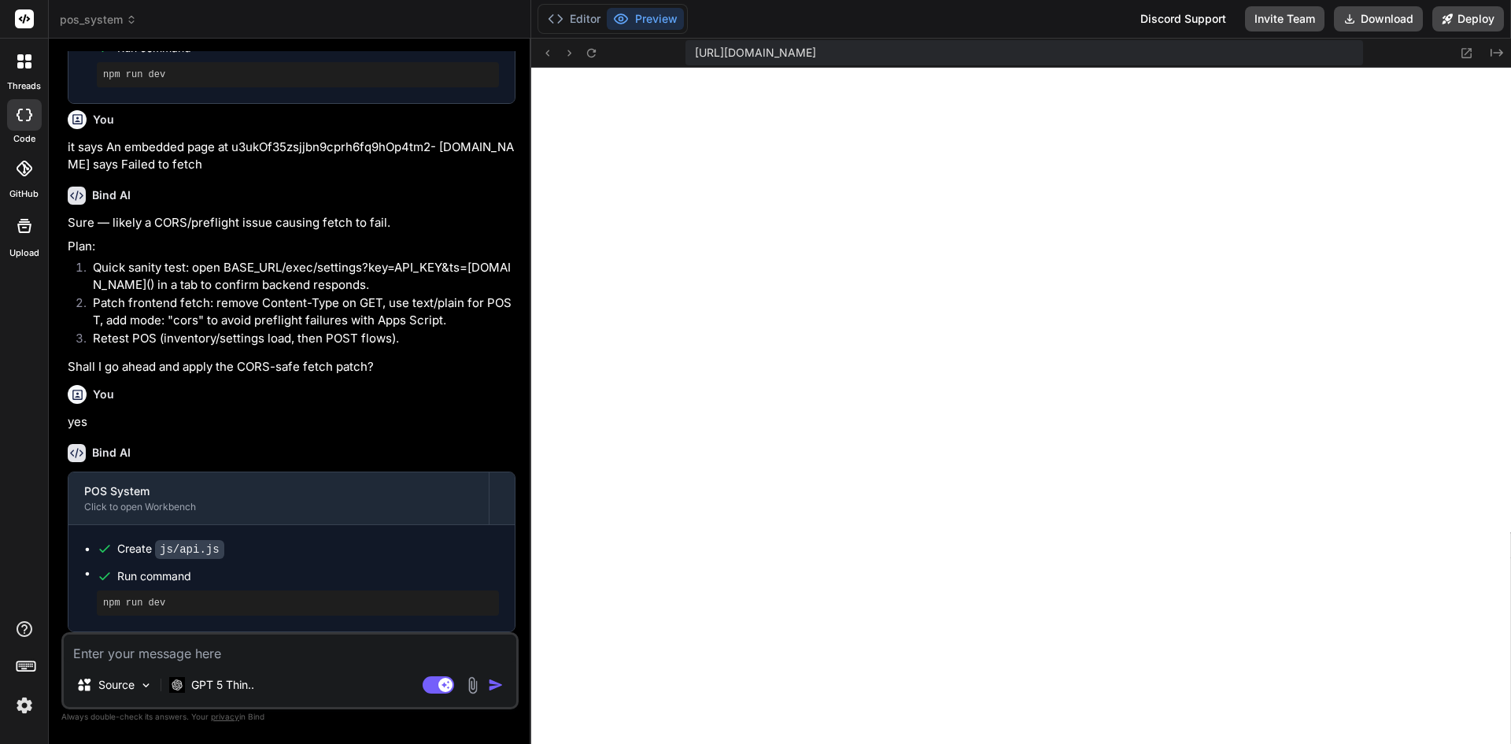
scroll to position [5788, 0]
click at [236, 660] on textarea at bounding box center [290, 648] width 453 height 28
click at [287, 649] on textarea at bounding box center [290, 648] width 453 height 28
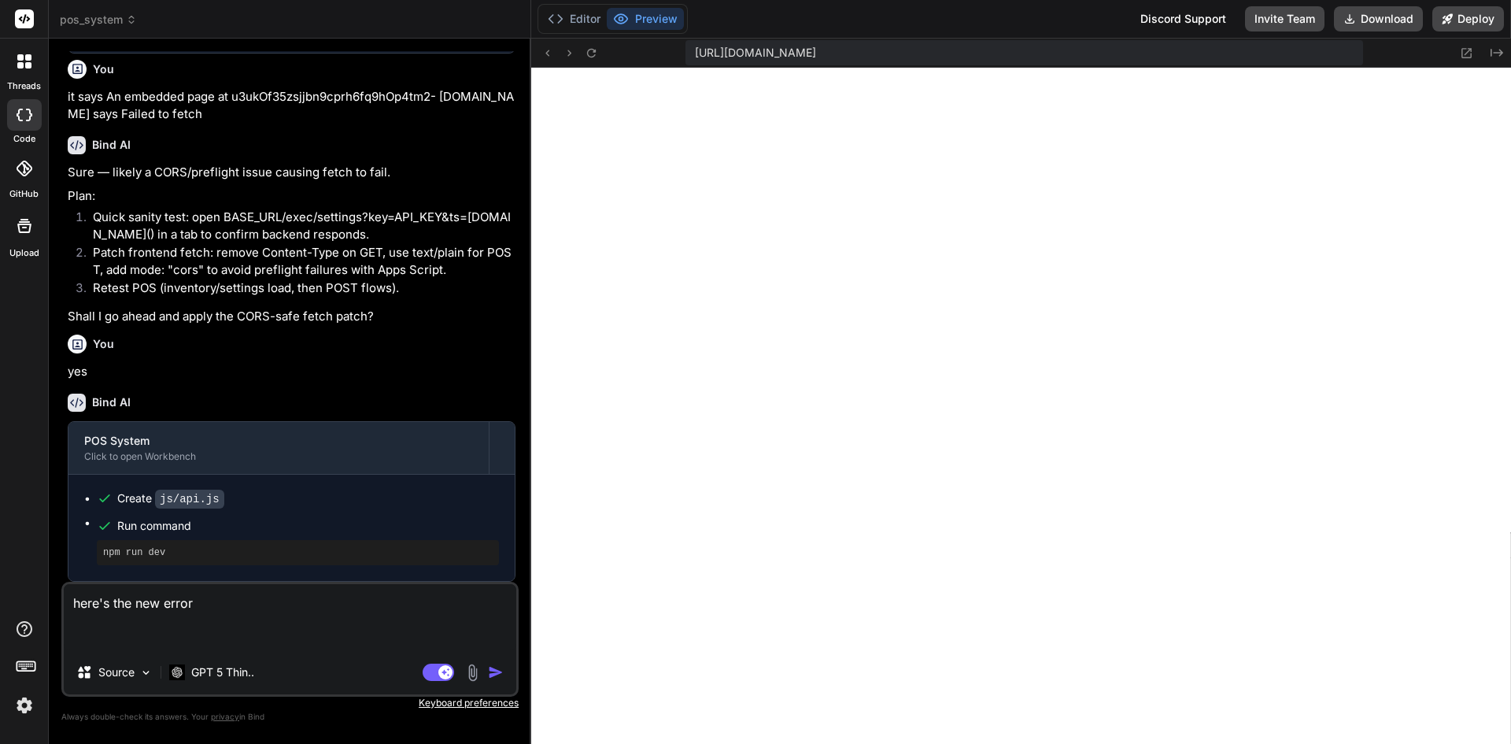
paste textarea "Network error or CORS blocked. Check your Apps Script Web App deployment (acces…"
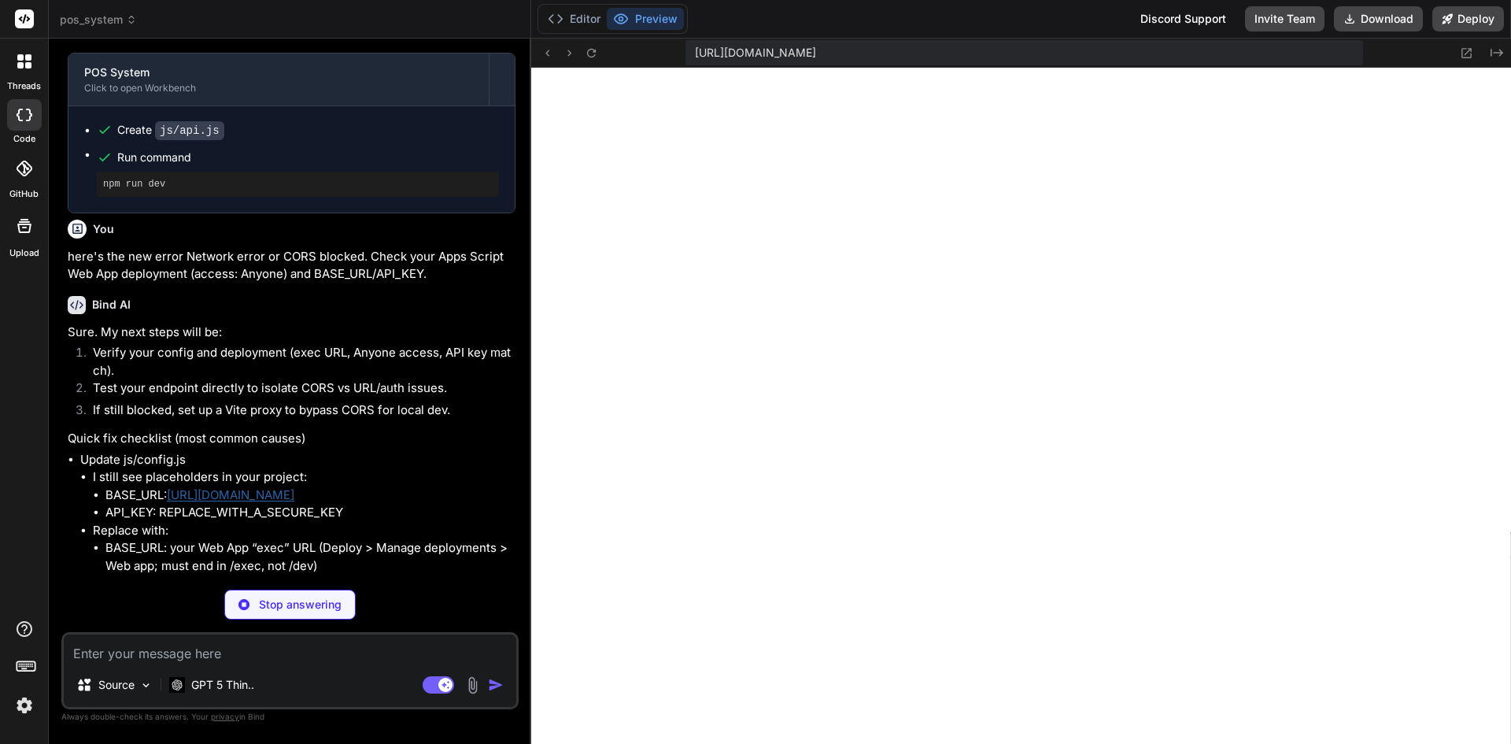
scroll to position [6362, 0]
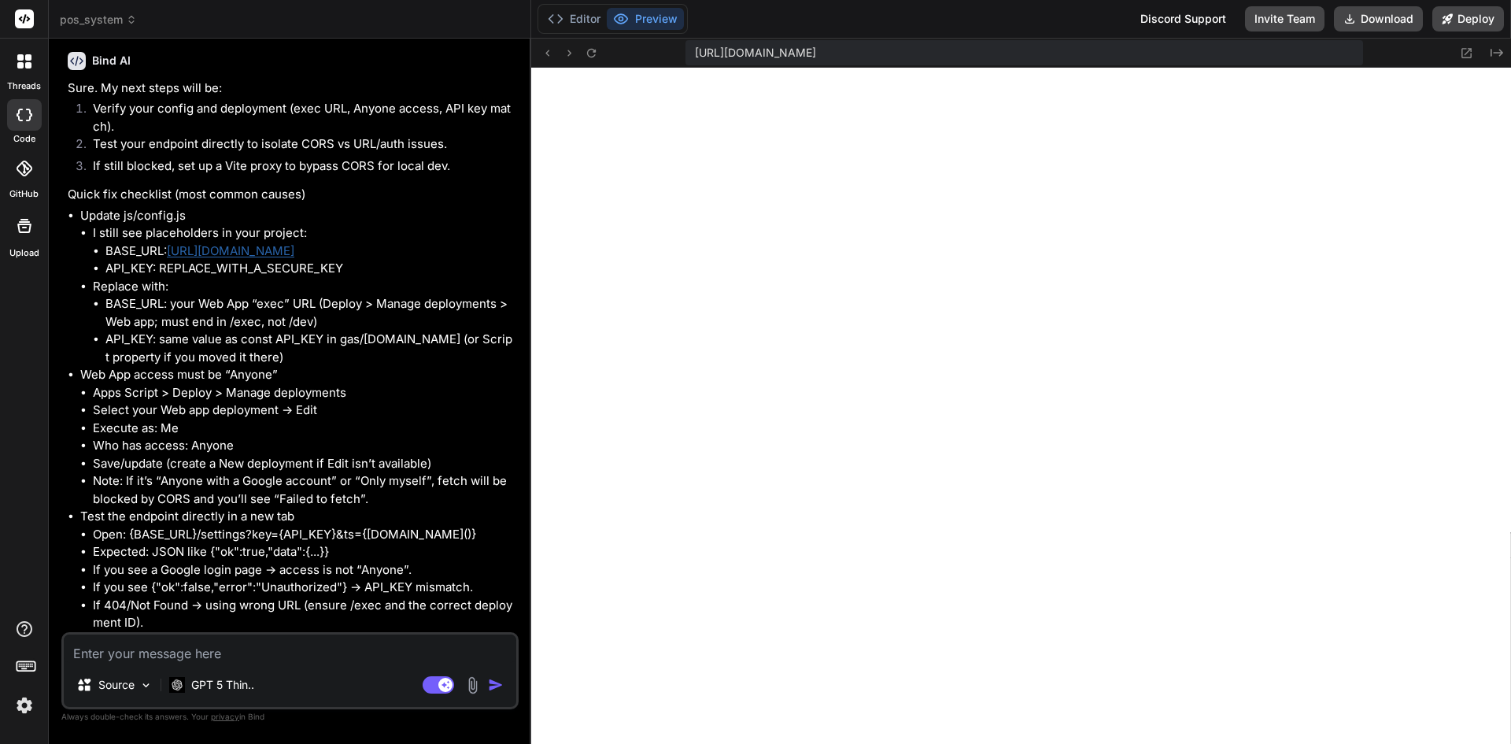
click at [256, 660] on textarea at bounding box center [290, 648] width 453 height 28
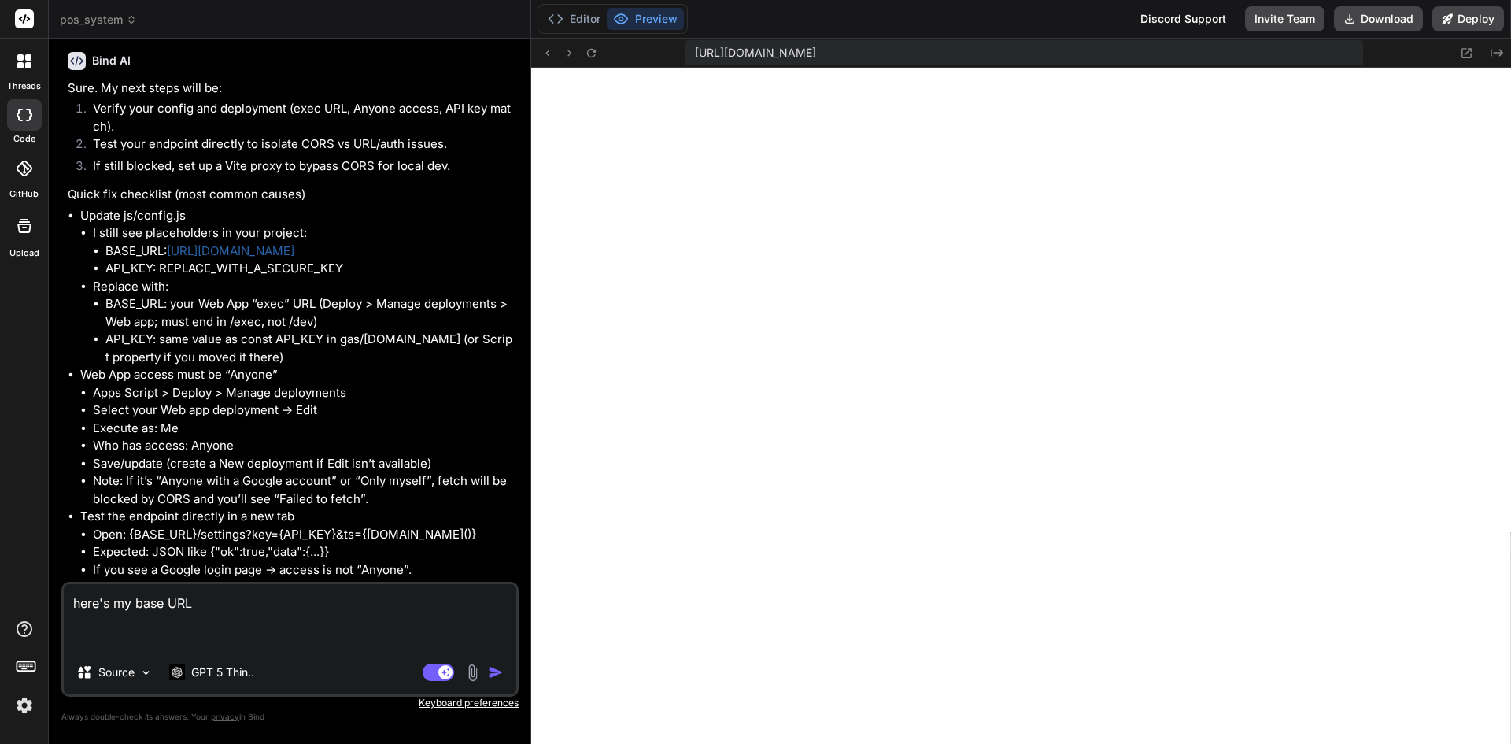
paste textarea "[URL][DOMAIN_NAME]"
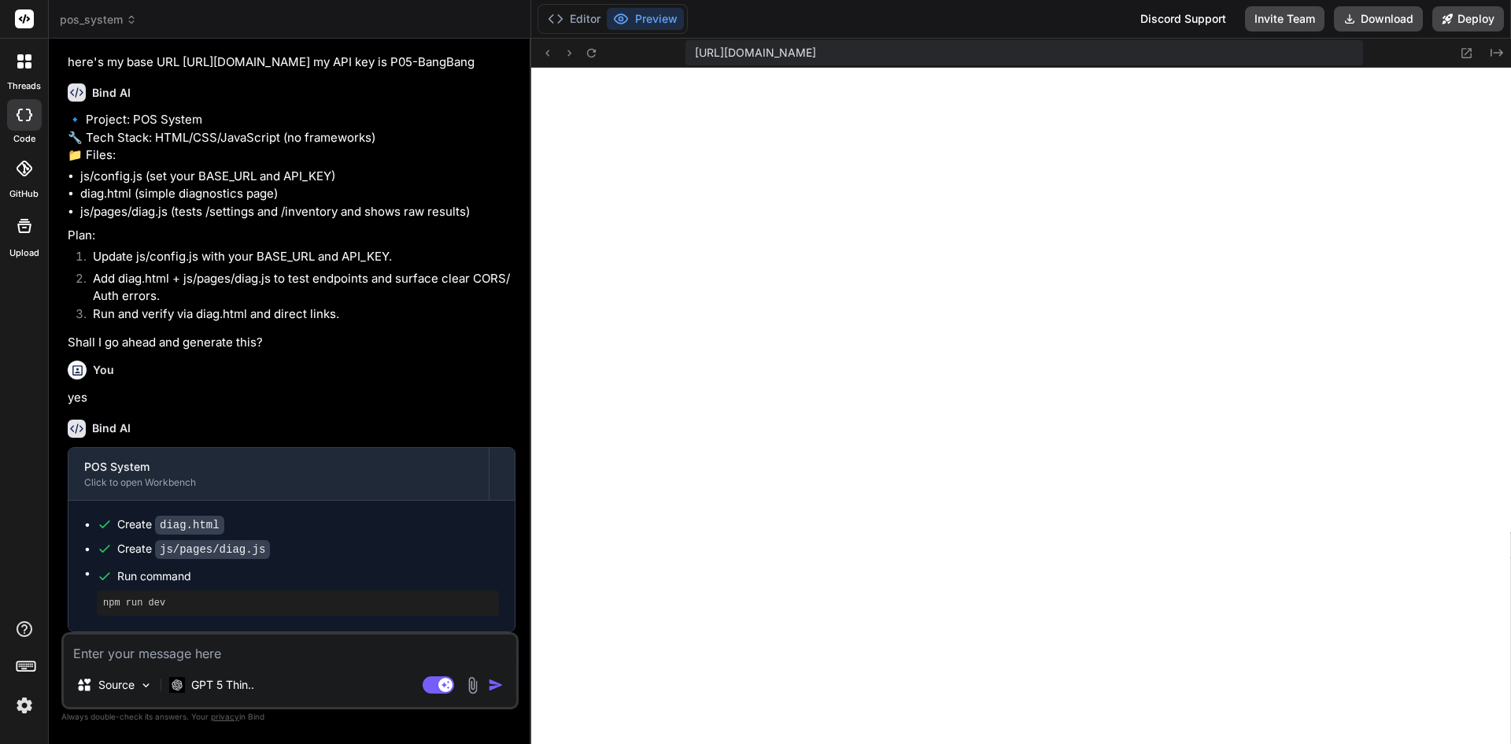
scroll to position [9705, 0]
click at [588, 20] on button "Editor" at bounding box center [573, 19] width 65 height 22
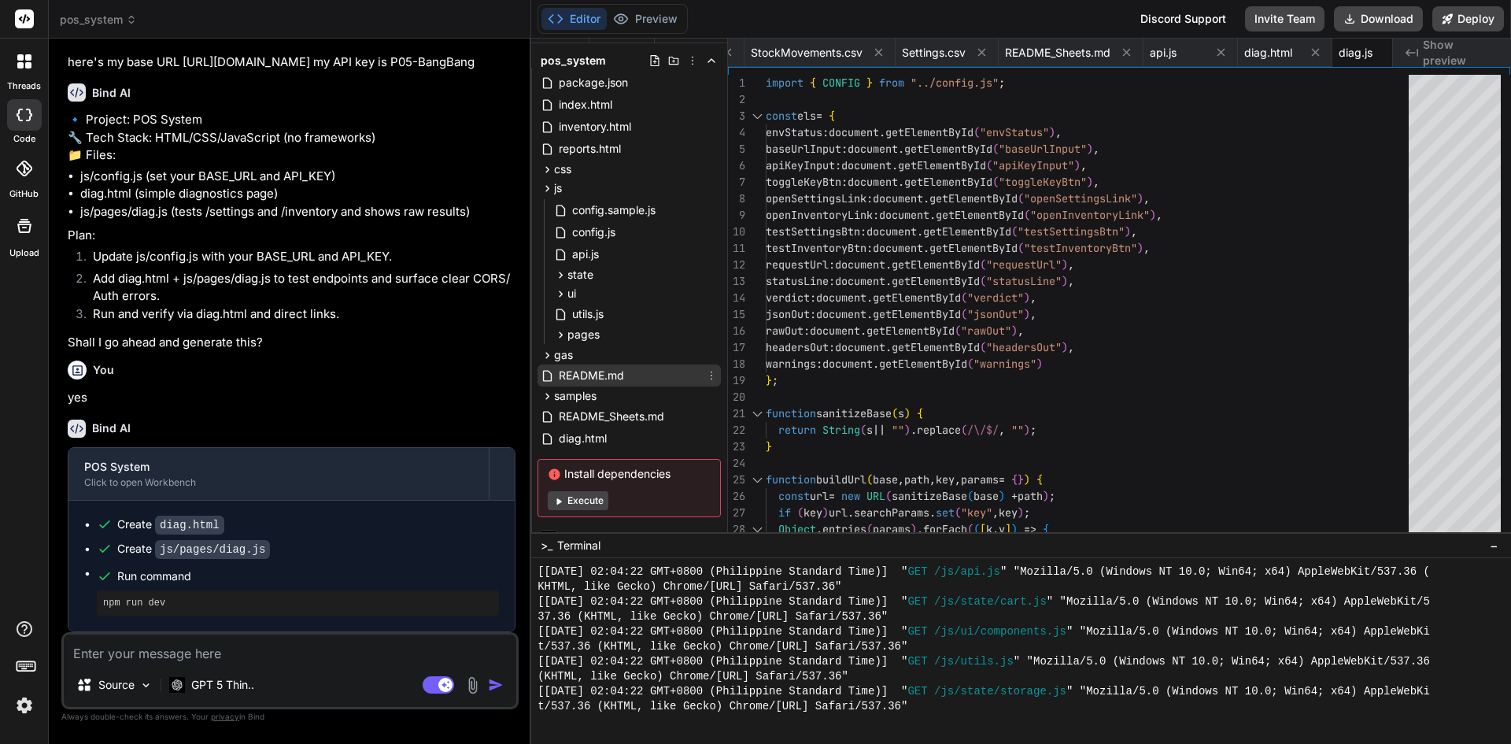
scroll to position [43, 0]
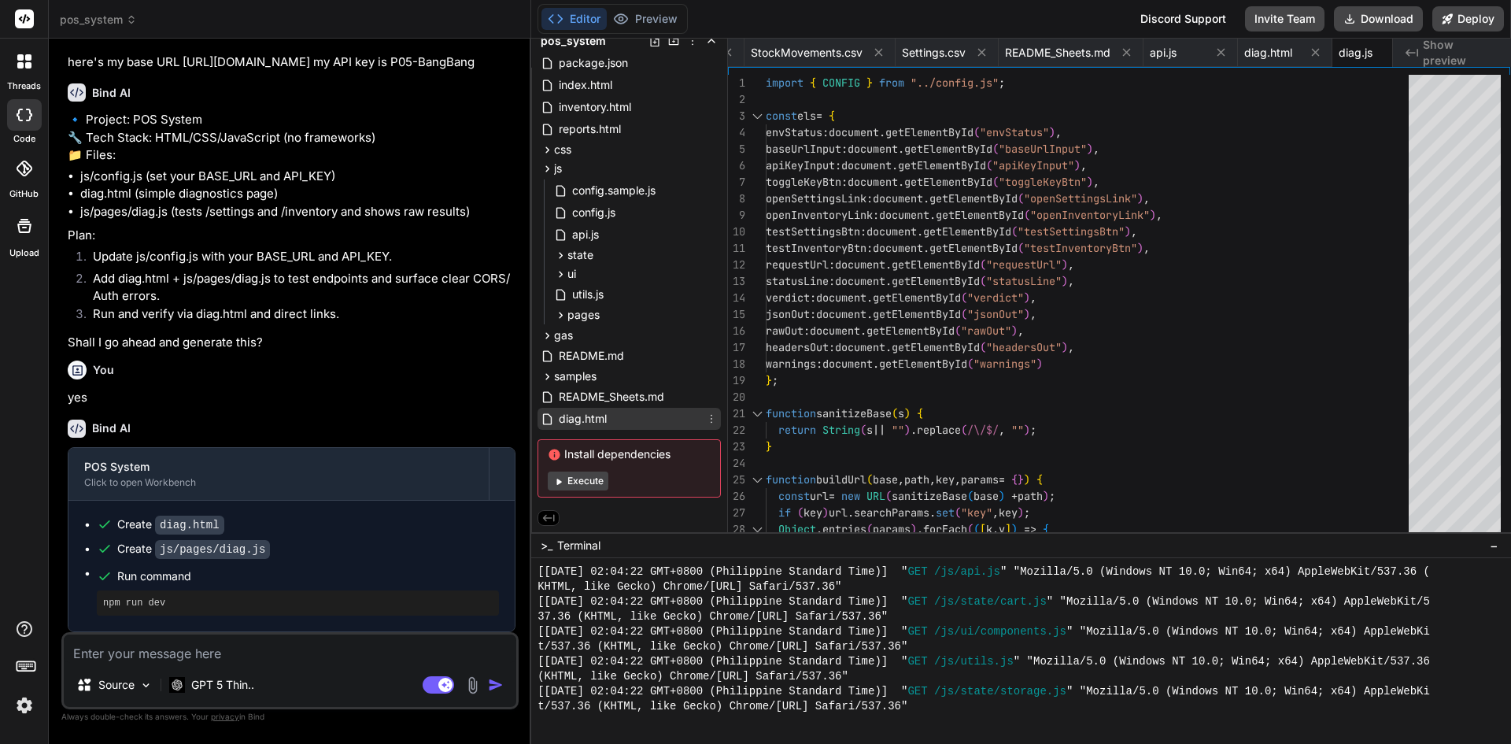
click at [625, 421] on div "diag.html" at bounding box center [629, 419] width 183 height 22
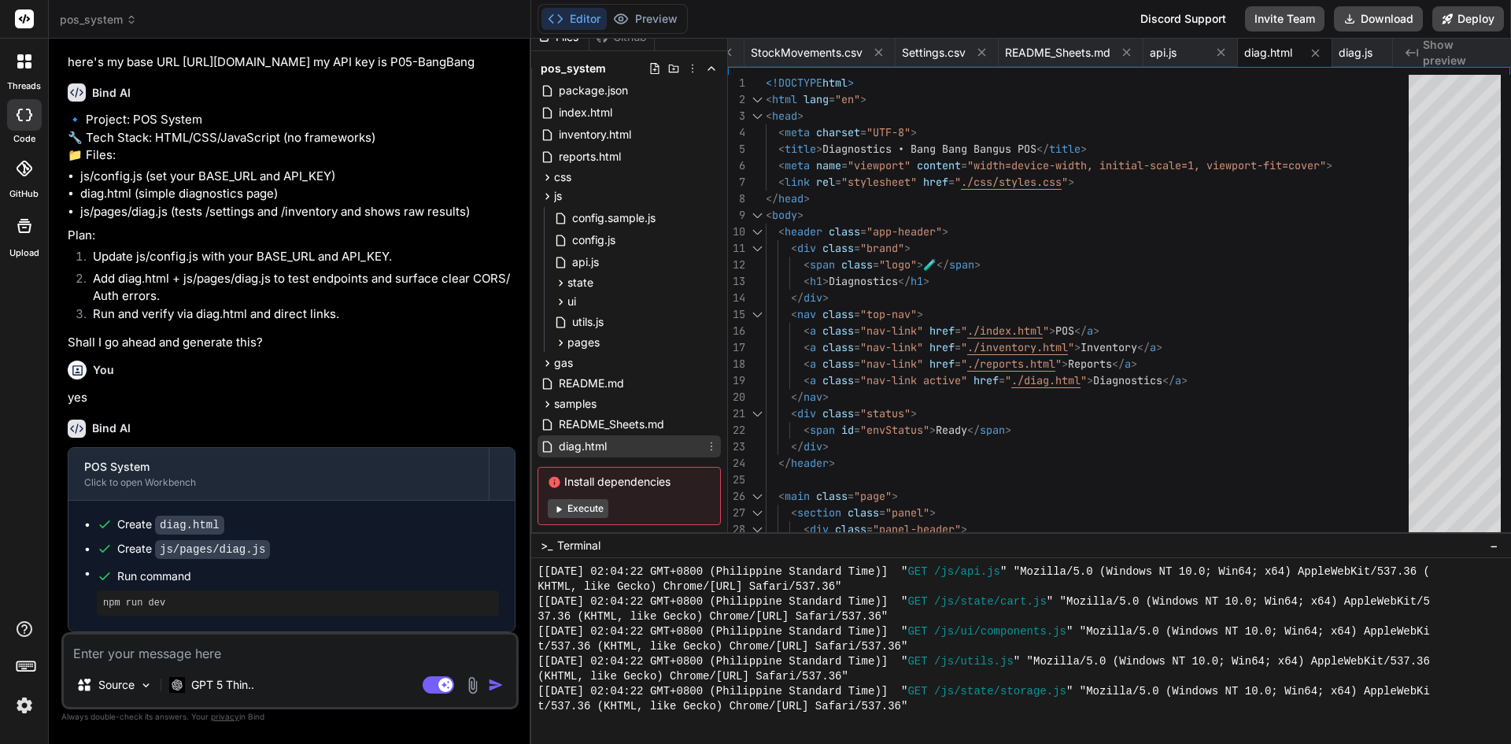
scroll to position [0, 0]
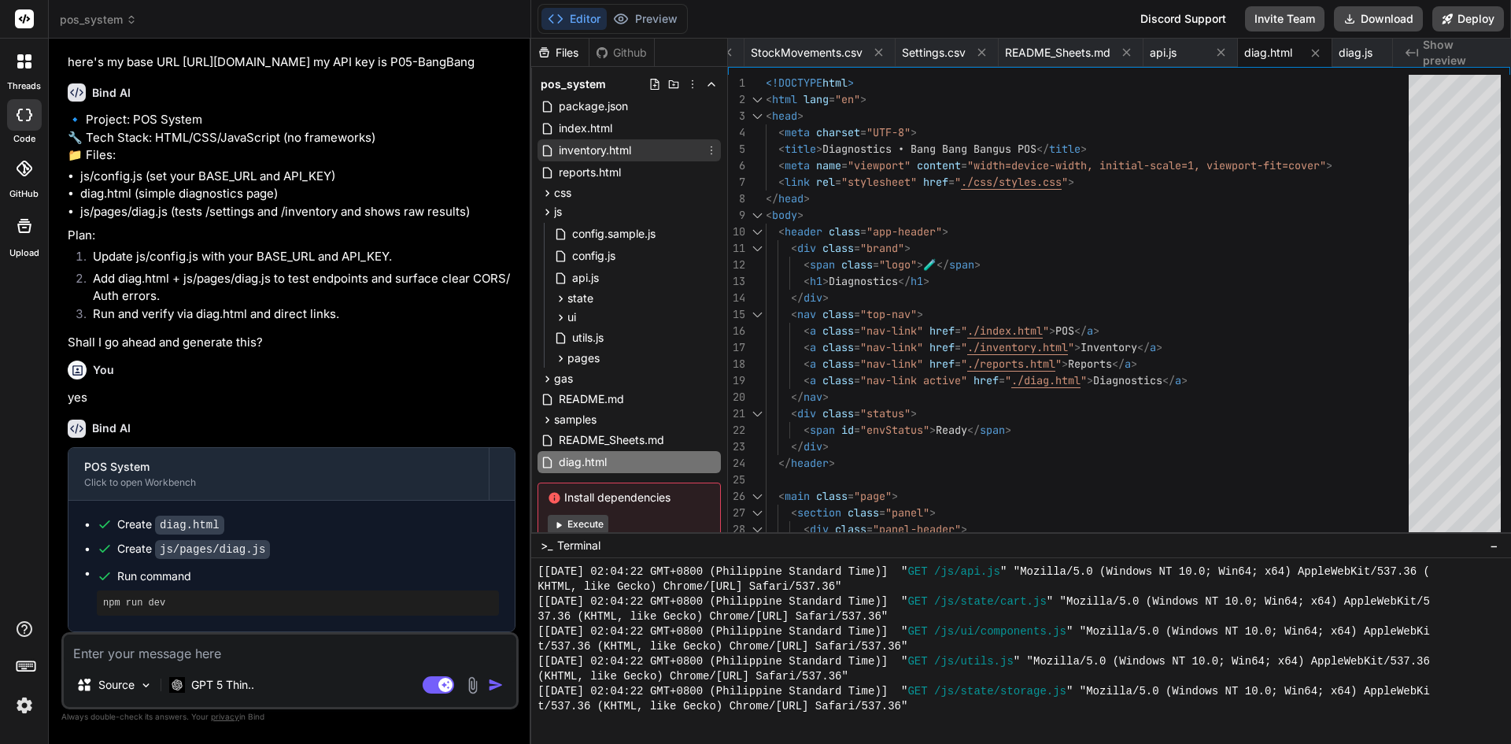
click at [592, 155] on span "inventory.html" at bounding box center [595, 150] width 76 height 19
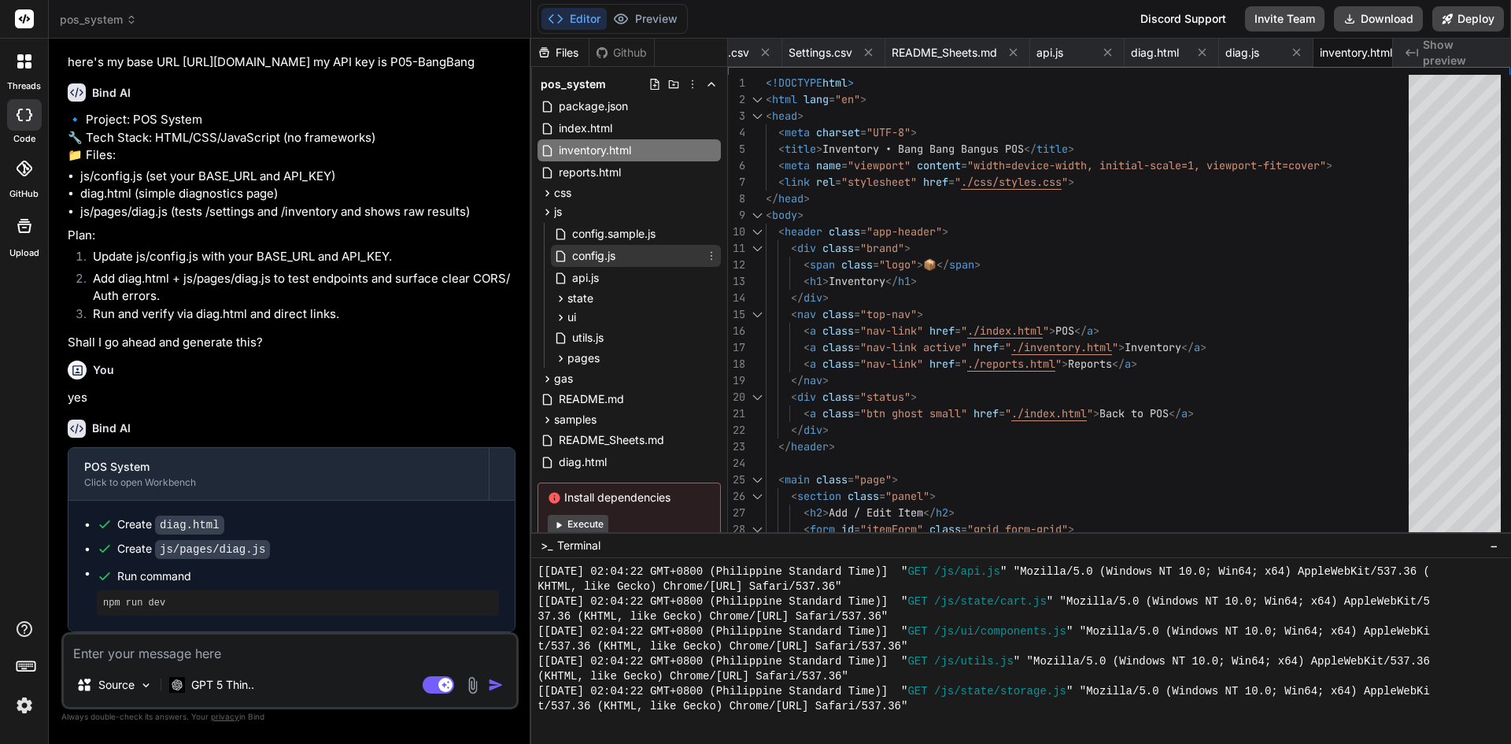
click at [617, 253] on span "config.js" at bounding box center [594, 255] width 46 height 19
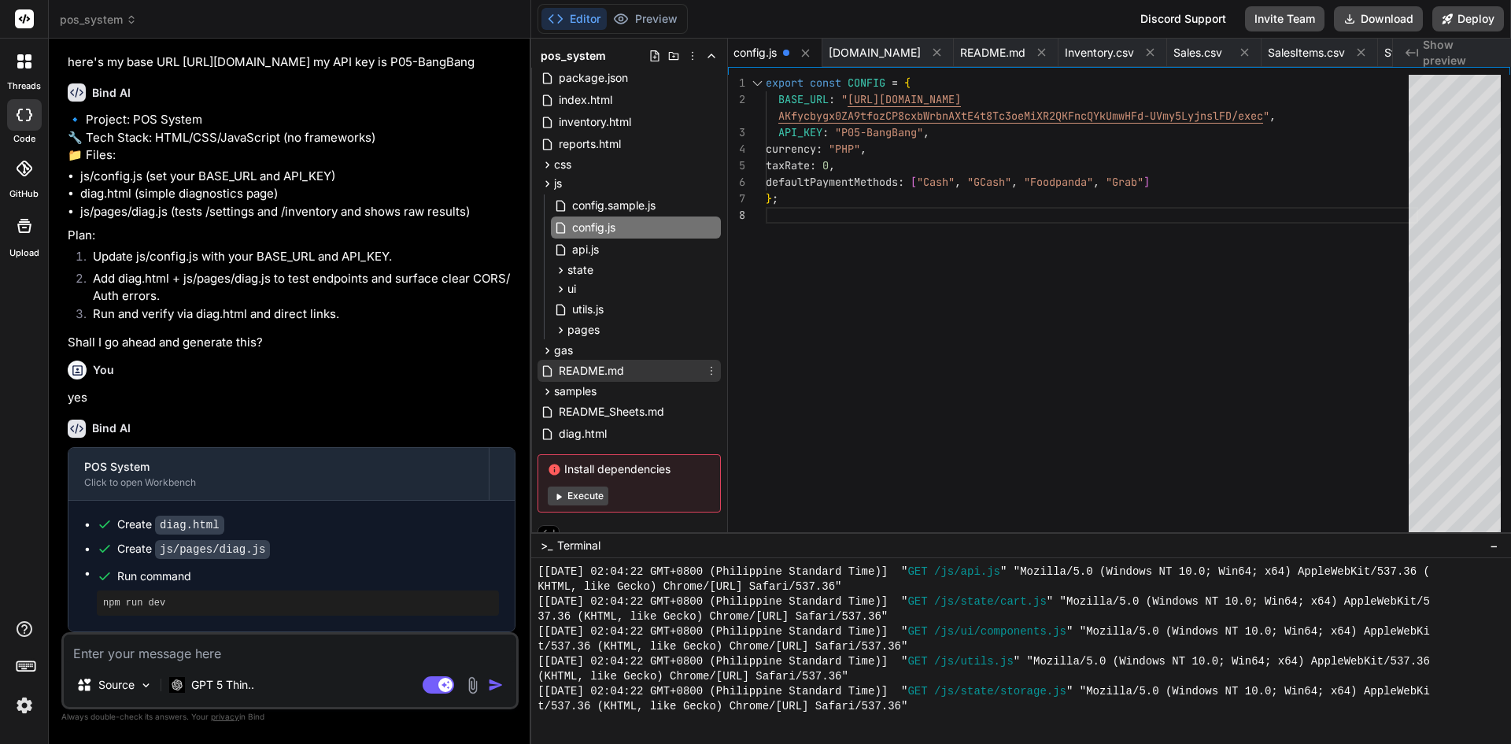
scroll to position [43, 0]
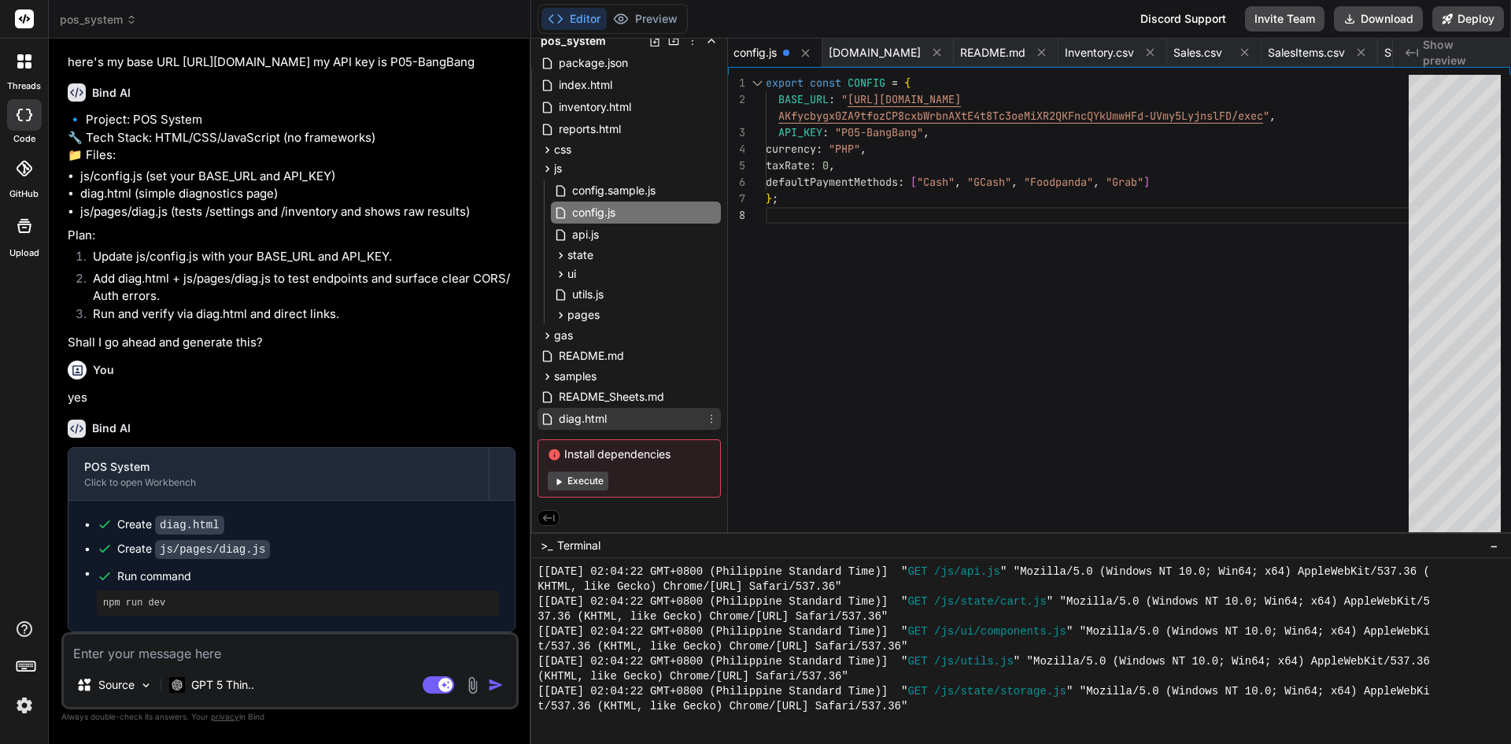
click at [585, 422] on span "diag.html" at bounding box center [582, 418] width 51 height 19
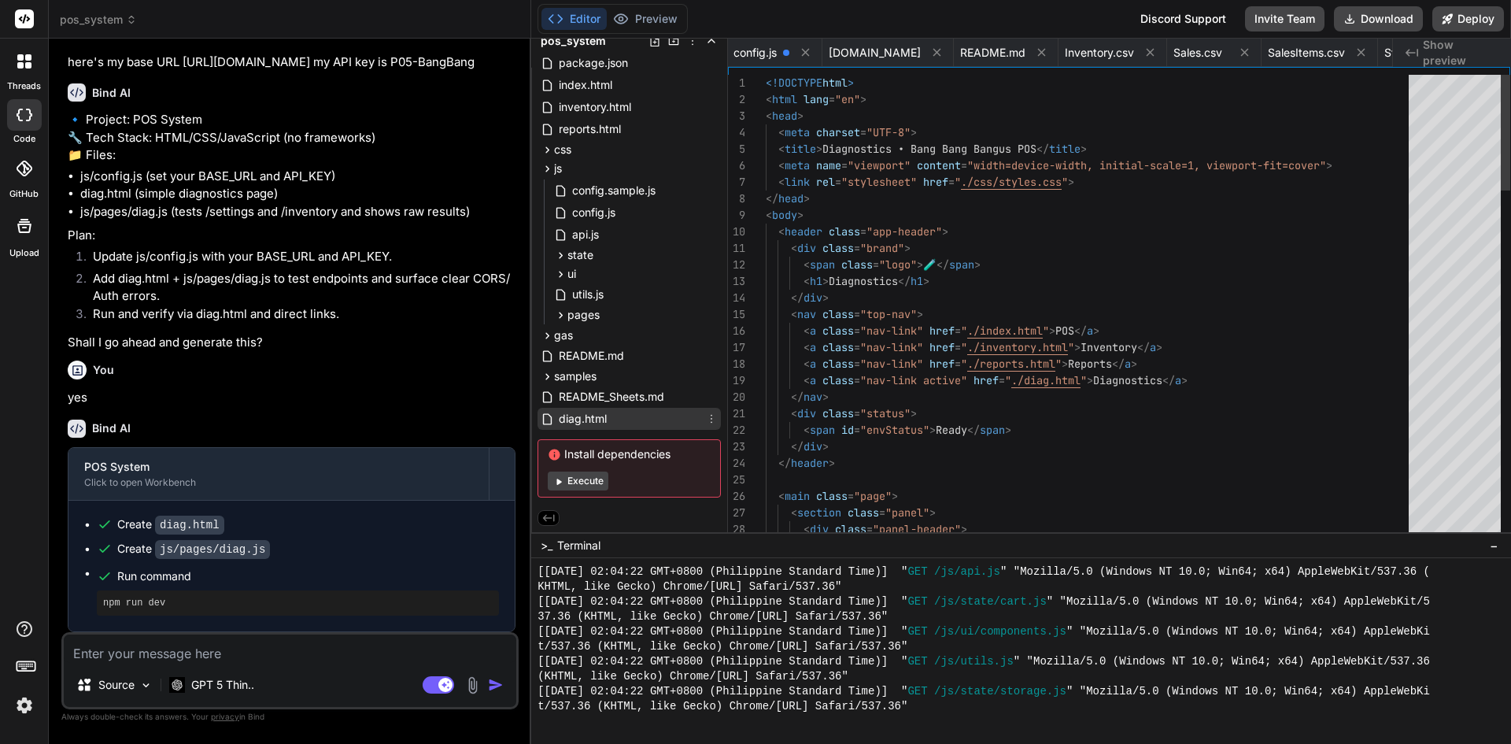
scroll to position [0, 663]
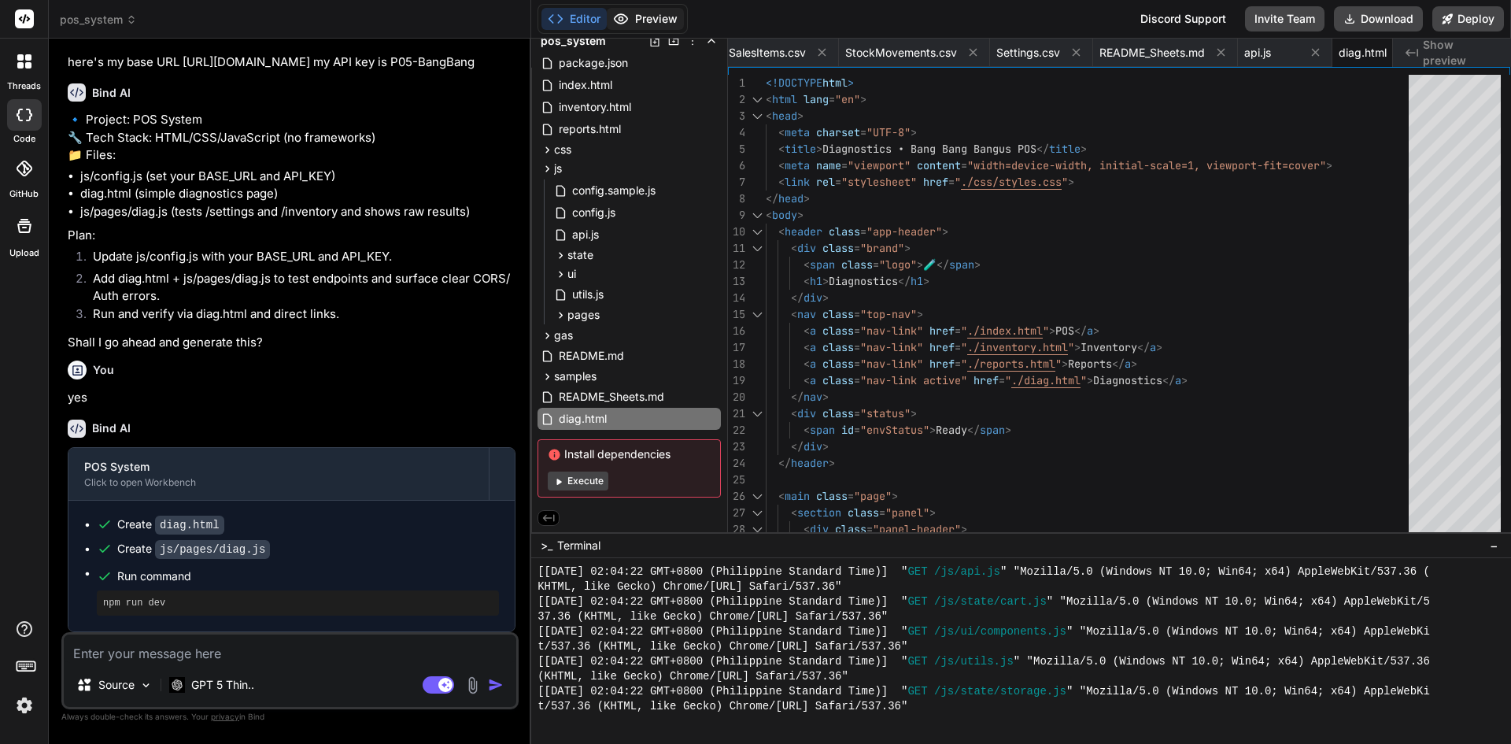
click at [638, 27] on button "Preview" at bounding box center [645, 19] width 77 height 22
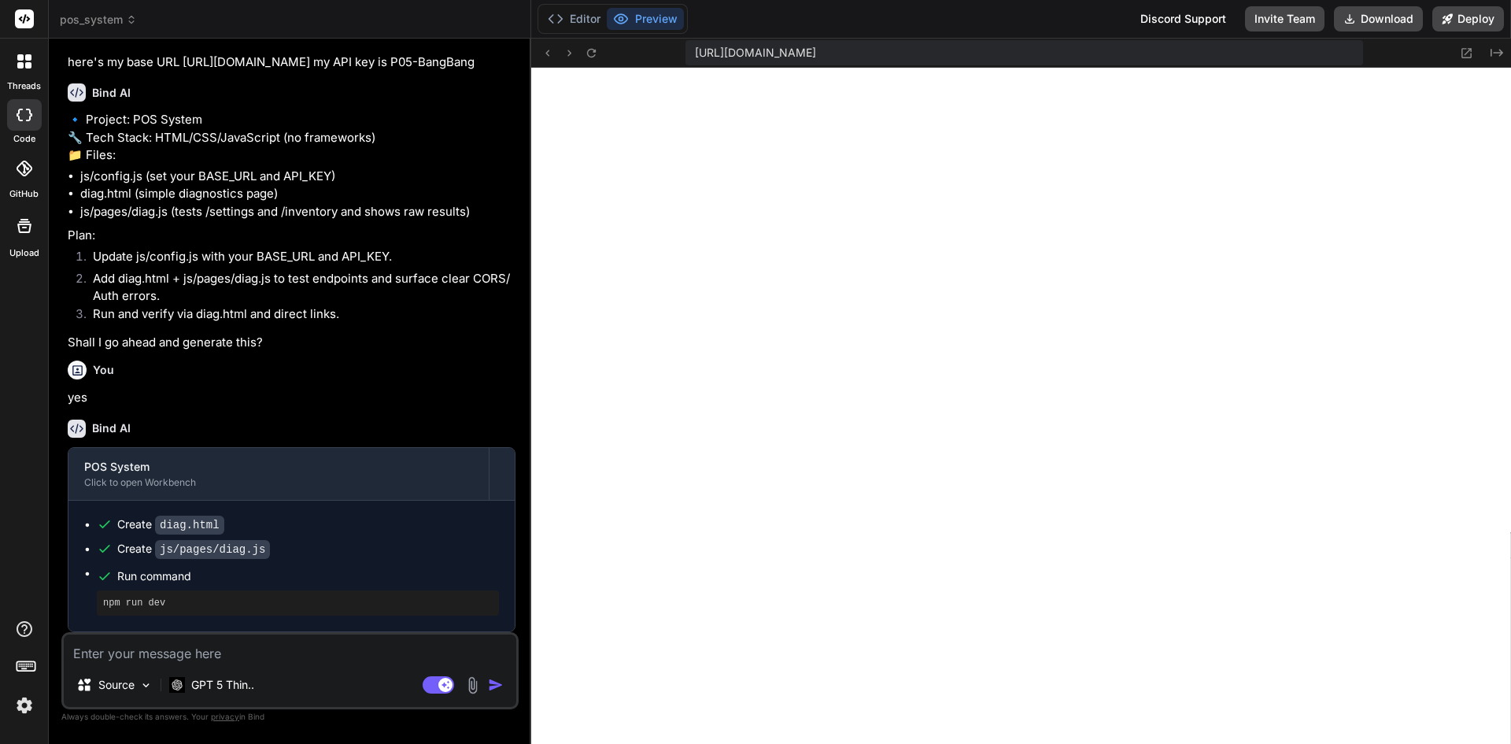
scroll to position [7331, 0]
click at [270, 651] on textarea at bounding box center [290, 648] width 453 height 28
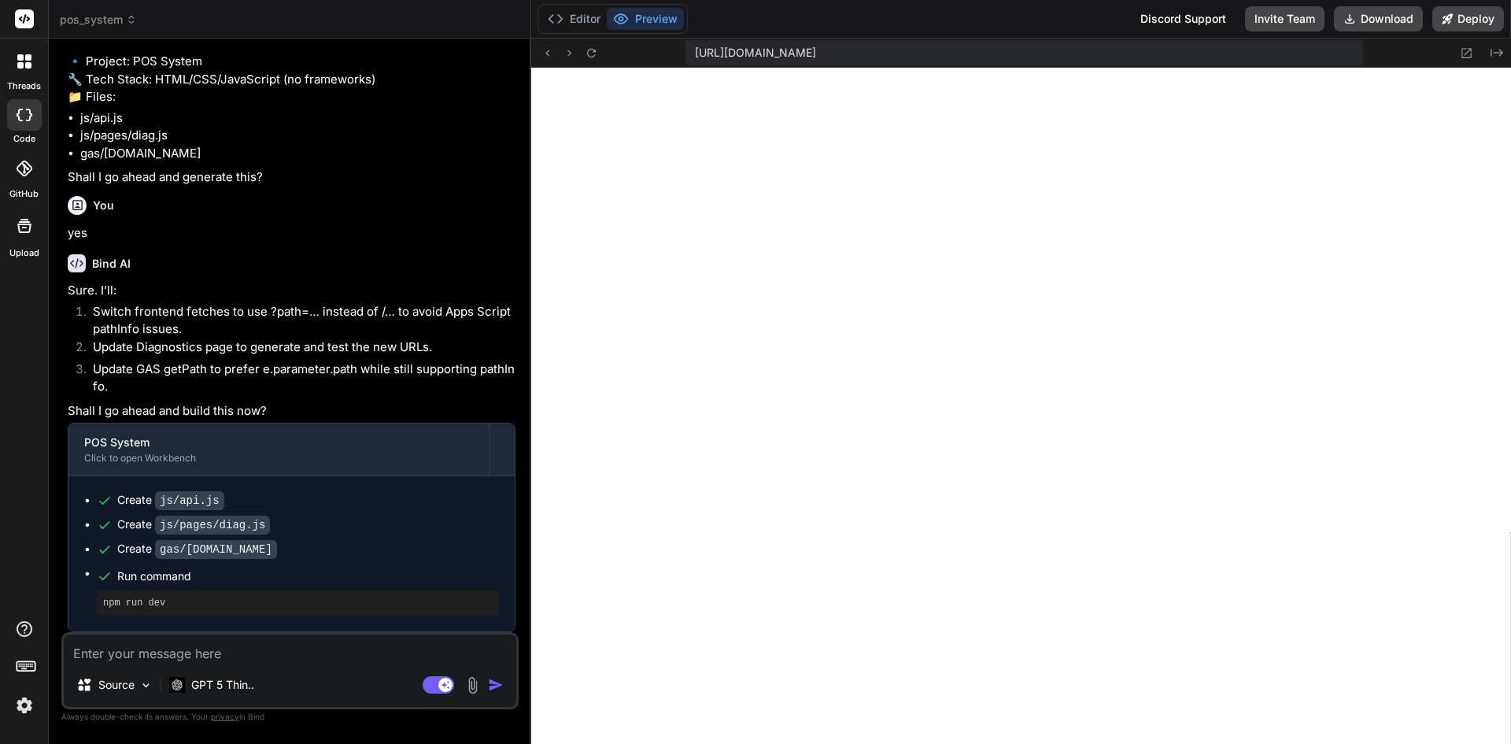
scroll to position [8217, 0]
click at [252, 685] on p "GPT 5 Thin.." at bounding box center [222, 685] width 63 height 16
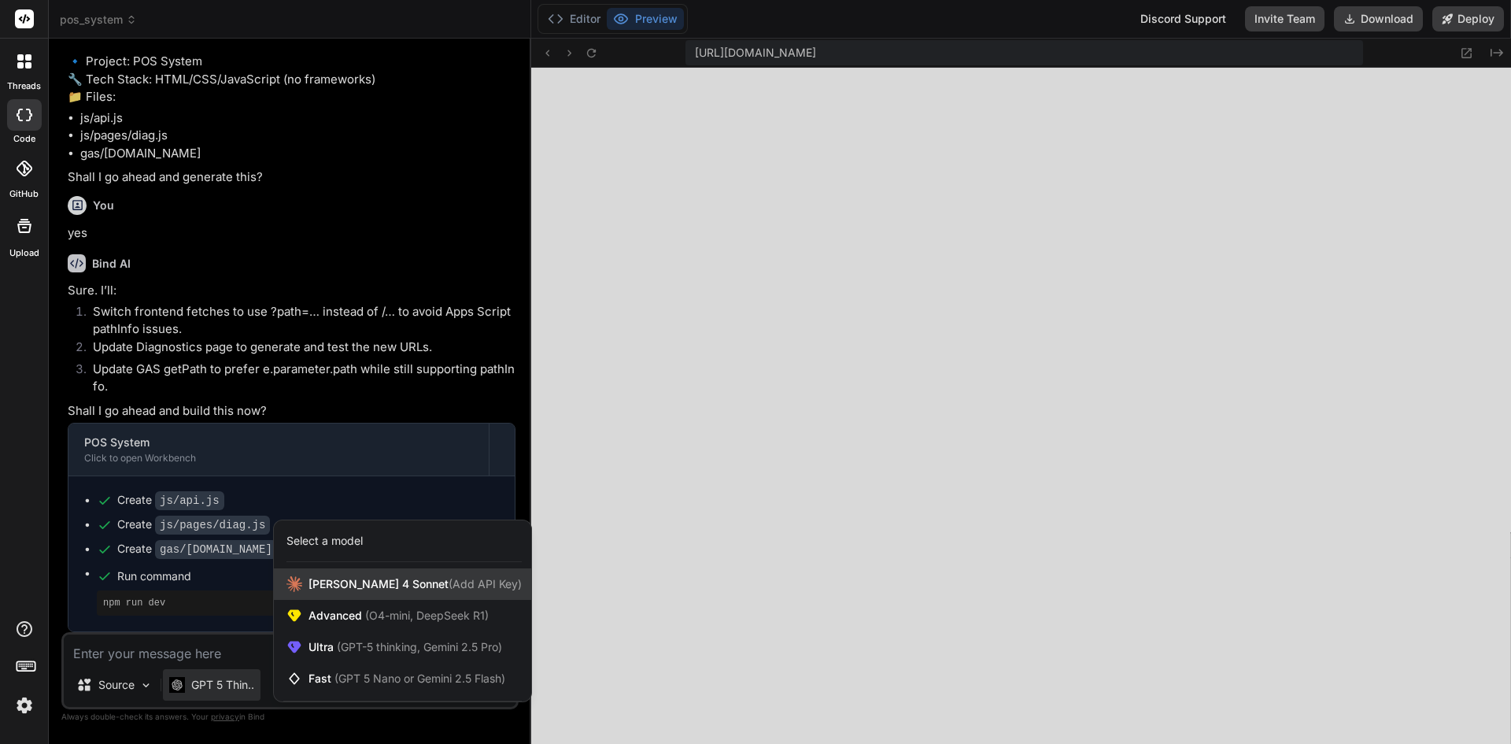
click at [323, 587] on span "[PERSON_NAME] 4 Sonnet (Add API Key)" at bounding box center [415, 584] width 213 height 16
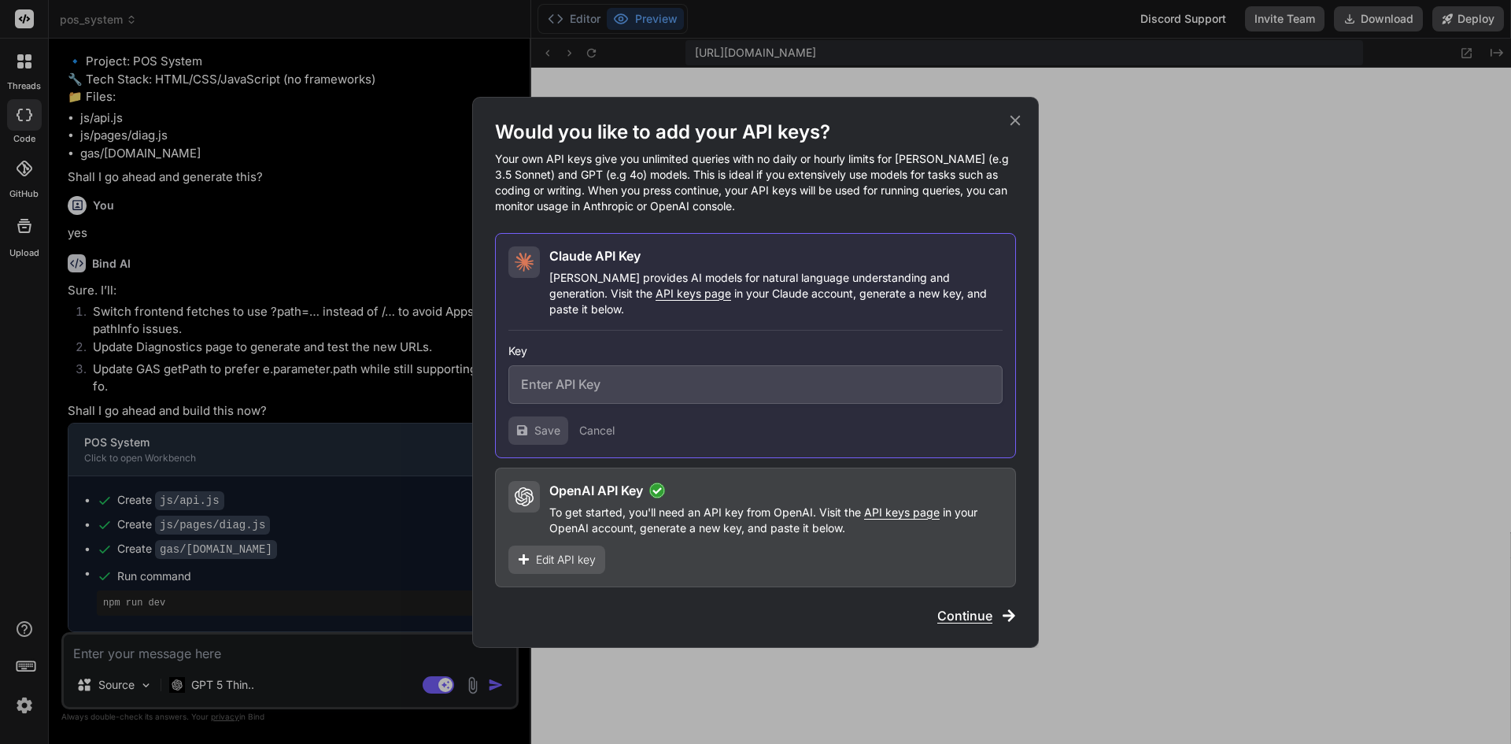
click at [571, 552] on span "Edit API key" at bounding box center [566, 560] width 60 height 16
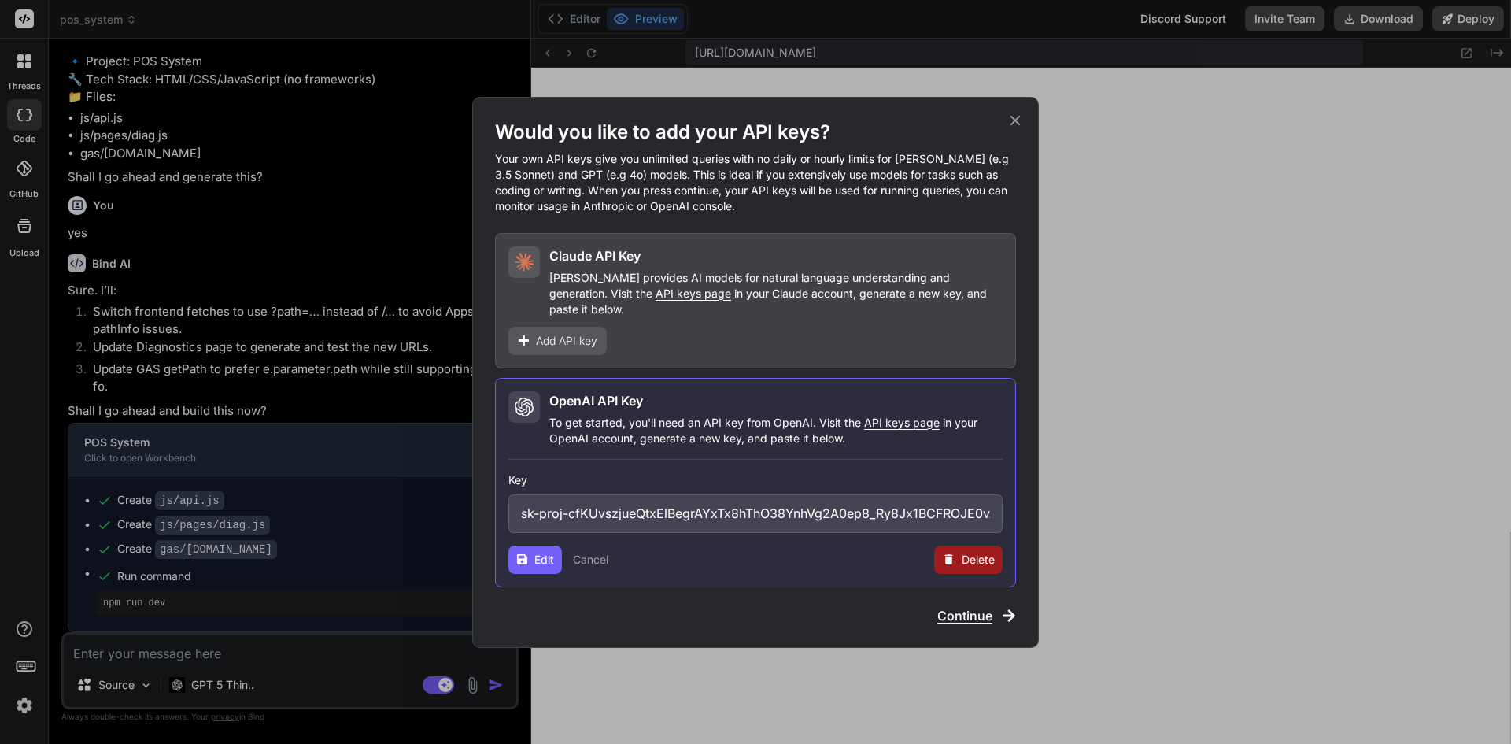
click at [601, 498] on input "sk-proj-cfKUvszjueQtxElBegrAYxTx8hThO38YnhVg2A0ep8_Ry8Jx1BCFROJE0vA9kszWFQNX_Hp…" at bounding box center [755, 513] width 494 height 39
paste input "-FgG0IJanA-_dU1ipg9OCikfxSUQTQAfDDC2XaouOSnZqUsYfMd_jdZNDIfqFbBOA6-pGUF8p0T3Blb…"
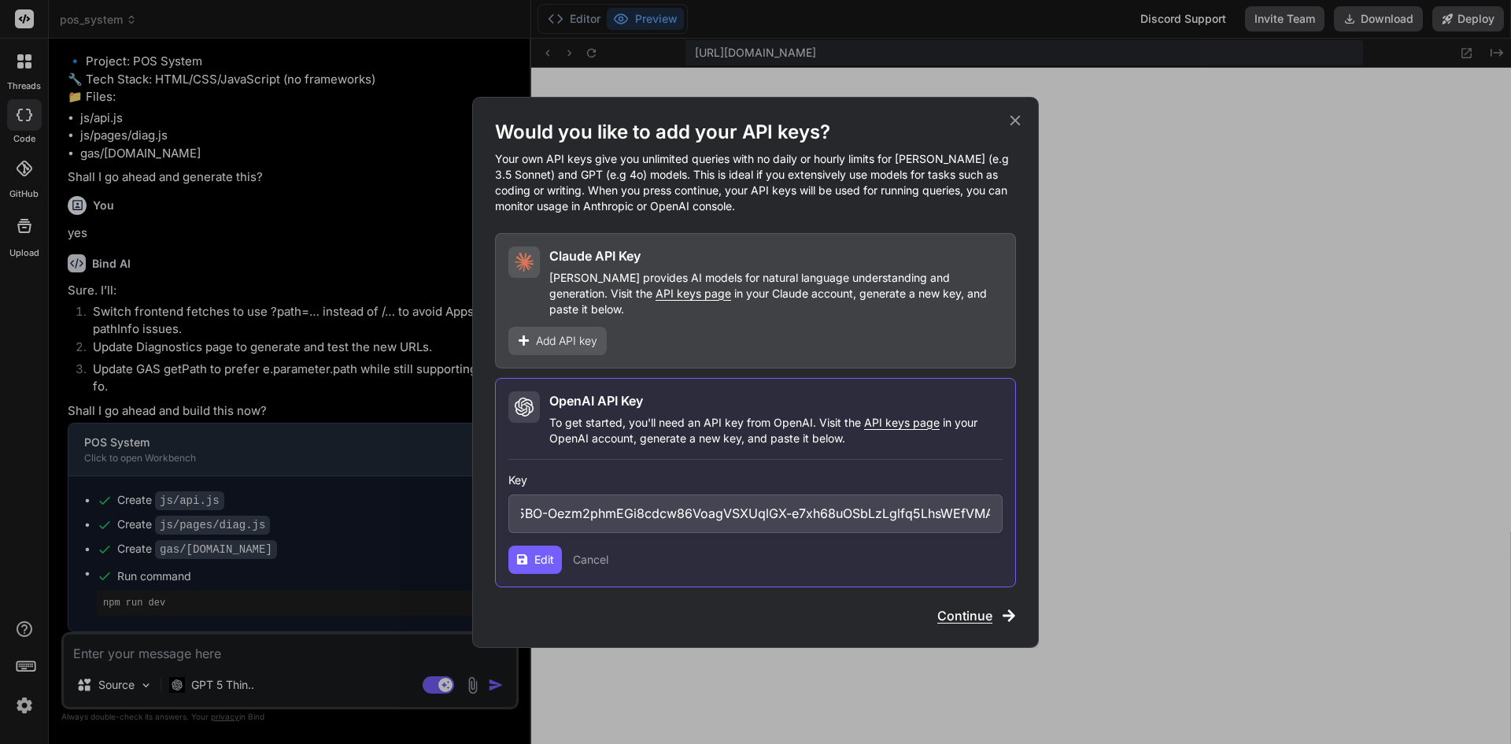
click at [534, 563] on button "Edit" at bounding box center [535, 559] width 54 height 28
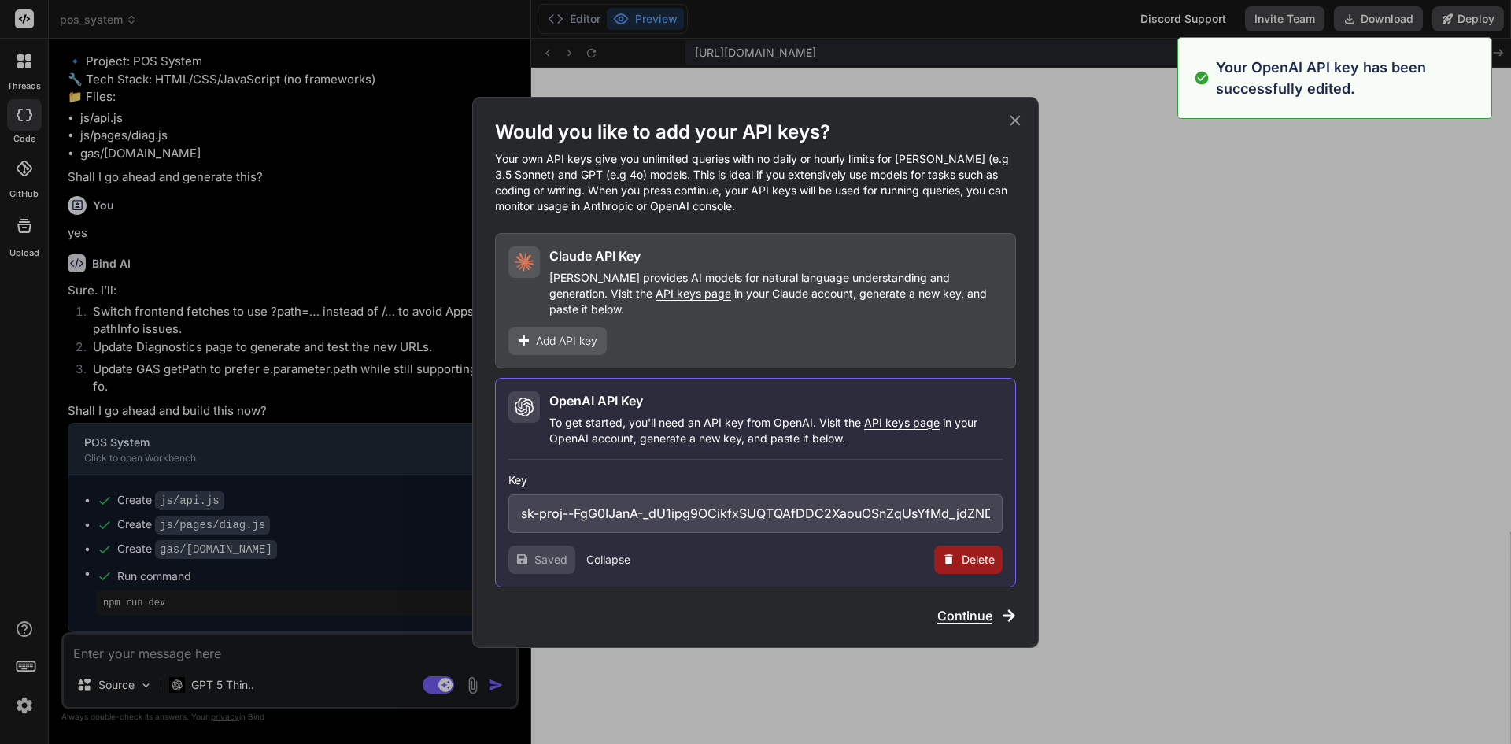
click at [958, 608] on span "Continue" at bounding box center [964, 615] width 55 height 19
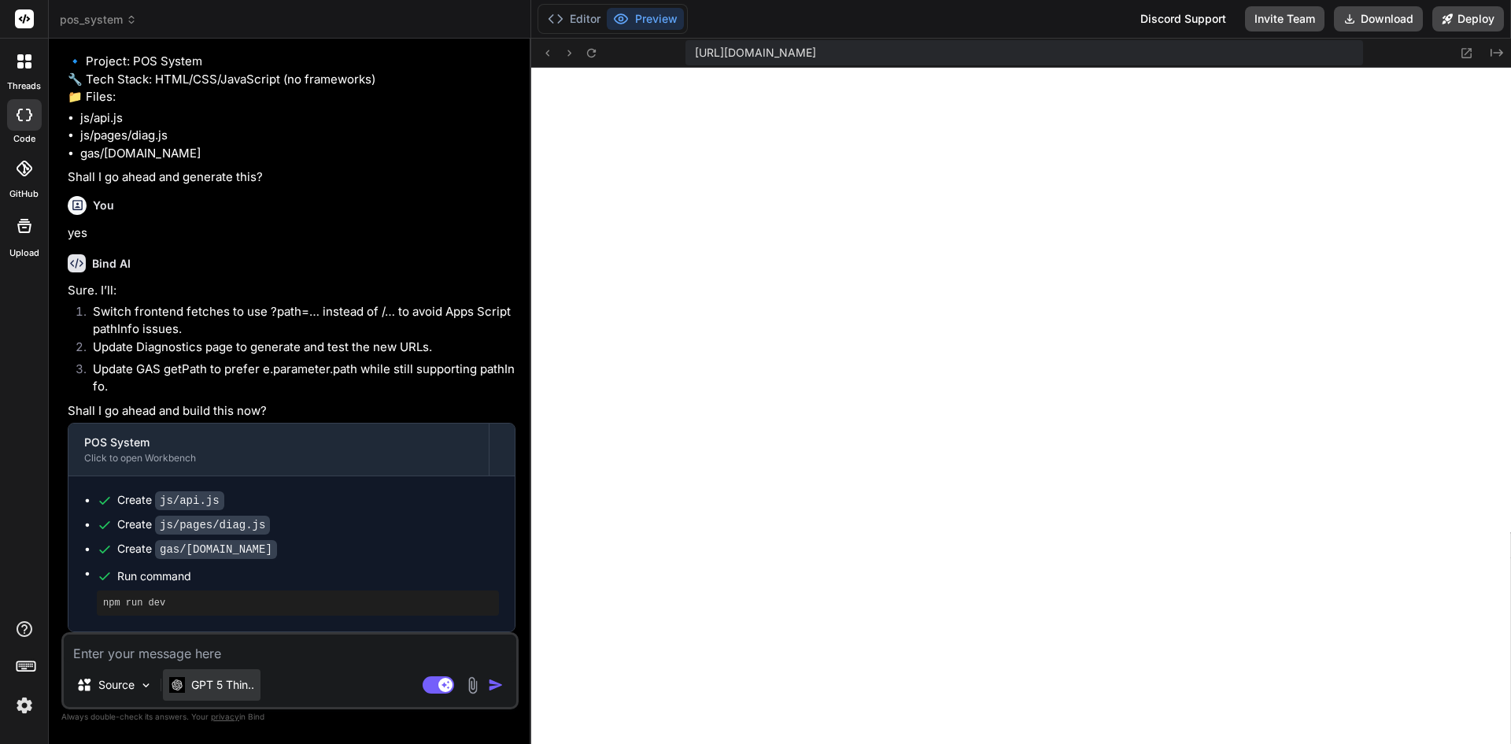
click at [235, 684] on p "GPT 5 Thin.." at bounding box center [222, 685] width 63 height 16
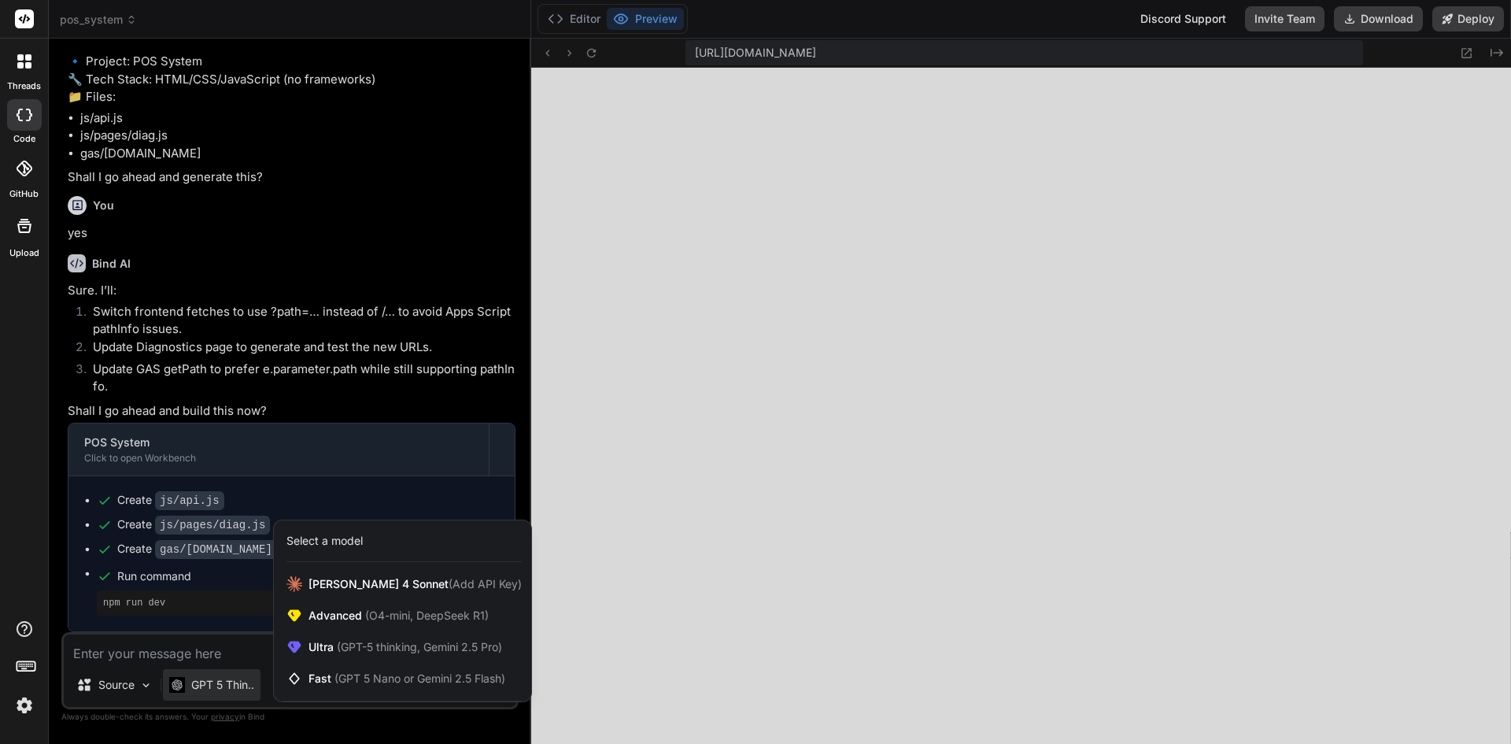
click at [200, 644] on div at bounding box center [755, 372] width 1511 height 744
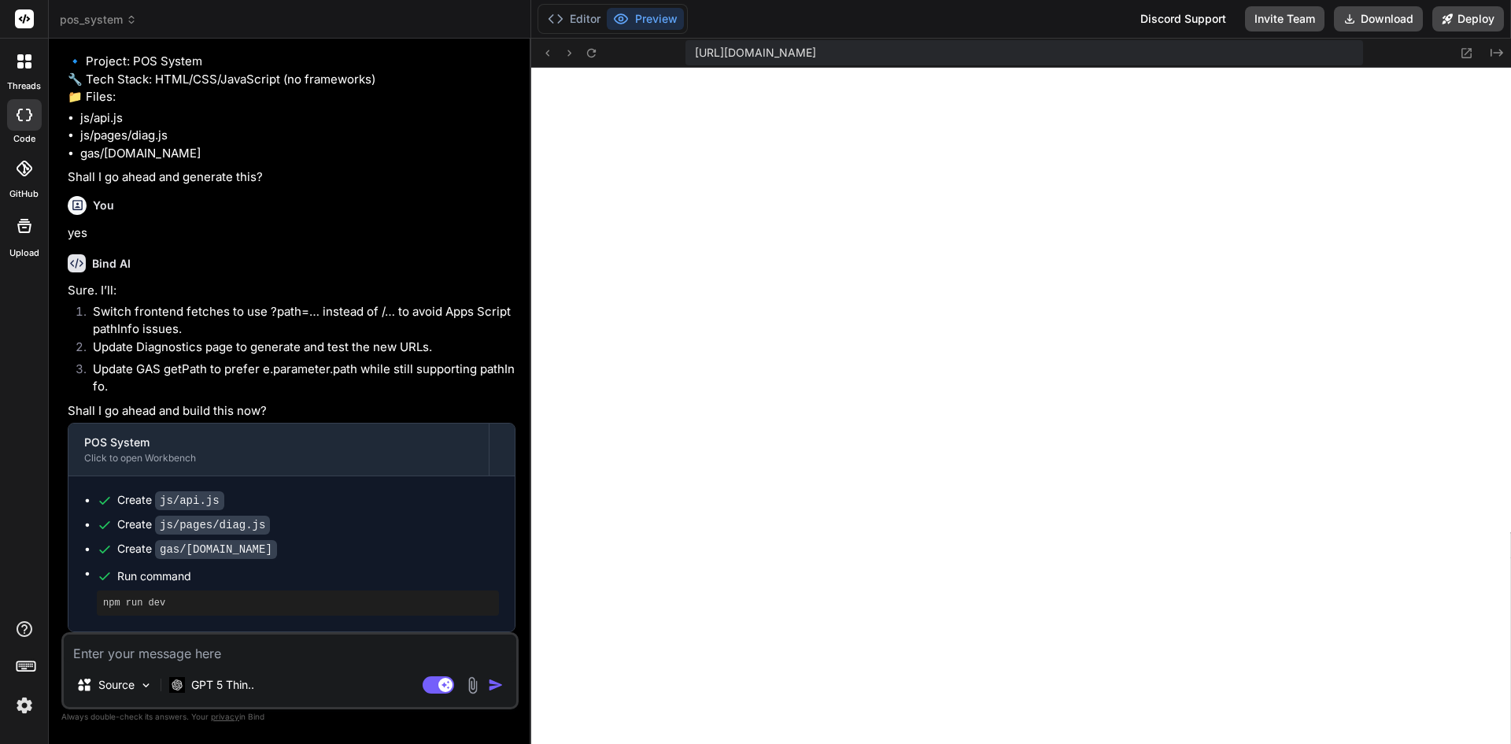
click at [204, 646] on textarea at bounding box center [290, 648] width 453 height 28
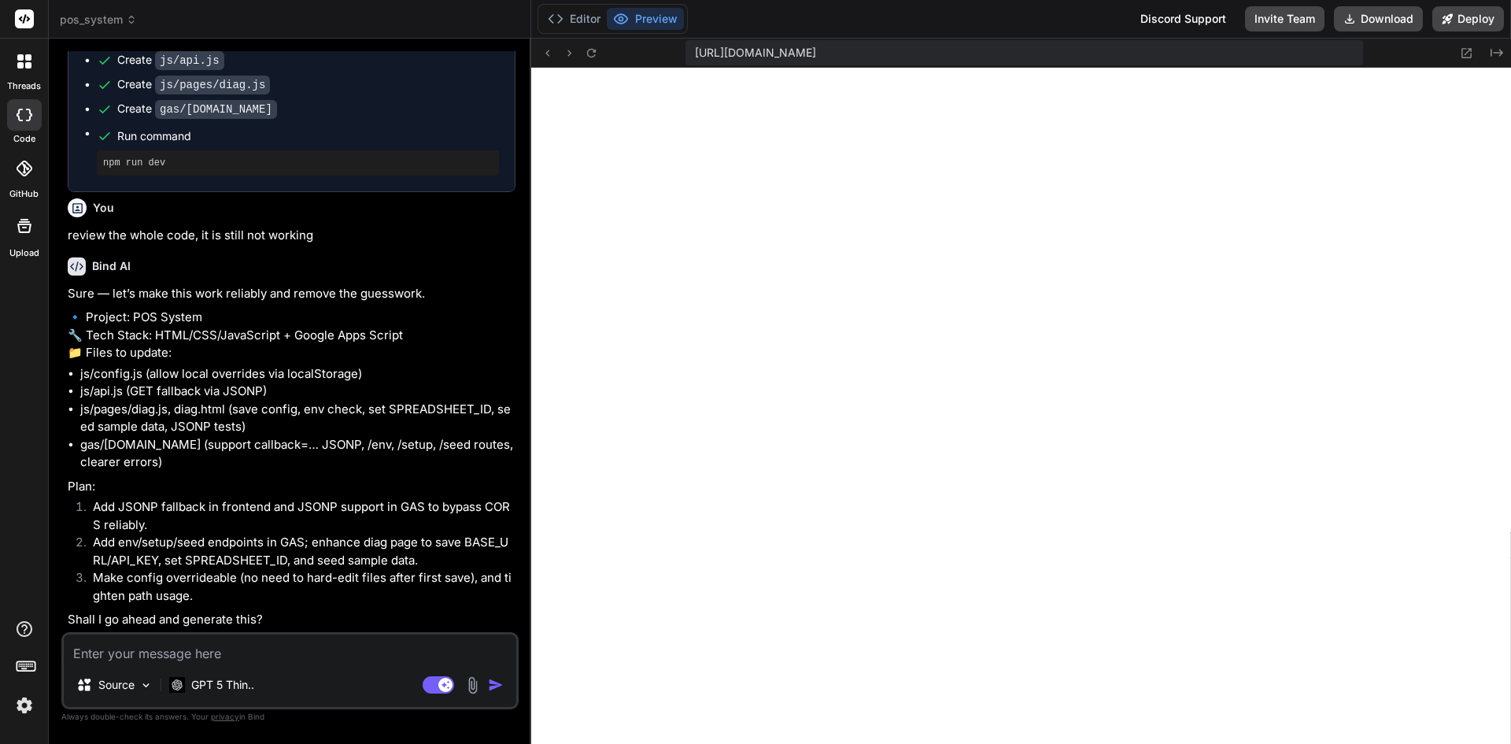
scroll to position [8692, 0]
click at [383, 642] on textarea at bounding box center [290, 648] width 453 height 28
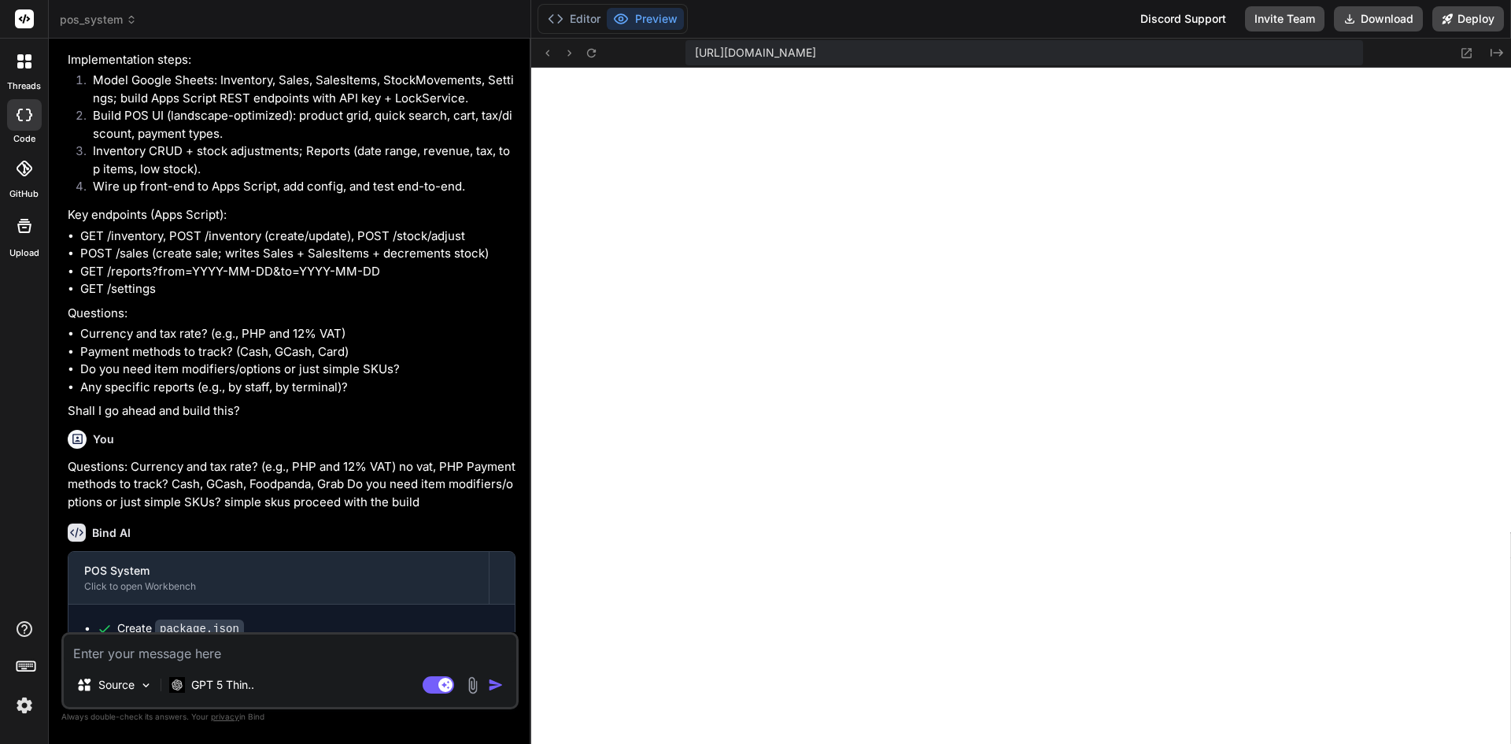
scroll to position [0, 0]
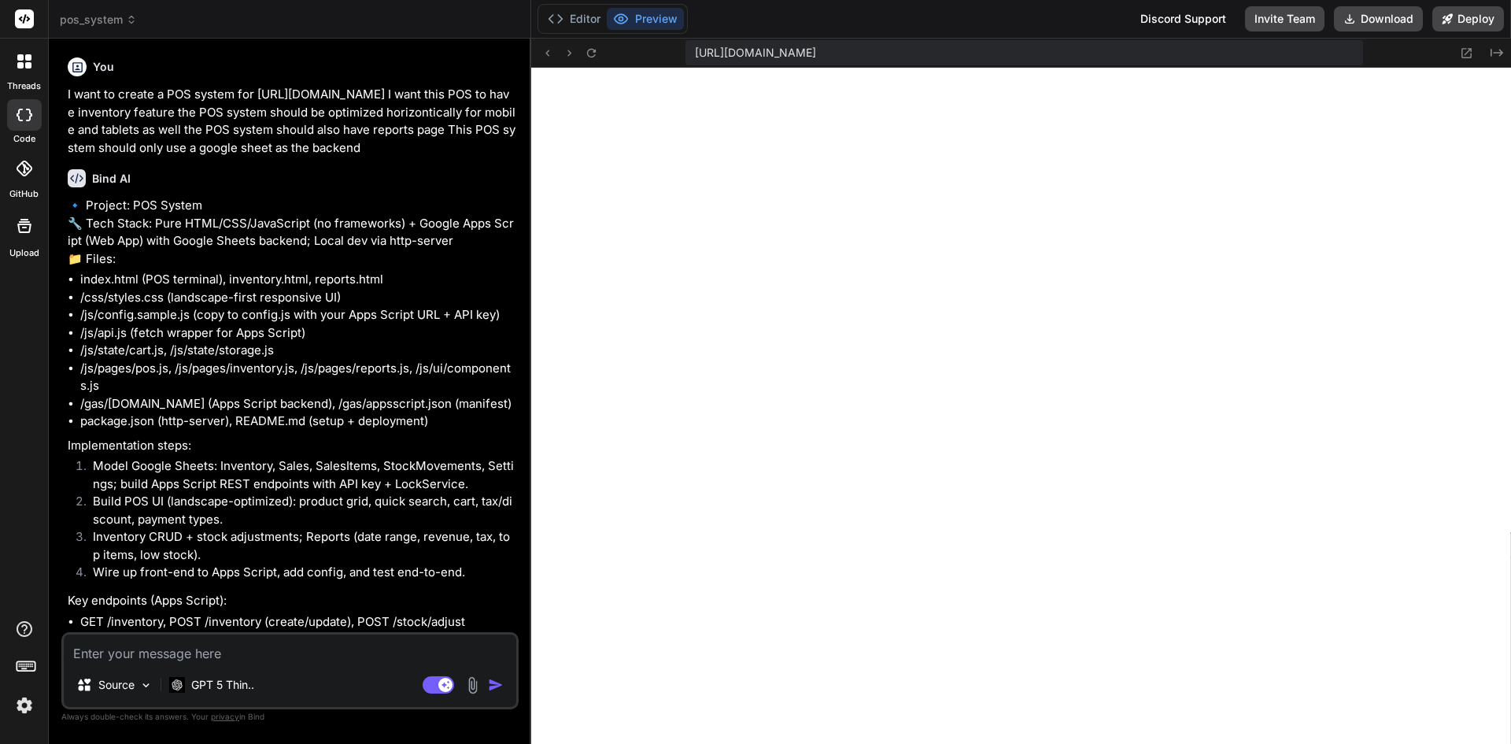
click at [257, 113] on p "I want to create a POS system for [URL][DOMAIN_NAME] I want this POS to have in…" at bounding box center [292, 121] width 448 height 71
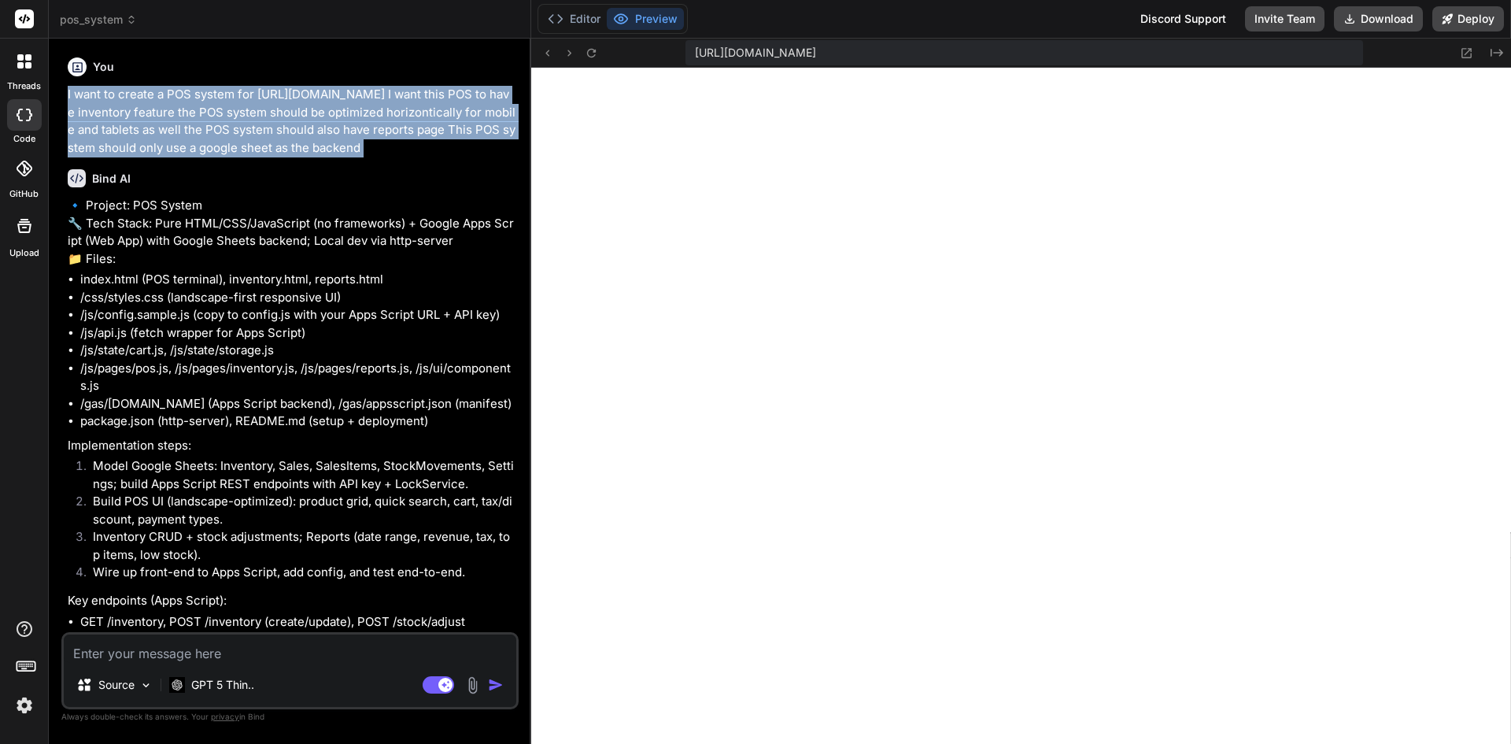
click at [257, 113] on p "I want to create a POS system for [URL][DOMAIN_NAME] I want this POS to have in…" at bounding box center [292, 121] width 448 height 71
copy div "I want to create a POS system for [URL][DOMAIN_NAME] I want this POS to have in…"
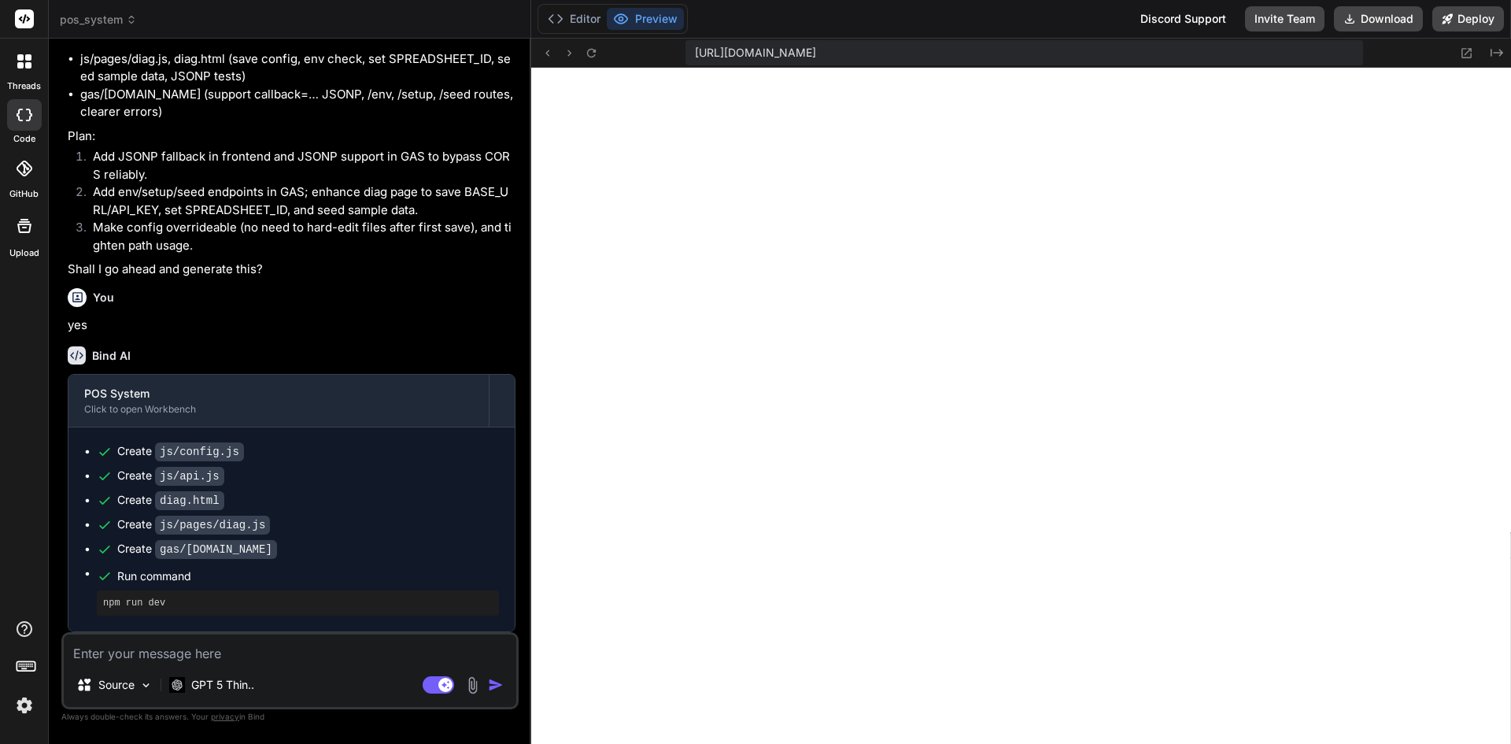
scroll to position [9043, 0]
click at [27, 71] on div at bounding box center [24, 61] width 33 height 33
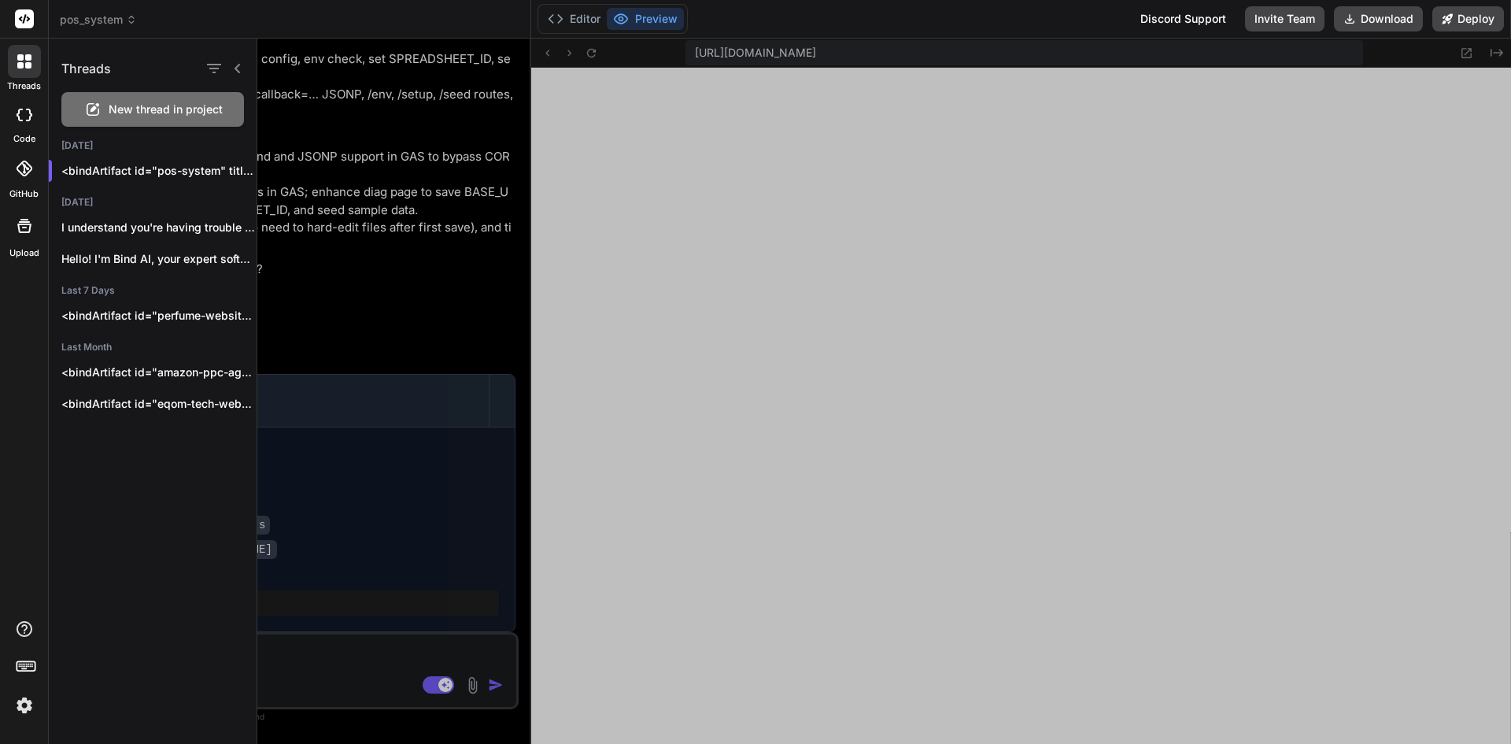
click at [166, 103] on span "New thread in project" at bounding box center [166, 110] width 114 height 16
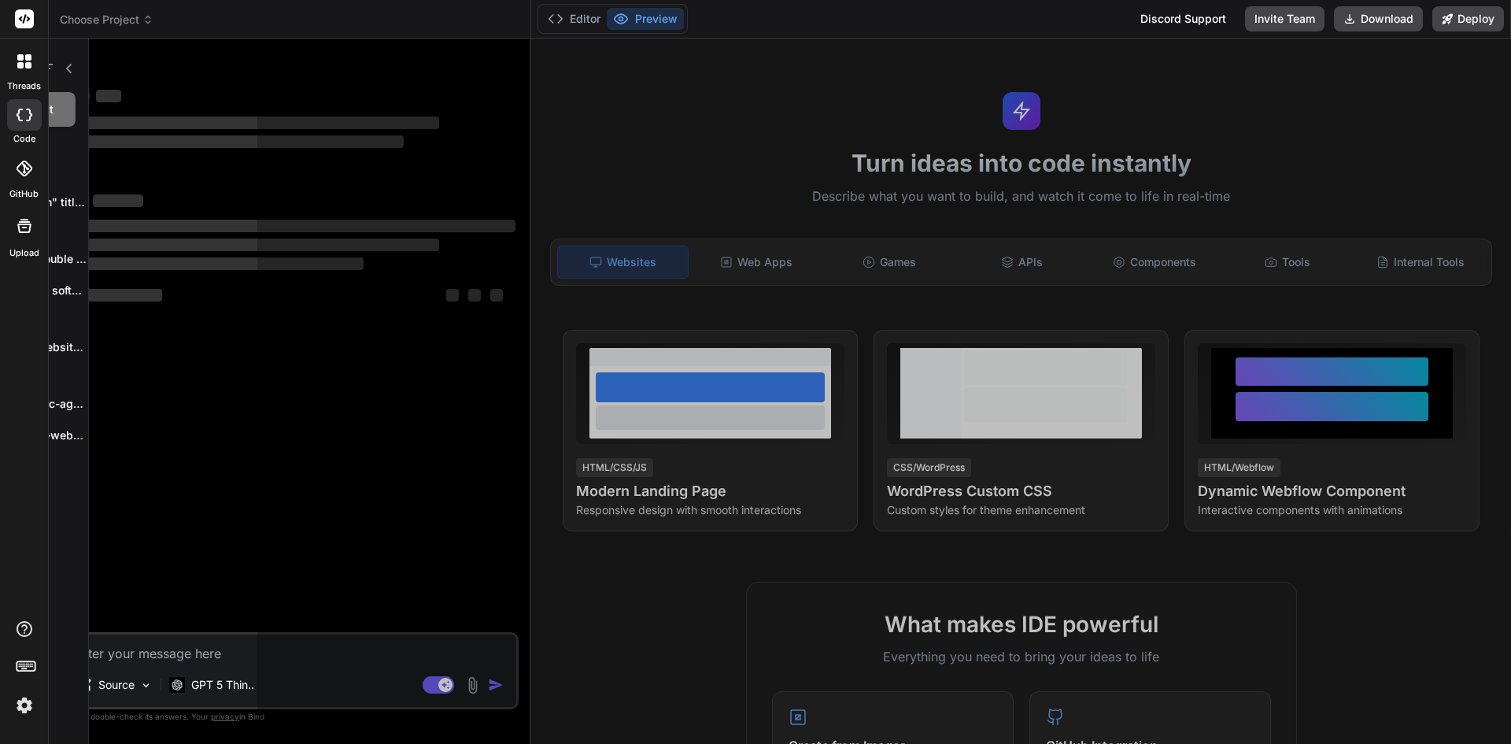
scroll to position [13907, 0]
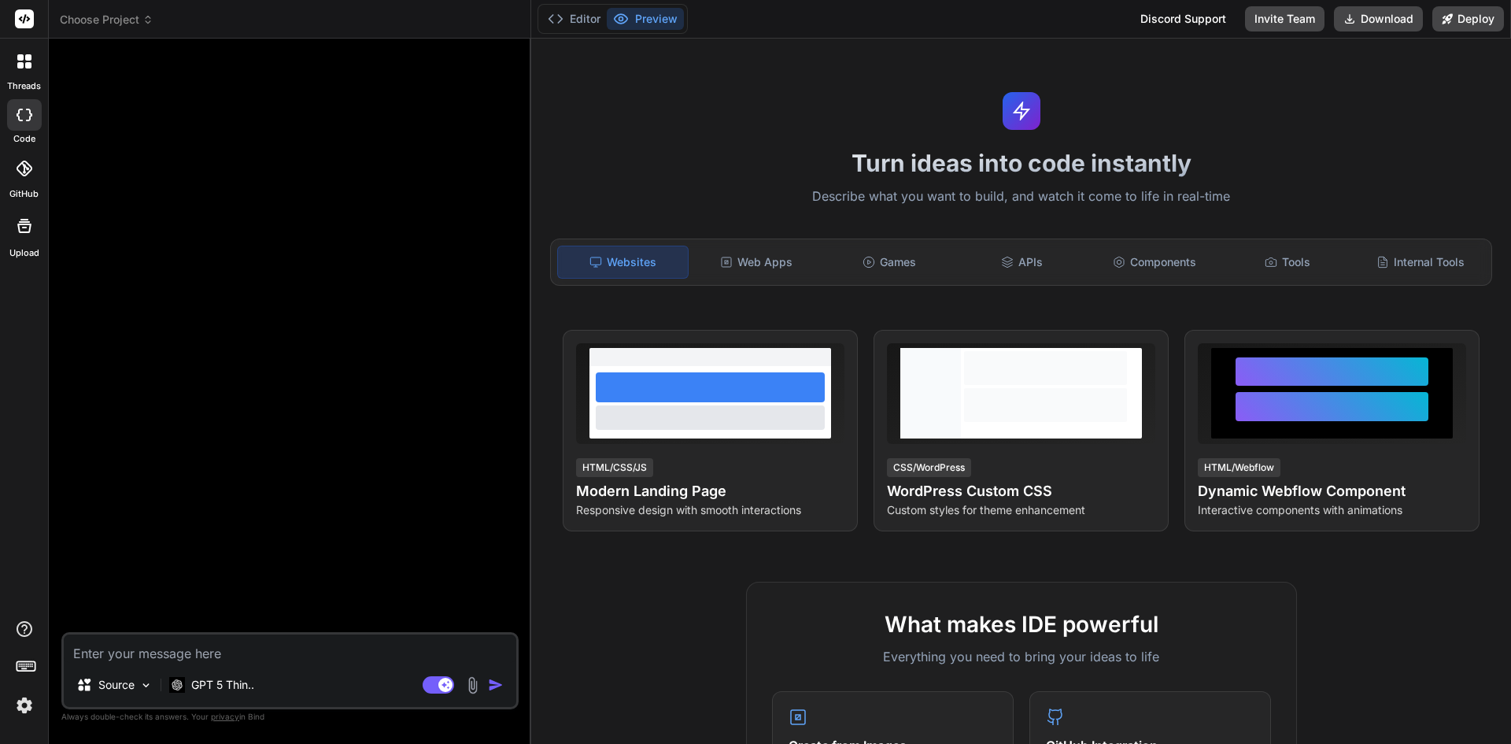
click at [238, 654] on textarea at bounding box center [290, 648] width 453 height 28
paste textarea "I want to create a POS system for [URL][DOMAIN_NAME] I want this POS to have in…"
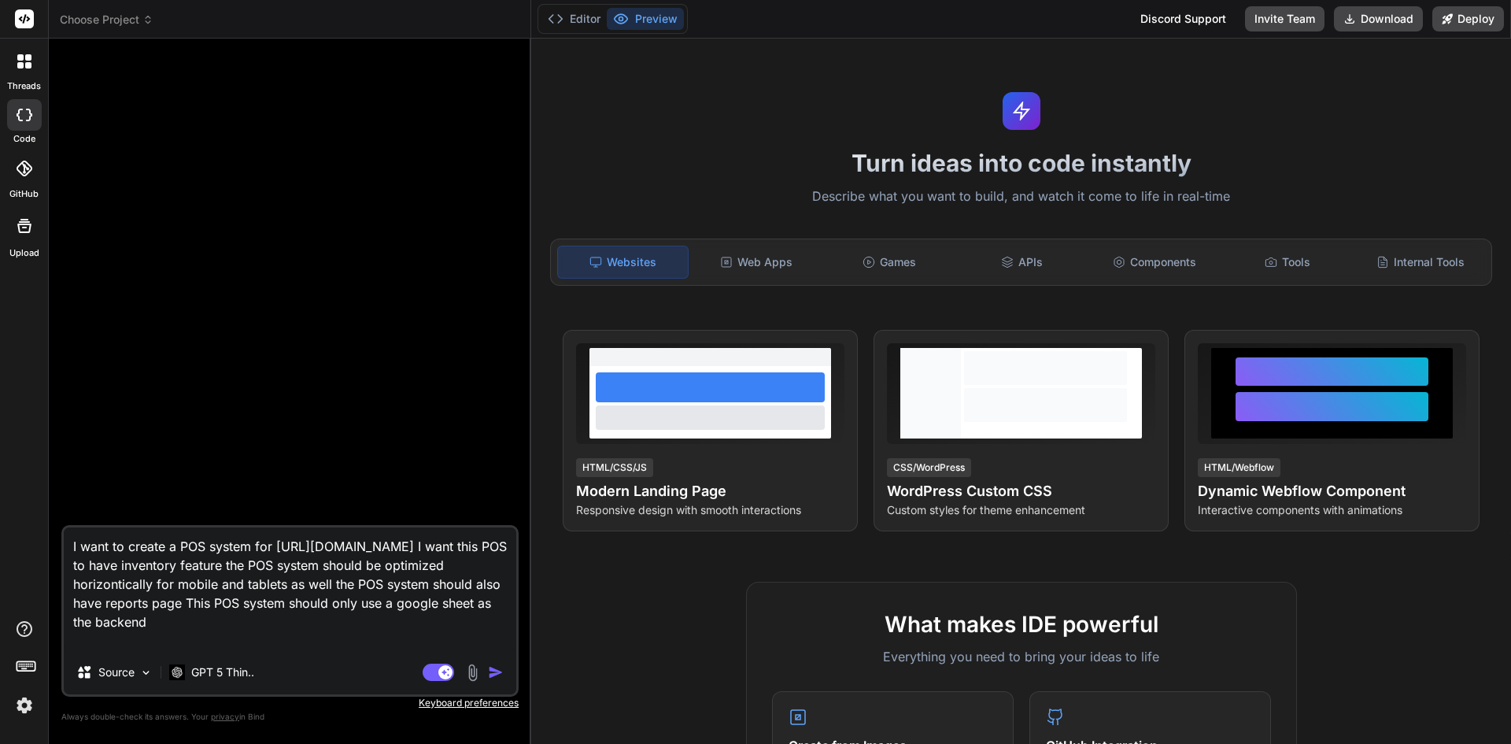
drag, startPoint x: 293, startPoint y: 604, endPoint x: 323, endPoint y: 623, distance: 36.5
click at [323, 623] on textarea "I want to create a POS system for [URL][DOMAIN_NAME] I want this POS to have in…" at bounding box center [290, 588] width 453 height 123
click at [286, 611] on textarea "I want to create a POS system for [URL][DOMAIN_NAME] I want this POS to have in…" at bounding box center [290, 588] width 453 height 123
drag, startPoint x: 284, startPoint y: 608, endPoint x: 317, endPoint y: 623, distance: 36.3
click at [317, 623] on textarea "I want to create a POS system for [URL][DOMAIN_NAME] I want this POS to have in…" at bounding box center [290, 588] width 453 height 123
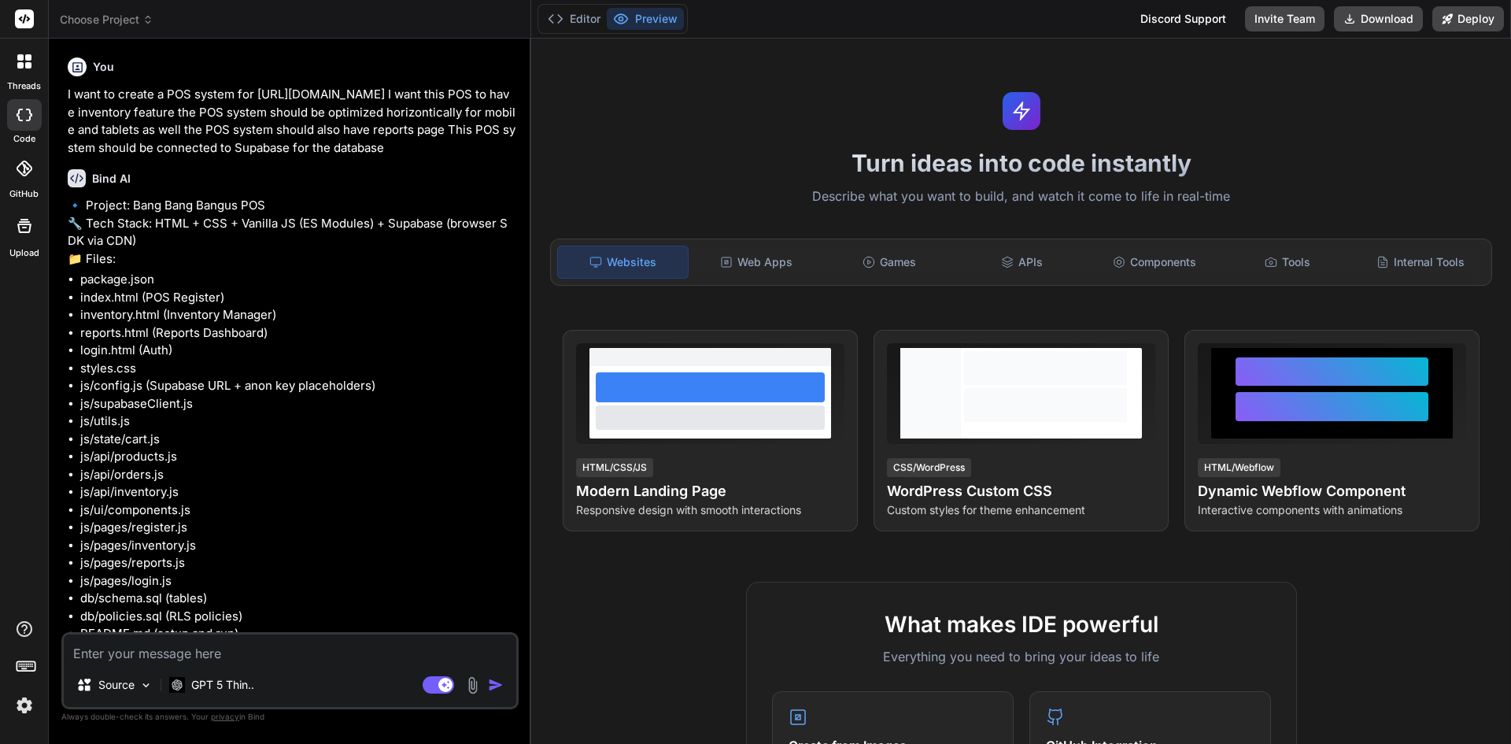
scroll to position [260, 0]
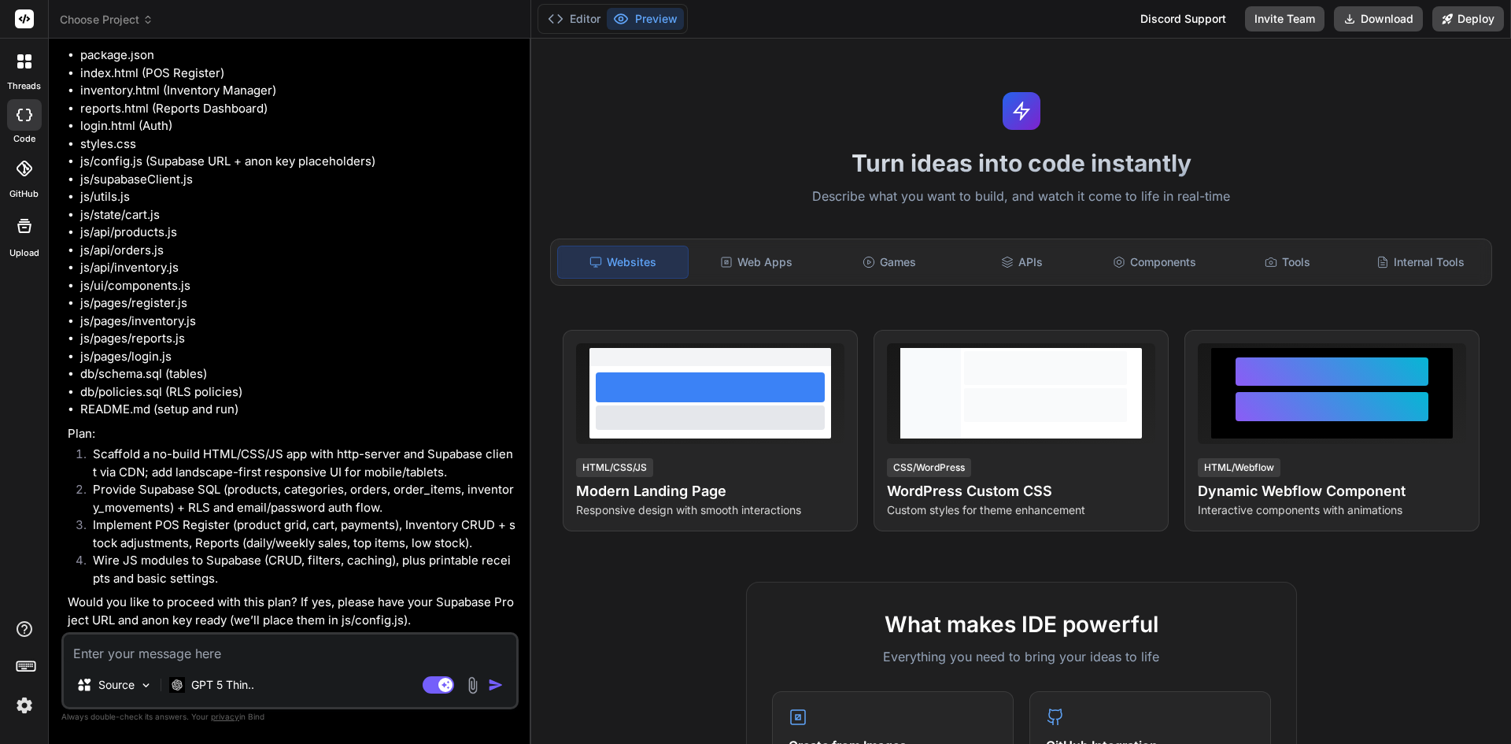
click at [331, 640] on textarea at bounding box center [290, 648] width 453 height 28
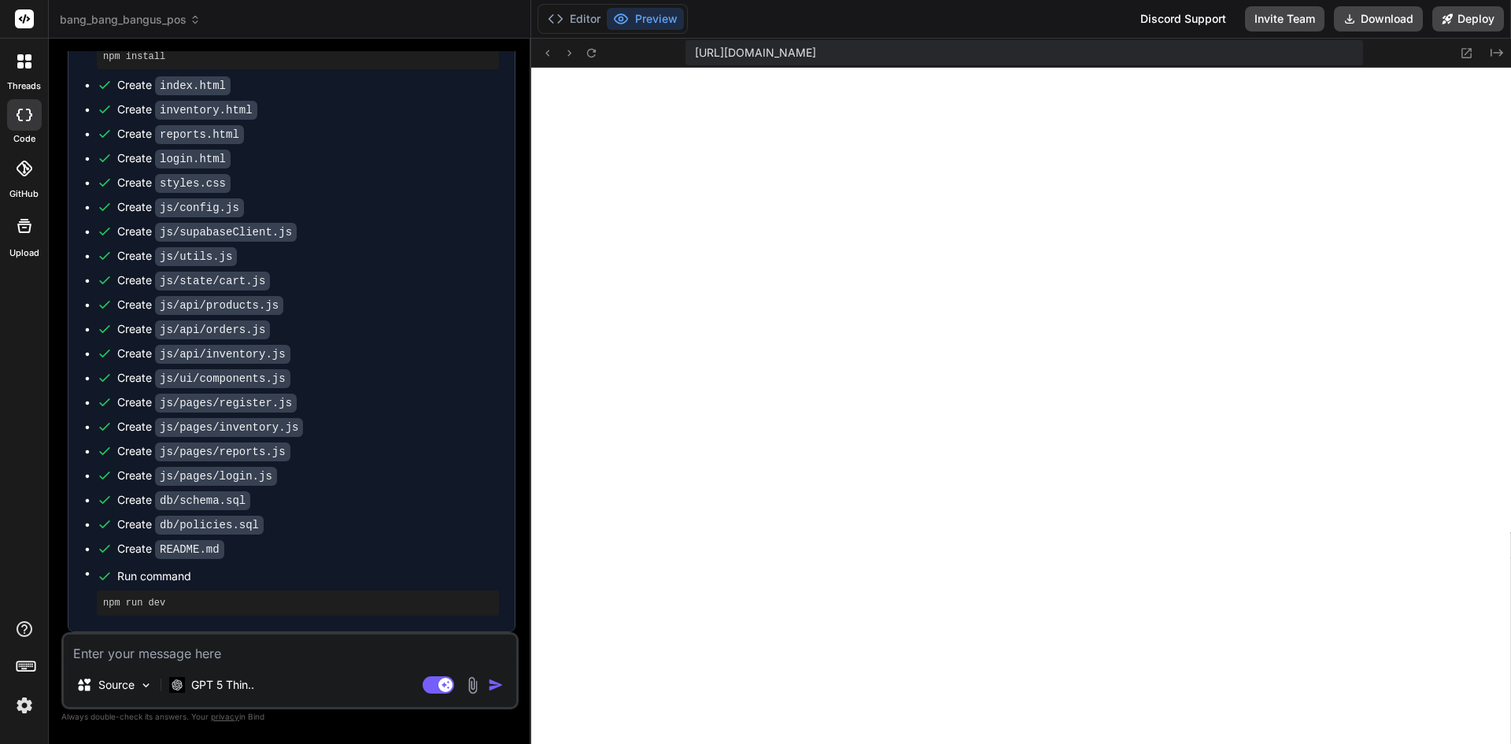
scroll to position [1236, 0]
click at [260, 649] on textarea at bounding box center [290, 648] width 453 height 28
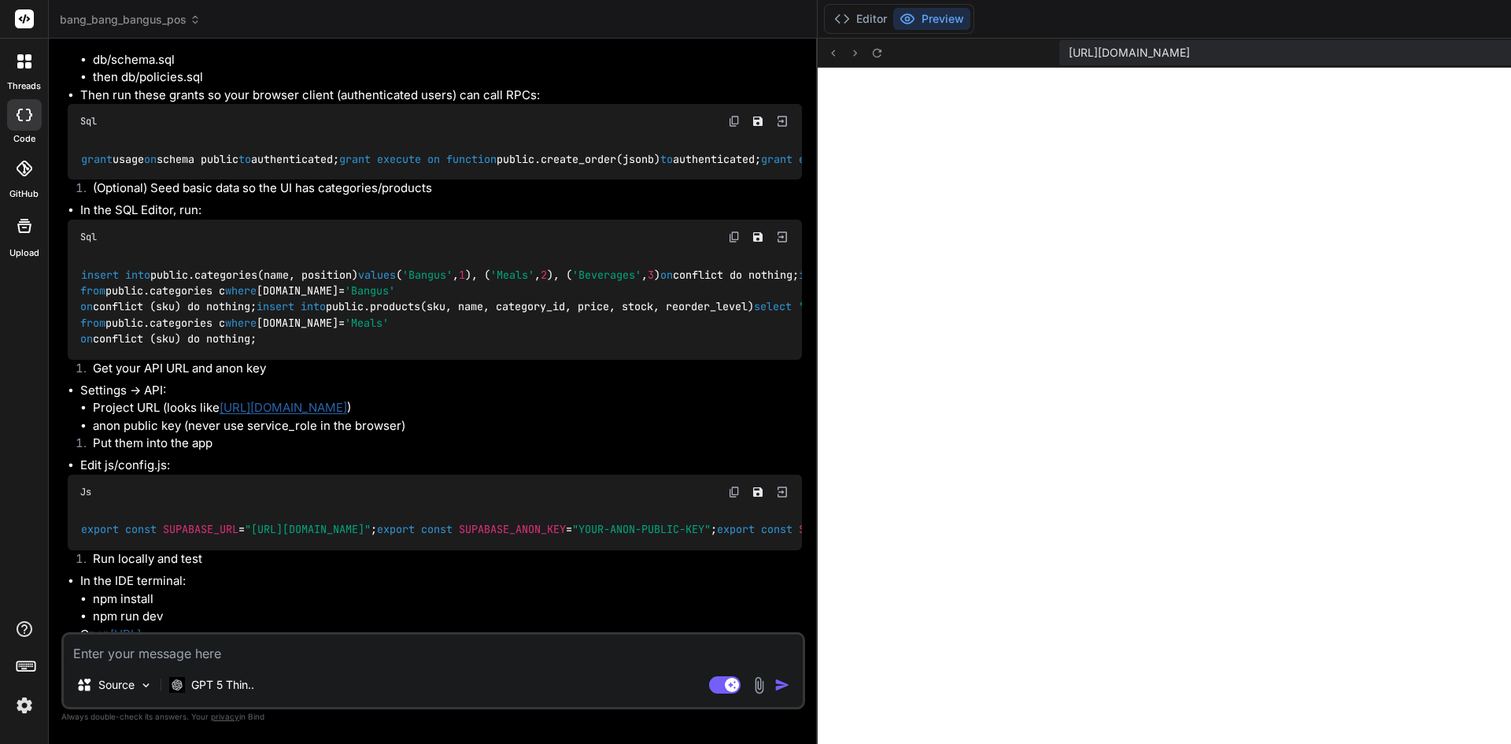
scroll to position [2338, 0]
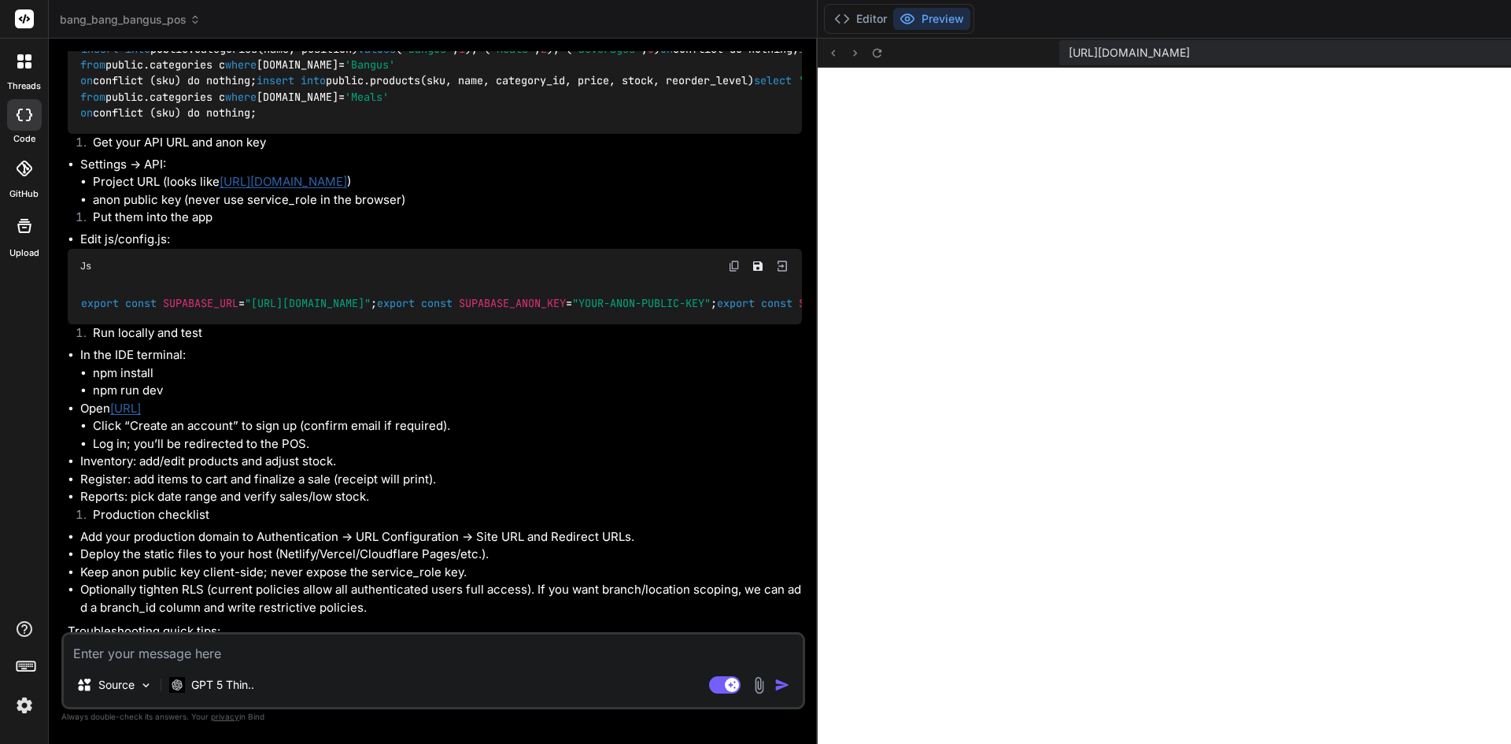
click at [287, 638] on textarea at bounding box center [433, 648] width 739 height 28
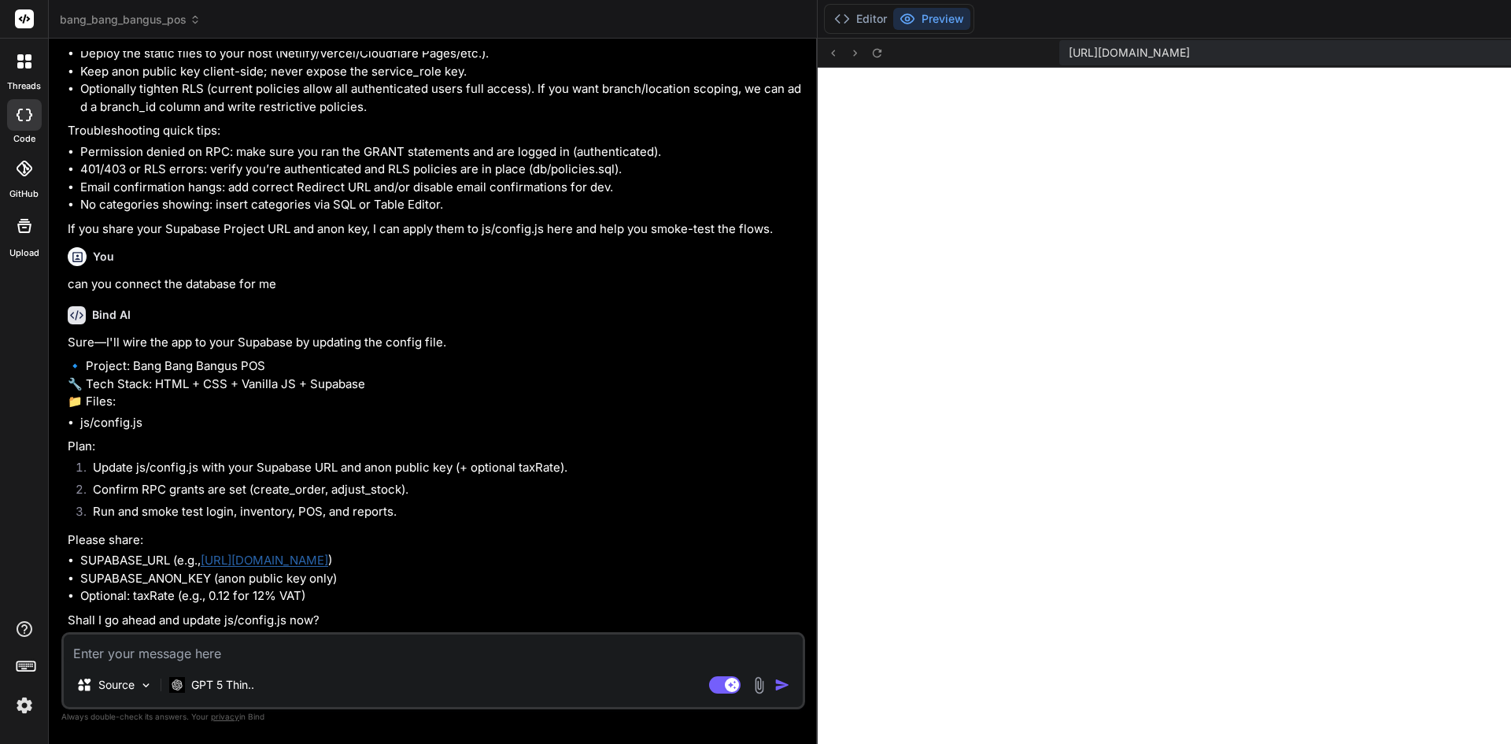
scroll to position [3486, 0]
click at [223, 657] on textarea at bounding box center [433, 648] width 739 height 28
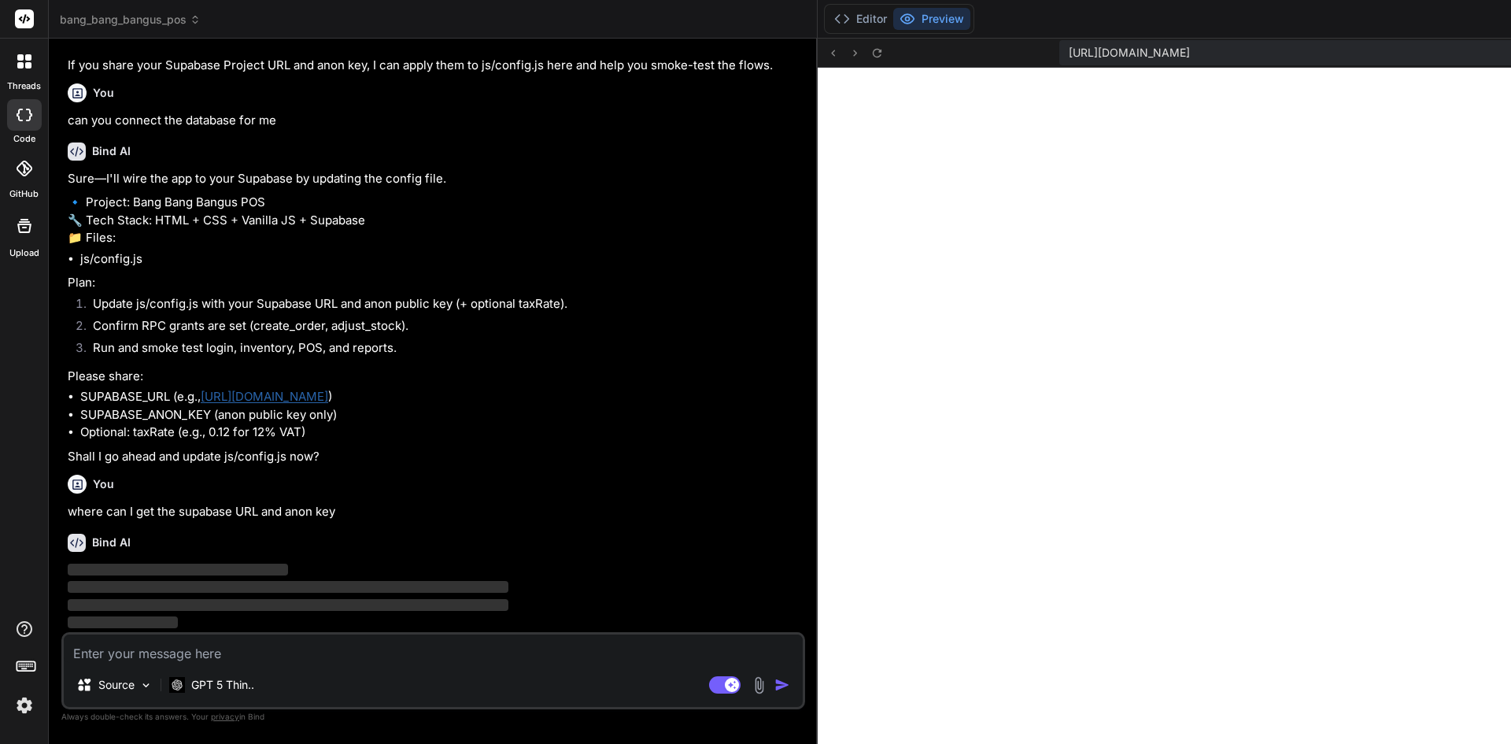
scroll to position [3649, 0]
click at [18, 711] on img at bounding box center [24, 705] width 27 height 27
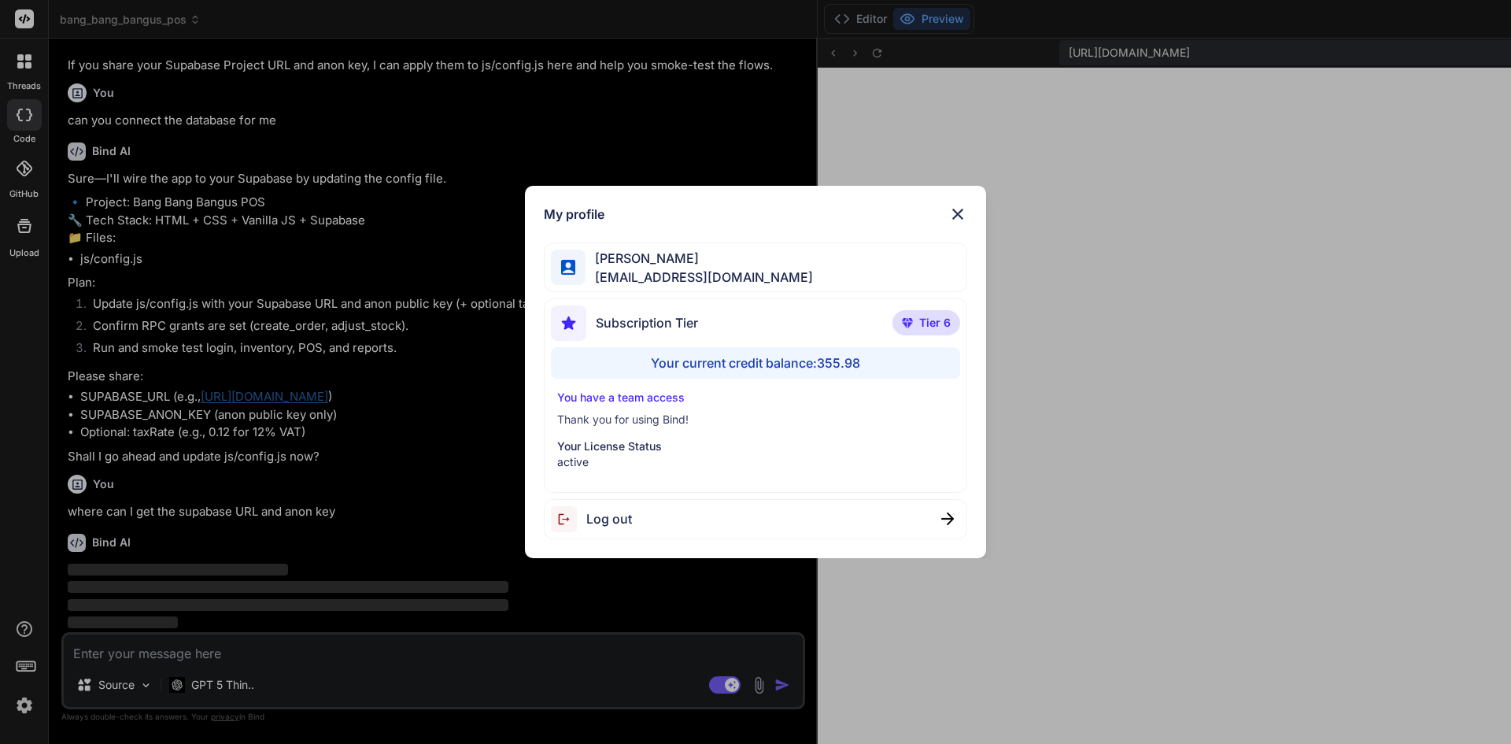
click at [959, 215] on img at bounding box center [957, 214] width 19 height 19
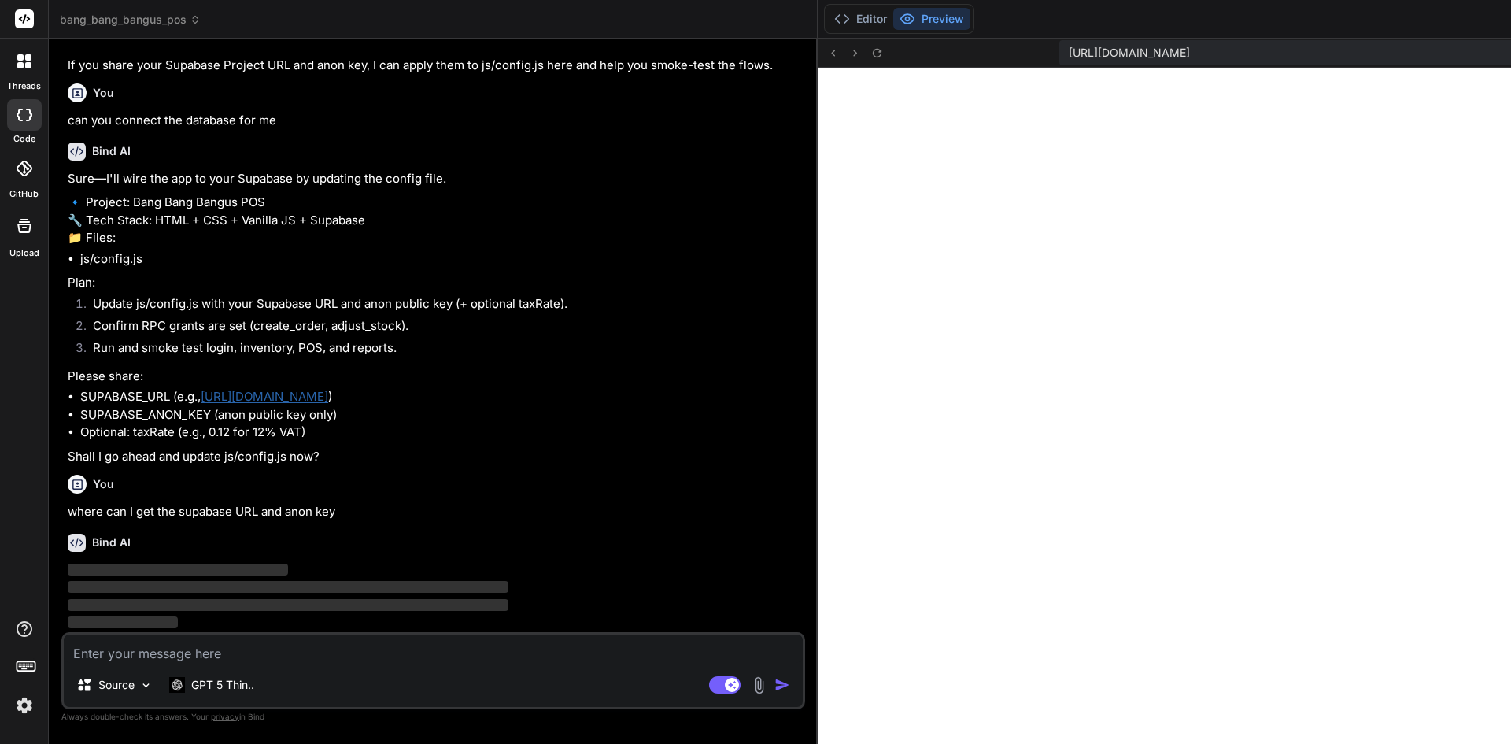
click at [23, 711] on img at bounding box center [24, 705] width 27 height 27
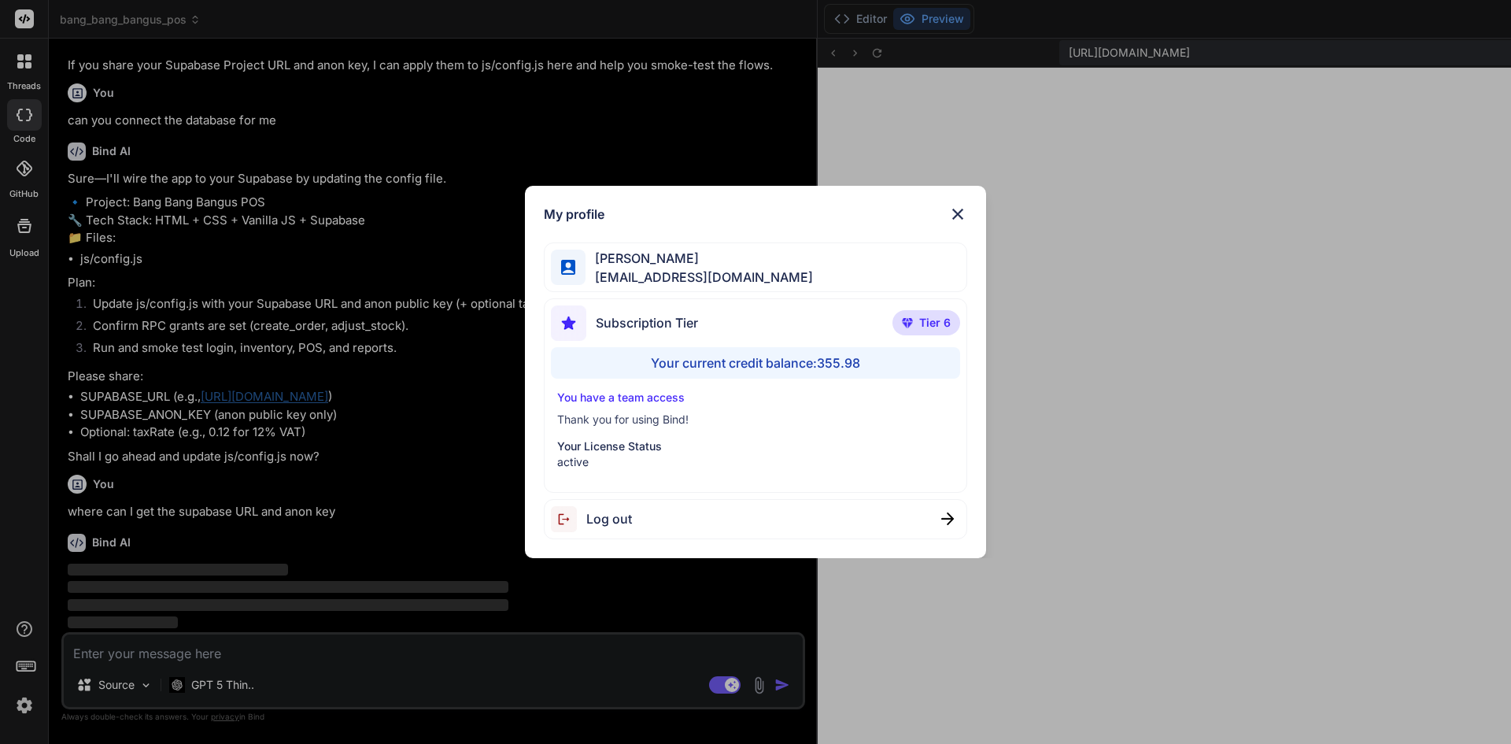
click at [0, 567] on div "My profile [PERSON_NAME] [PERSON_NAME][EMAIL_ADDRESS][DOMAIN_NAME] Subscription…" at bounding box center [755, 372] width 1511 height 744
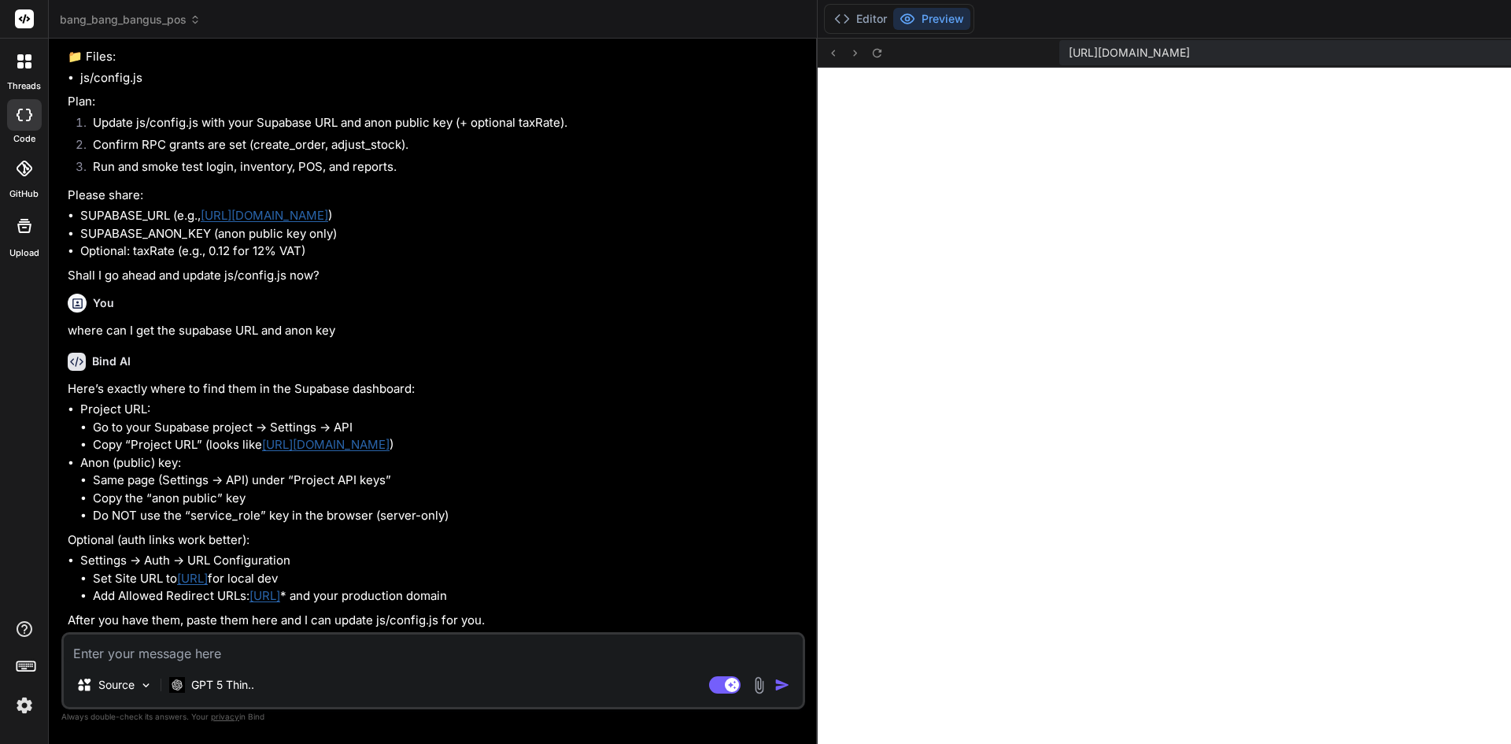
scroll to position [3848, 0]
click at [287, 656] on textarea at bounding box center [433, 648] width 739 height 28
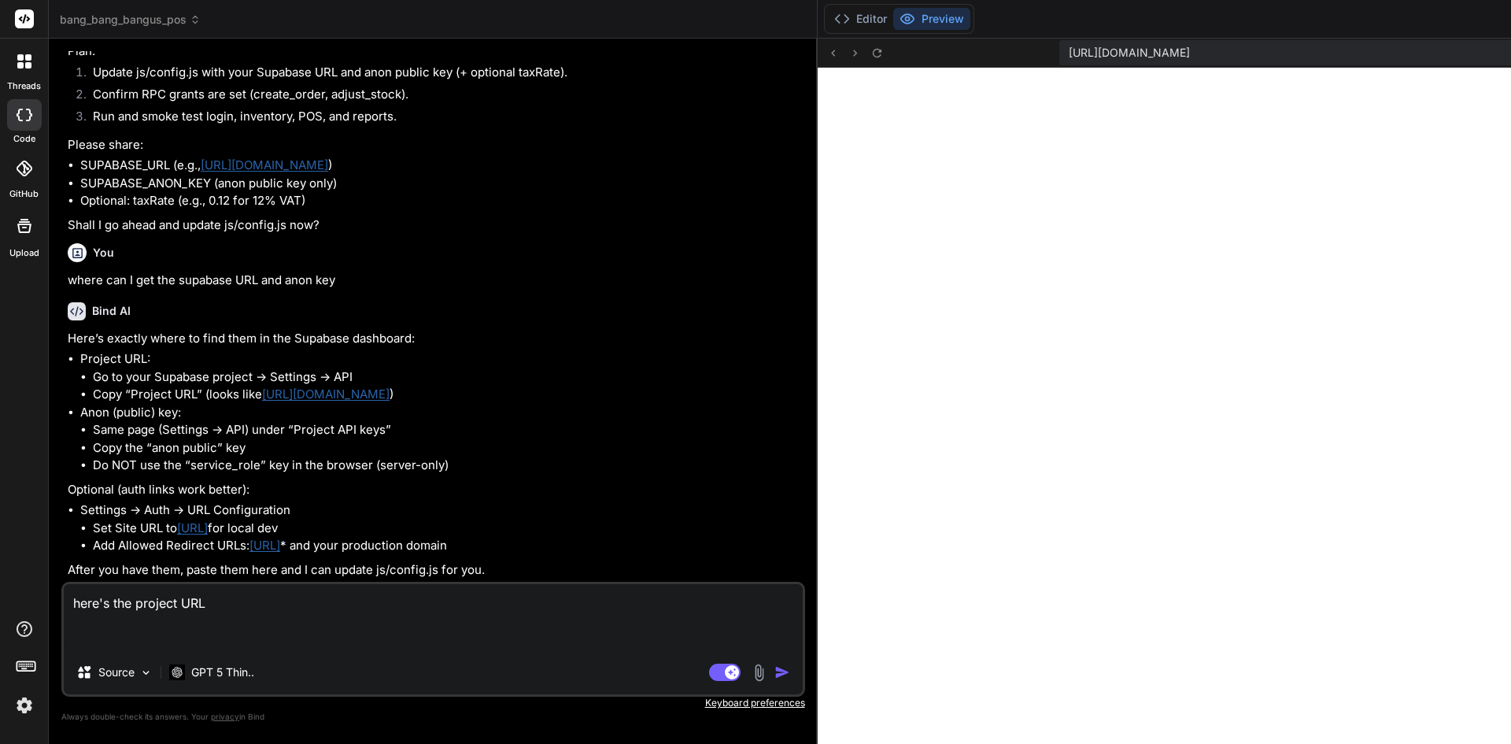
paste textarea "[URL][DOMAIN_NAME]"
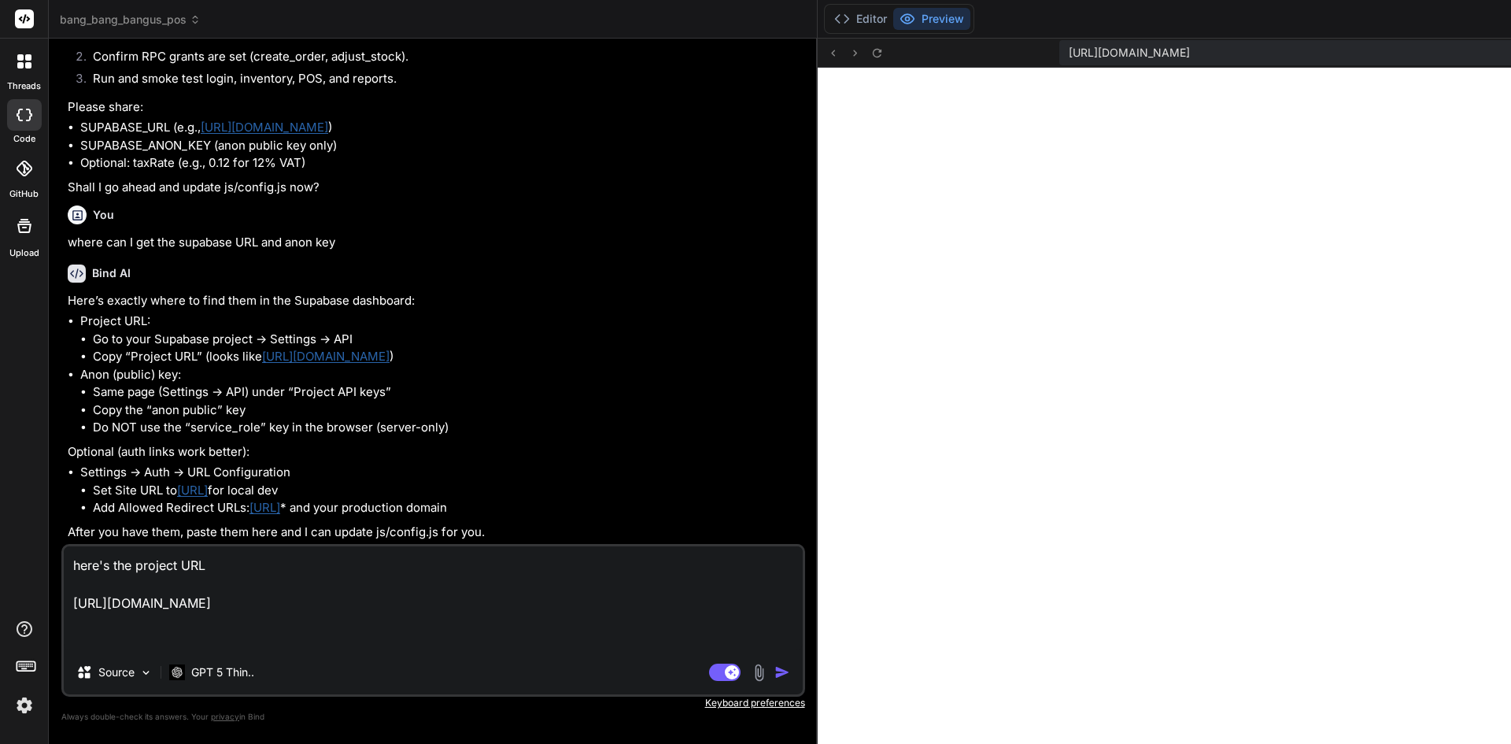
scroll to position [3936, 0]
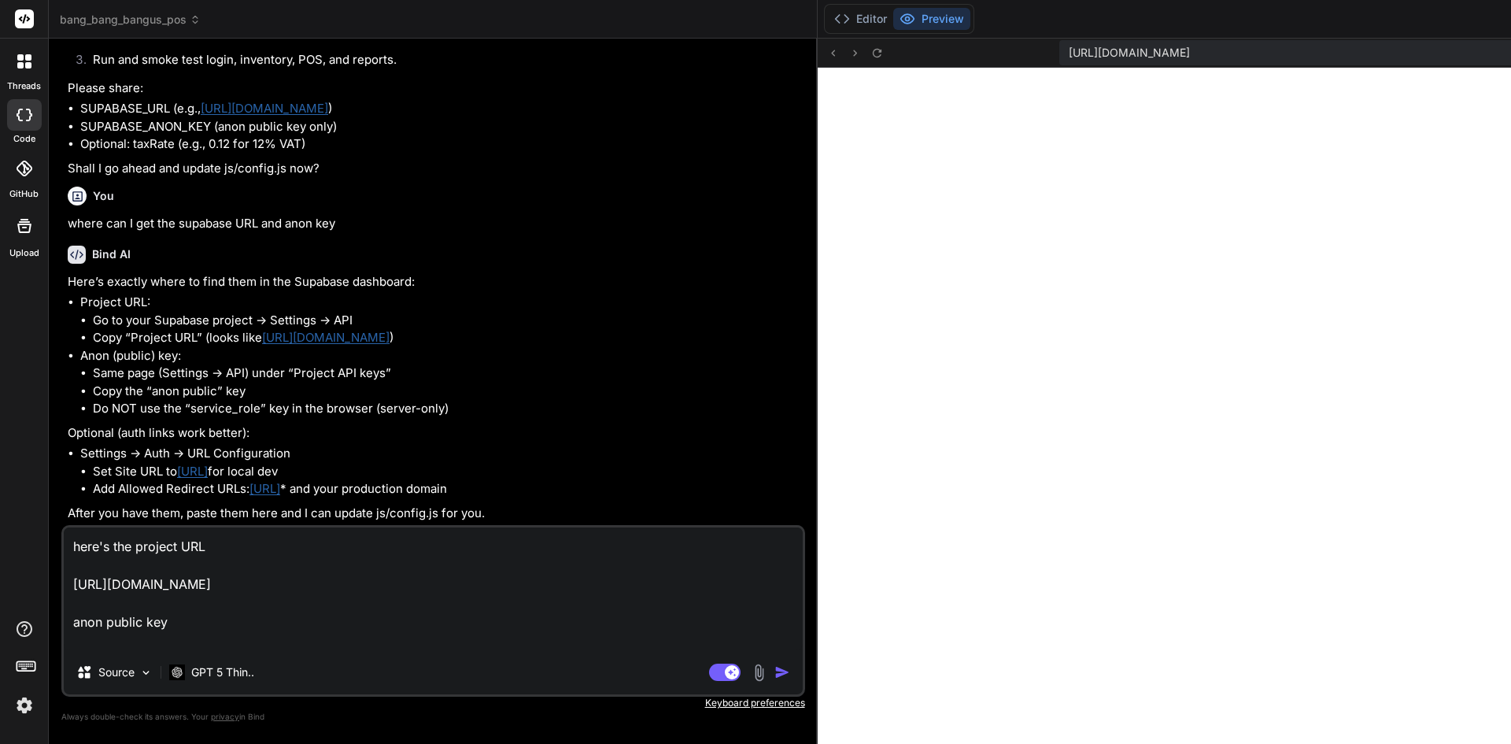
paste textarea "[SECURITY_DATA]"
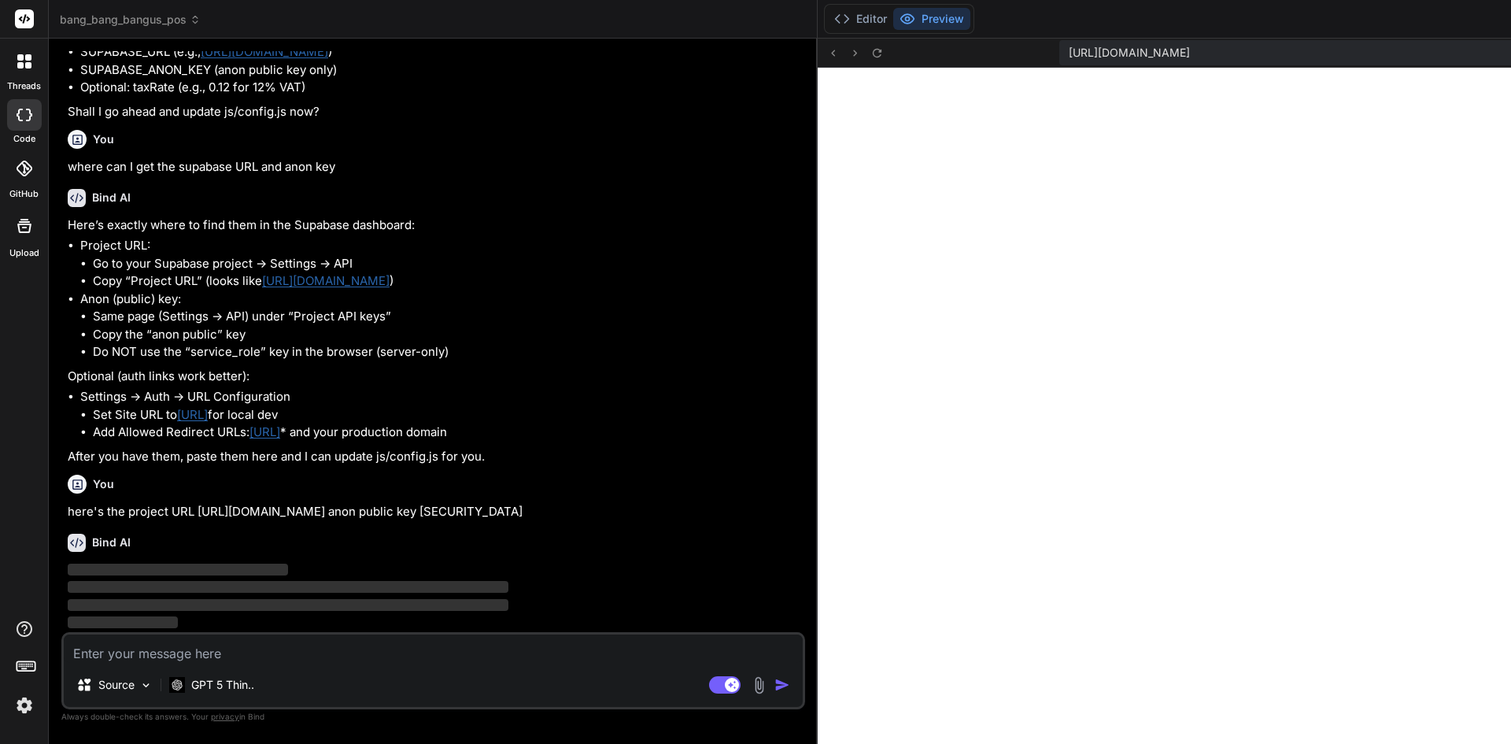
scroll to position [4082, 0]
click at [1069, 54] on span "[URL][DOMAIN_NAME]" at bounding box center [1129, 53] width 121 height 16
copy div "[URL][DOMAIN_NAME] Created with Pixso."
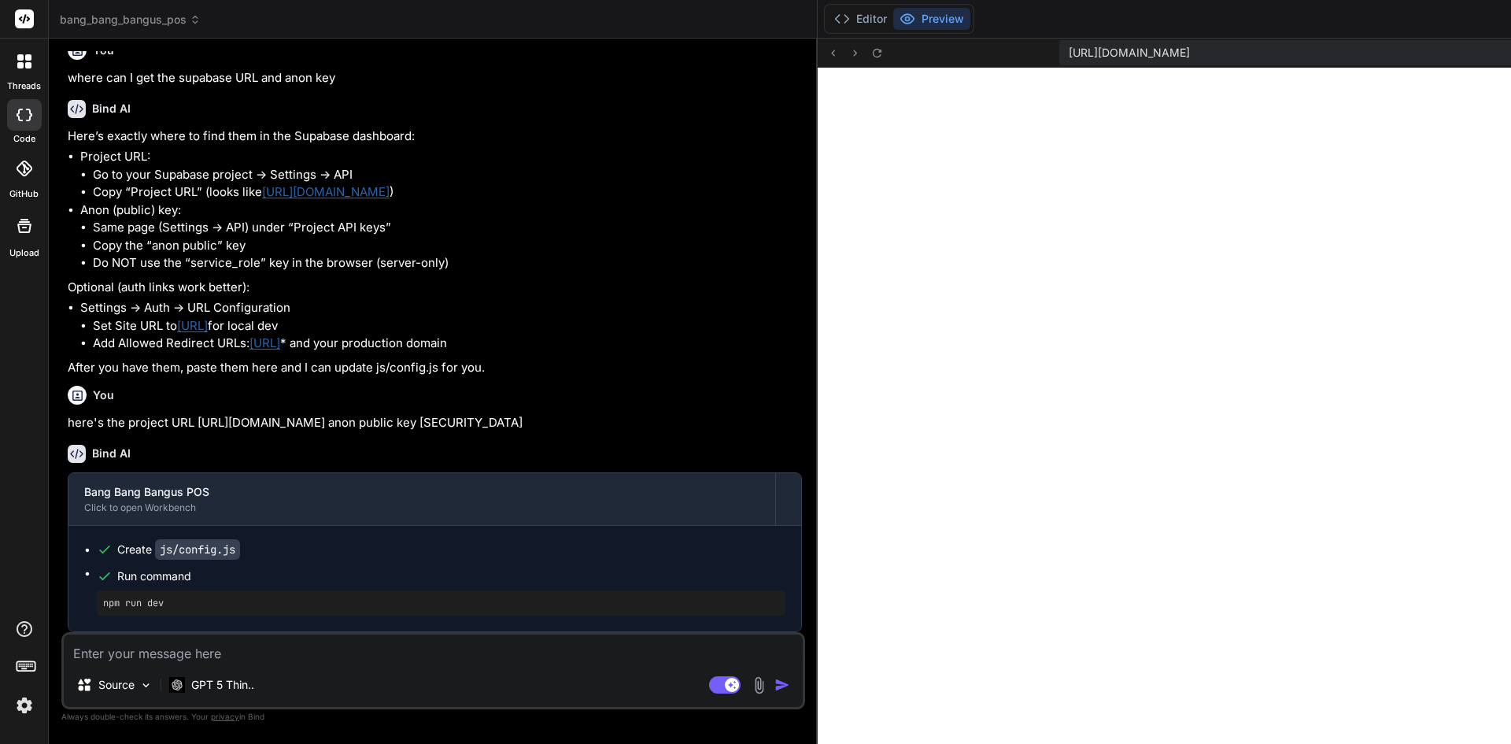
scroll to position [4171, 0]
click at [828, 27] on button "Editor" at bounding box center [860, 19] width 65 height 22
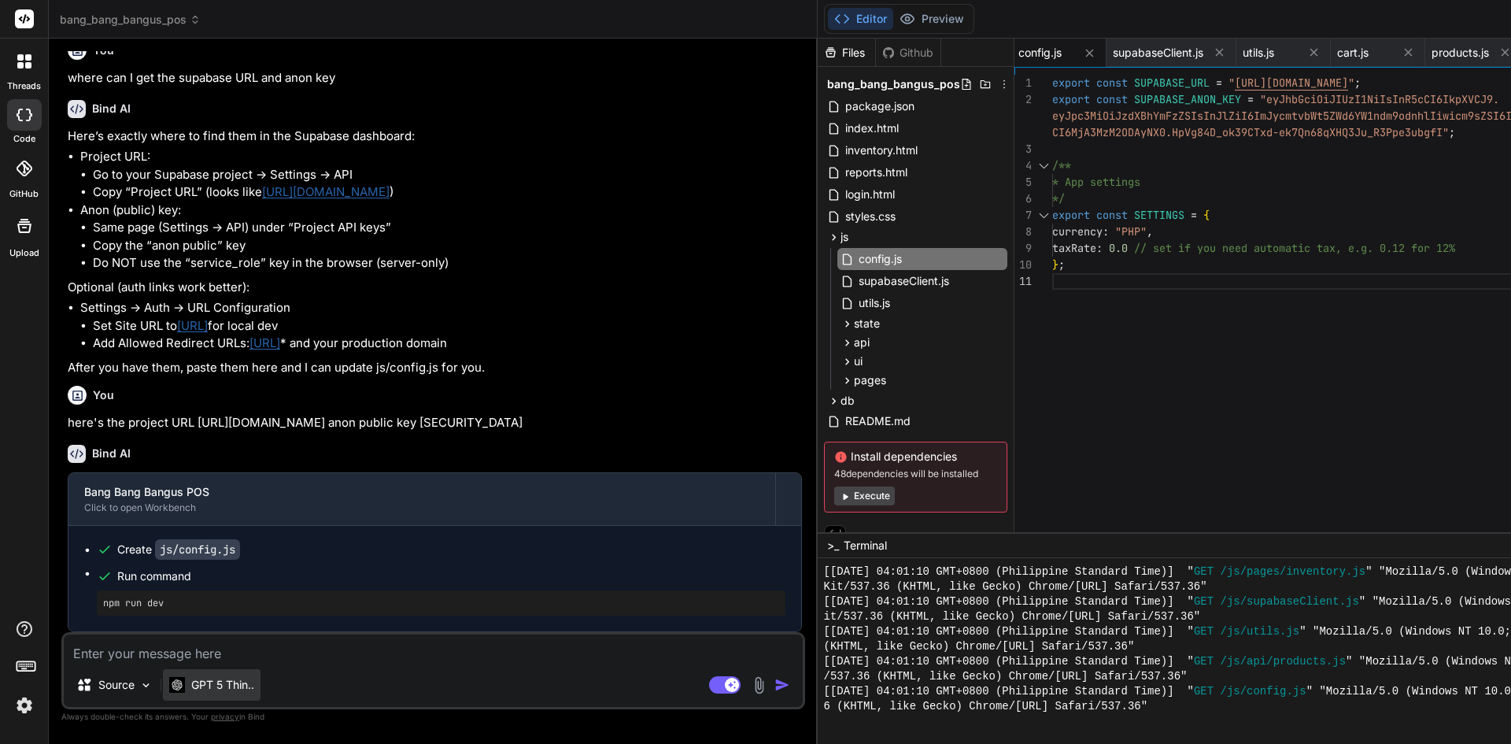
click at [227, 689] on p "GPT 5 Thin.." at bounding box center [222, 685] width 63 height 16
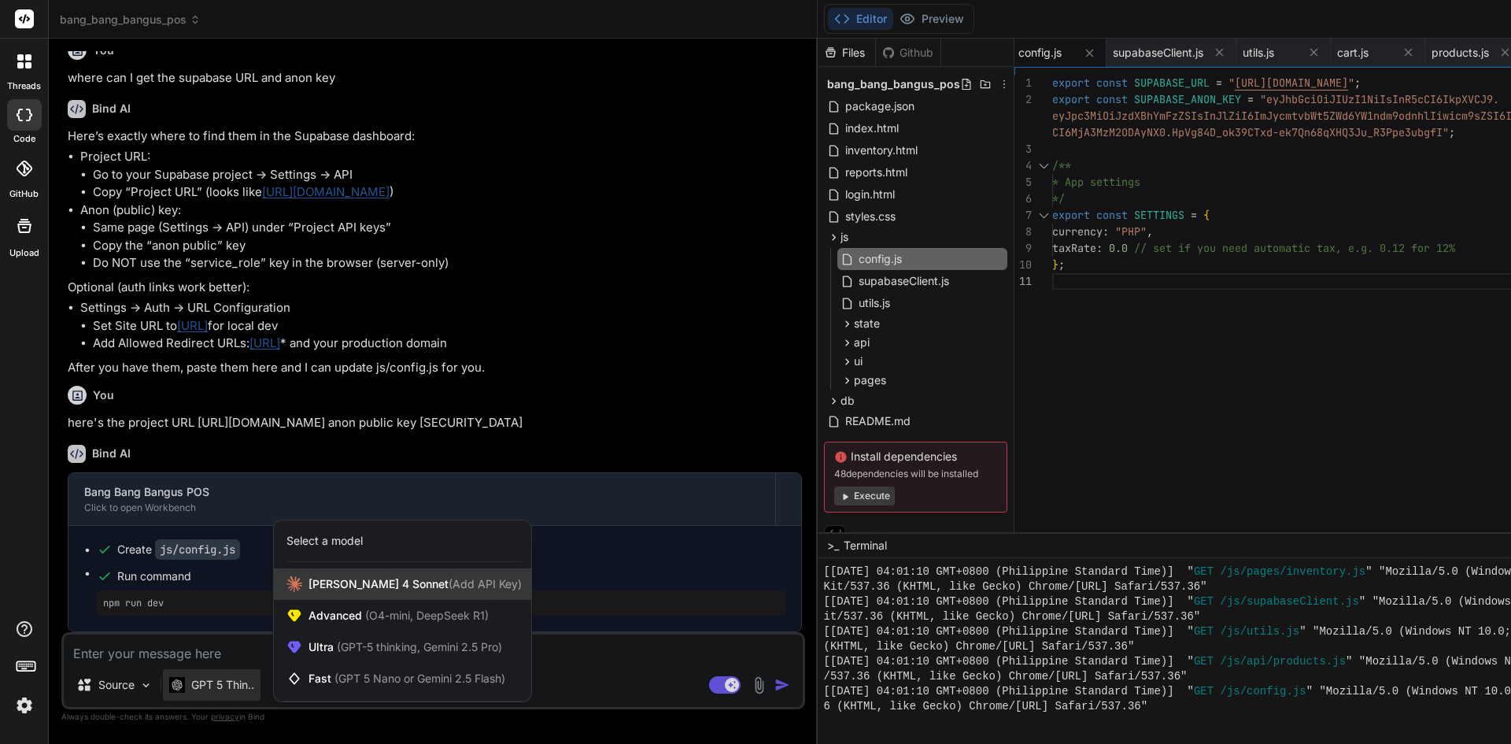
click at [352, 592] on div "[PERSON_NAME] 4 Sonnet (Add API Key)" at bounding box center [402, 583] width 257 height 31
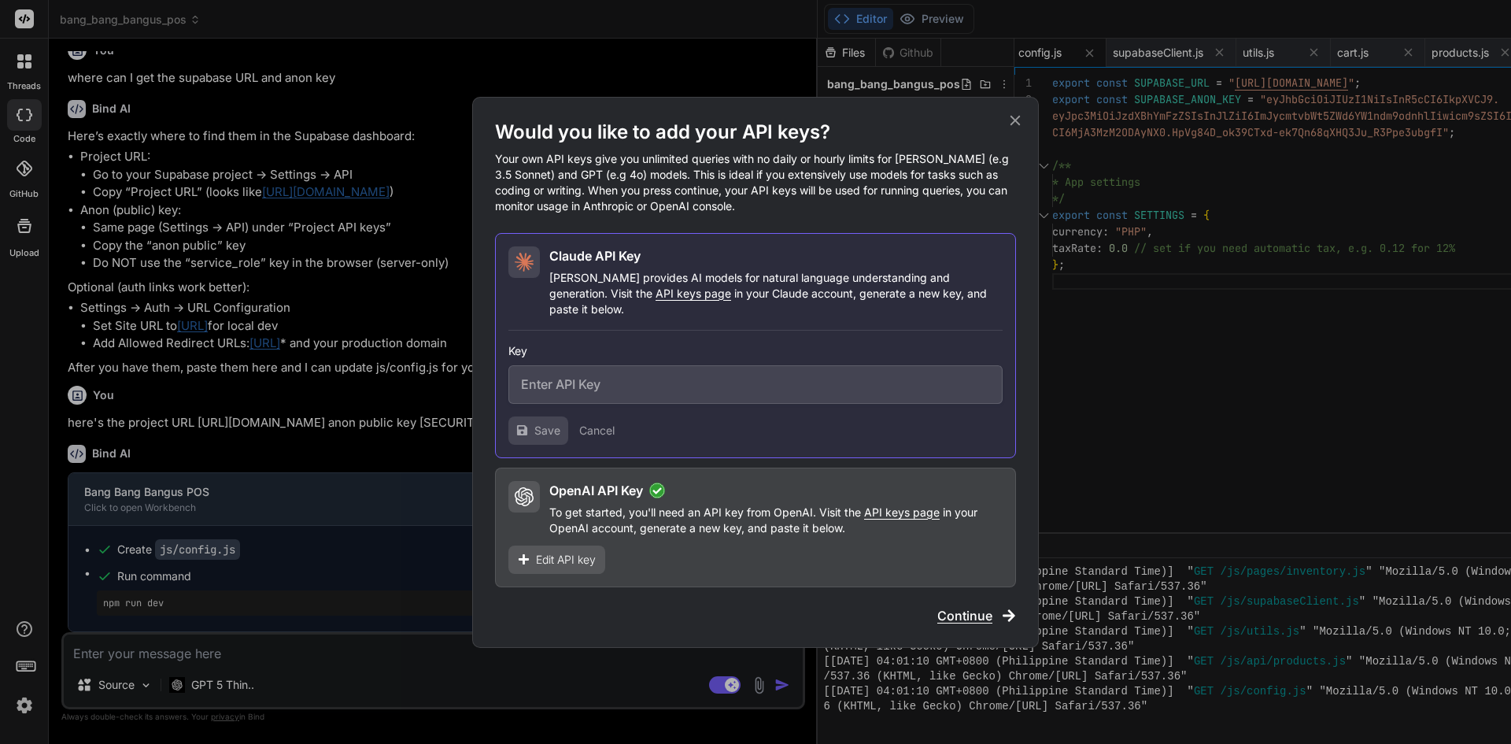
click at [586, 552] on span "Edit API key" at bounding box center [566, 560] width 60 height 16
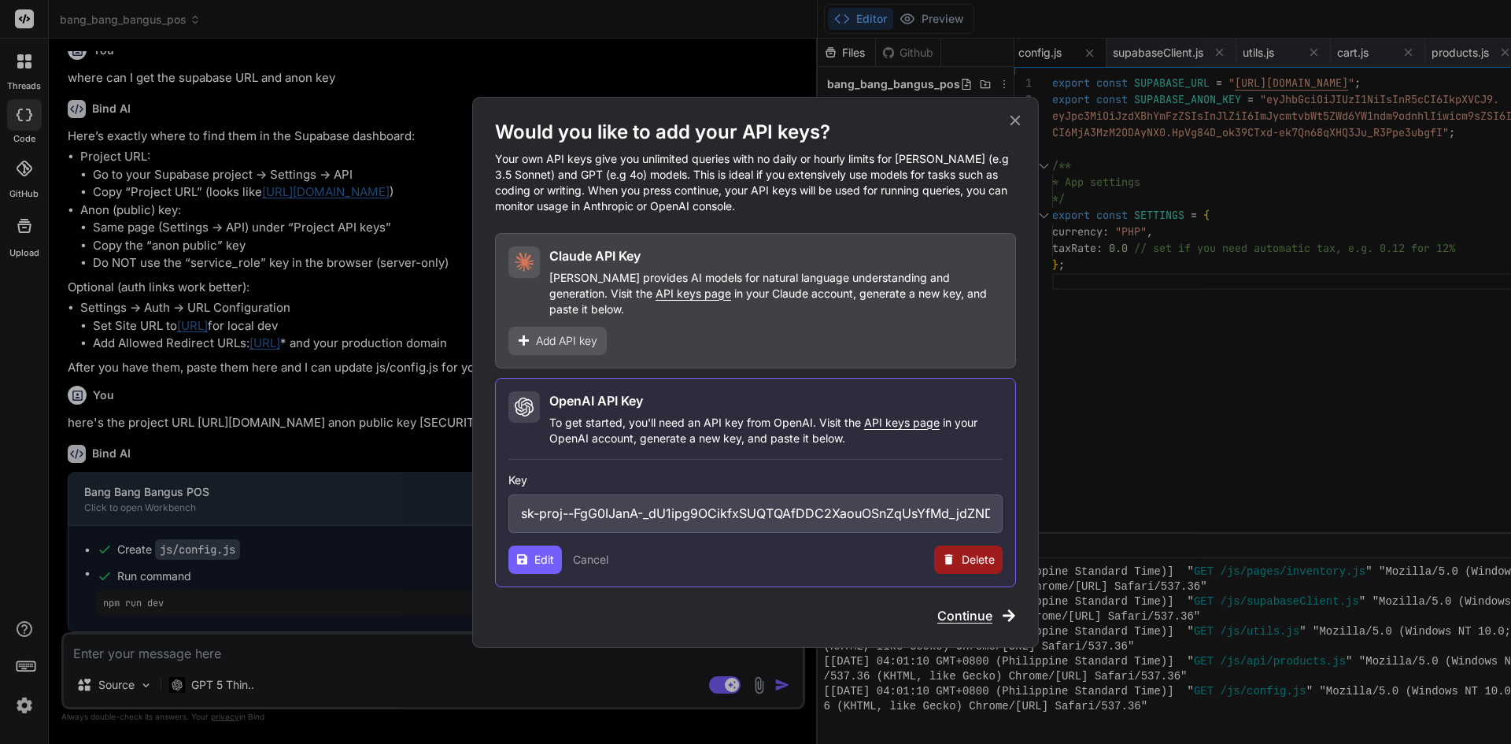
click at [549, 552] on span "Edit" at bounding box center [544, 560] width 20 height 16
click at [984, 610] on span "Continue" at bounding box center [964, 615] width 55 height 19
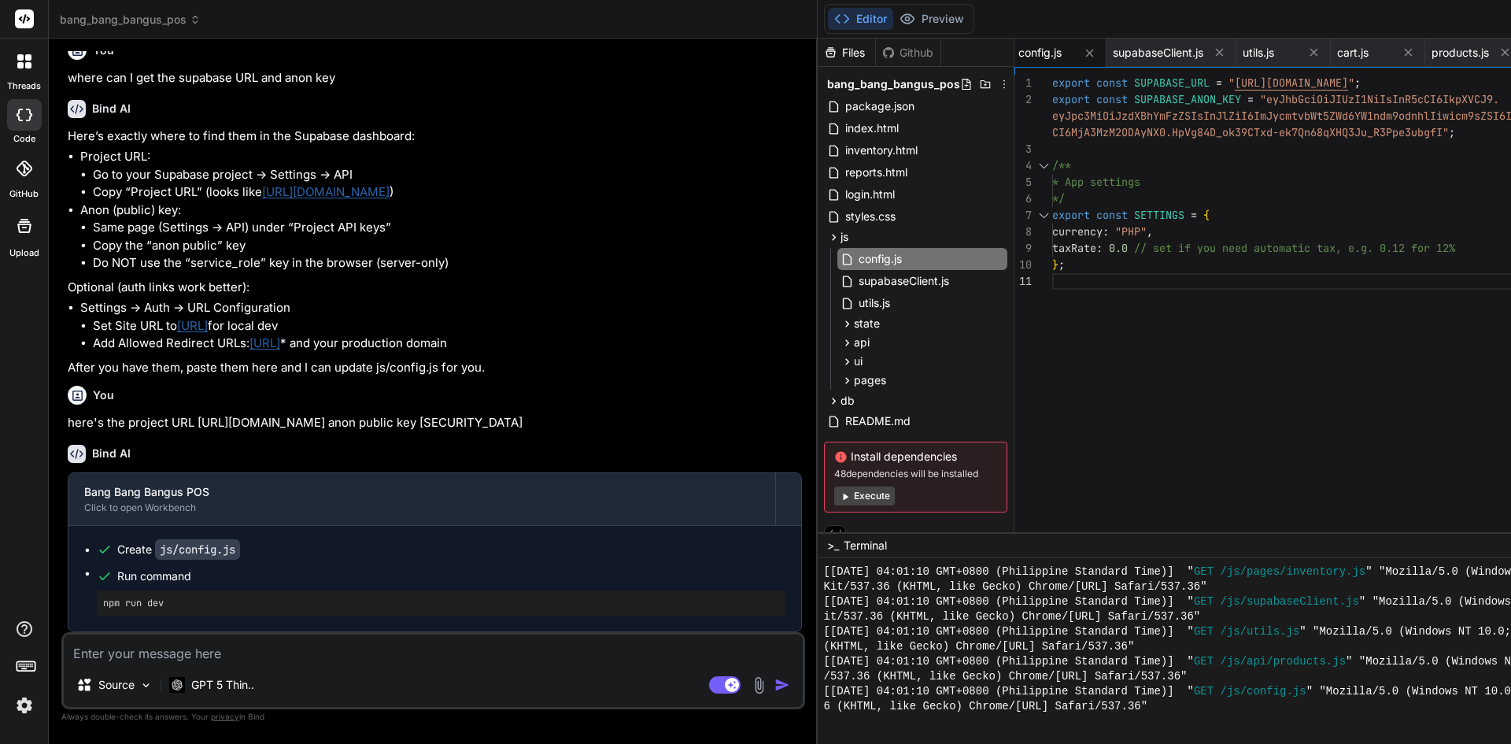
click at [309, 662] on textarea at bounding box center [433, 648] width 739 height 28
click at [893, 15] on button "Preview" at bounding box center [931, 19] width 77 height 22
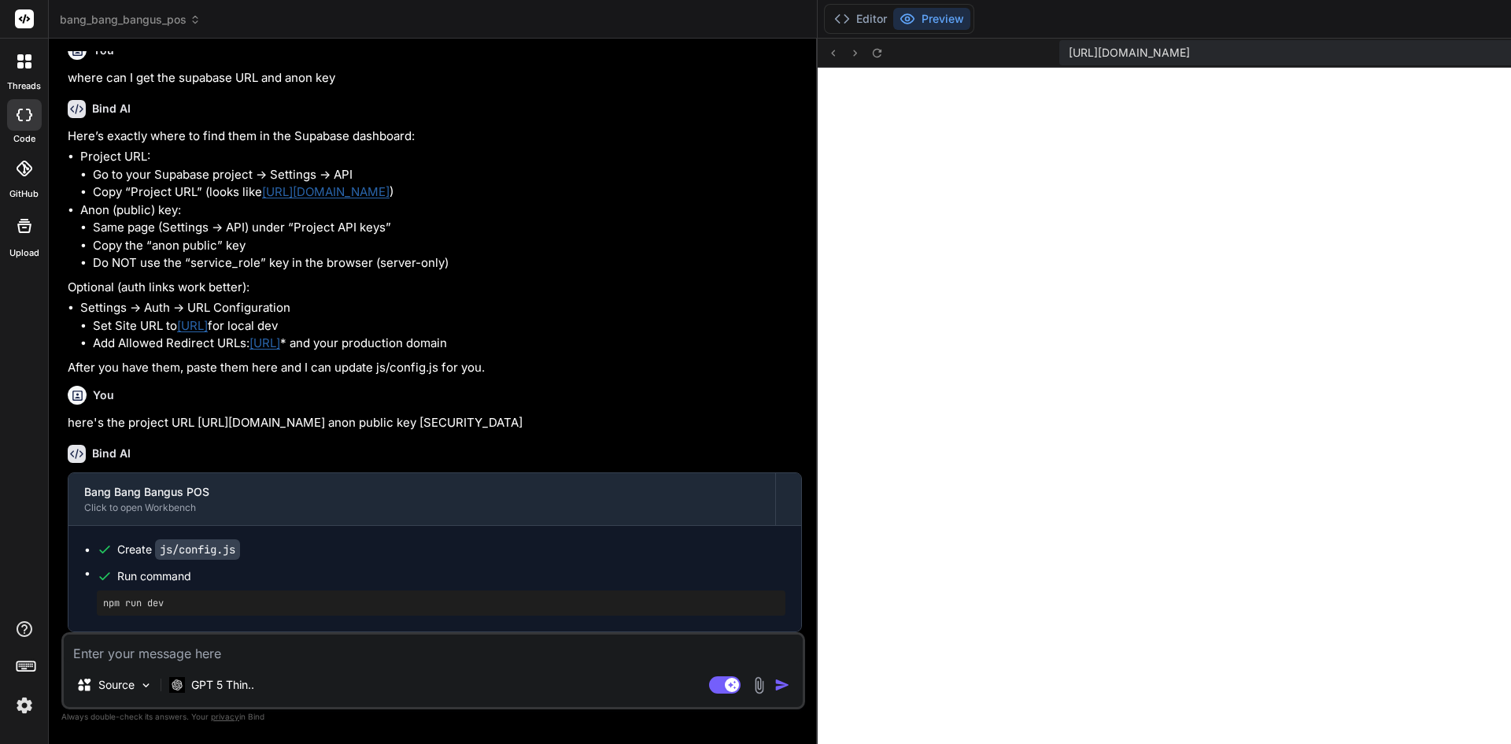
click at [259, 652] on textarea at bounding box center [433, 648] width 739 height 28
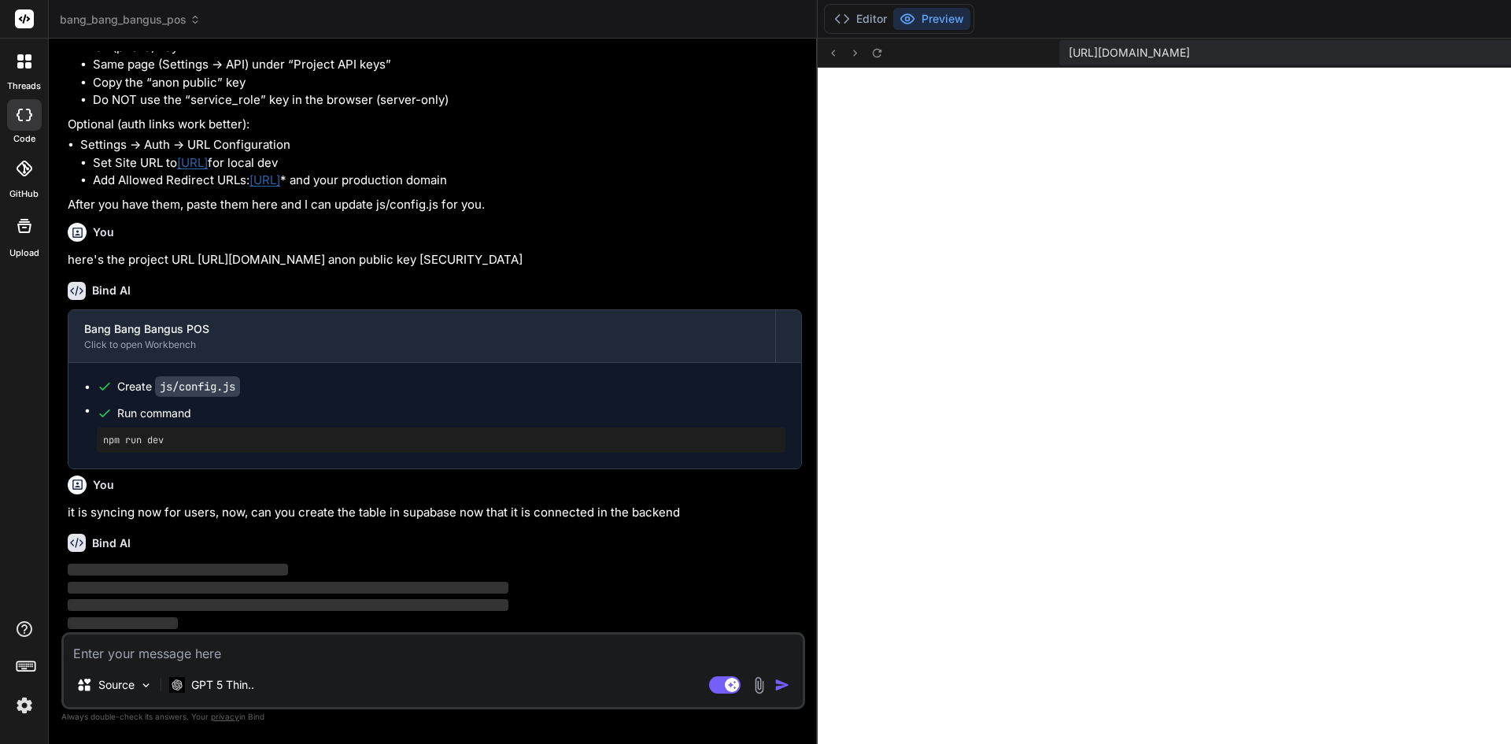
scroll to position [4352, 0]
click at [22, 713] on img at bounding box center [24, 705] width 27 height 27
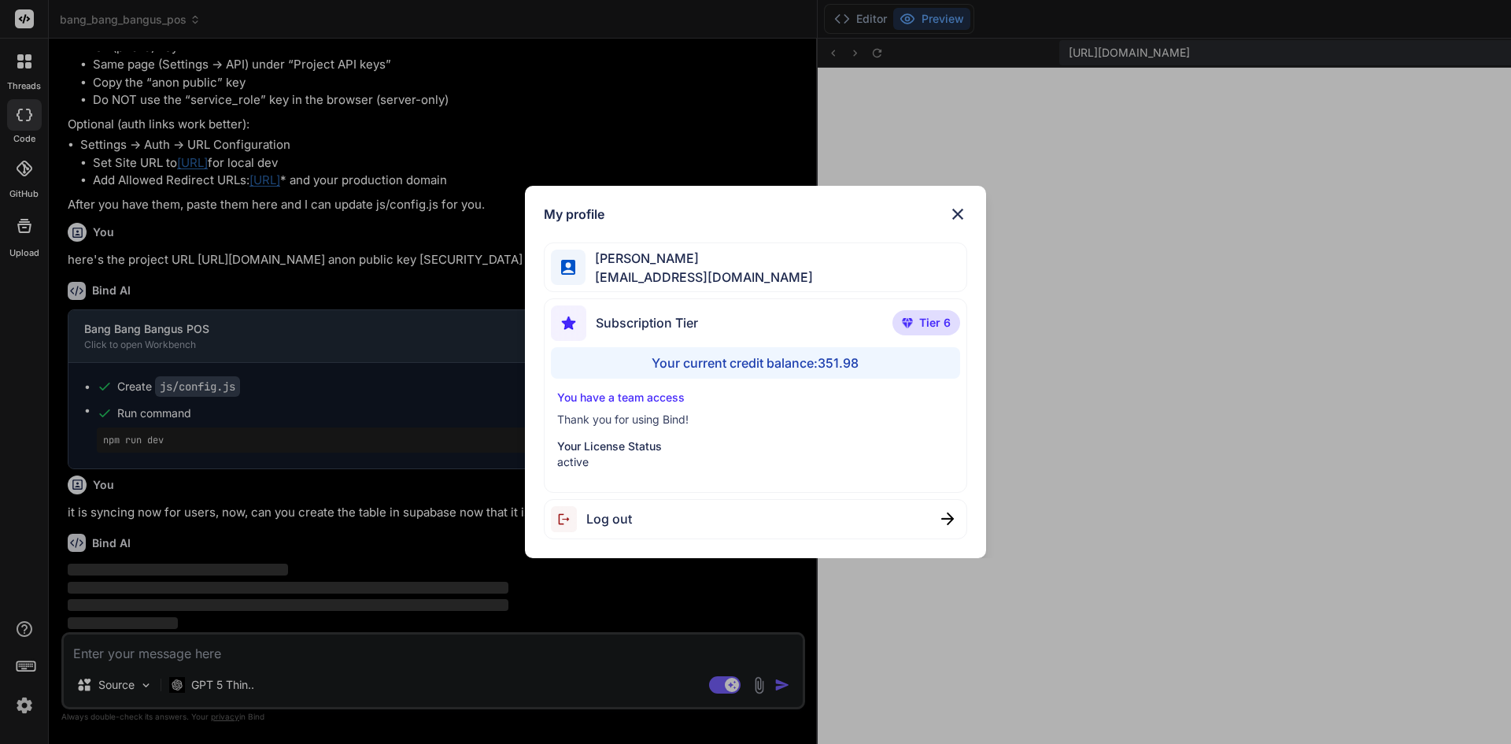
click at [955, 216] on img at bounding box center [957, 214] width 19 height 19
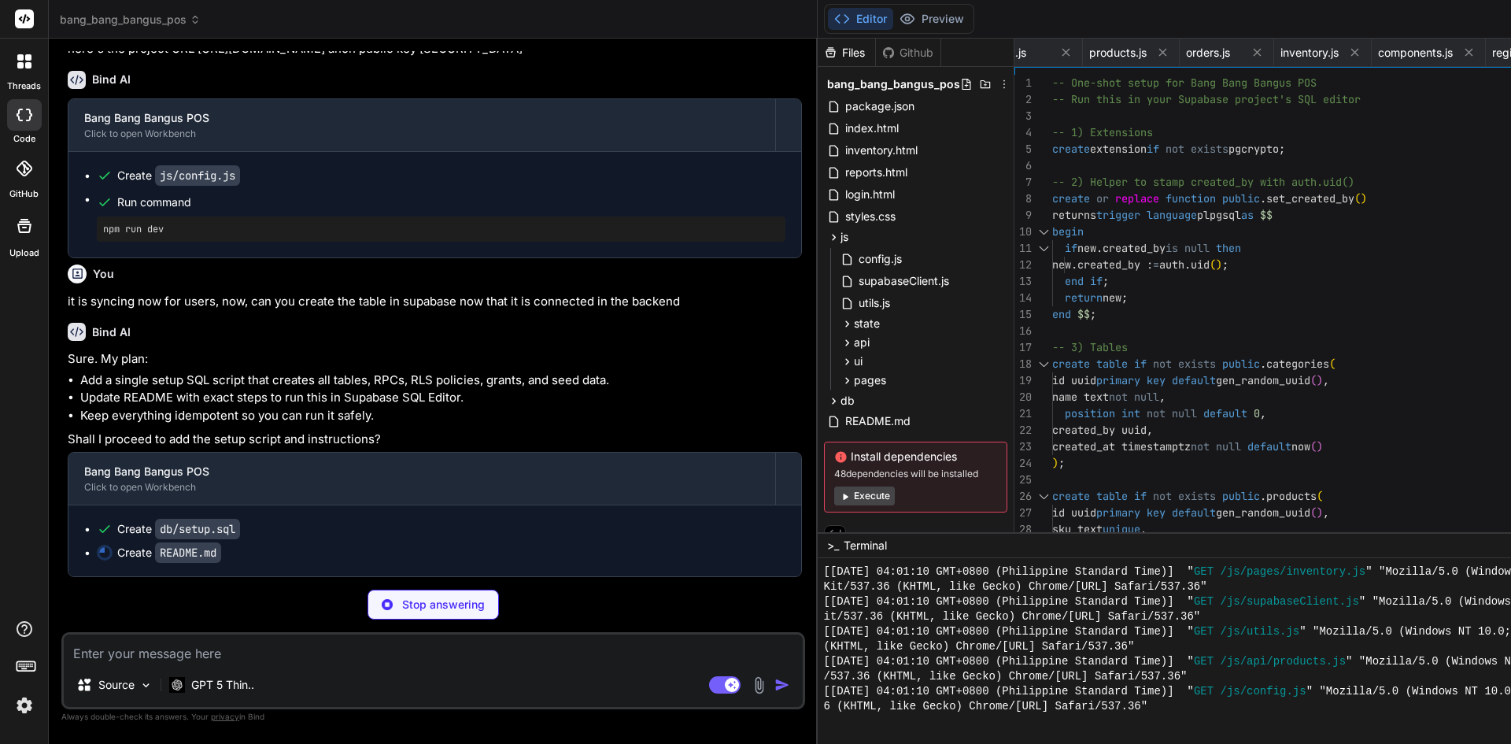
scroll to position [4581, 0]
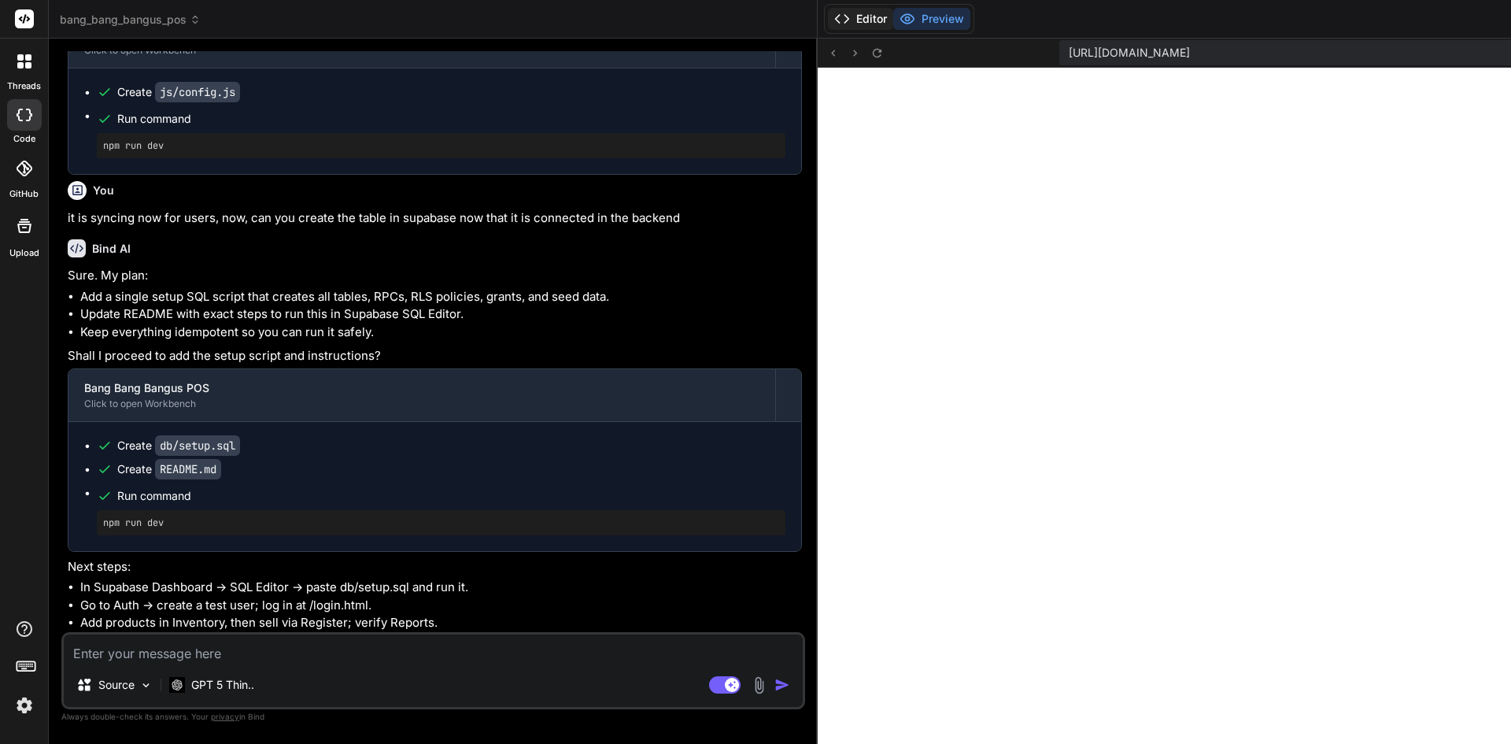
click at [828, 25] on button "Editor" at bounding box center [860, 19] width 65 height 22
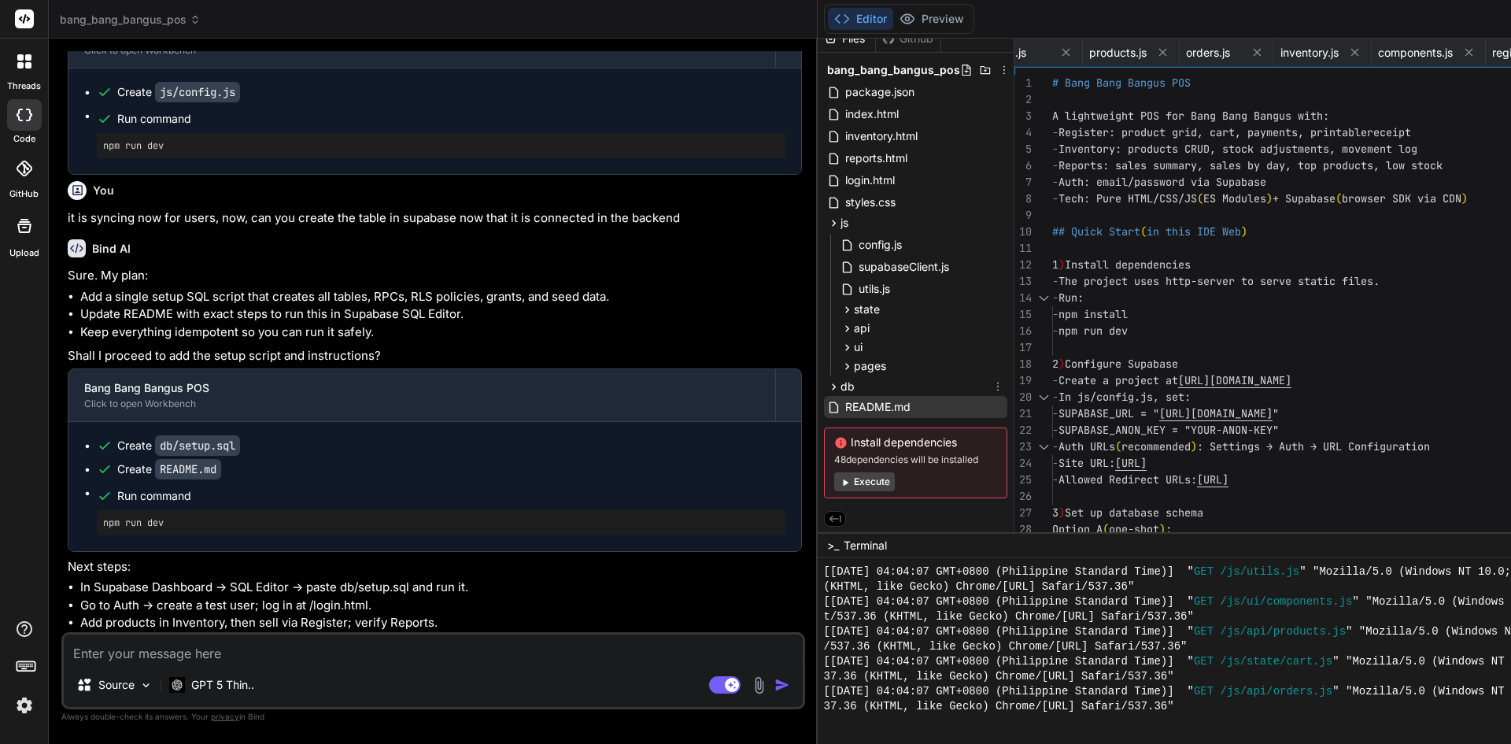
scroll to position [18, 0]
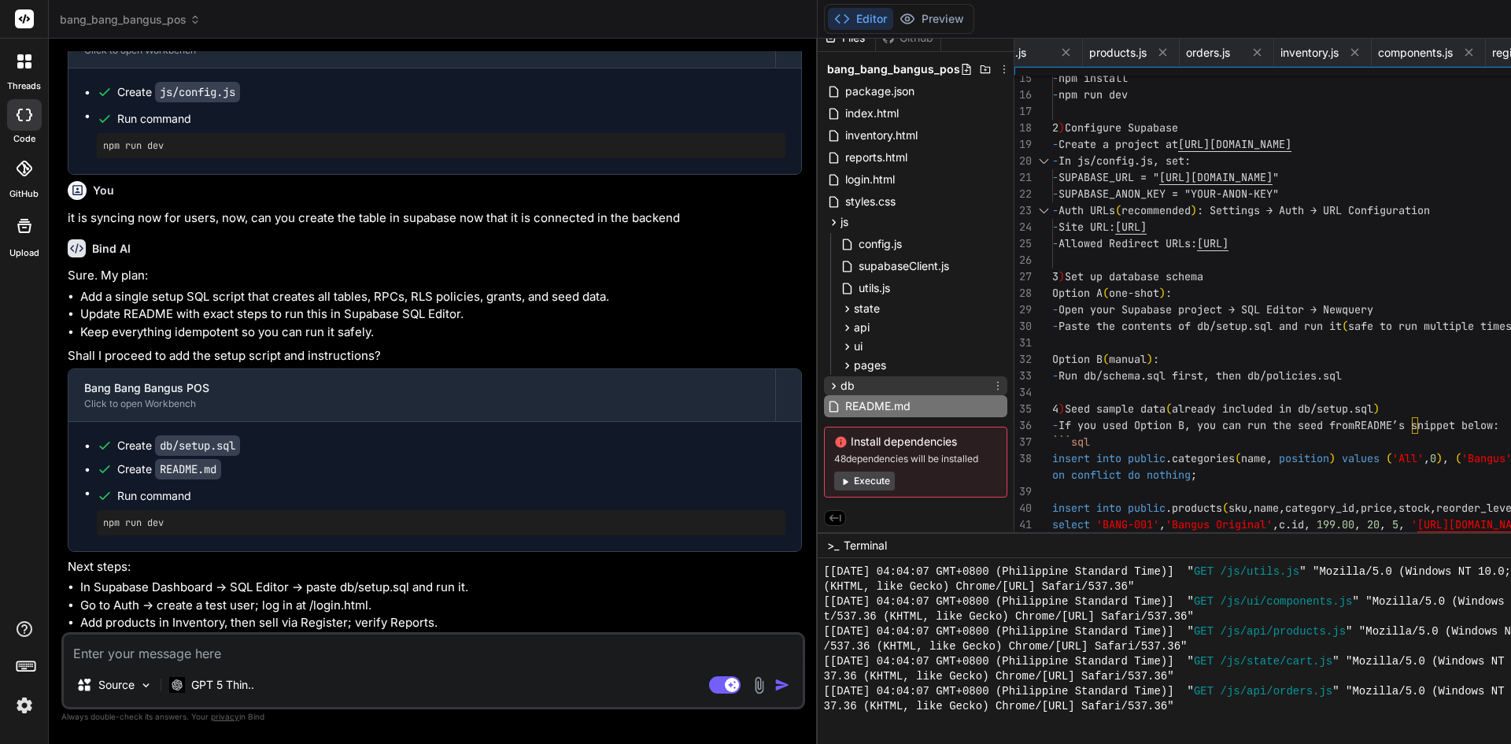
click at [827, 385] on icon at bounding box center [833, 385] width 13 height 13
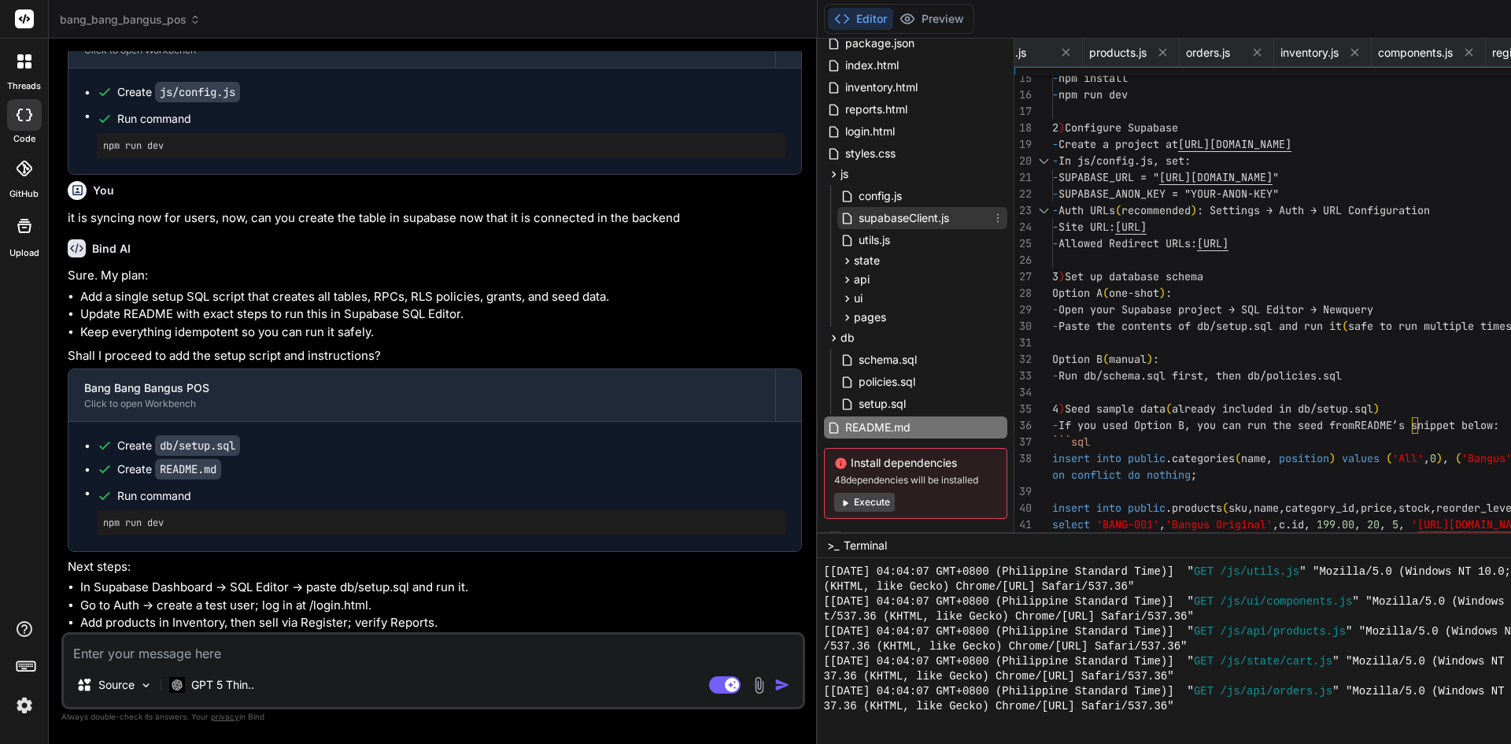
scroll to position [87, 0]
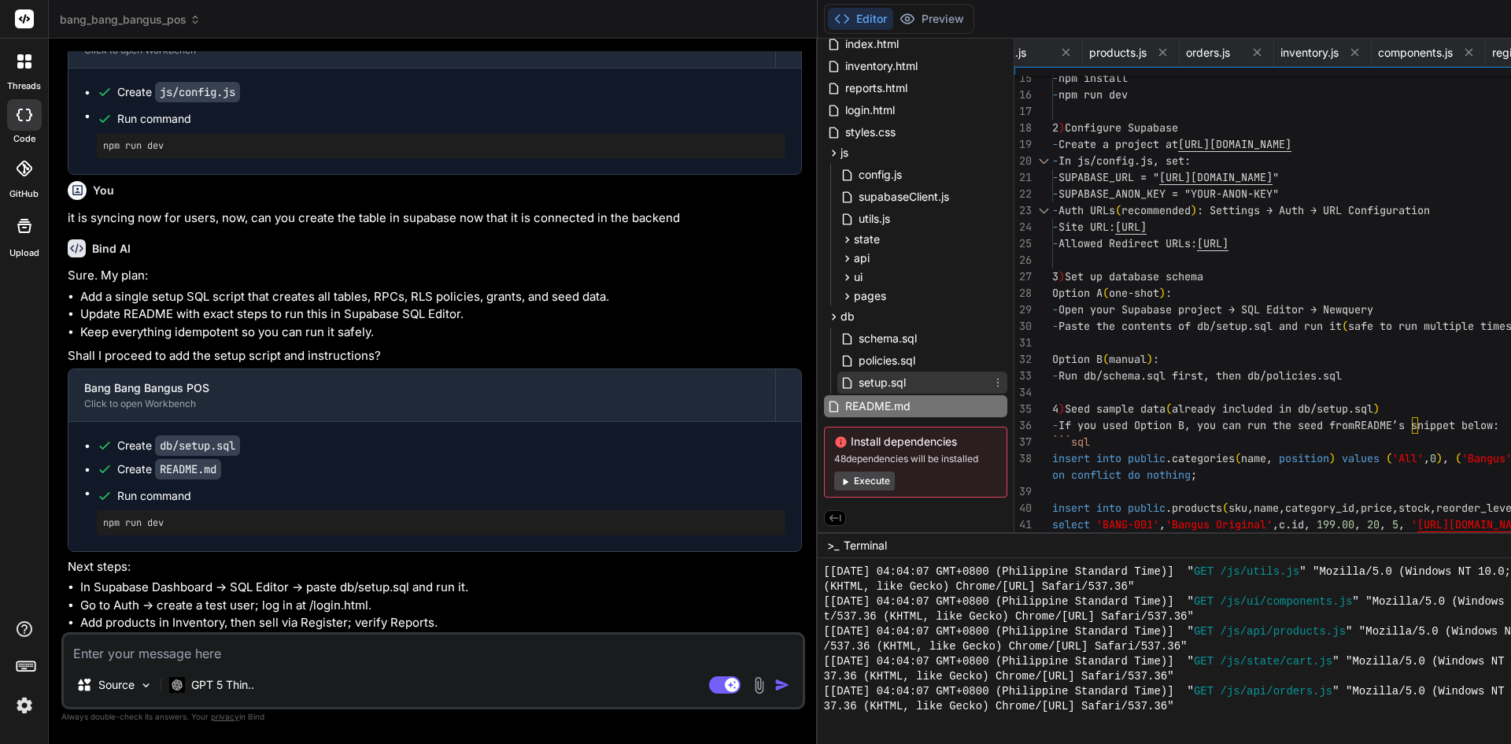
click at [857, 383] on span "setup.sql" at bounding box center [882, 382] width 50 height 19
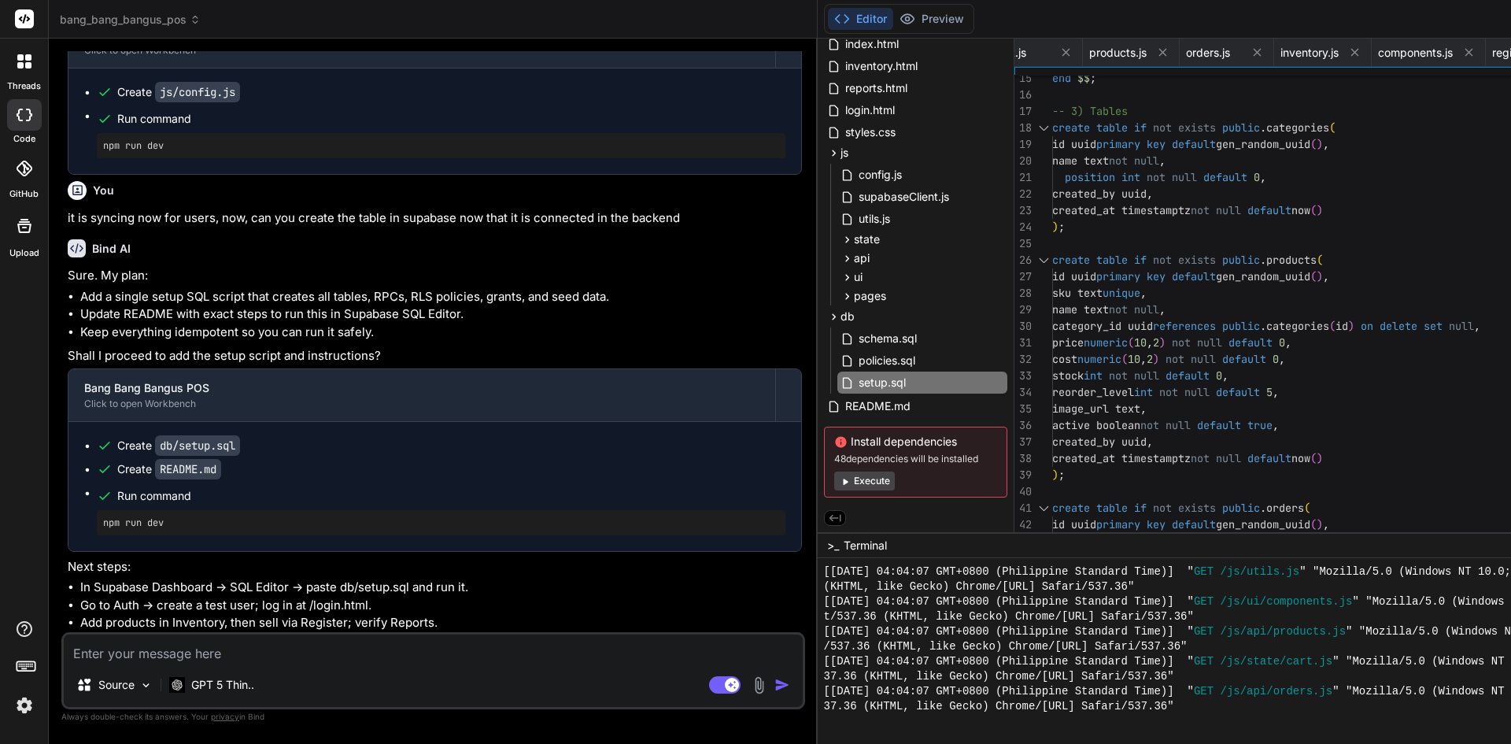
scroll to position [0, 0]
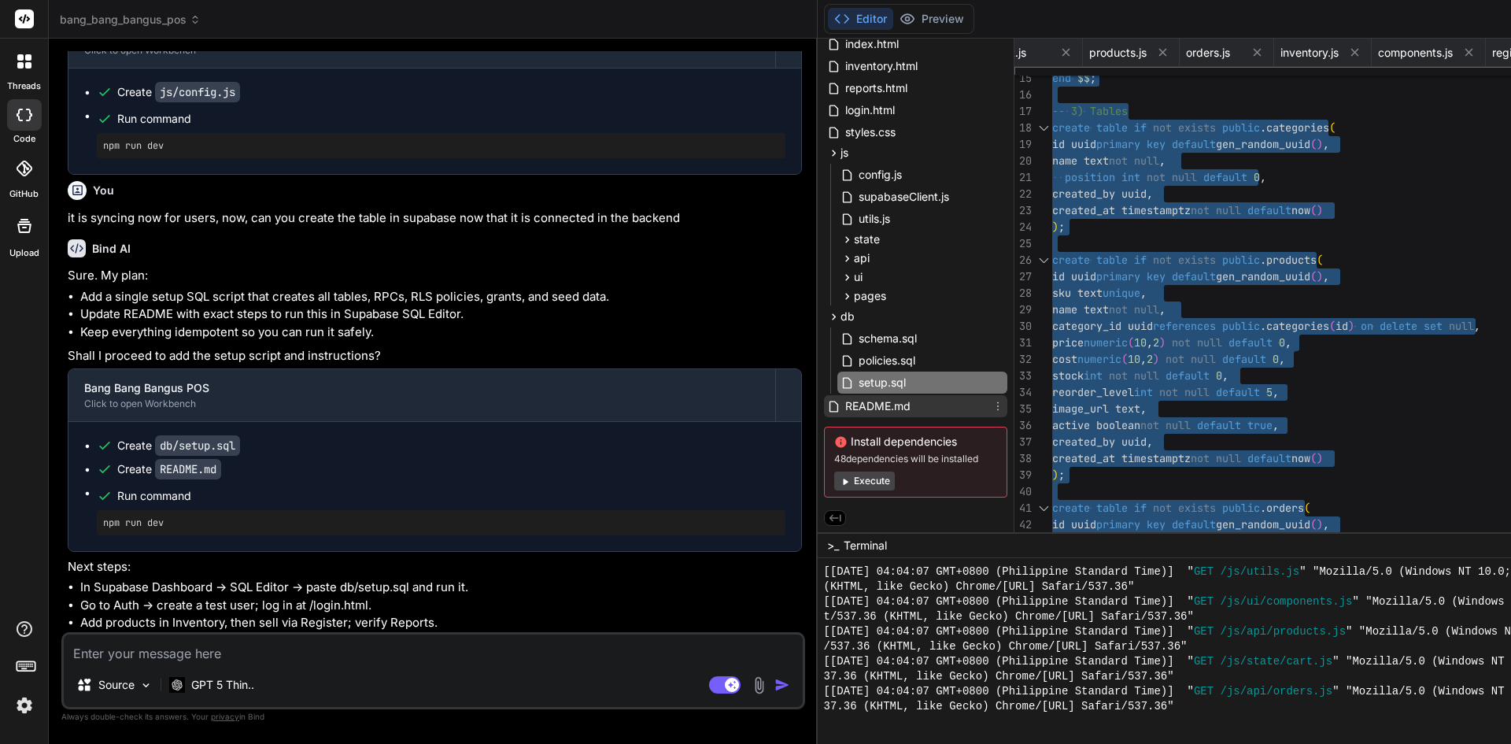
click at [824, 396] on div "README.md" at bounding box center [915, 406] width 183 height 22
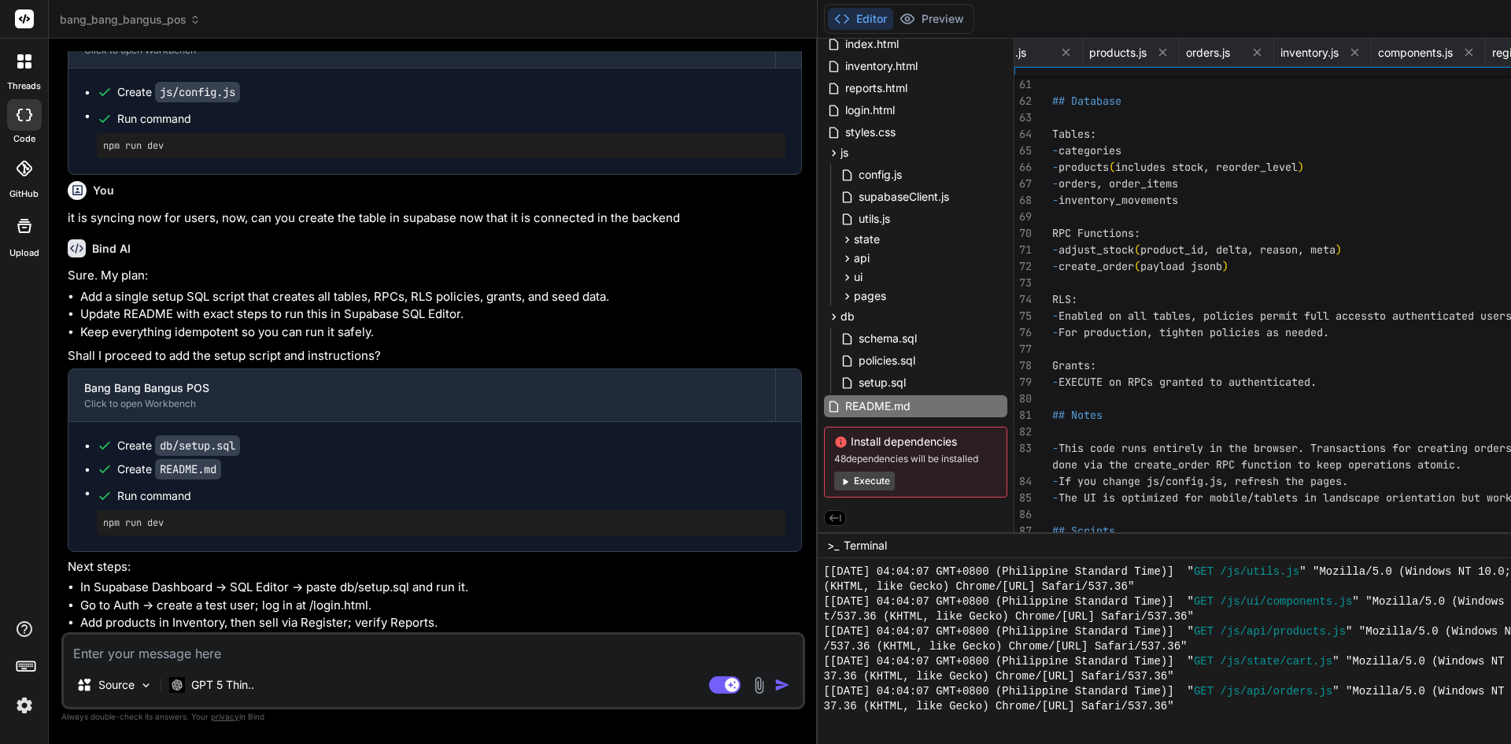
click at [378, 650] on textarea at bounding box center [433, 648] width 739 height 28
click at [900, 26] on icon at bounding box center [908, 19] width 16 height 16
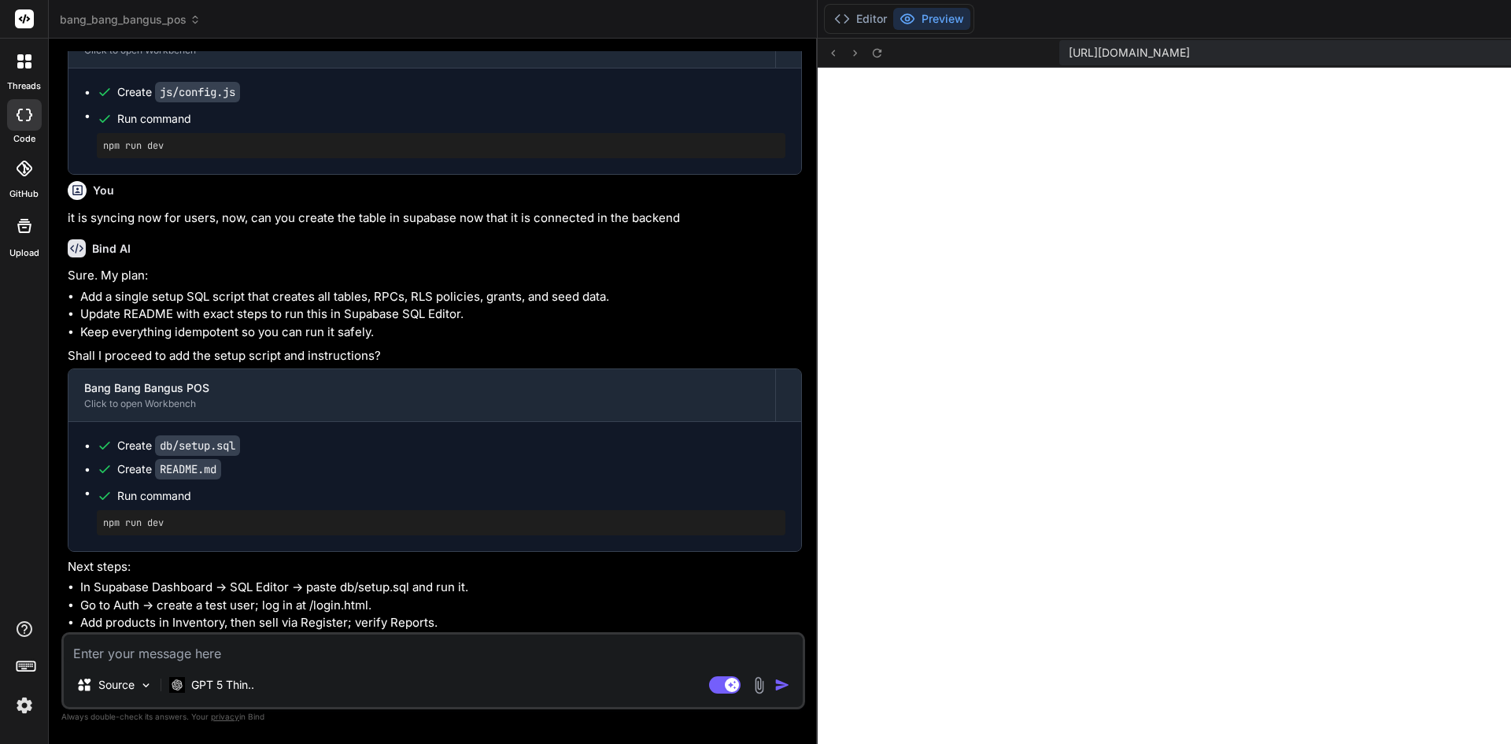
click at [267, 641] on textarea at bounding box center [433, 648] width 739 height 28
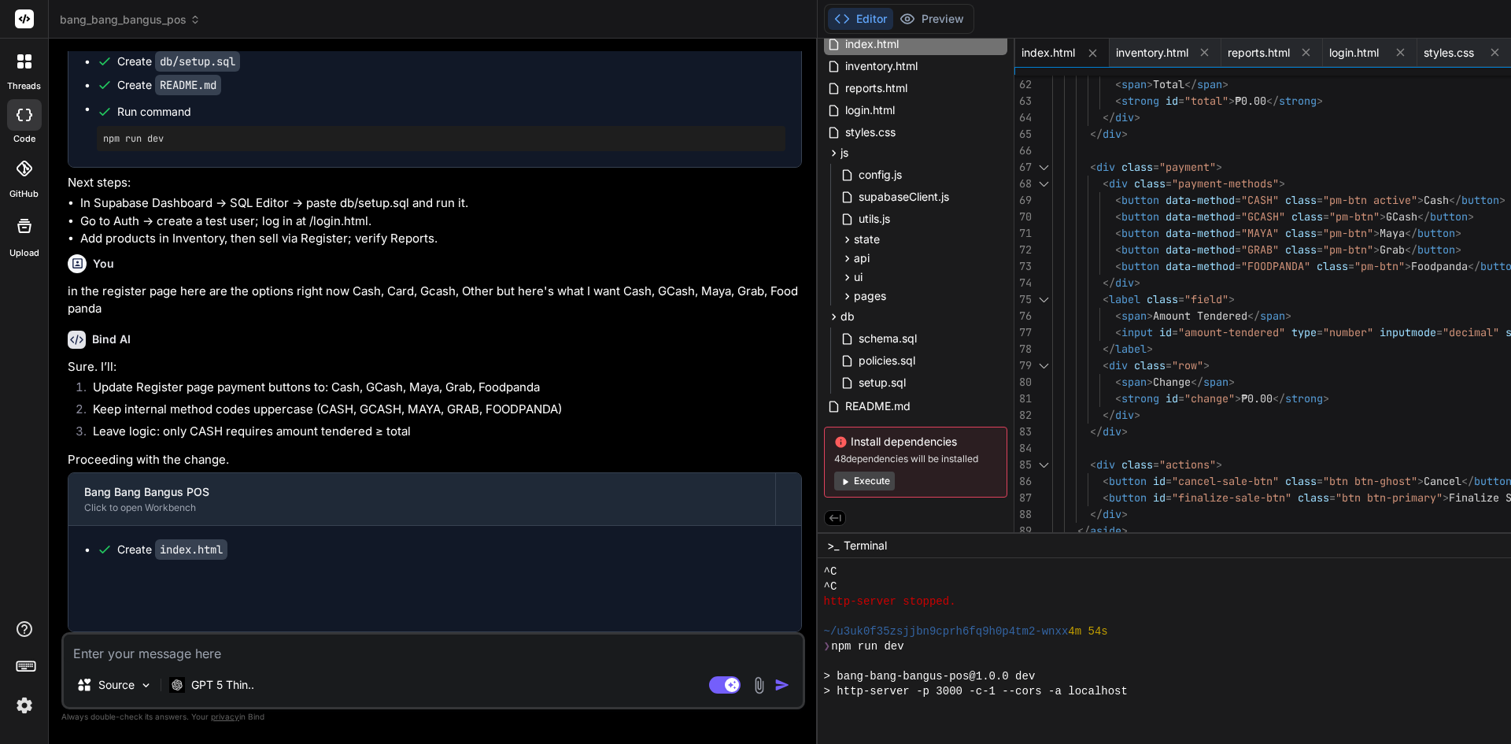
scroll to position [5072, 0]
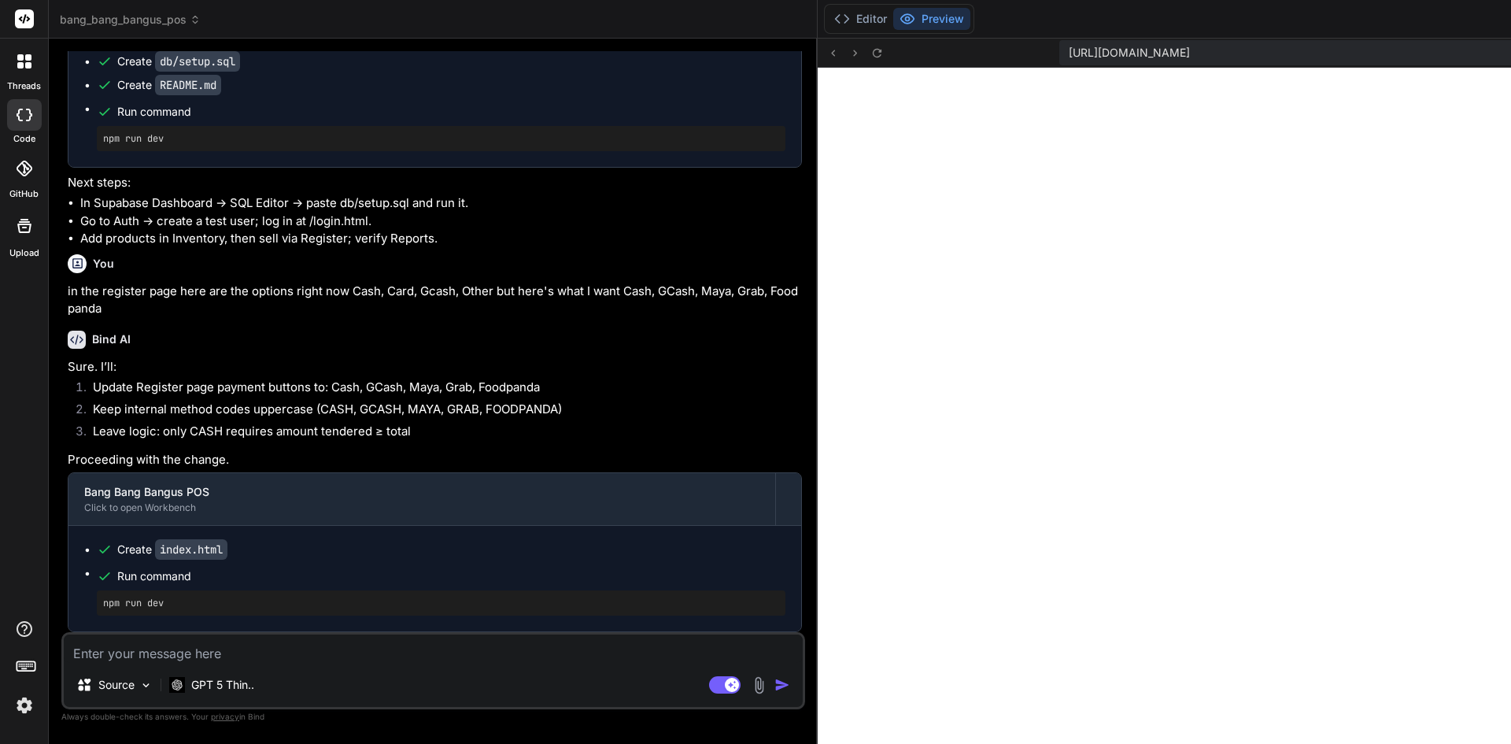
click at [203, 664] on div "Source GPT 5 Thin.. Agent Mode. When this toggle is activated, AI automatically…" at bounding box center [433, 670] width 744 height 77
click at [203, 666] on div "Source GPT 5 Thin.. Agent Mode. When this toggle is activated, AI automatically…" at bounding box center [433, 670] width 744 height 77
click at [191, 660] on textarea at bounding box center [433, 648] width 739 height 28
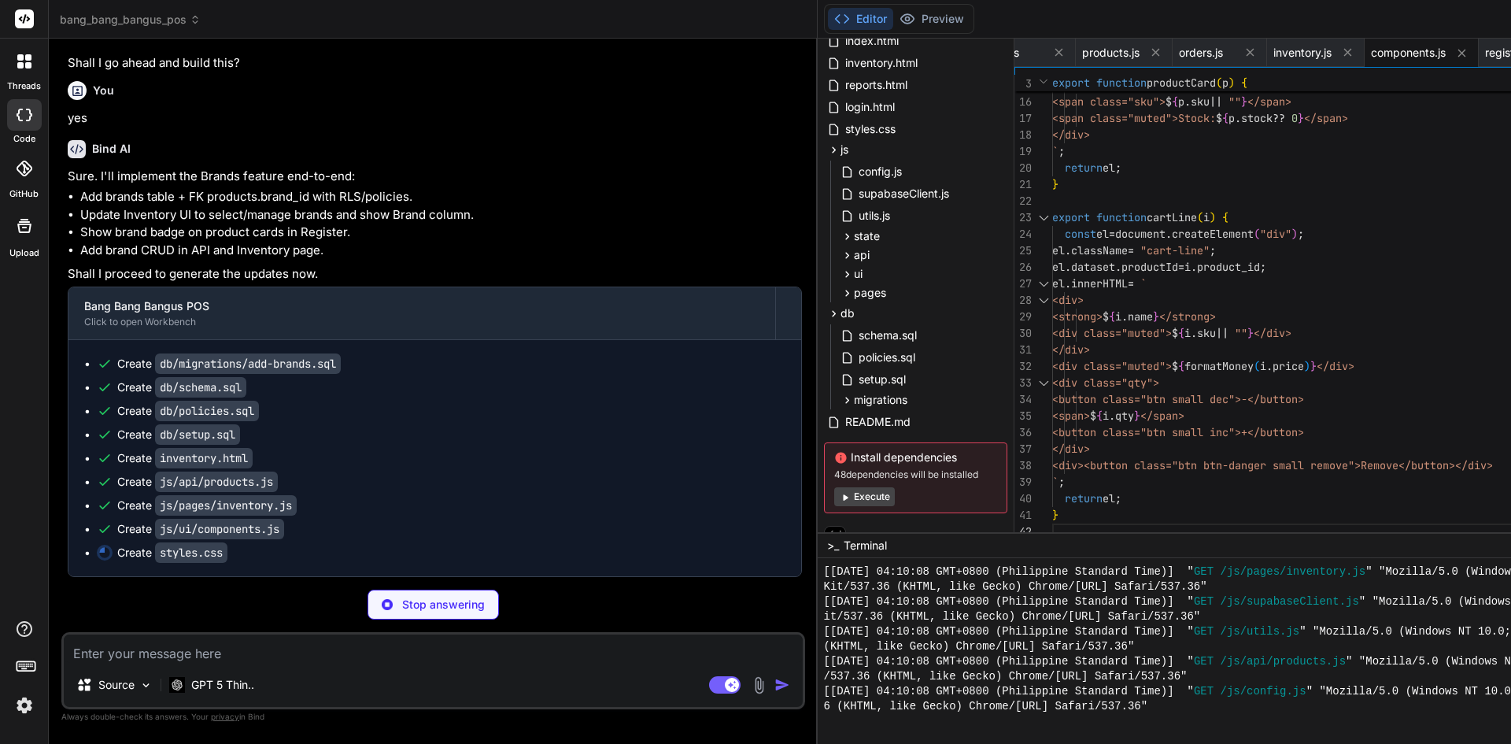
scroll to position [0, 513]
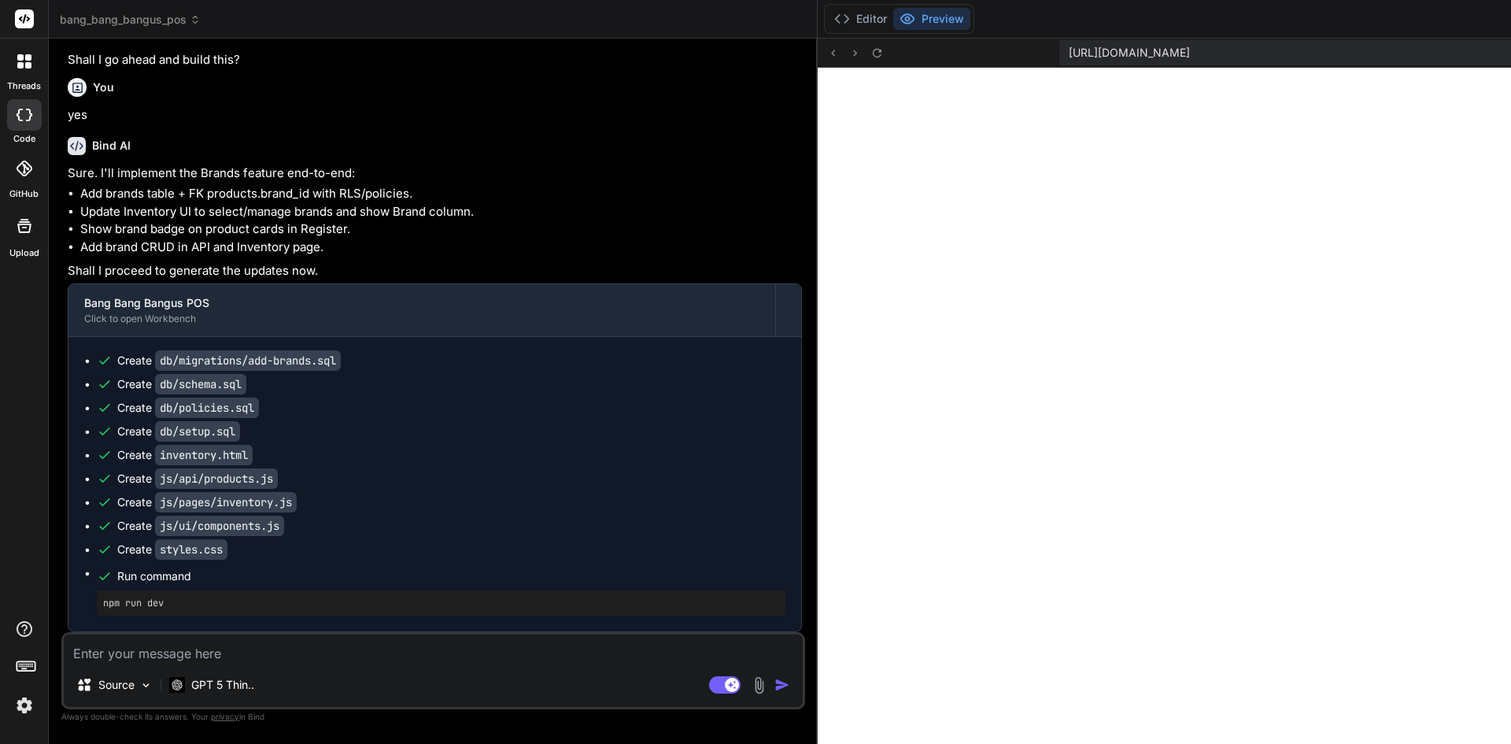
click at [308, 644] on textarea at bounding box center [433, 648] width 739 height 28
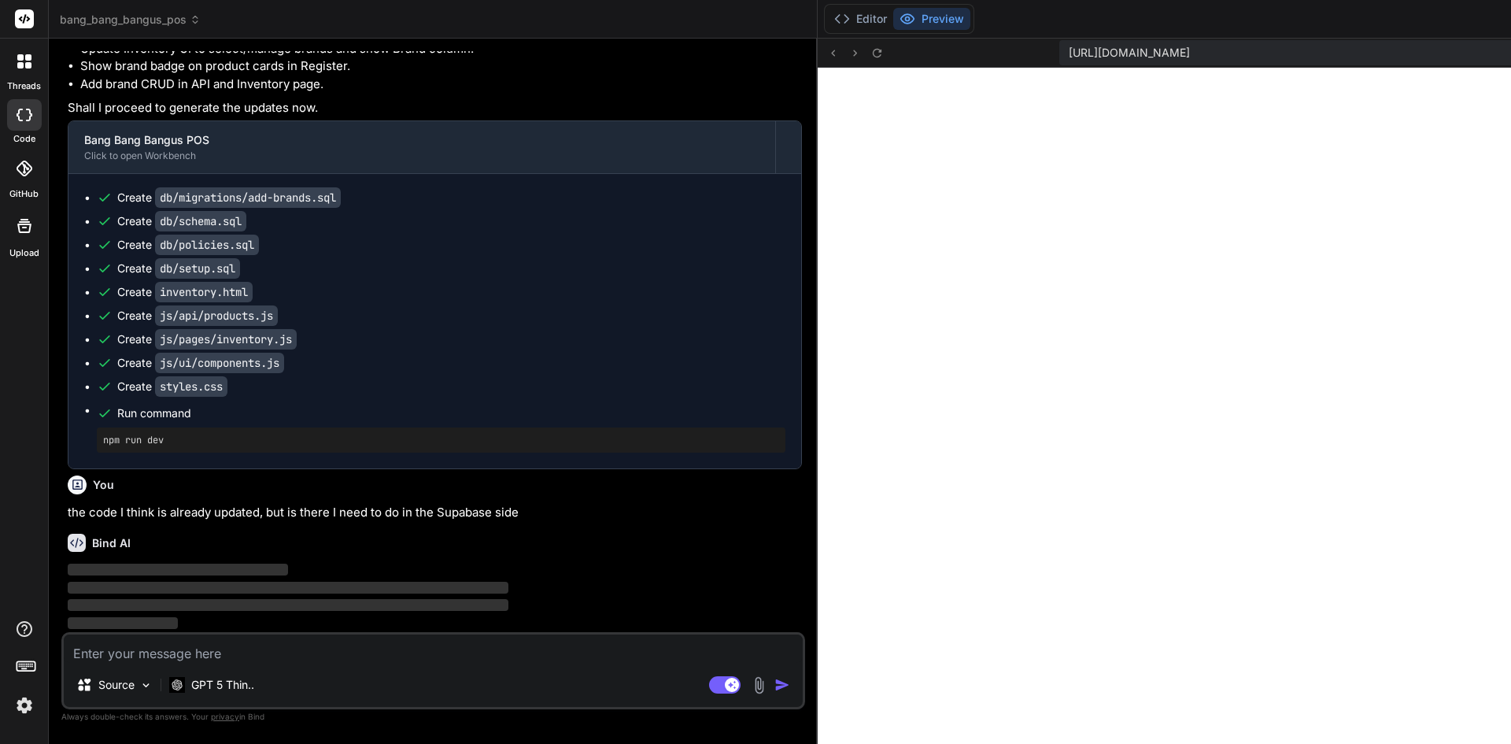
scroll to position [6303, 0]
click at [828, 17] on button "Editor" at bounding box center [860, 19] width 65 height 22
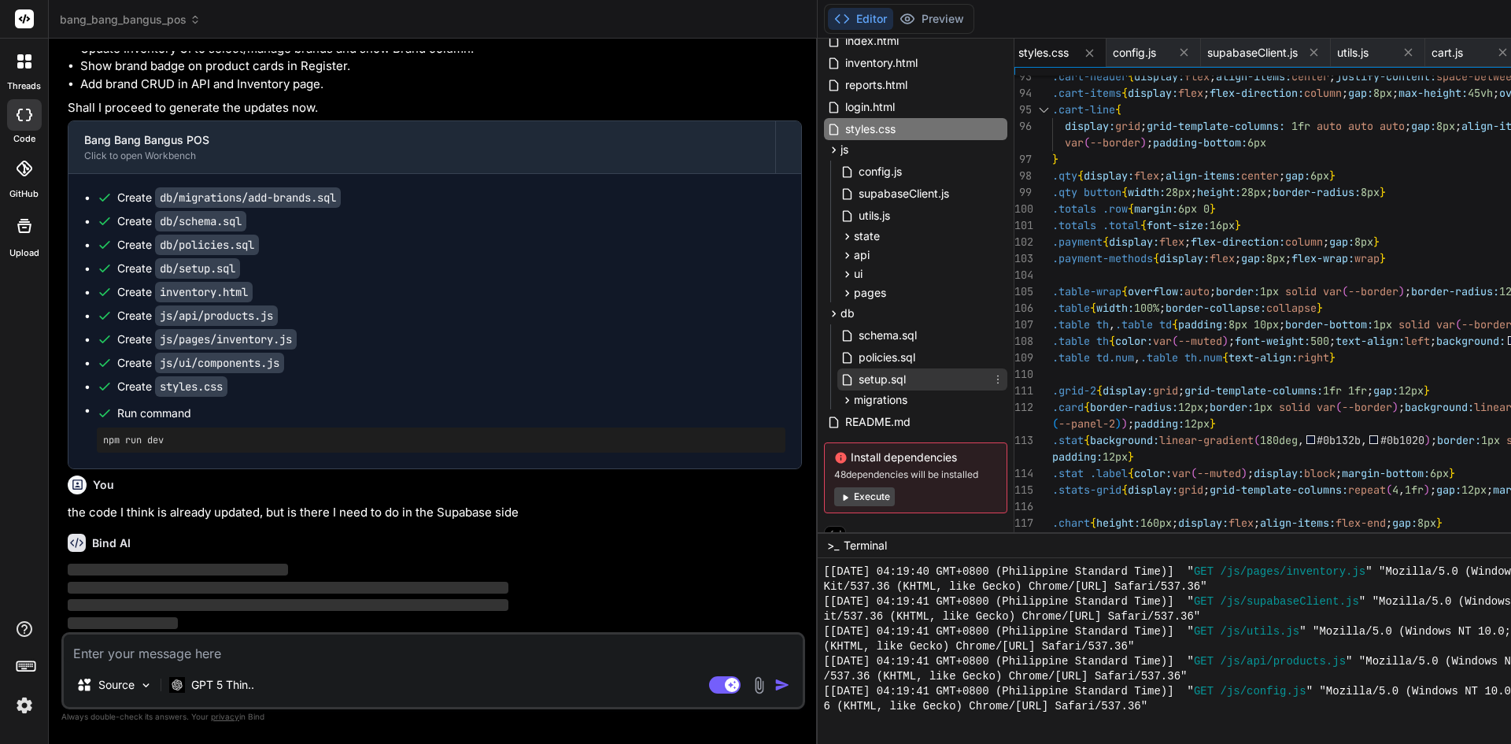
click at [857, 379] on span "setup.sql" at bounding box center [882, 379] width 50 height 19
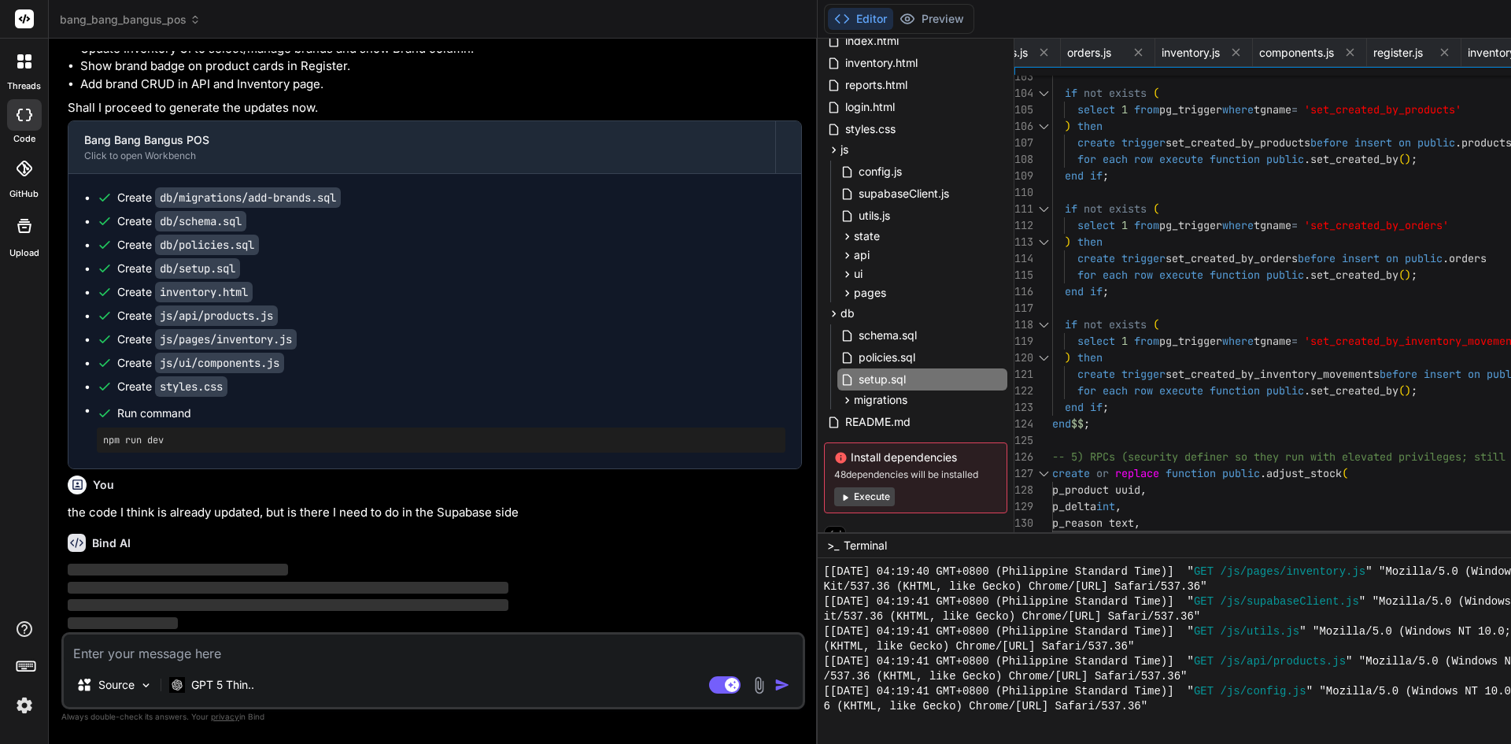
scroll to position [0, 0]
click at [824, 415] on div "README.md" at bounding box center [915, 422] width 183 height 22
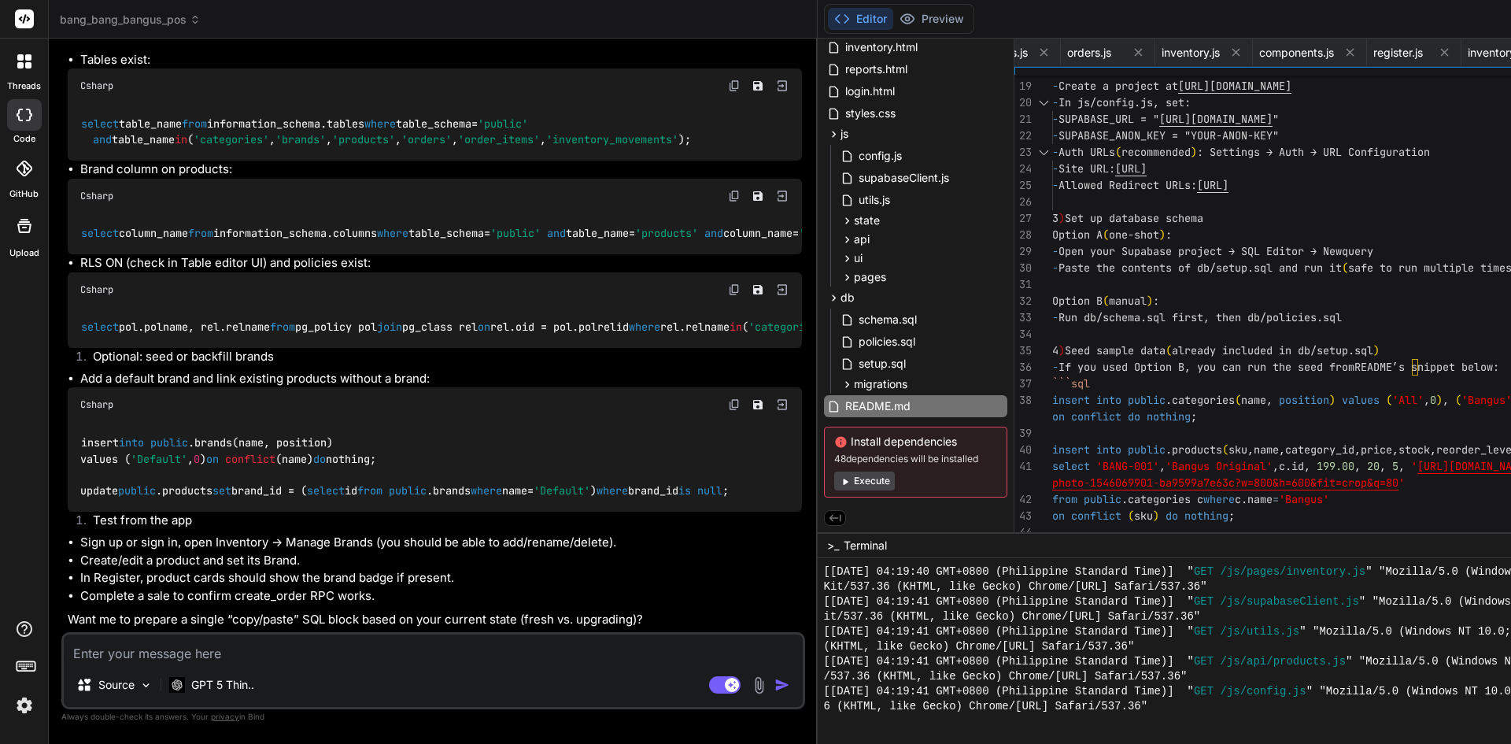
scroll to position [6728, 0]
click at [857, 360] on span "setup.sql" at bounding box center [882, 363] width 50 height 19
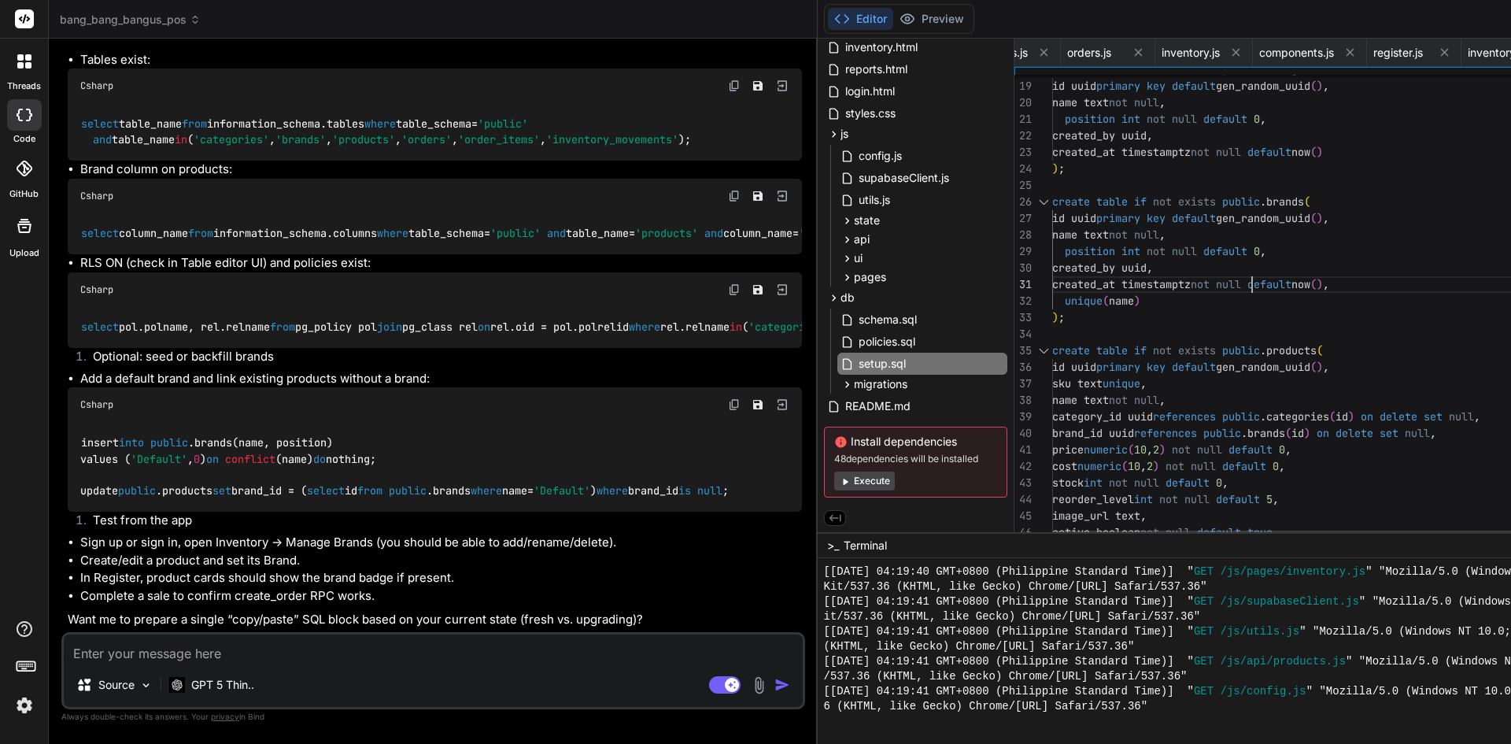
scroll to position [0, 0]
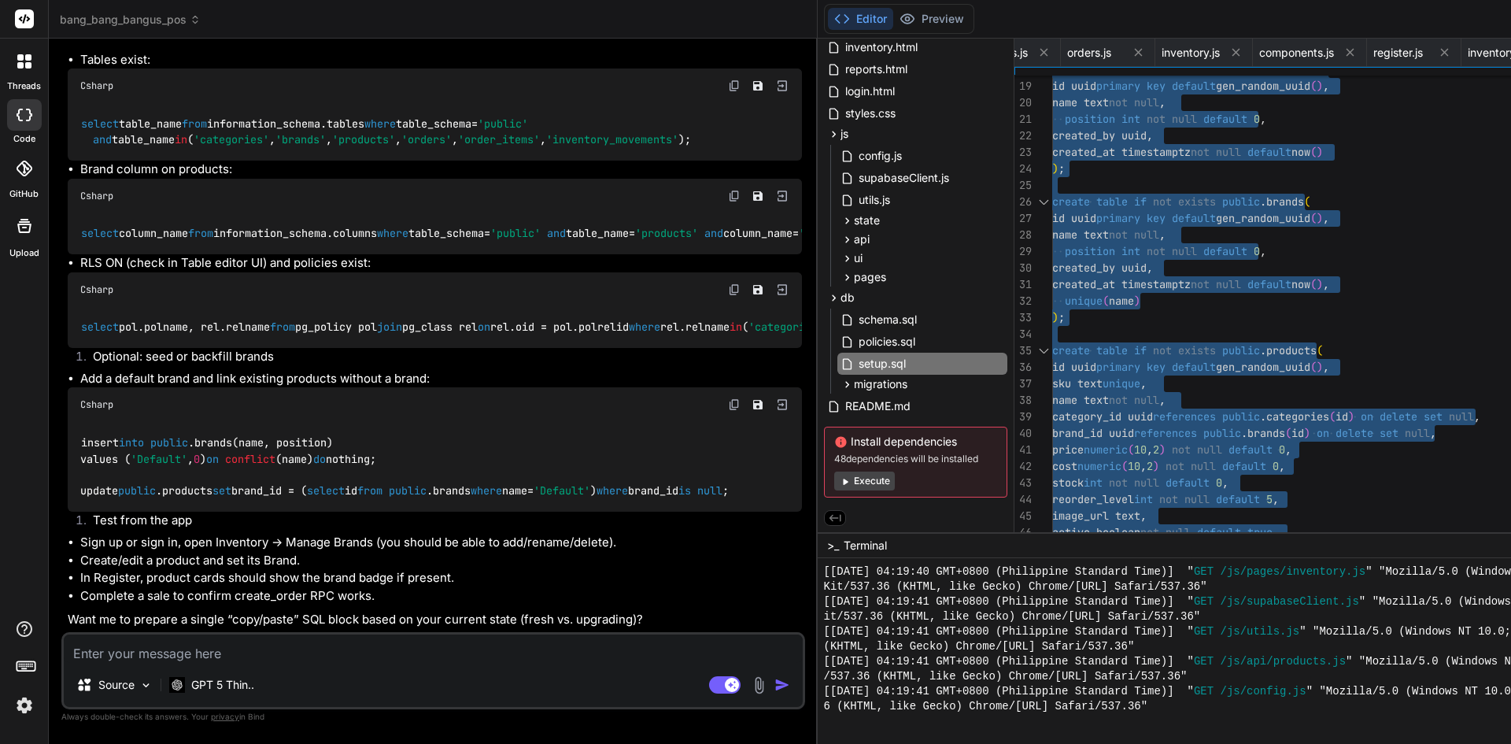
click at [278, 658] on textarea at bounding box center [433, 648] width 739 height 28
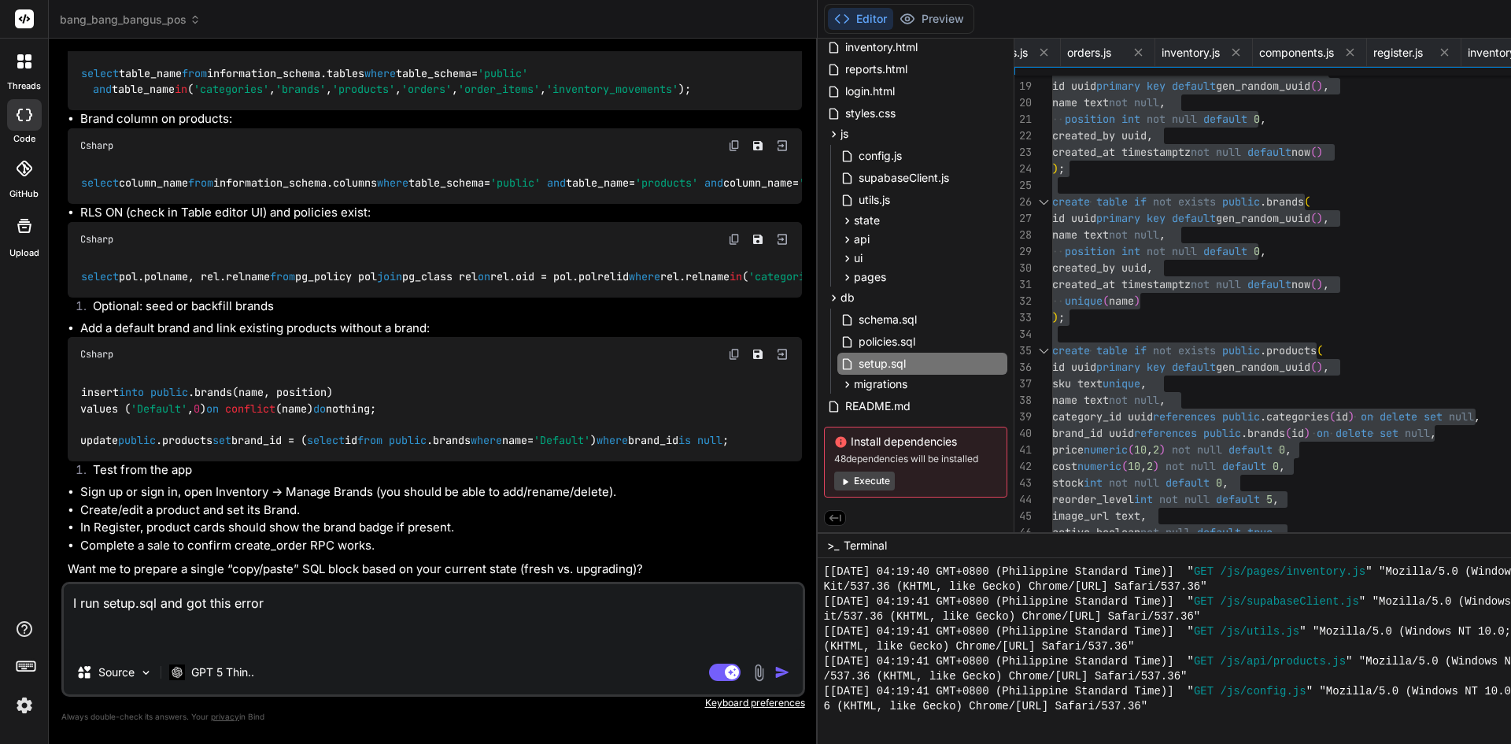
paste textarea "ERROR: 42703: column "brand_id" does not exist"
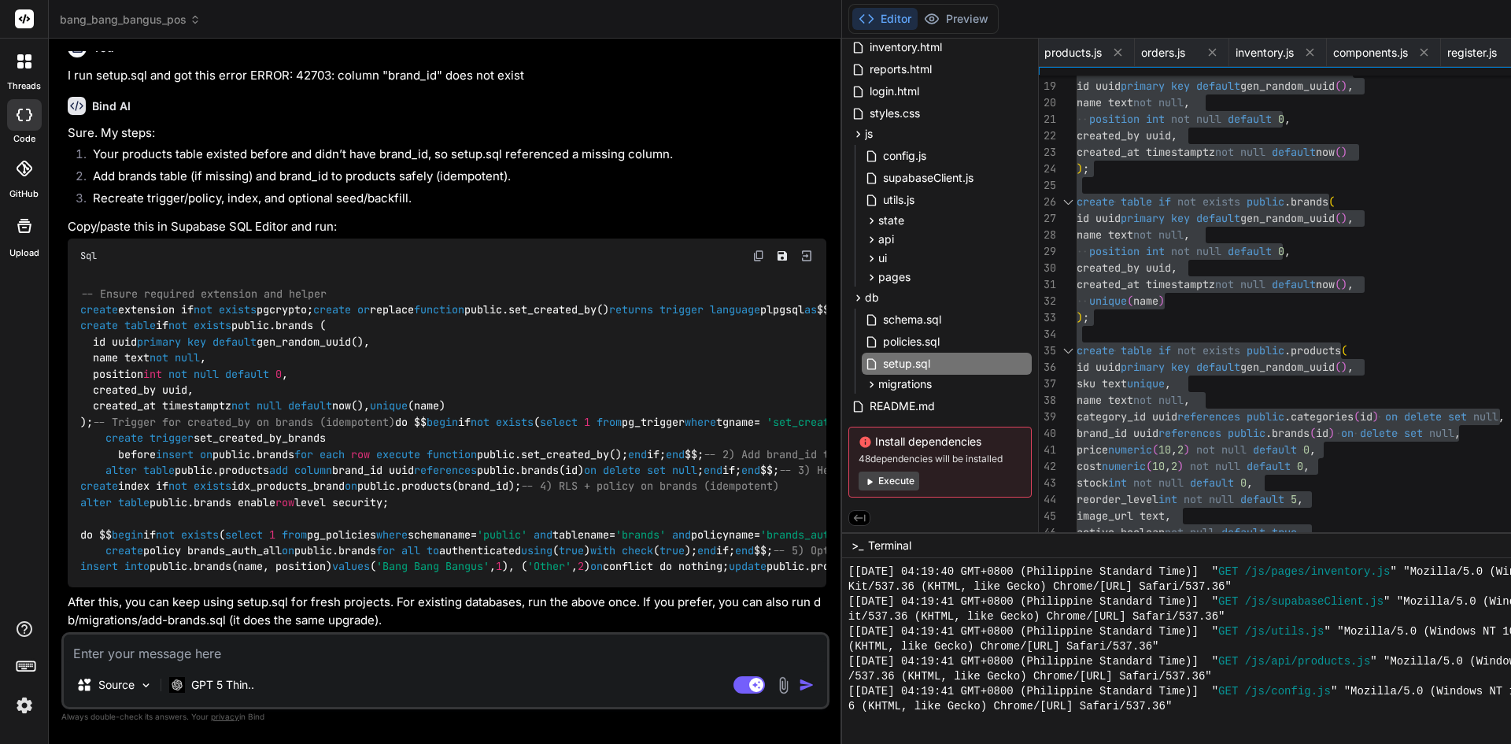
scroll to position [8087, 0]
click at [752, 262] on img at bounding box center [758, 255] width 13 height 13
click at [848, 7] on div "Editor Preview" at bounding box center [923, 19] width 150 height 30
click at [918, 20] on button "Preview" at bounding box center [956, 19] width 77 height 22
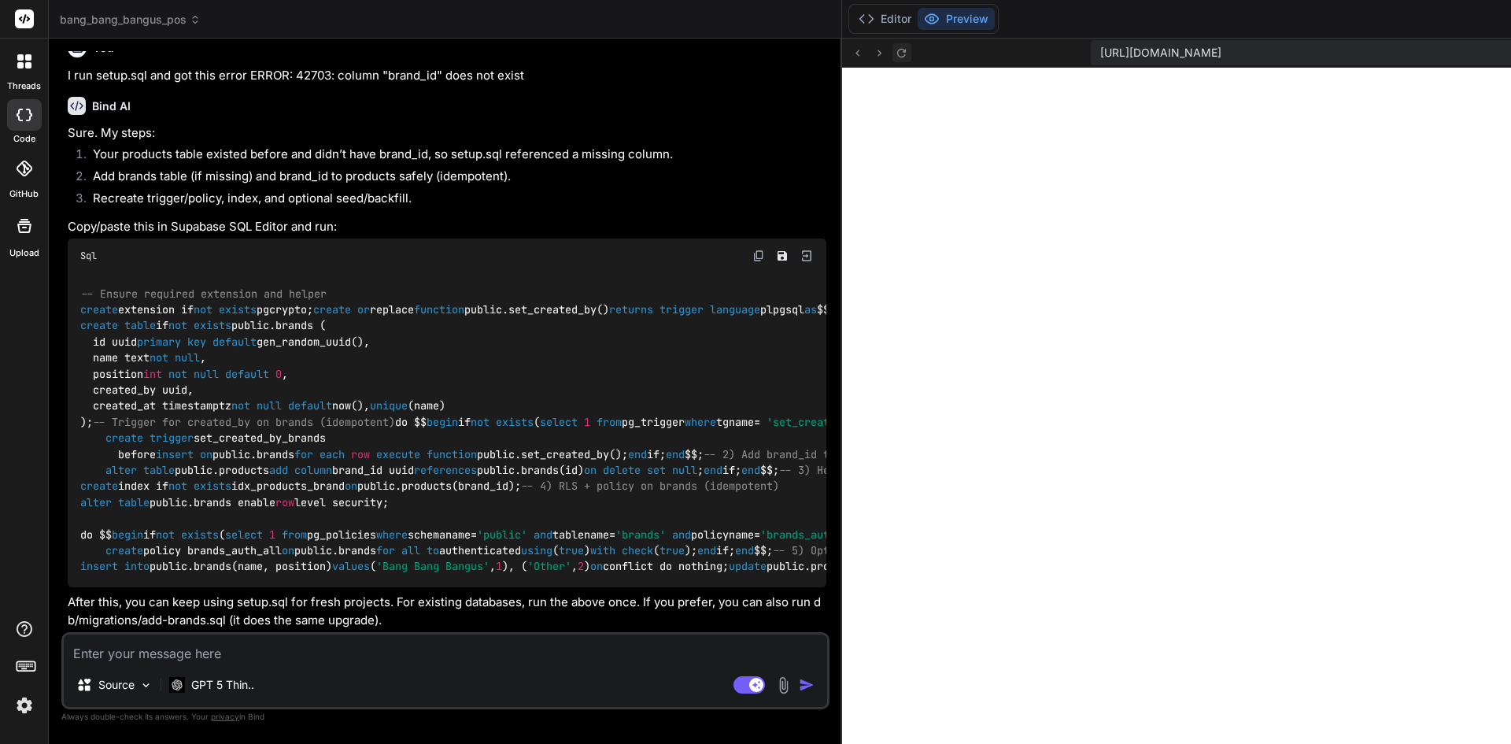
click at [895, 58] on icon at bounding box center [901, 52] width 13 height 13
